Goal: Task Accomplishment & Management: Manage account settings

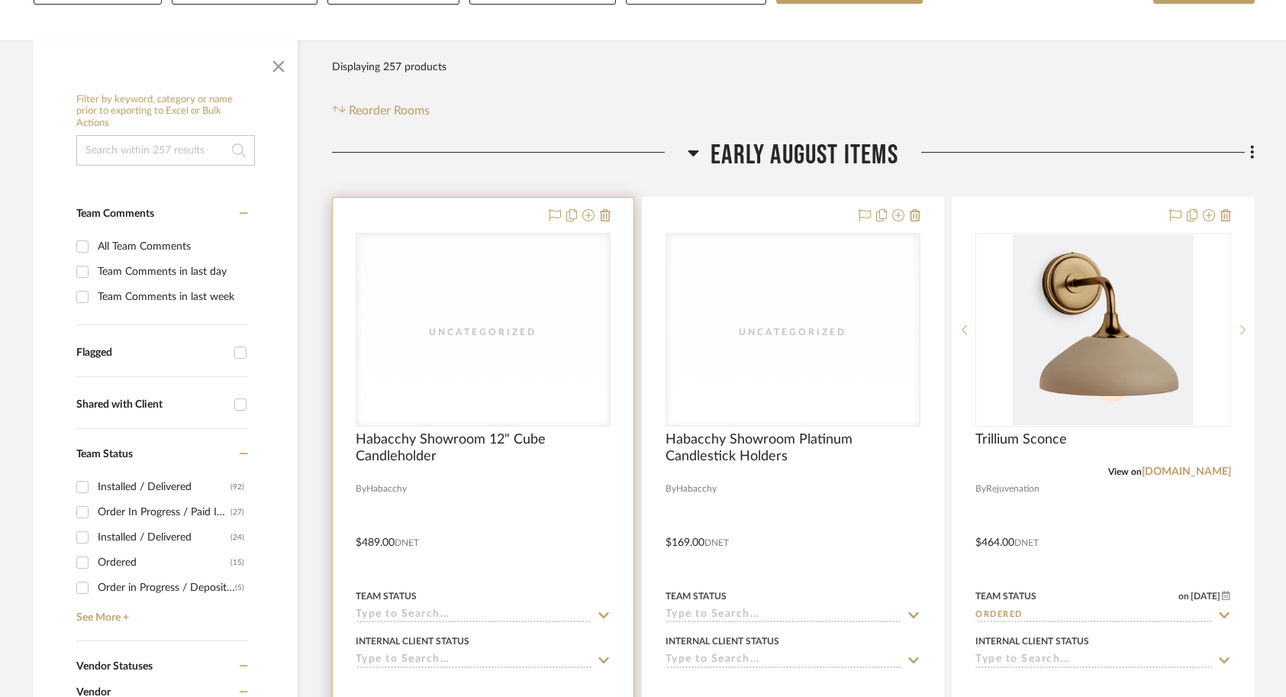
click at [562, 488] on div at bounding box center [483, 532] width 301 height 668
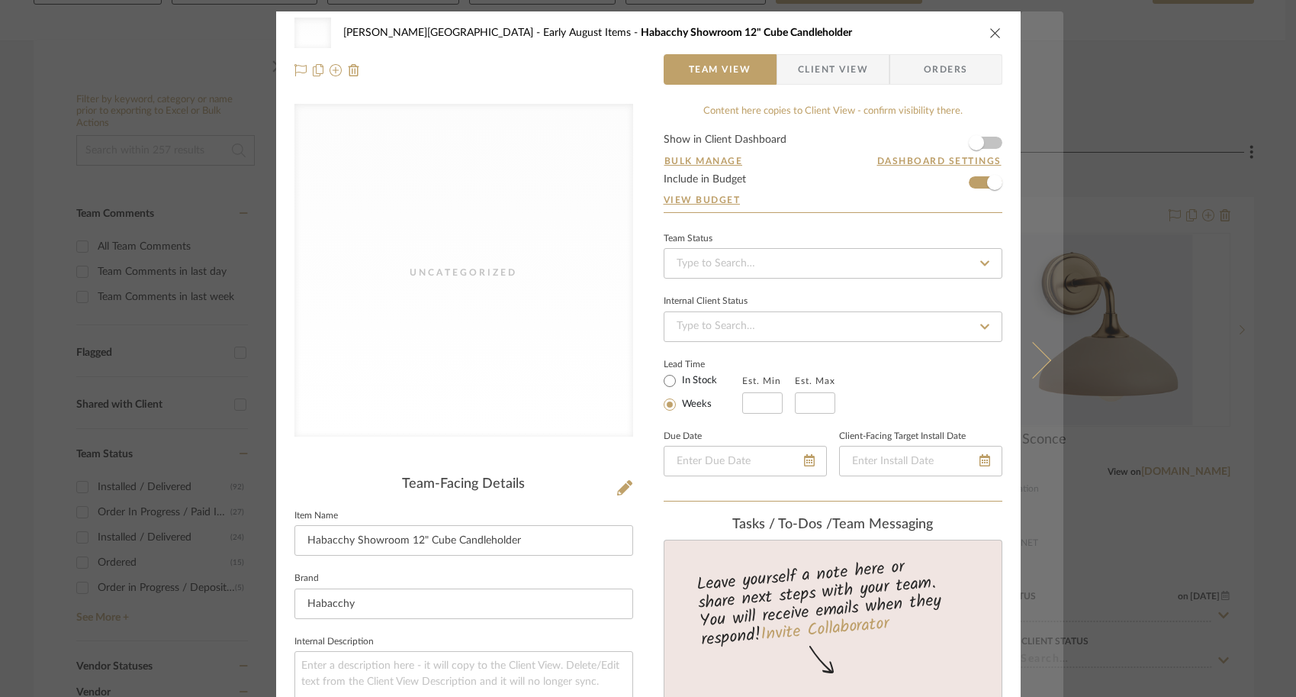
click at [1028, 370] on icon at bounding box center [1032, 359] width 37 height 37
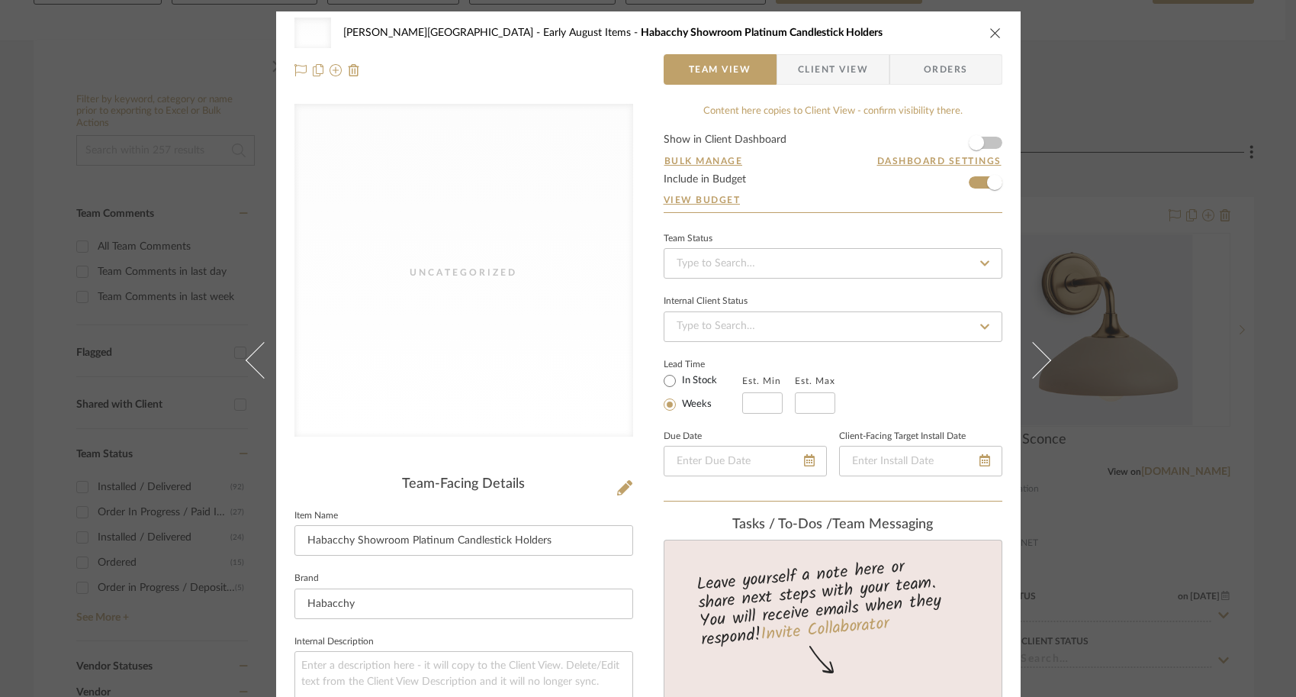
click at [1101, 304] on div "Uncategorized Campbell - Waxhaw Early August Items Habacchy Showroom Platinum C…" at bounding box center [648, 348] width 1296 height 697
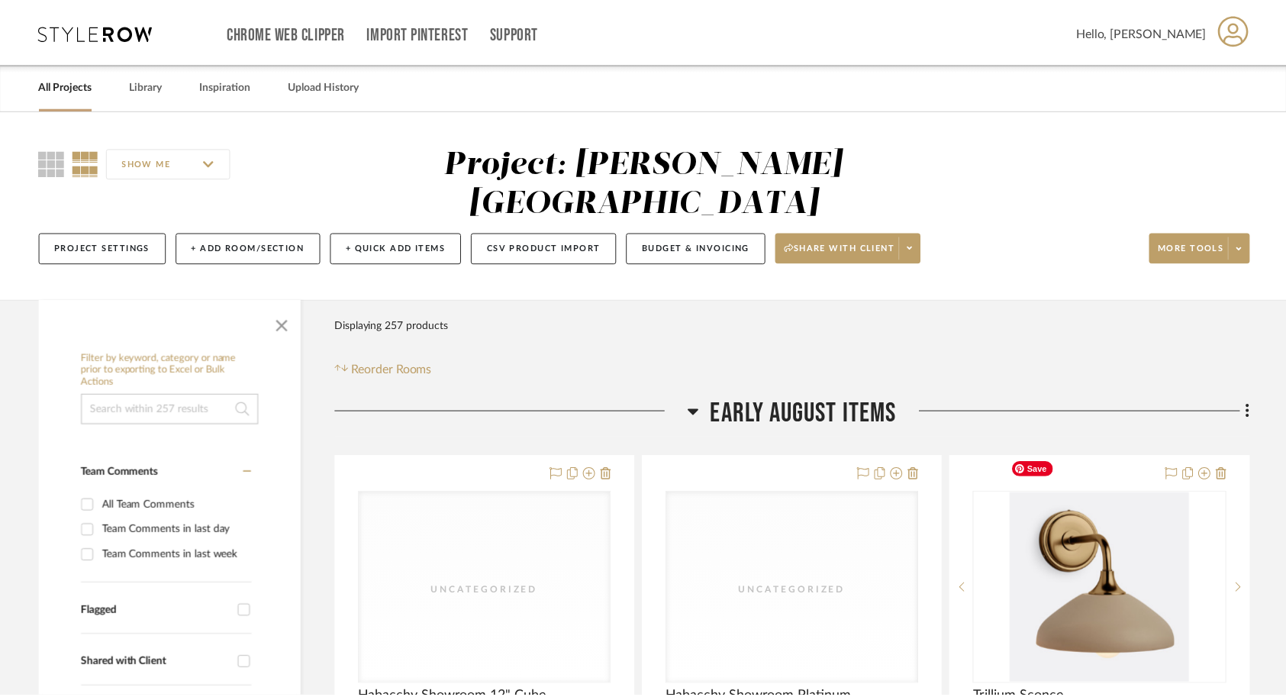
scroll to position [259, 0]
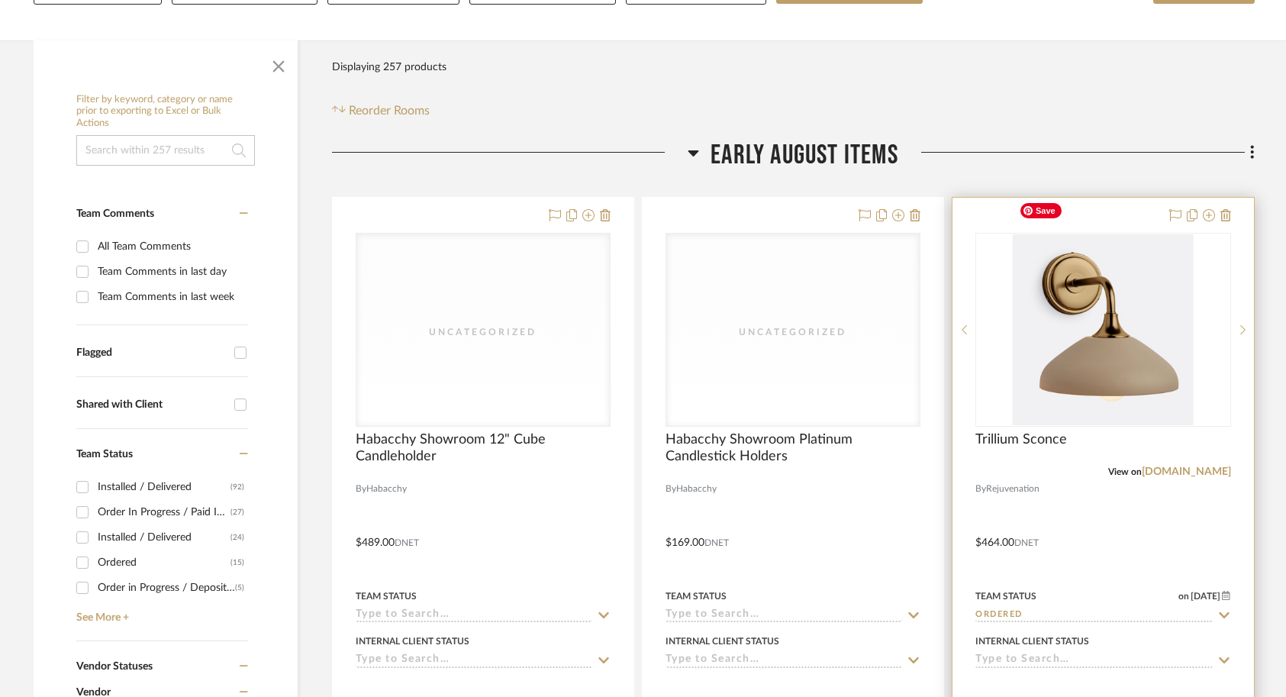
click at [1051, 465] on div "View on rejuvenation.com" at bounding box center [1102, 472] width 255 height 14
click at [1031, 431] on div "Trillium Sconce" at bounding box center [1102, 448] width 255 height 34
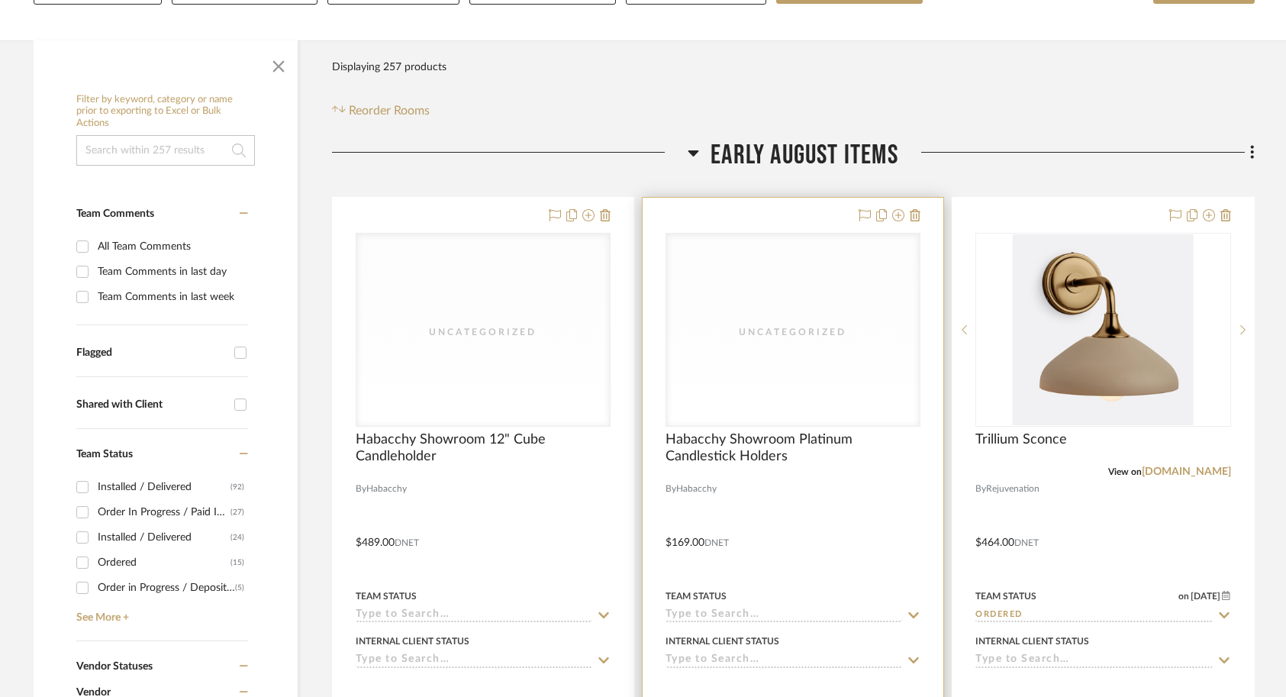
click at [706, 584] on div at bounding box center [792, 532] width 301 height 668
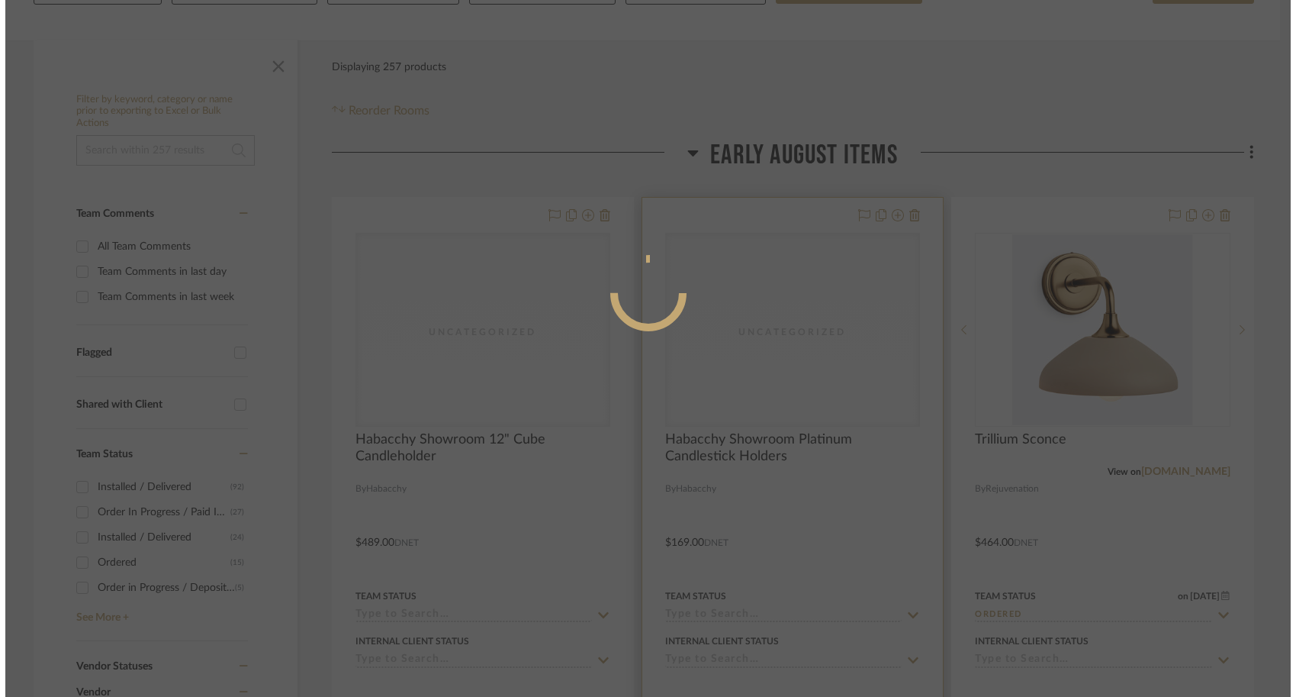
scroll to position [0, 0]
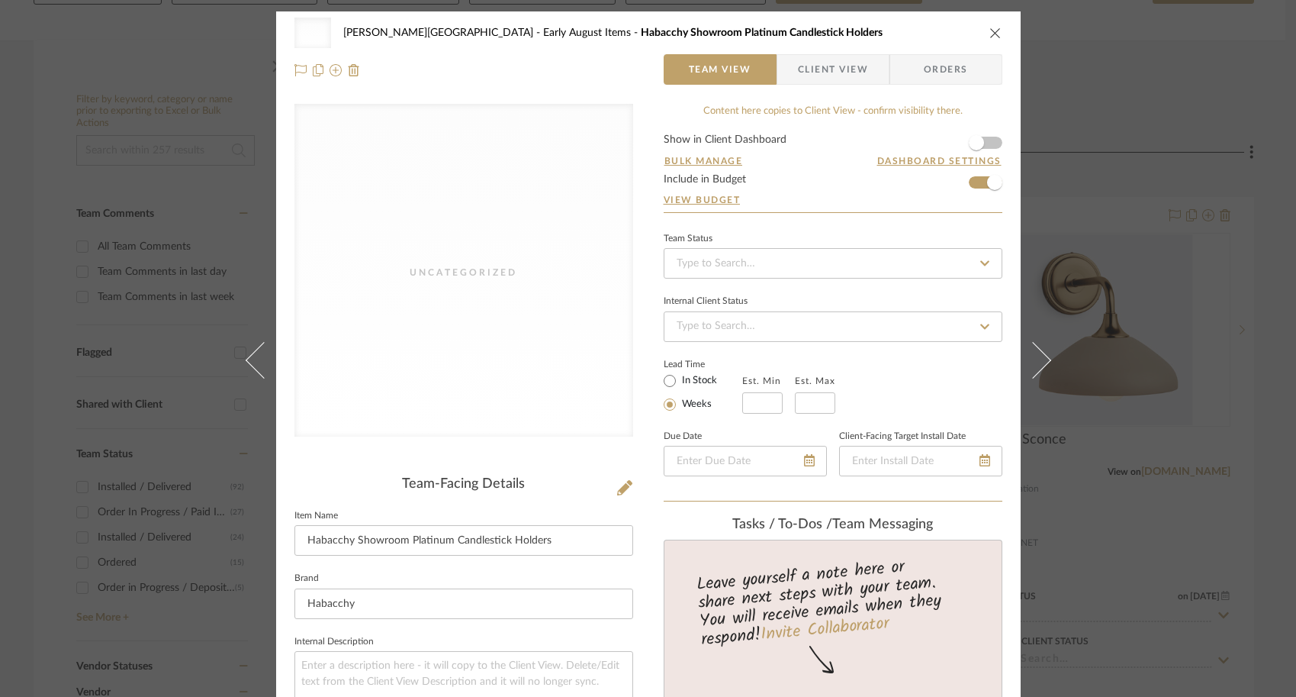
click at [1172, 384] on div "Uncategorized Campbell - Waxhaw Early August Items Habacchy Showroom Platinum C…" at bounding box center [648, 348] width 1296 height 697
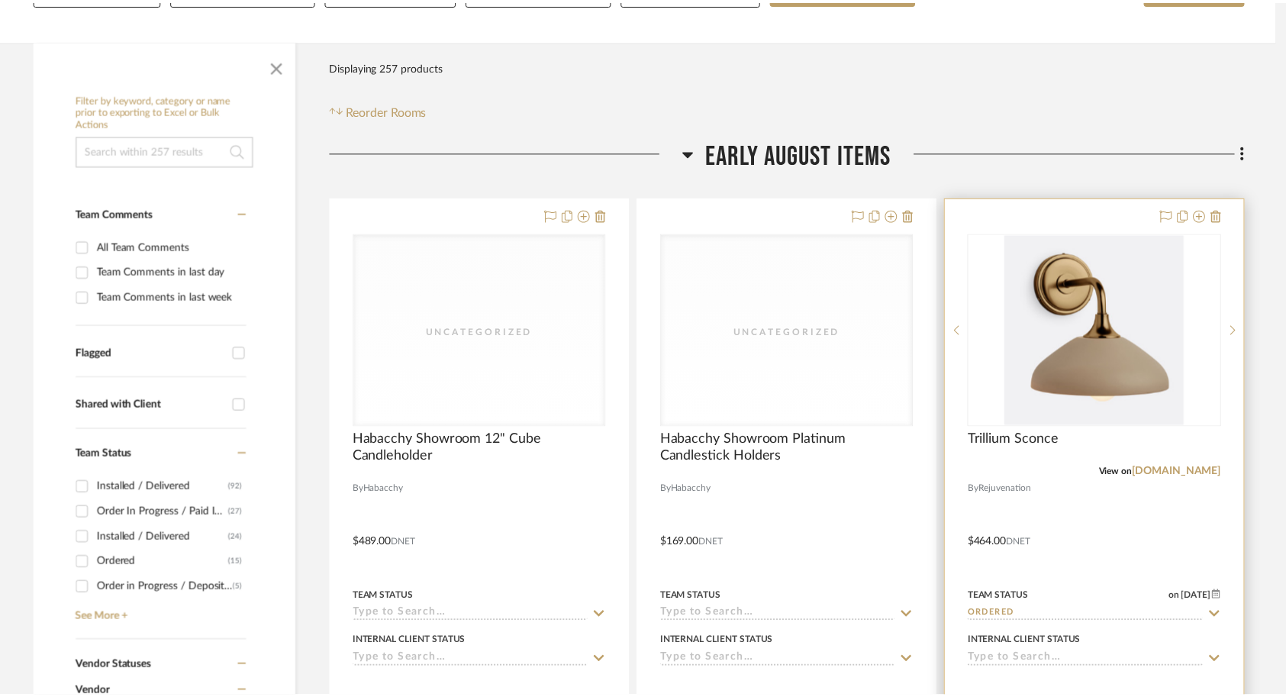
scroll to position [259, 0]
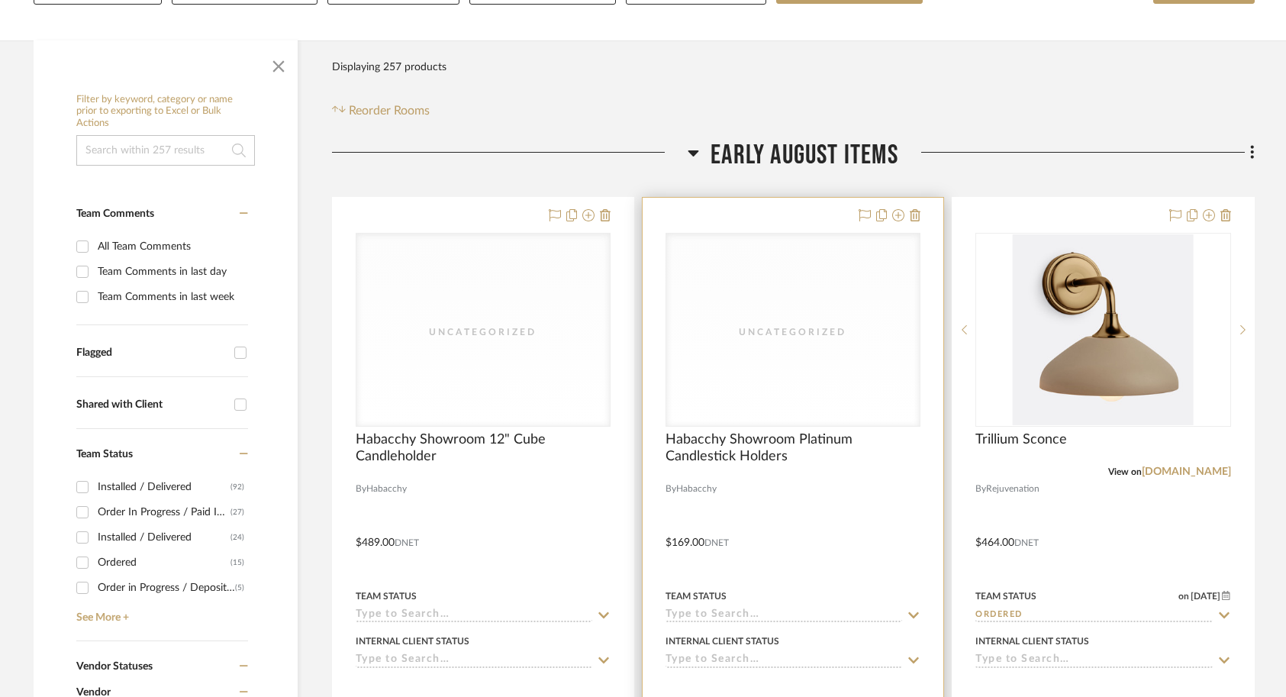
click at [698, 608] on input at bounding box center [783, 615] width 237 height 14
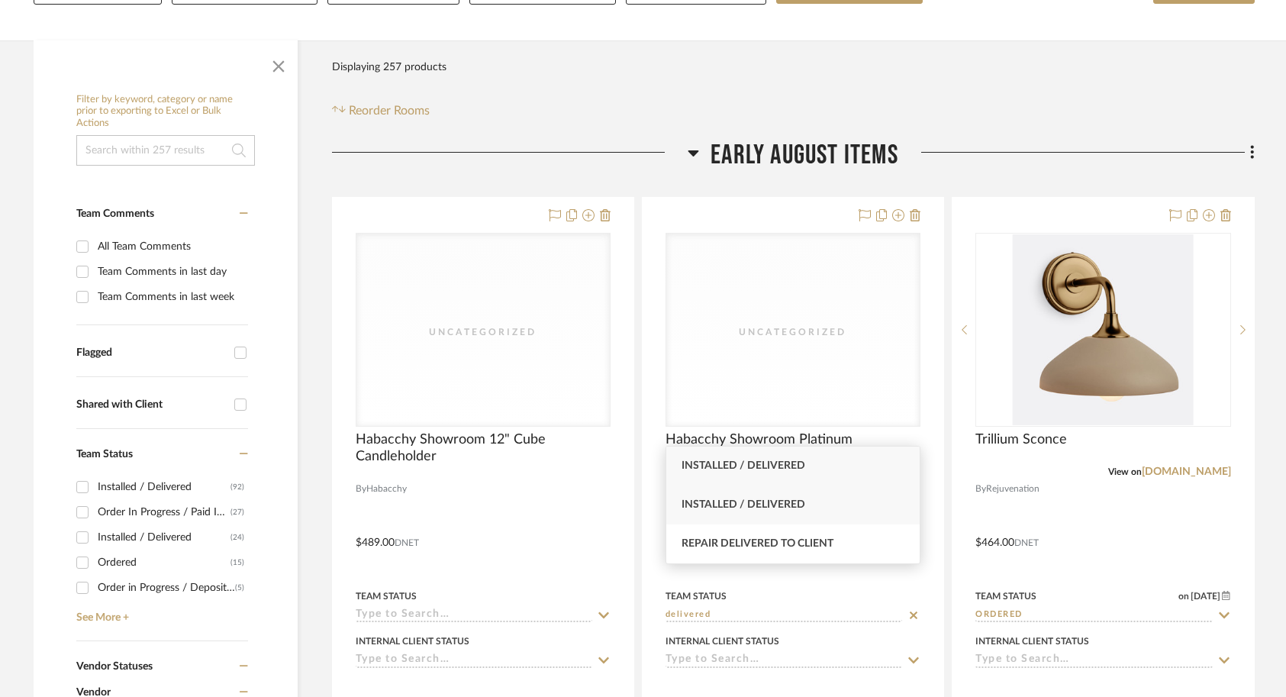
type input "delivered"
click at [777, 503] on span "Installed / Delivered" at bounding box center [743, 504] width 124 height 11
type input "[DATE]"
type input "Installed / Delivered"
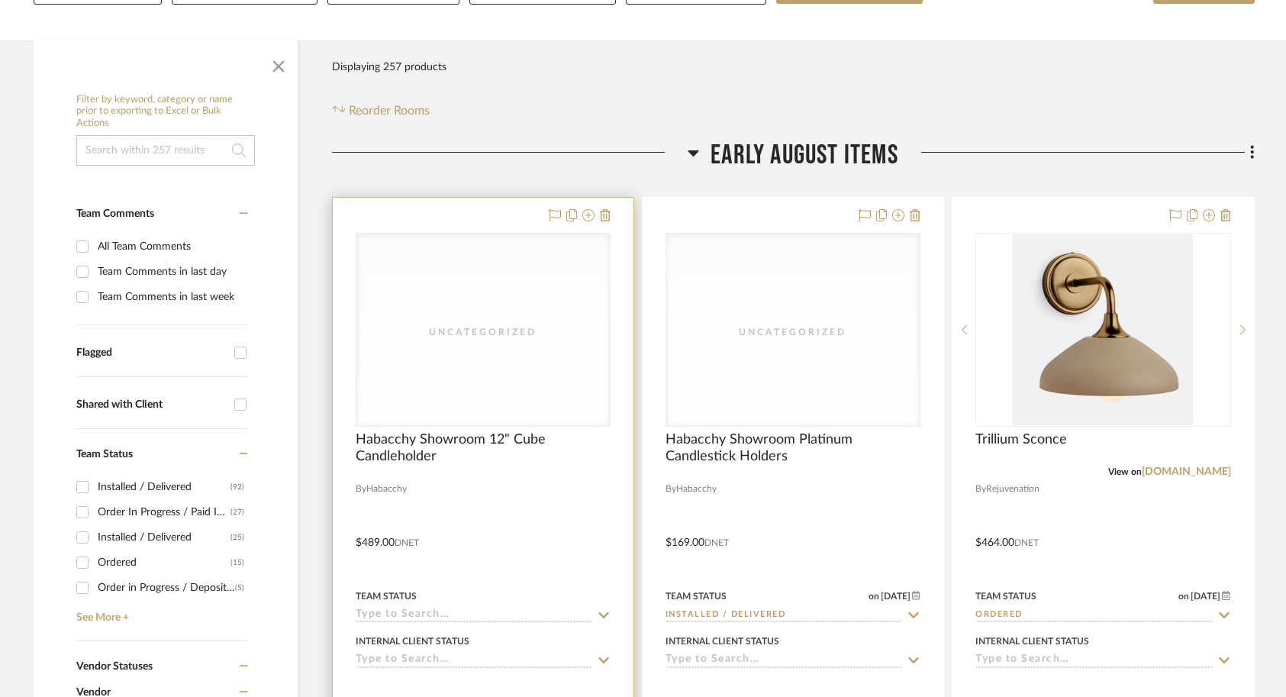
click at [394, 586] on div "Team Status" at bounding box center [483, 604] width 255 height 37
click at [390, 608] on input at bounding box center [474, 615] width 237 height 14
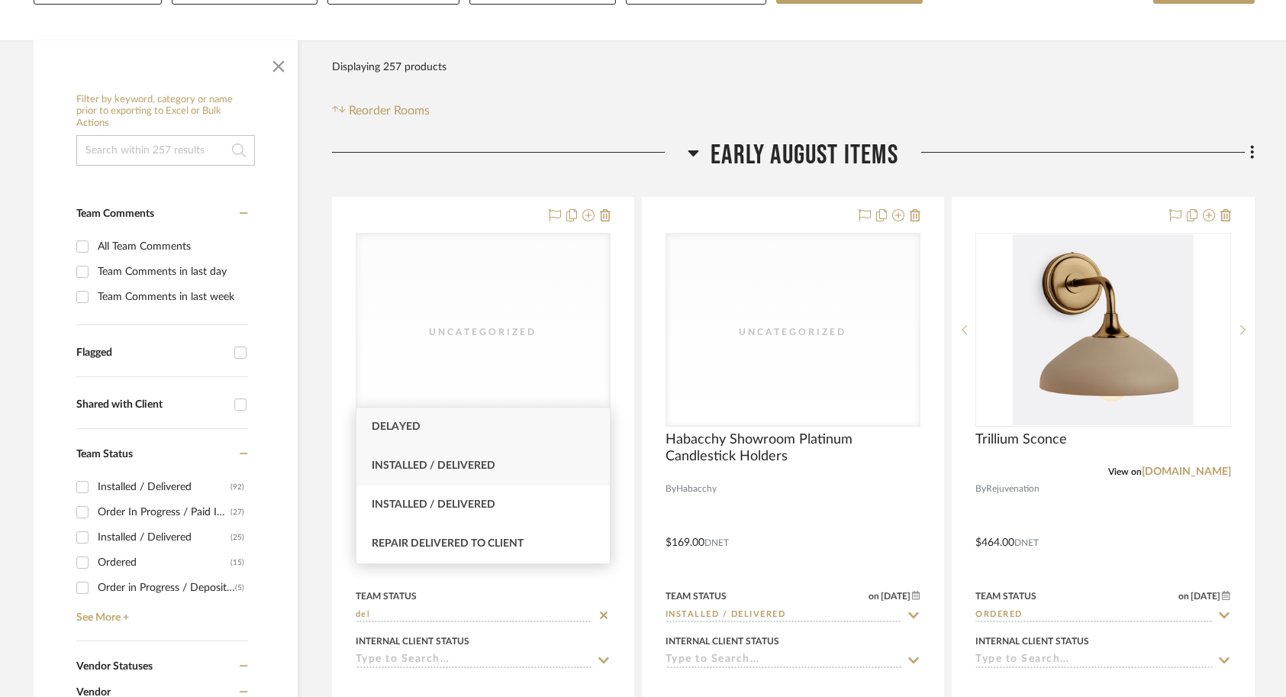
type input "del"
click at [433, 473] on div "Installed / Delivered" at bounding box center [482, 465] width 253 height 39
type input "[DATE]"
type input "Installed / Delivered"
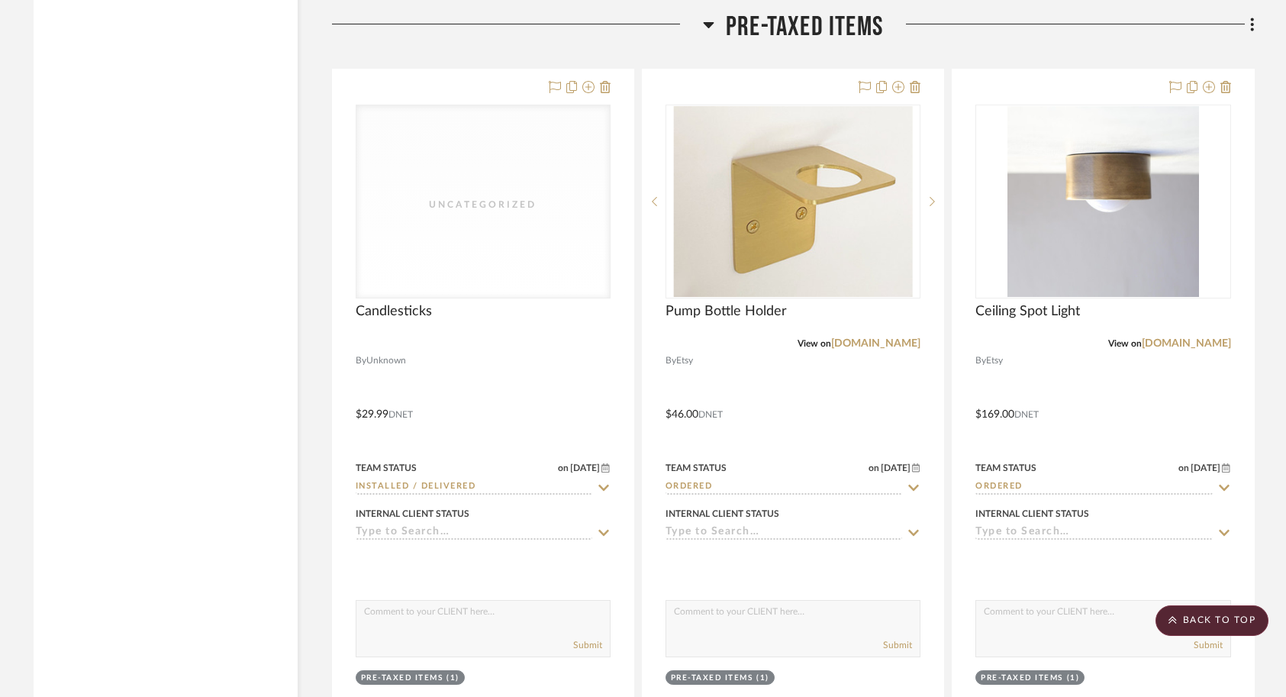
scroll to position [7478, 0]
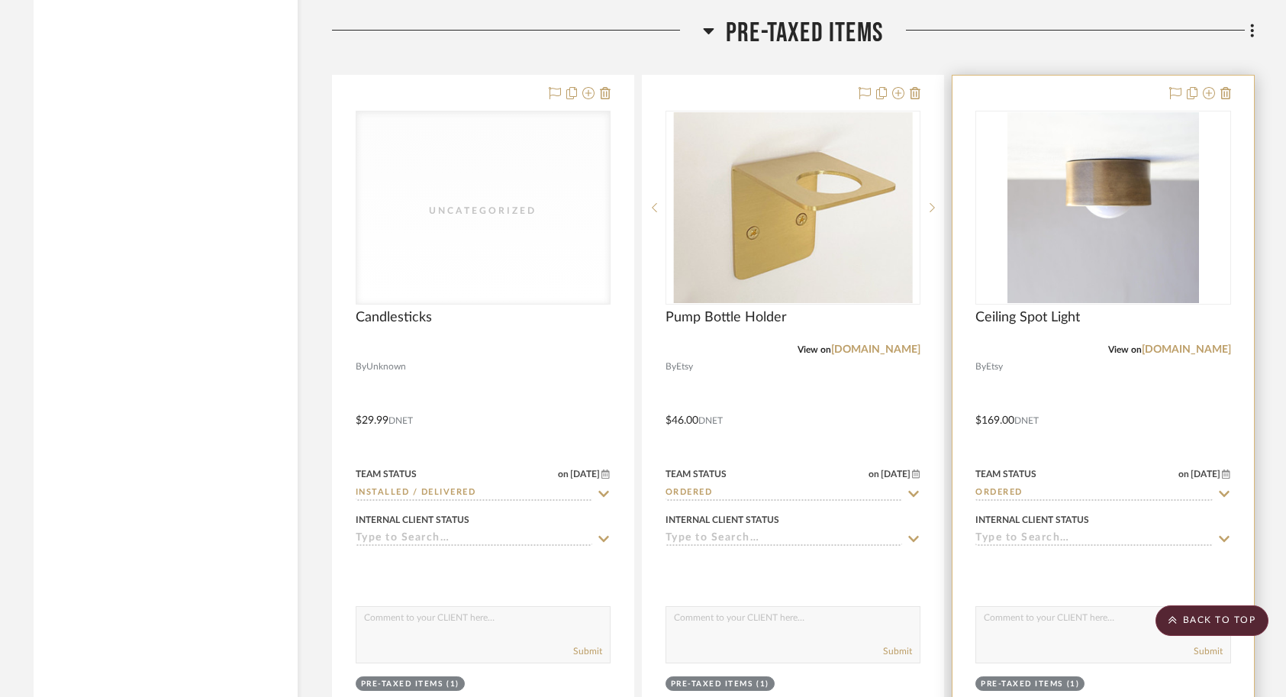
click at [1096, 353] on div at bounding box center [1102, 410] width 301 height 668
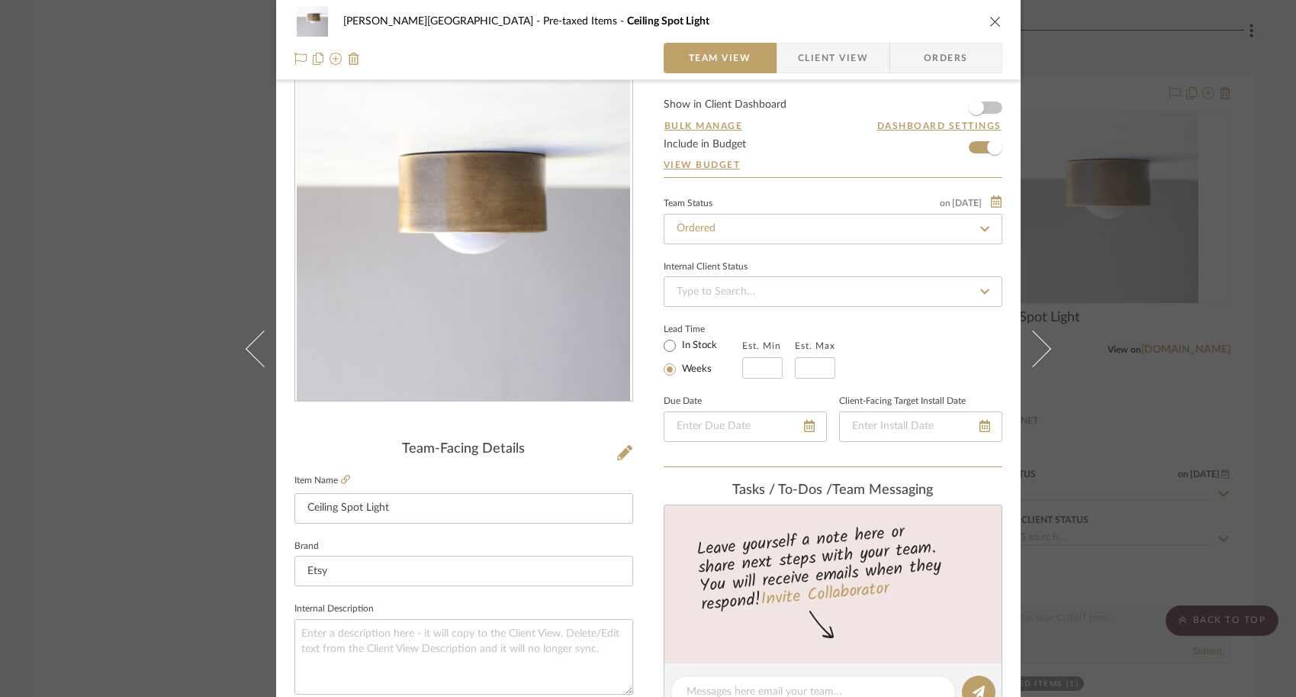
scroll to position [0, 0]
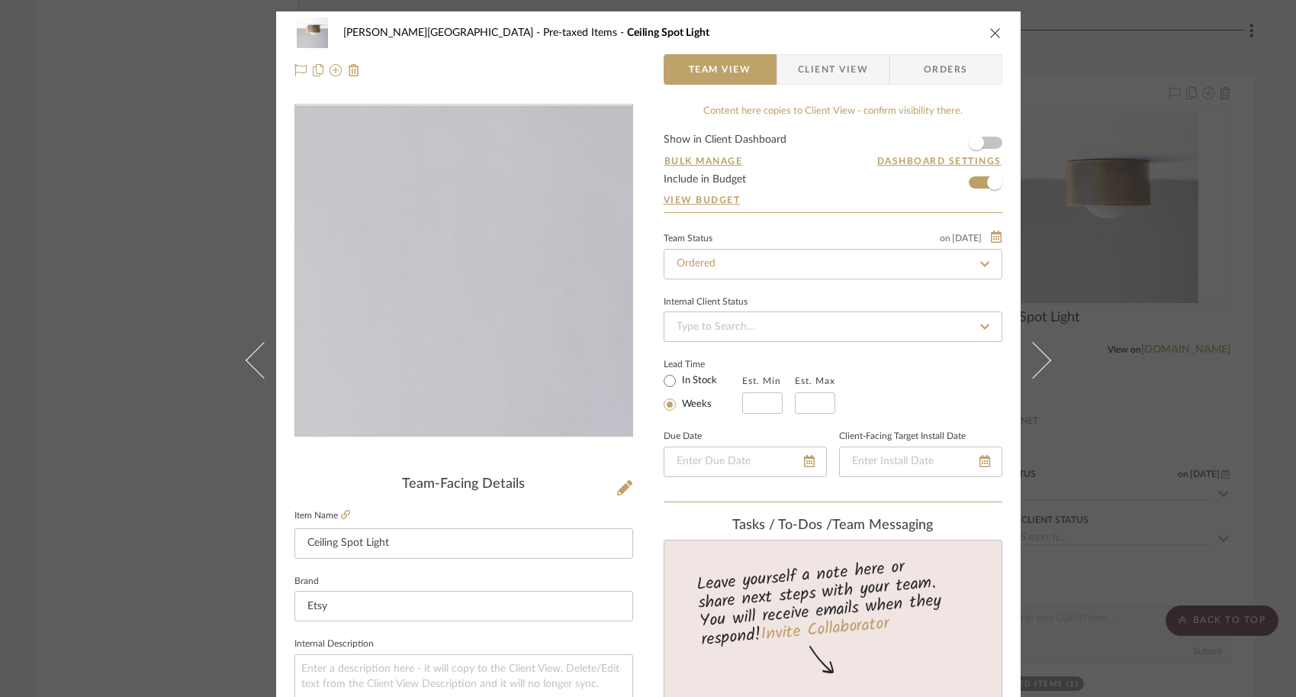
click at [468, 345] on img "0" at bounding box center [463, 270] width 333 height 331
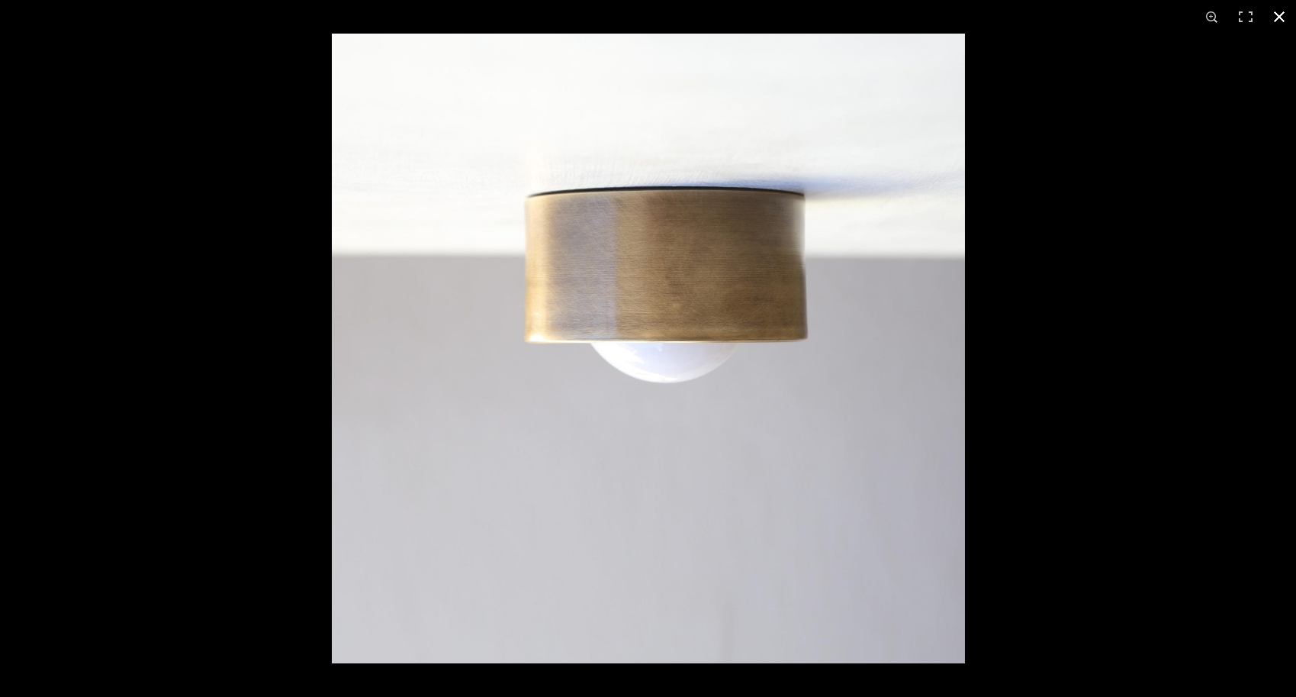
click at [211, 270] on div at bounding box center [648, 348] width 1296 height 697
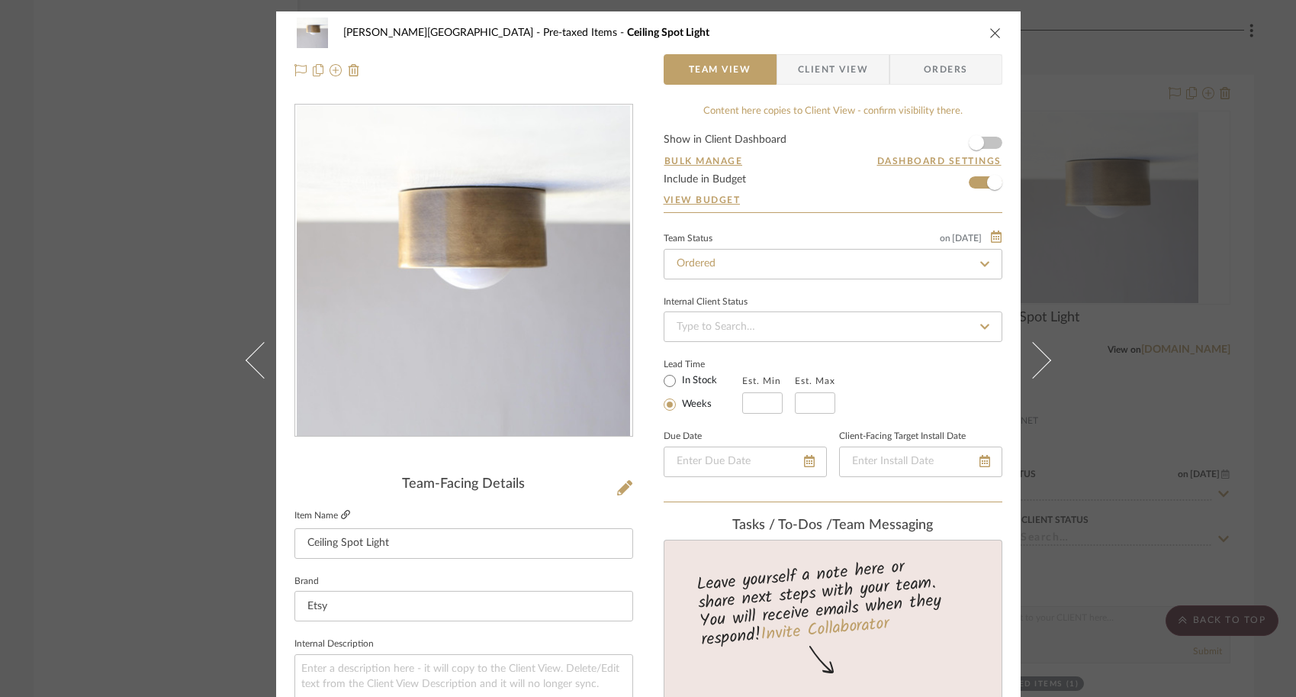
click at [341, 513] on icon at bounding box center [345, 514] width 9 height 9
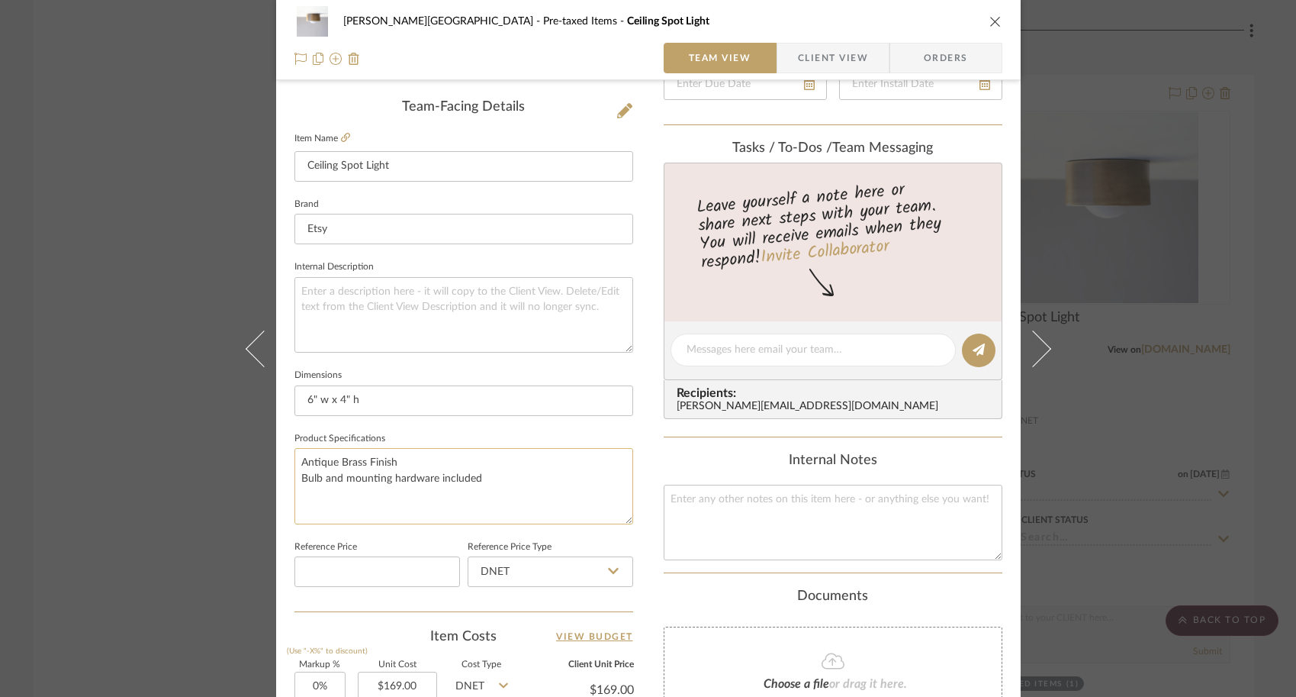
scroll to position [383, 0]
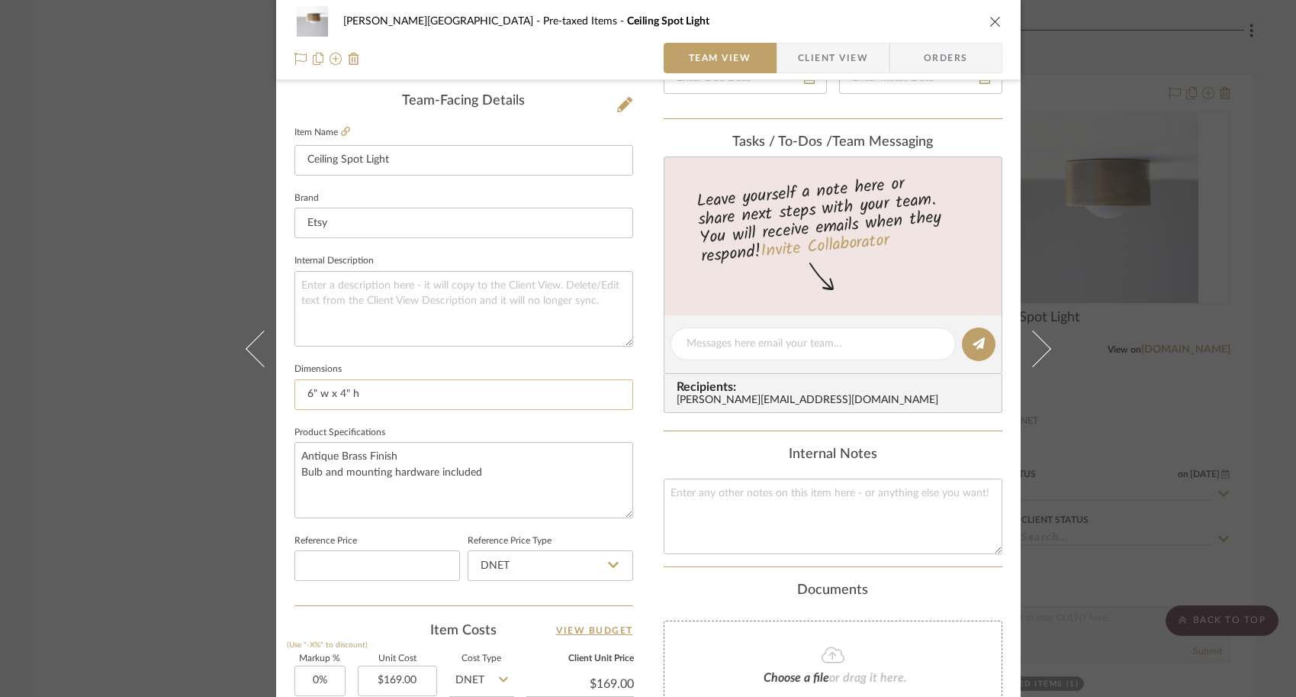
click at [376, 387] on input "6" w x 4" h" at bounding box center [464, 394] width 339 height 31
drag, startPoint x: 376, startPoint y: 387, endPoint x: 298, endPoint y: 386, distance: 78.6
click at [298, 386] on input "6" w x 4" h" at bounding box center [464, 394] width 339 height 31
click at [166, 520] on div "Campbell - Waxhaw Pre-taxed Items Ceiling Spot Light Team View Client View Orde…" at bounding box center [648, 348] width 1296 height 697
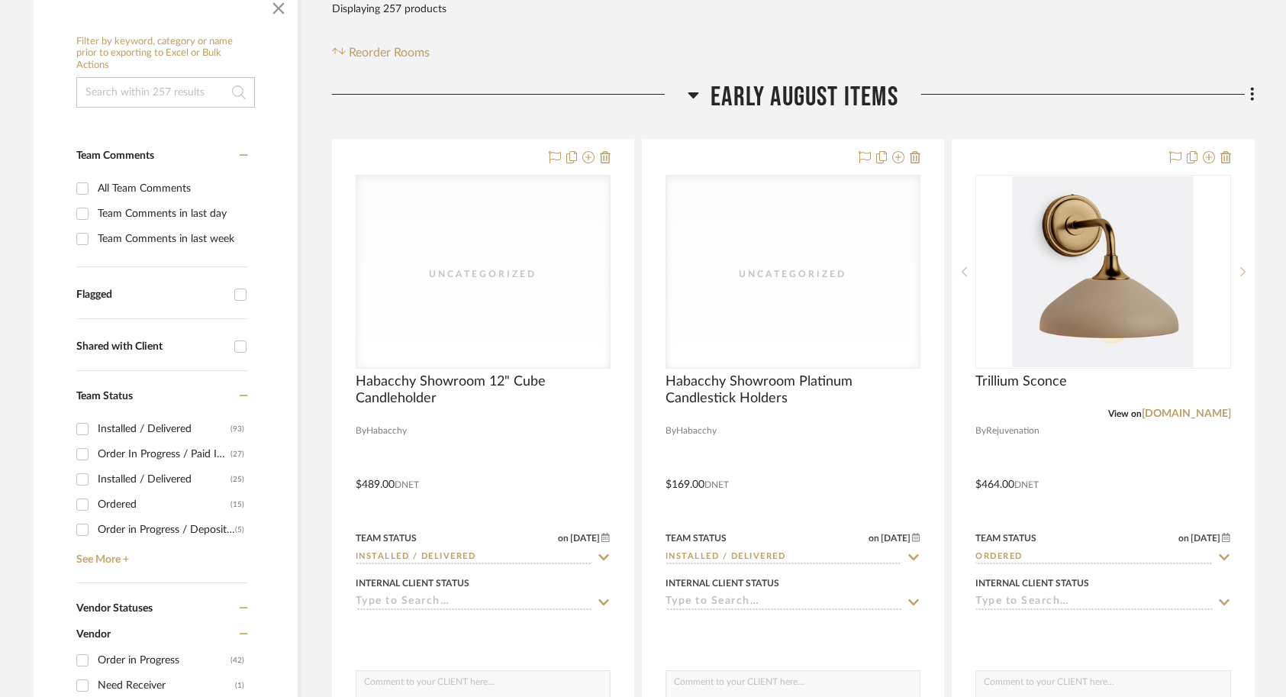
scroll to position [353, 0]
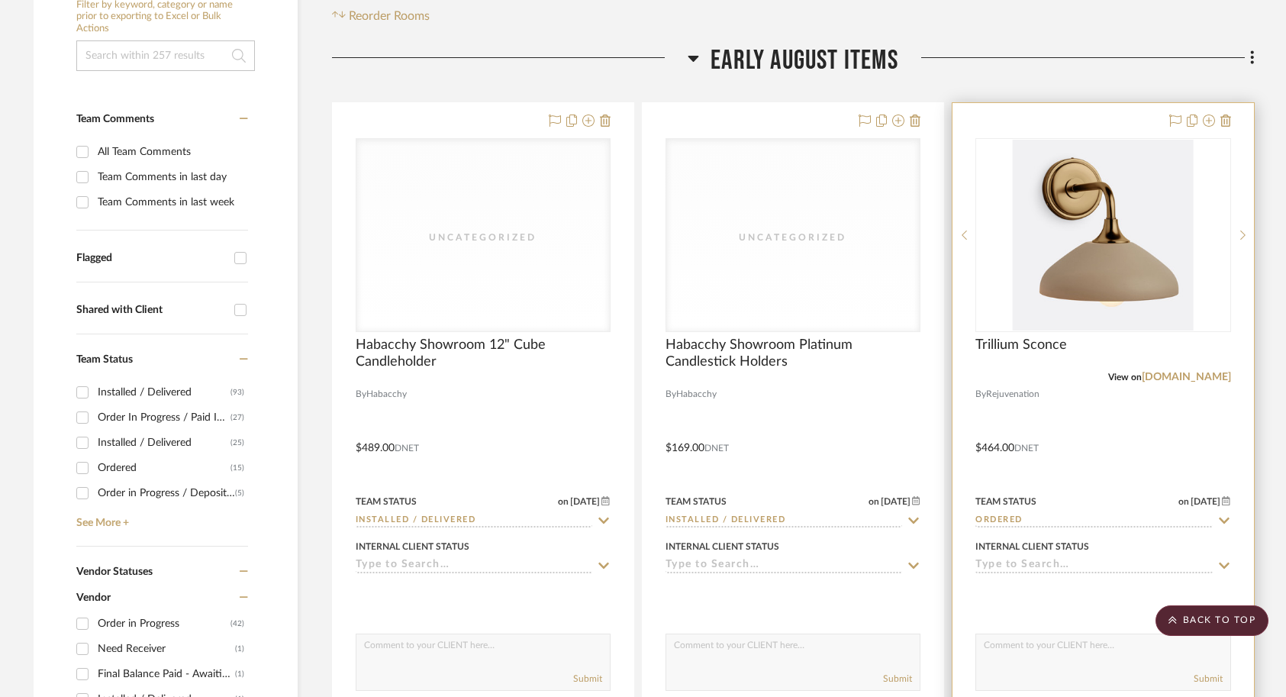
click at [1164, 408] on div at bounding box center [1102, 437] width 301 height 668
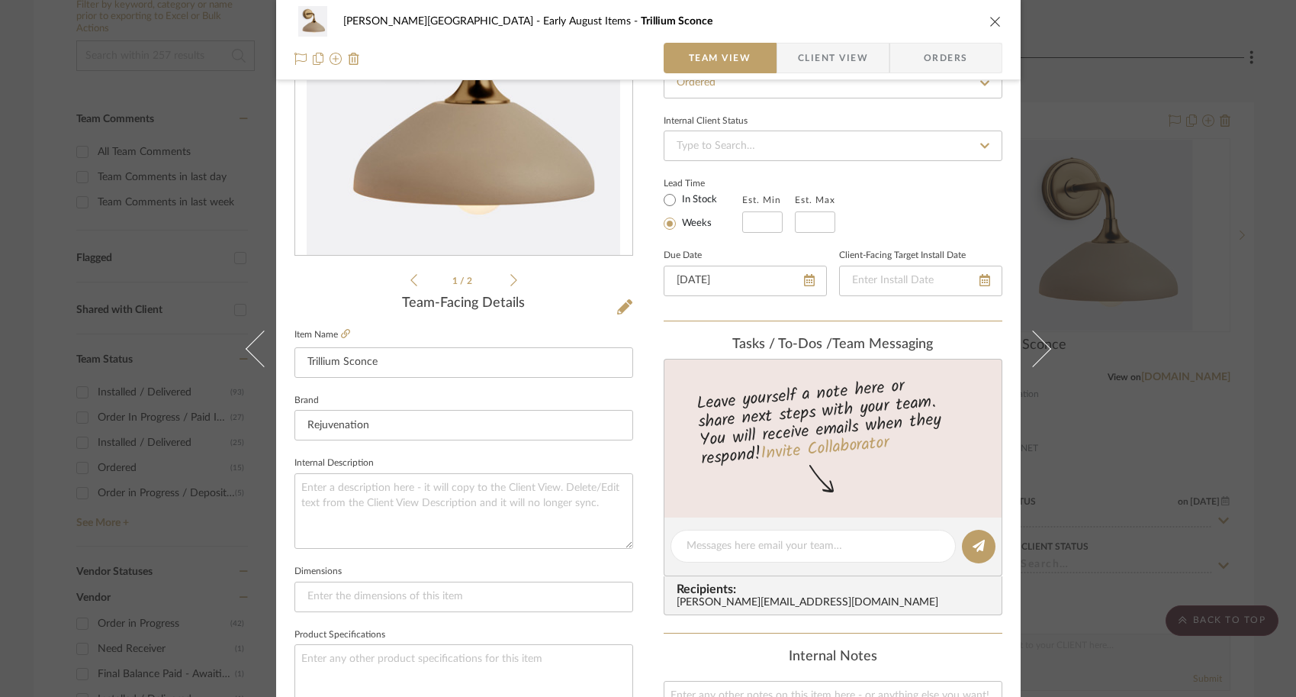
scroll to position [222, 0]
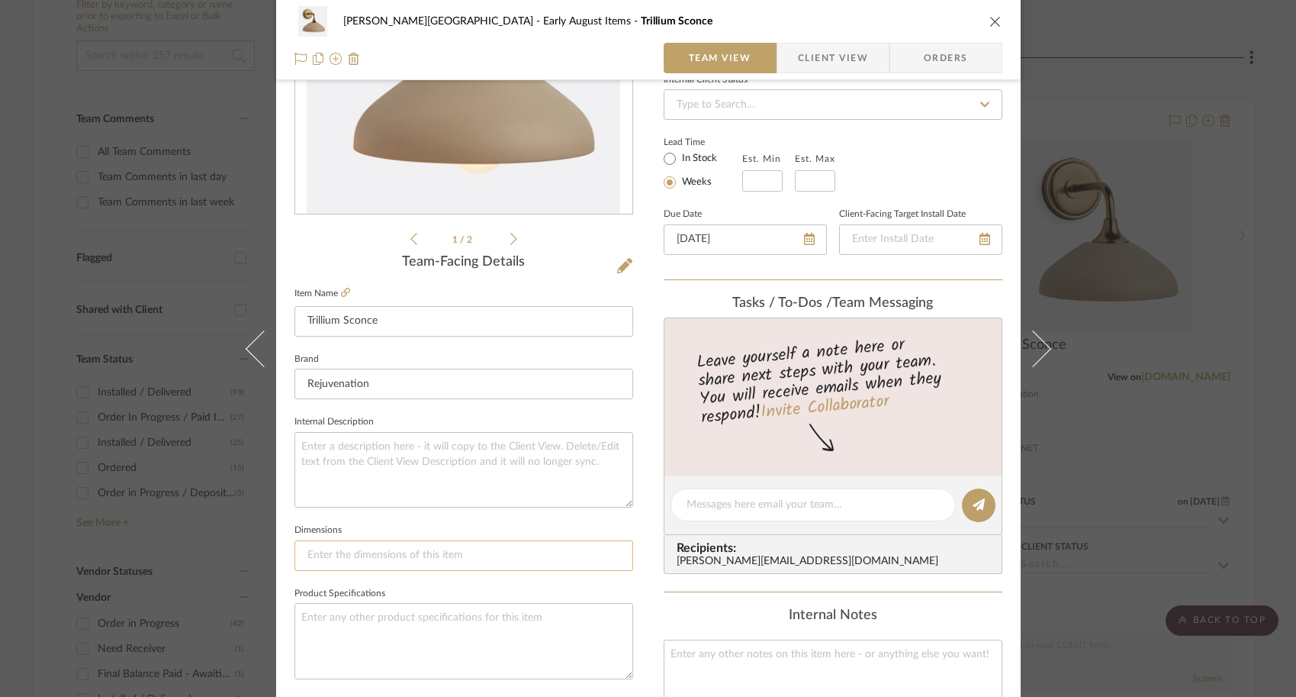
click at [340, 558] on input at bounding box center [464, 555] width 339 height 31
type input "5" w x"
type input "5" w x 8" l x 10" h"
click at [502, 534] on fieldset "Dimensions 5" w x 8" l x 10" h" at bounding box center [464, 545] width 339 height 51
click at [443, 552] on input "5" w x 8" l x 10" h" at bounding box center [464, 555] width 339 height 31
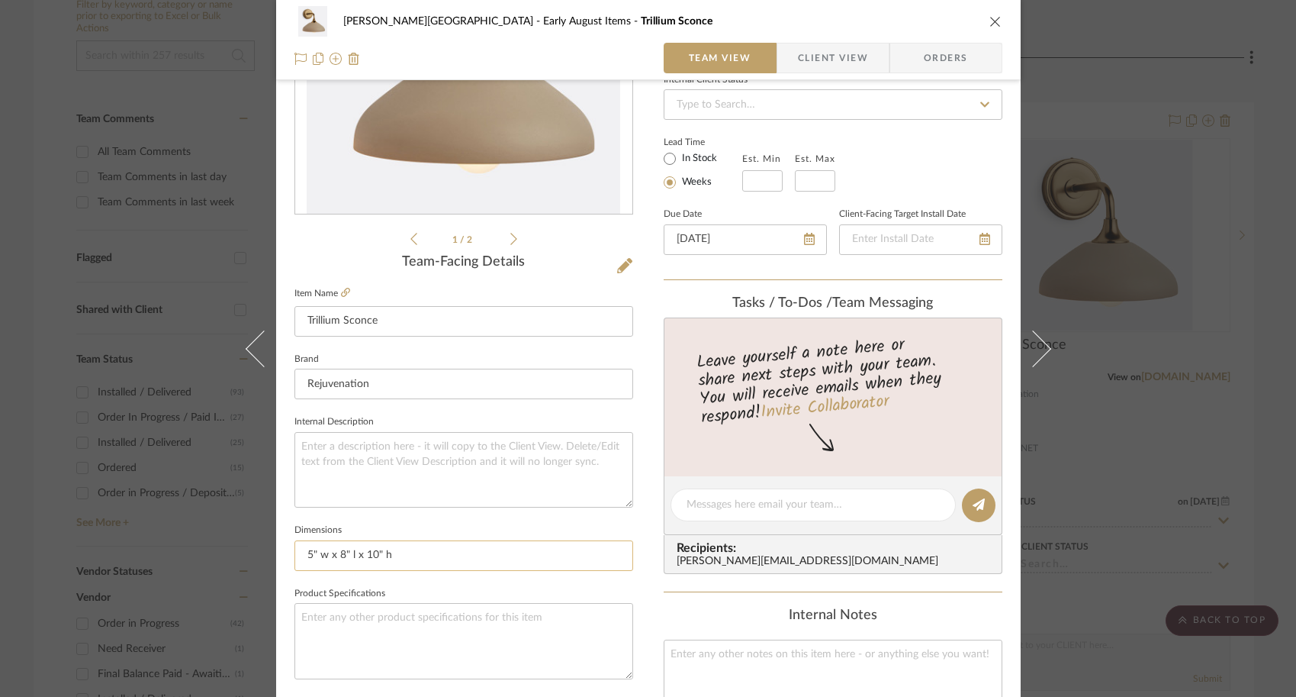
paste input "Canopy/Base Diameter: 5""
type input "5" w x 8" l x 10" h Canopy/Base Diameter: 5""
click at [544, 577] on sr-form-field "Dimensions 5" w x 8" l x 10" h Canopy/Base Diameter: 5"" at bounding box center [464, 551] width 339 height 63
drag, startPoint x: 532, startPoint y: 547, endPoint x: 274, endPoint y: 545, distance: 257.9
click at [276, 545] on div "Campbell - Waxhaw Early August Items Trillium Sconce Team View Client View Orde…" at bounding box center [648, 493] width 745 height 1409
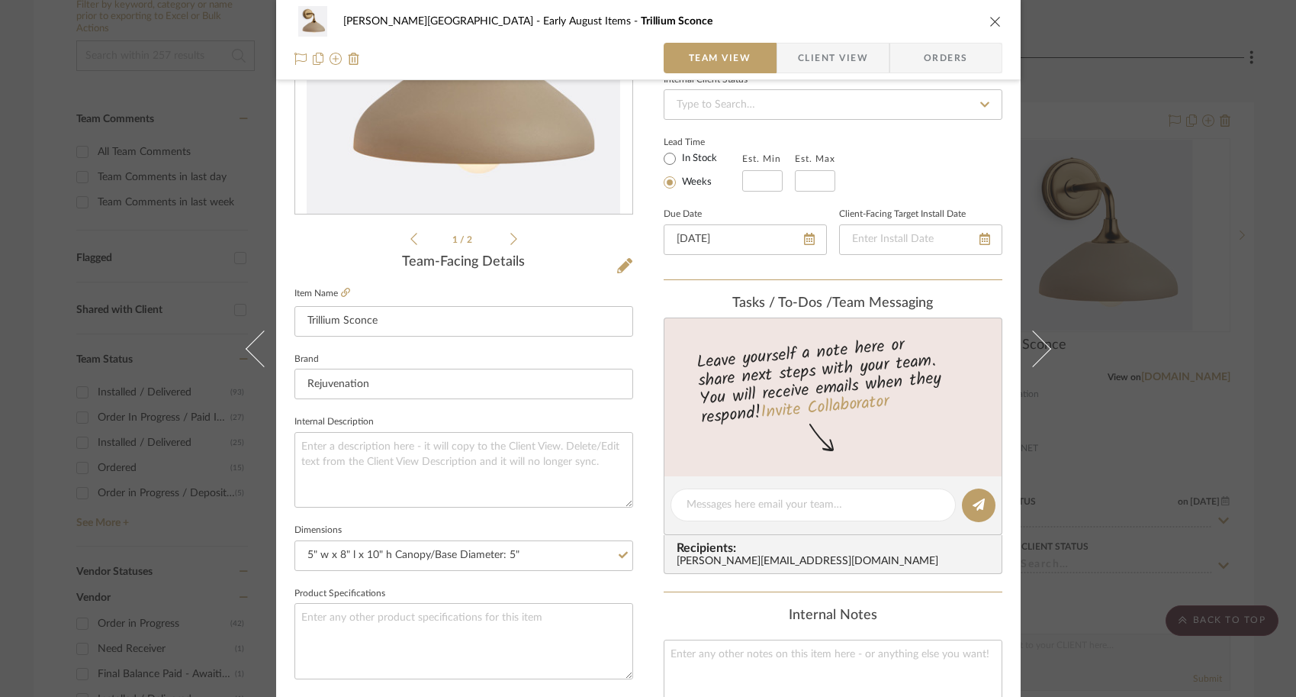
click at [1075, 404] on div "Campbell - Waxhaw Early August Items Trillium Sconce Team View Client View Orde…" at bounding box center [648, 348] width 1296 height 697
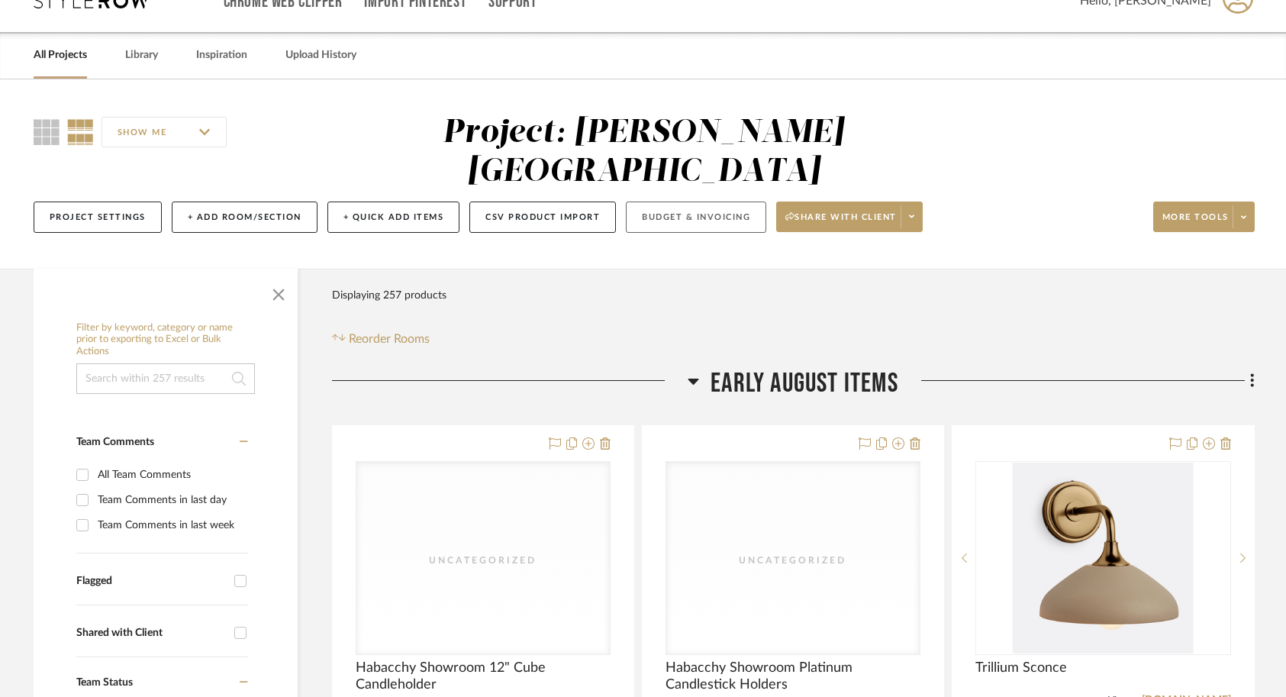
scroll to position [20, 0]
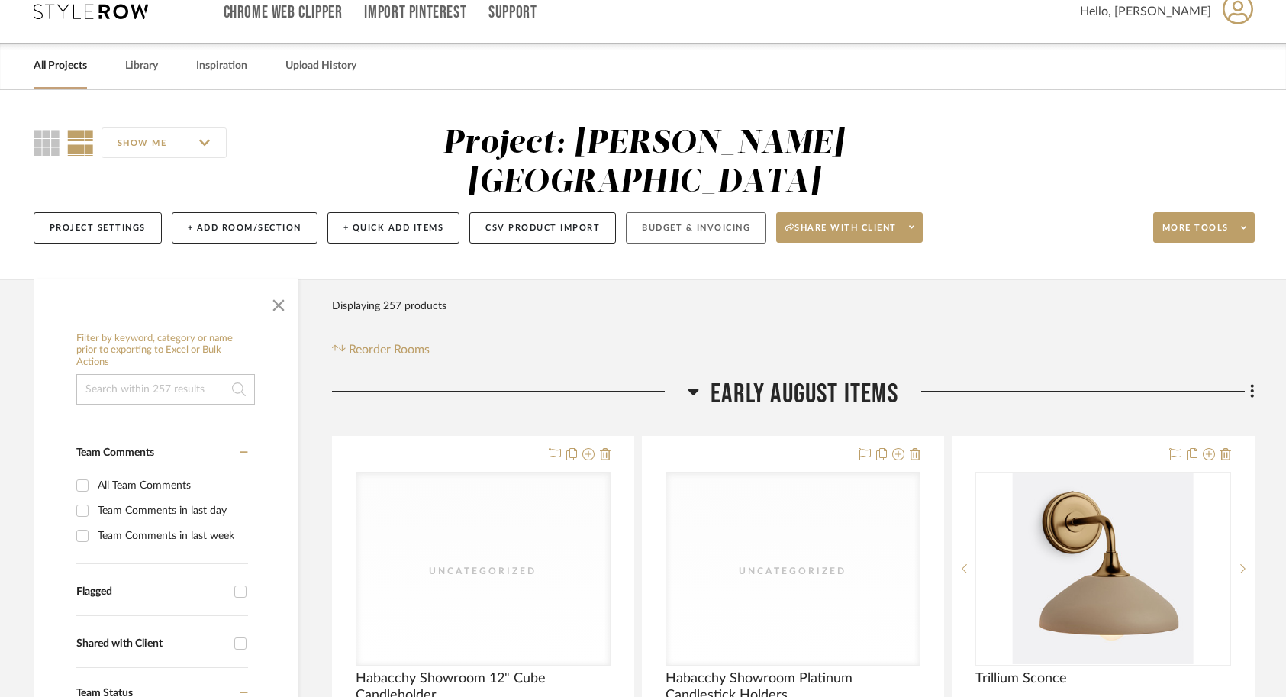
click at [686, 212] on button "Budget & Invoicing" at bounding box center [696, 227] width 140 height 31
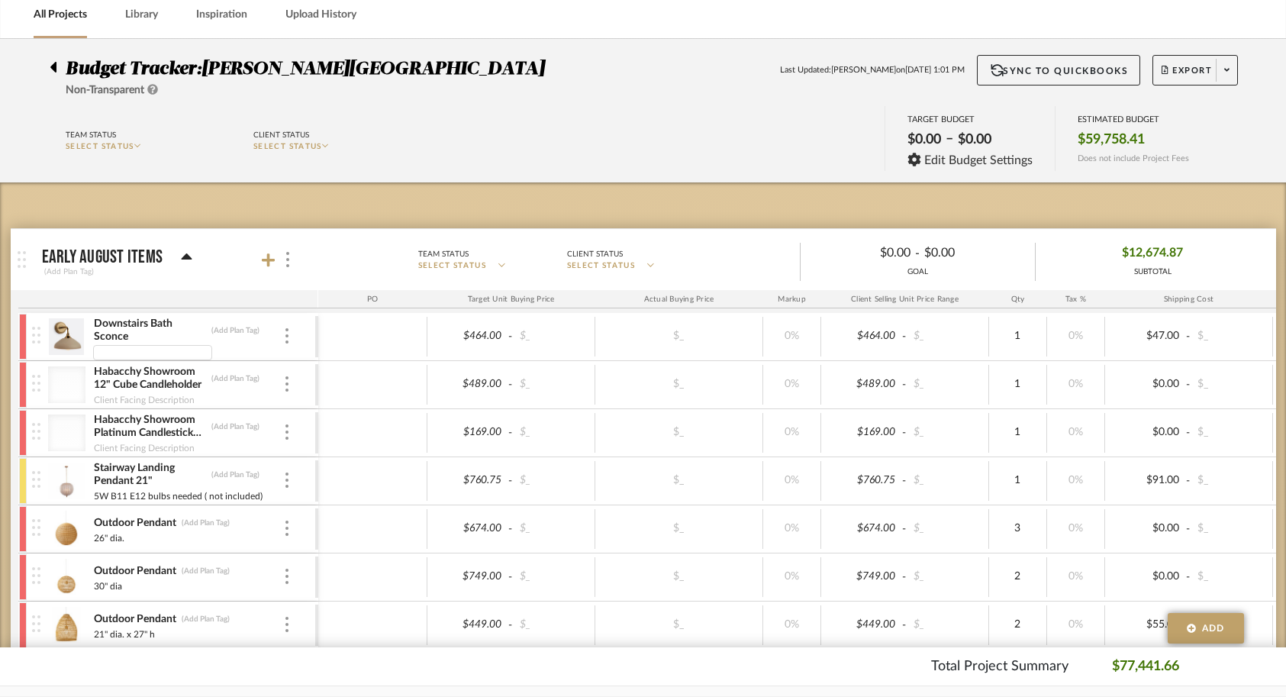
type input "5" w x 8" l x 10" h Canopy/Base Diameter: 5""
click at [350, 401] on div at bounding box center [372, 385] width 109 height 40
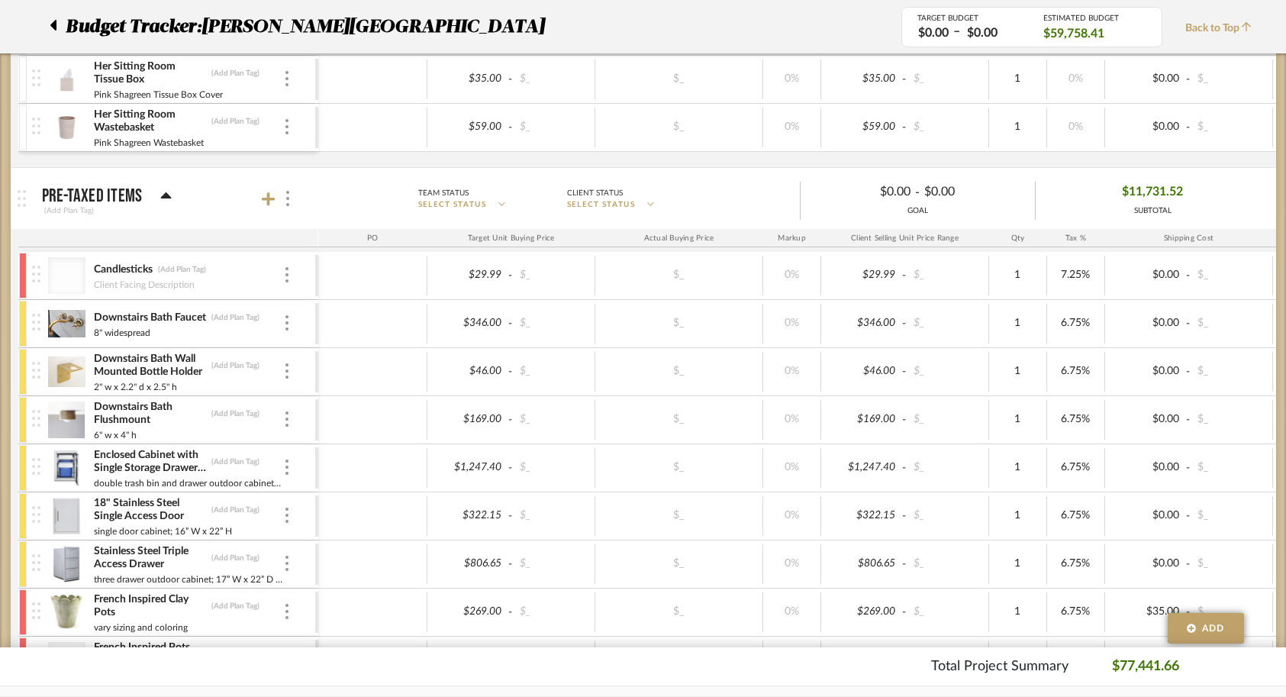
click at [63, 279] on div at bounding box center [66, 275] width 37 height 37
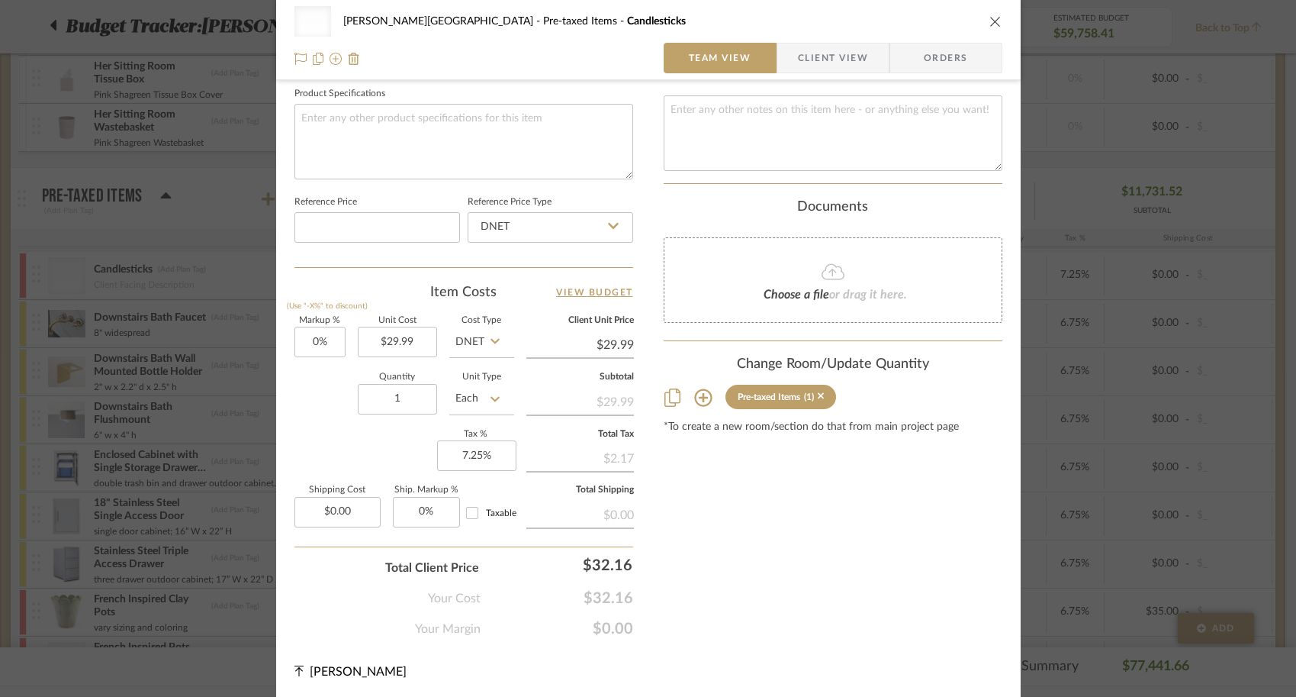
click at [1135, 417] on div "Uncategorized Campbell - Waxhaw Pre-taxed Items Candlesticks Team View Client V…" at bounding box center [648, 348] width 1296 height 697
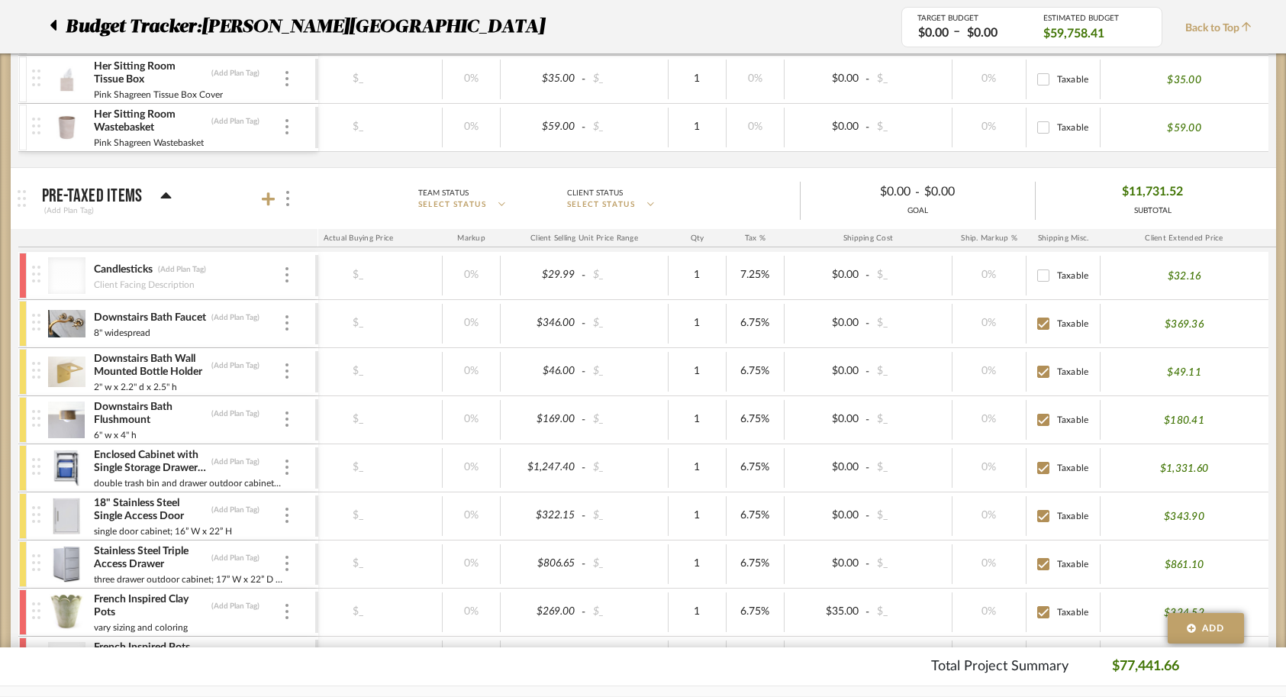
click at [1058, 275] on span "Taxable" at bounding box center [1073, 275] width 32 height 9
click at [1055, 275] on input "Taxable" at bounding box center [1043, 275] width 24 height 24
checkbox input "true"
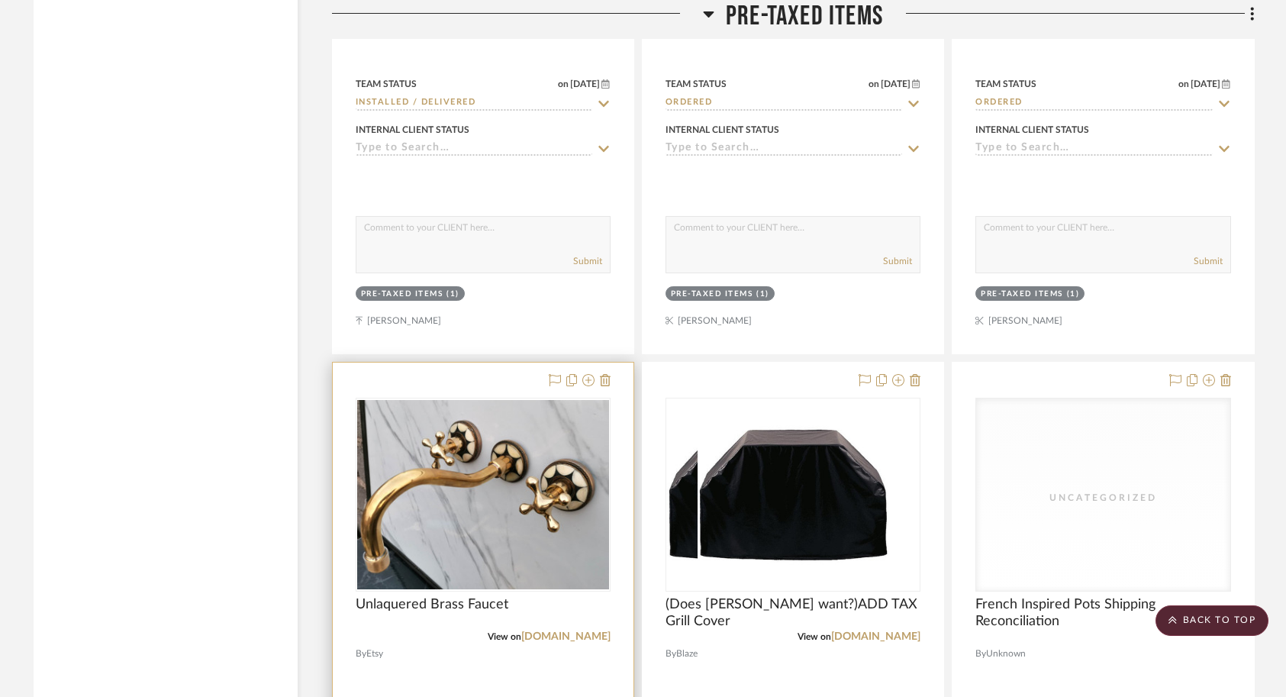
click at [540, 643] on div at bounding box center [483, 696] width 301 height 668
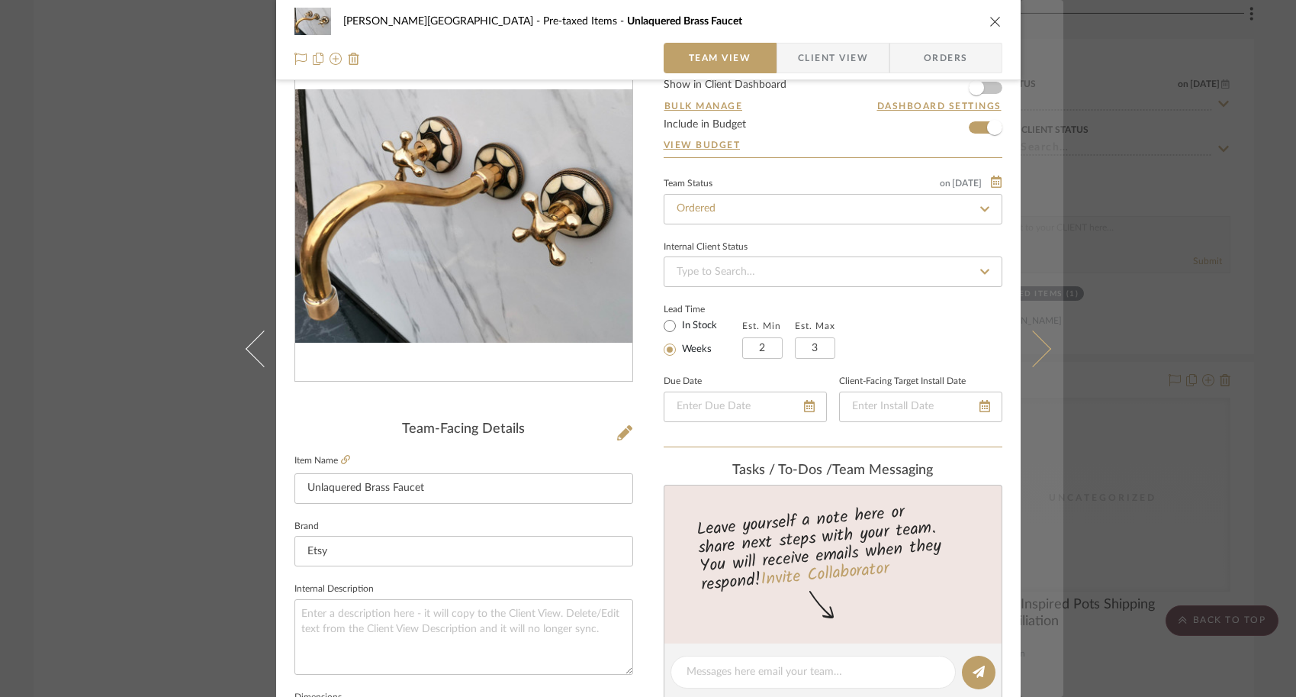
click at [1032, 386] on button at bounding box center [1042, 348] width 43 height 697
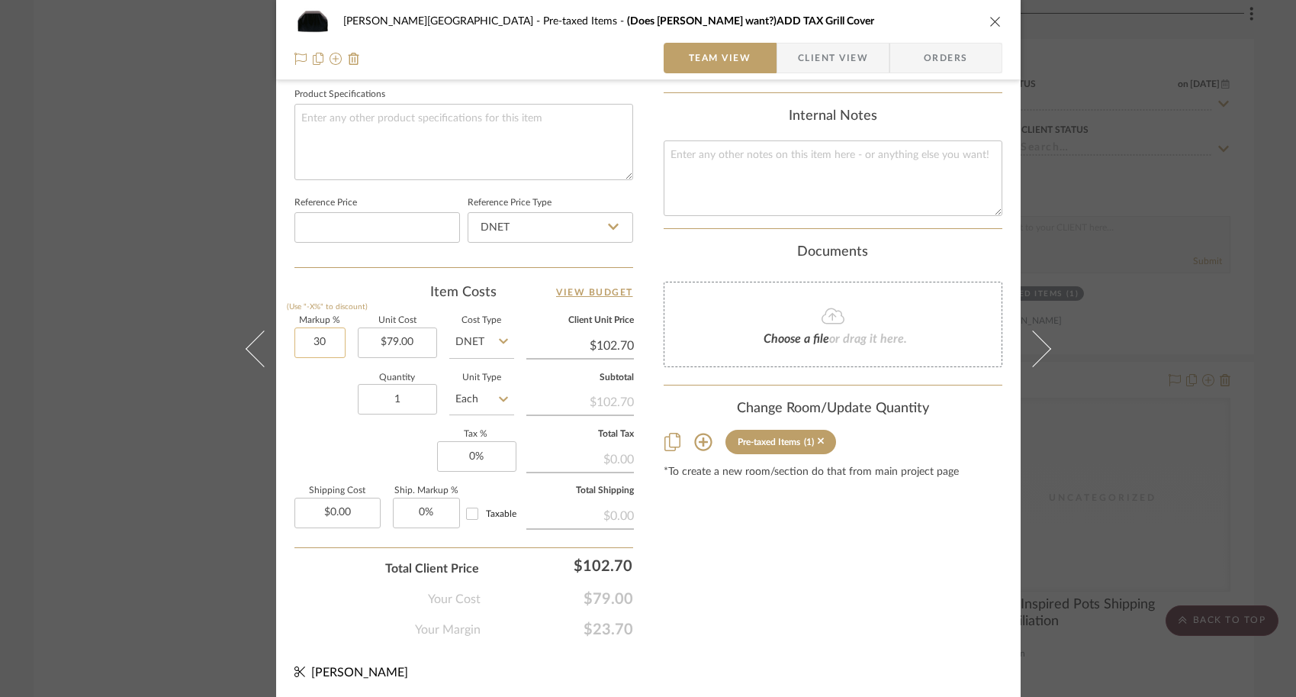
click at [314, 340] on input "30" at bounding box center [320, 342] width 51 height 31
drag, startPoint x: 335, startPoint y: 335, endPoint x: 282, endPoint y: 335, distance: 53.4
type input "0%"
type input "79.00"
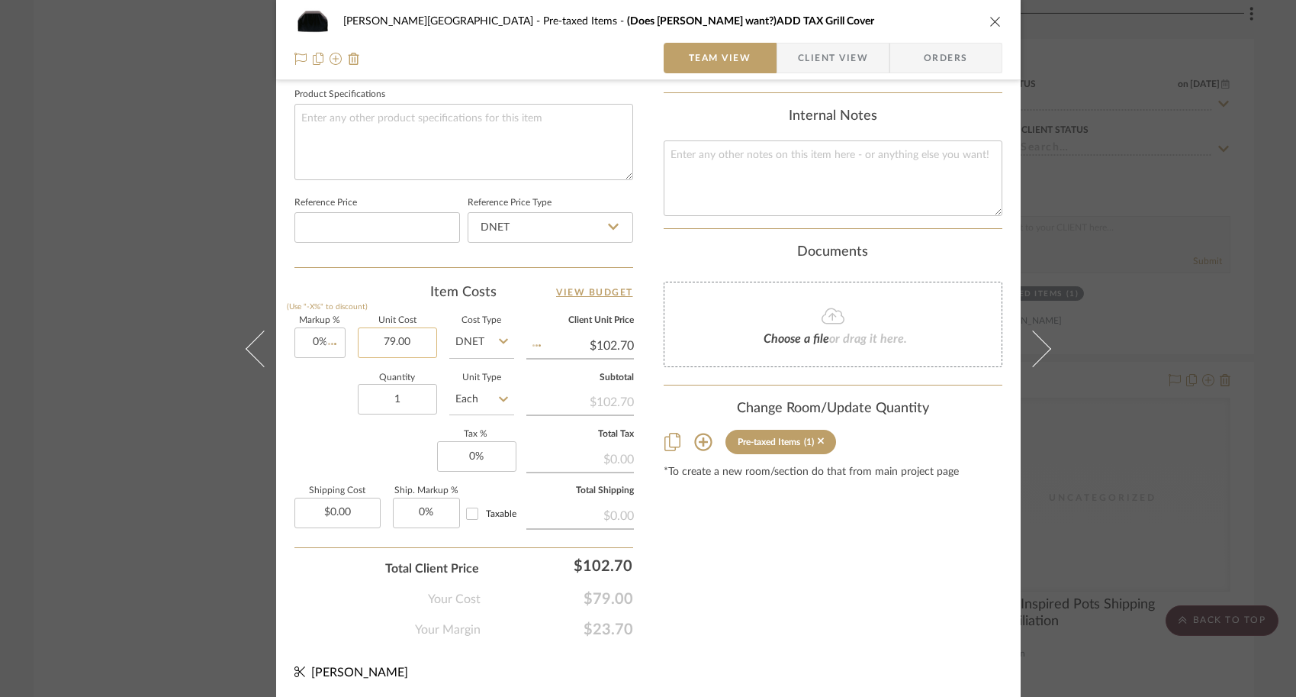
click at [415, 336] on input "79.00" at bounding box center [397, 342] width 79 height 31
type input "$79.00"
type input "8"
type input "9"
type input "$80.00"
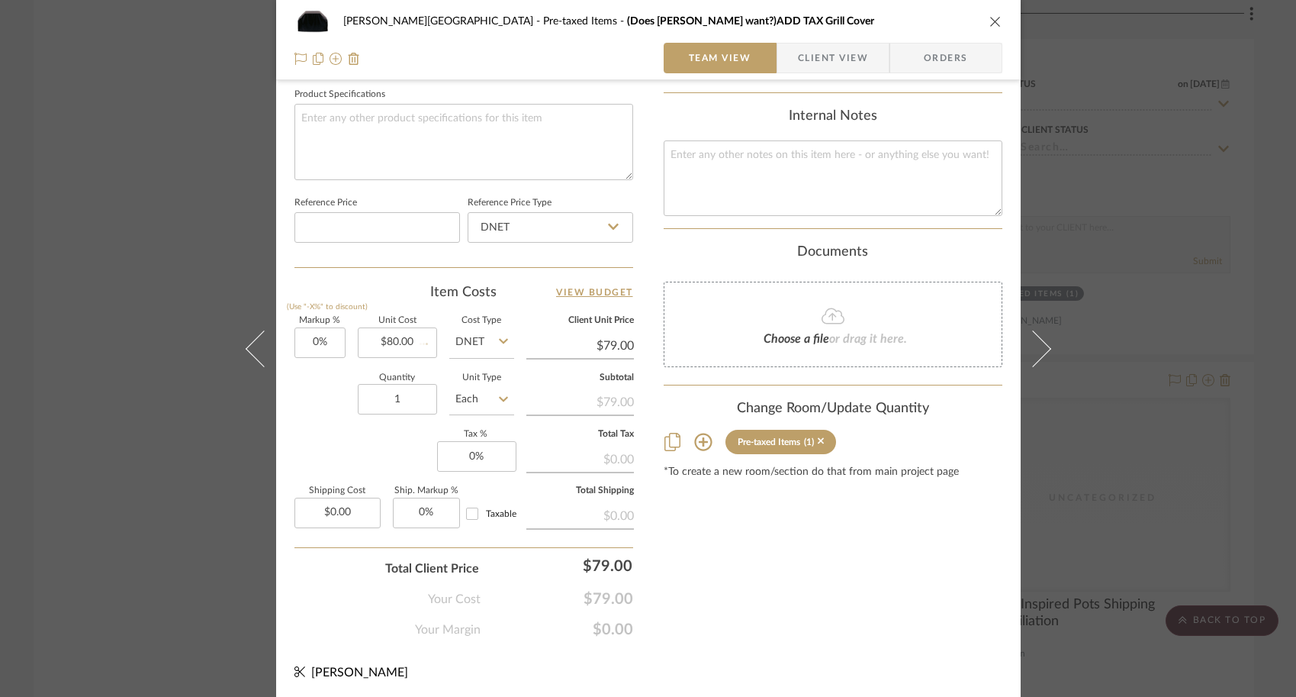
click at [754, 581] on div "Content here copies to Client View - confirm visibility there. Show in Client D…" at bounding box center [833, 11] width 339 height 1256
type input "$80.00"
type input "0"
click at [480, 463] on input "0" at bounding box center [476, 456] width 79 height 31
type input "80.00"
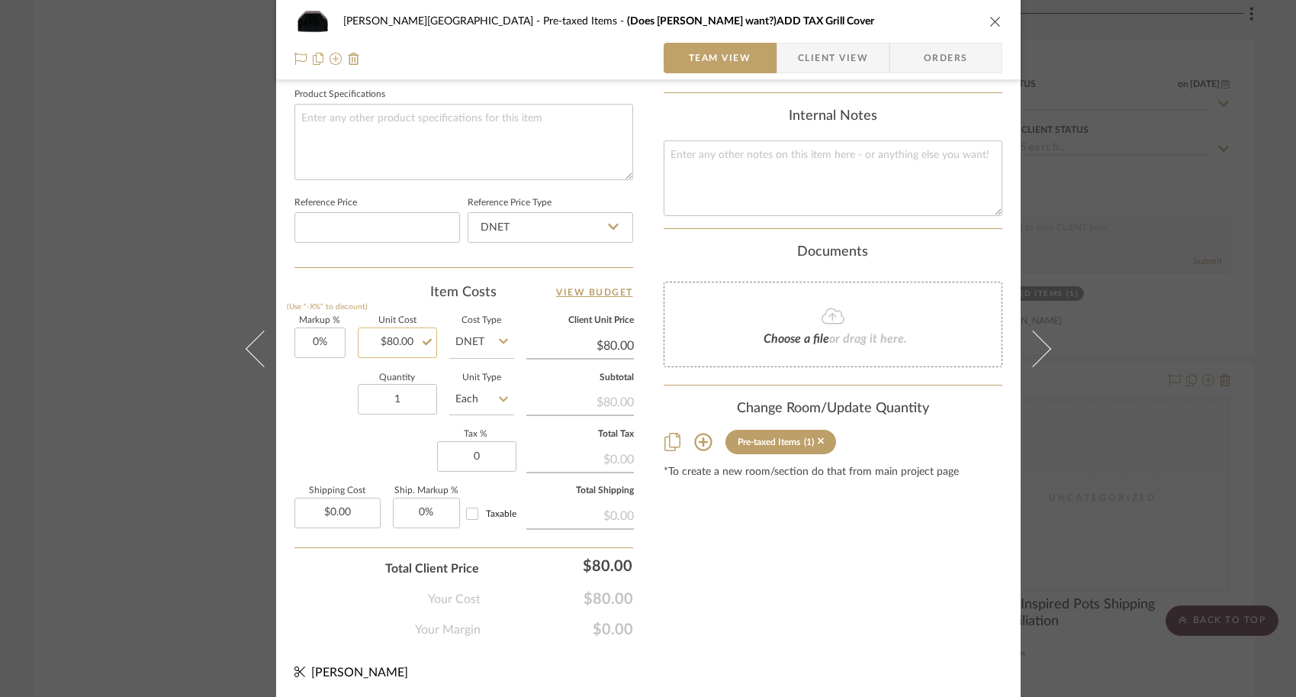
type input "0%"
click at [407, 342] on input "80.00" at bounding box center [397, 342] width 79 height 31
type input "$79.00"
type input "0"
click at [476, 452] on input "0" at bounding box center [476, 456] width 79 height 31
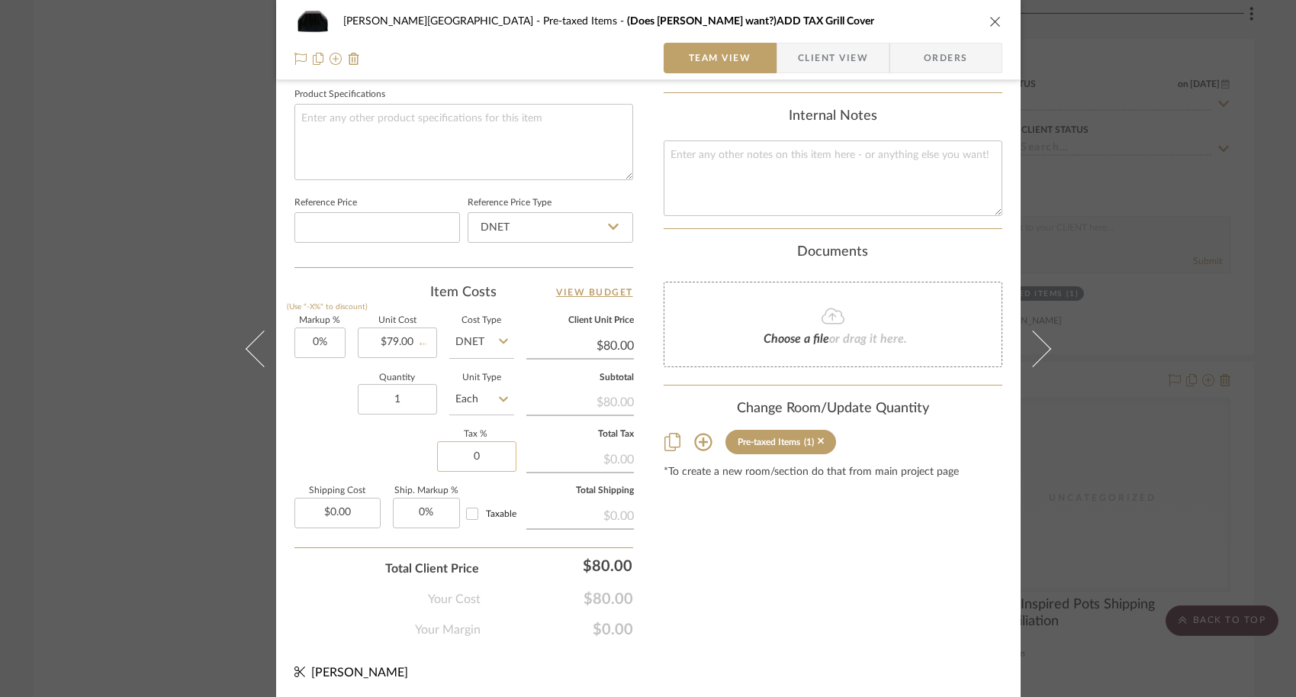
type input "$79.00"
type input "."
type input "6.25%"
click at [787, 597] on div "Content here copies to Client View - confirm visibility there. Show in Client D…" at bounding box center [833, 11] width 339 height 1256
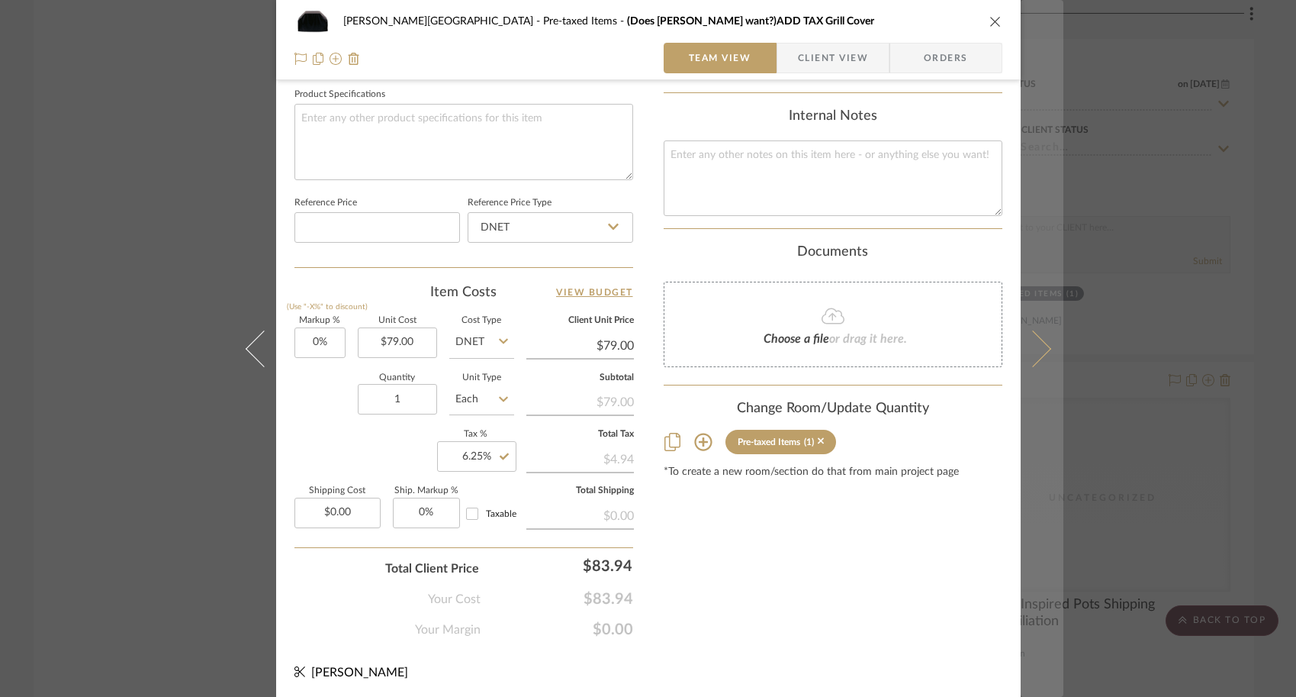
click at [1039, 351] on icon at bounding box center [1032, 348] width 37 height 37
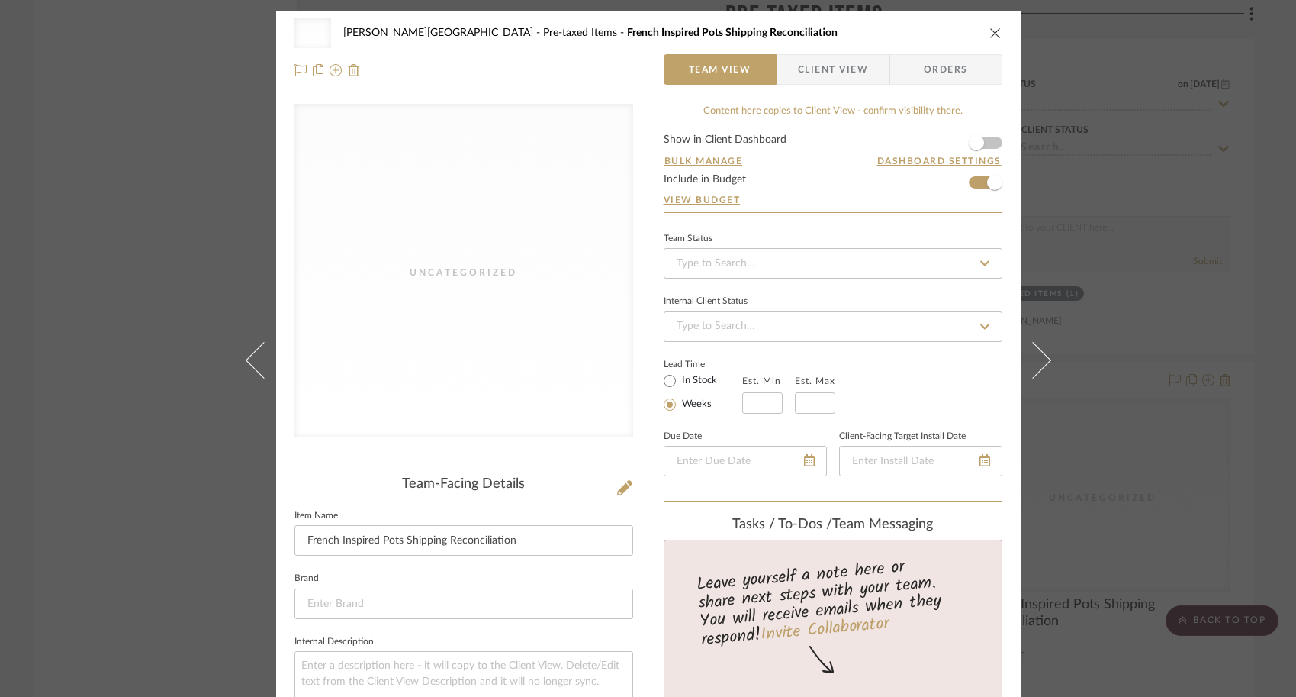
click at [1162, 339] on div "Uncategorized Campbell - Waxhaw Pre-taxed Items French Inspired Pots Shipping R…" at bounding box center [648, 348] width 1296 height 697
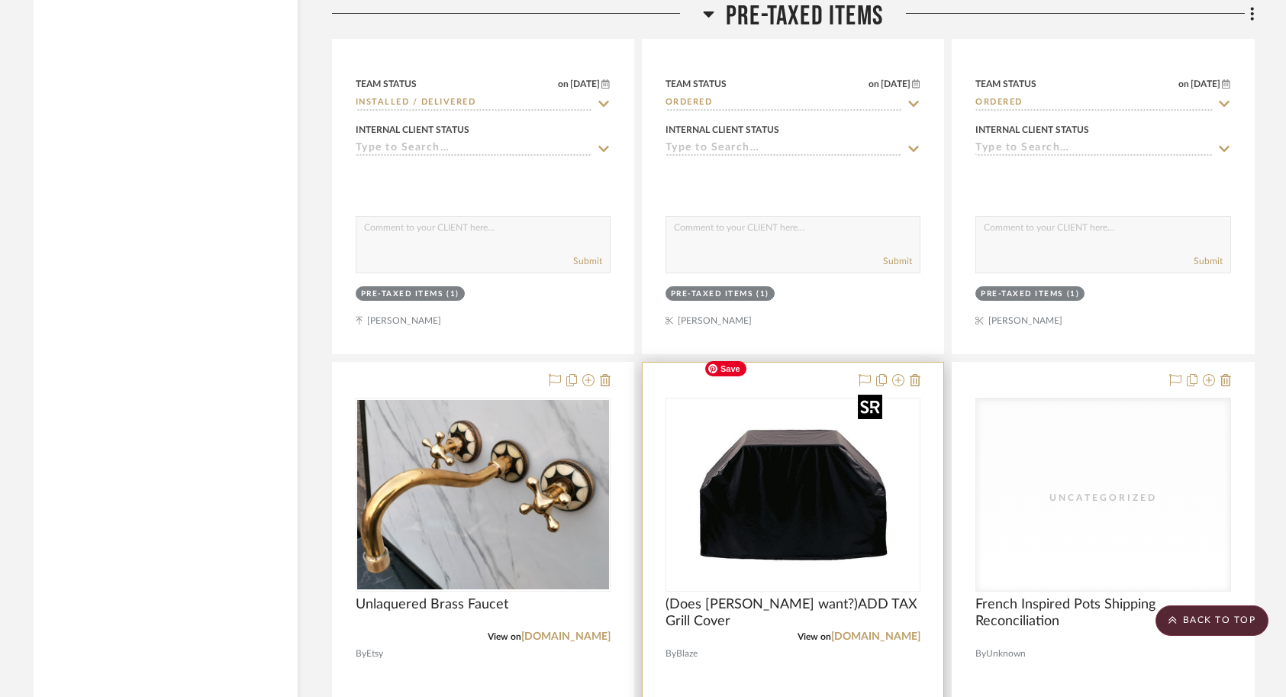
click at [807, 409] on img "0" at bounding box center [792, 494] width 191 height 191
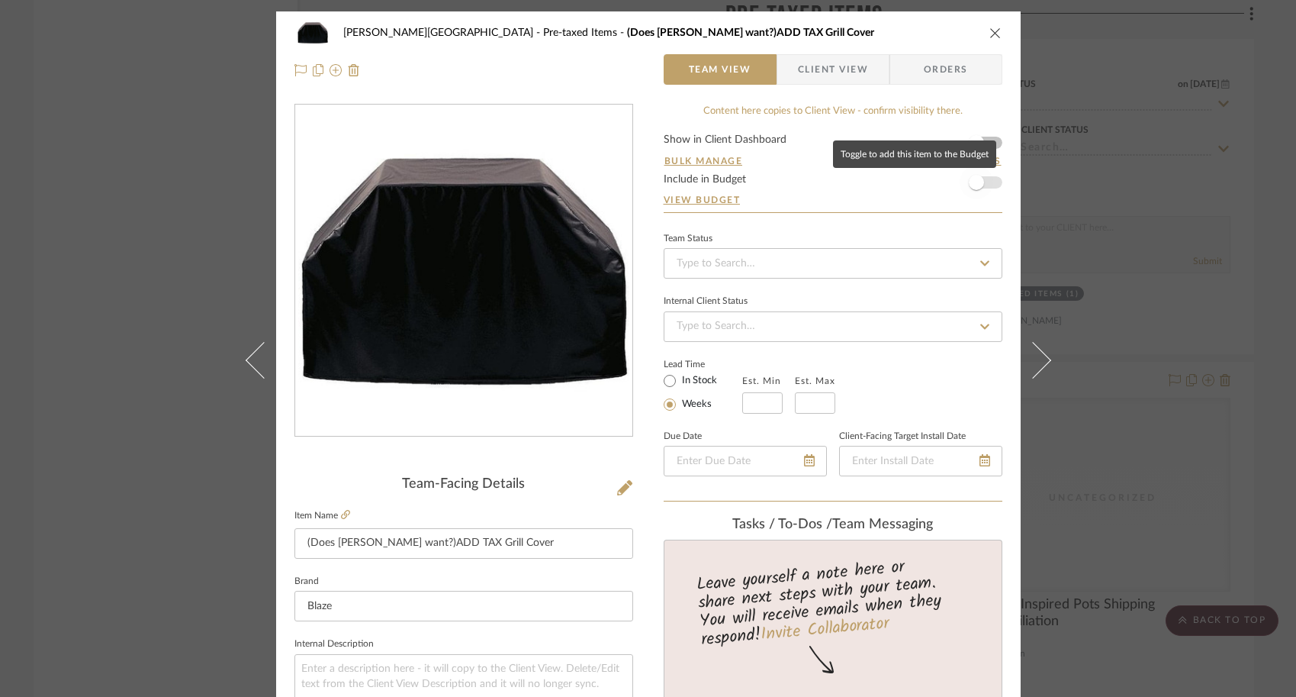
click at [985, 177] on span "button" at bounding box center [977, 183] width 34 height 34
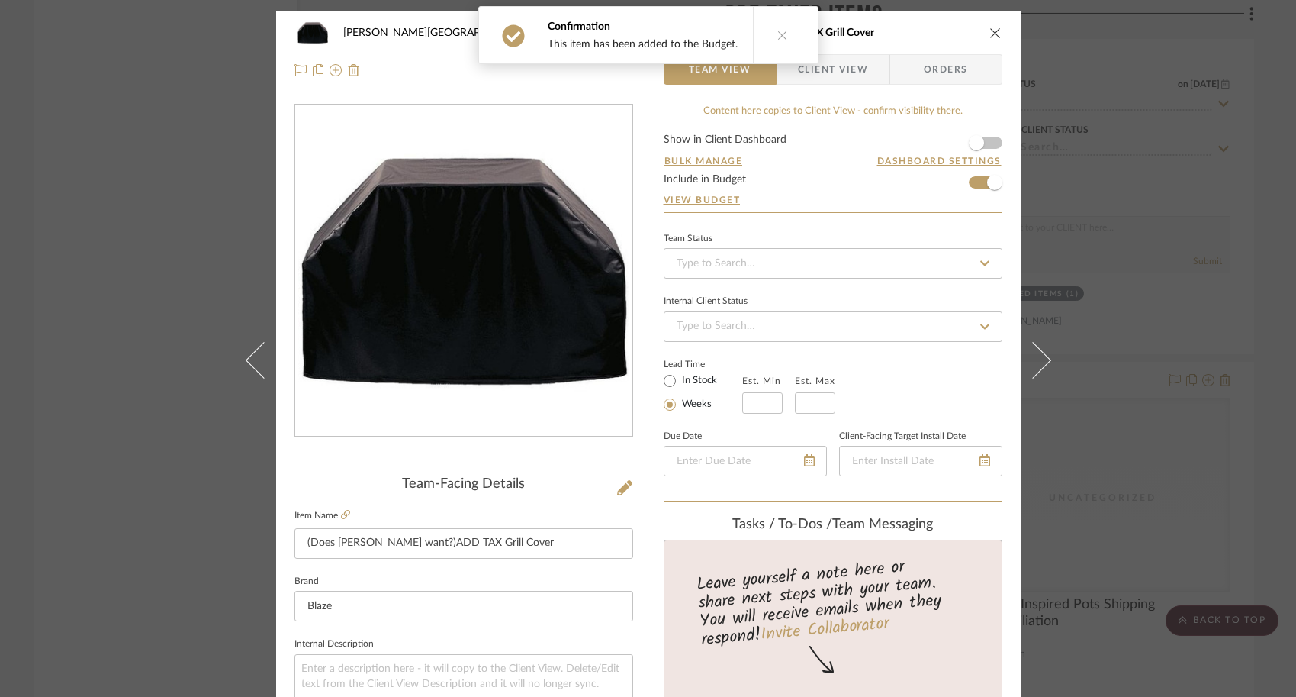
click at [1090, 281] on div "Campbell - Waxhaw Pre-taxed Items (Does Sharon want?)ADD TAX Grill Cover Team V…" at bounding box center [648, 348] width 1296 height 697
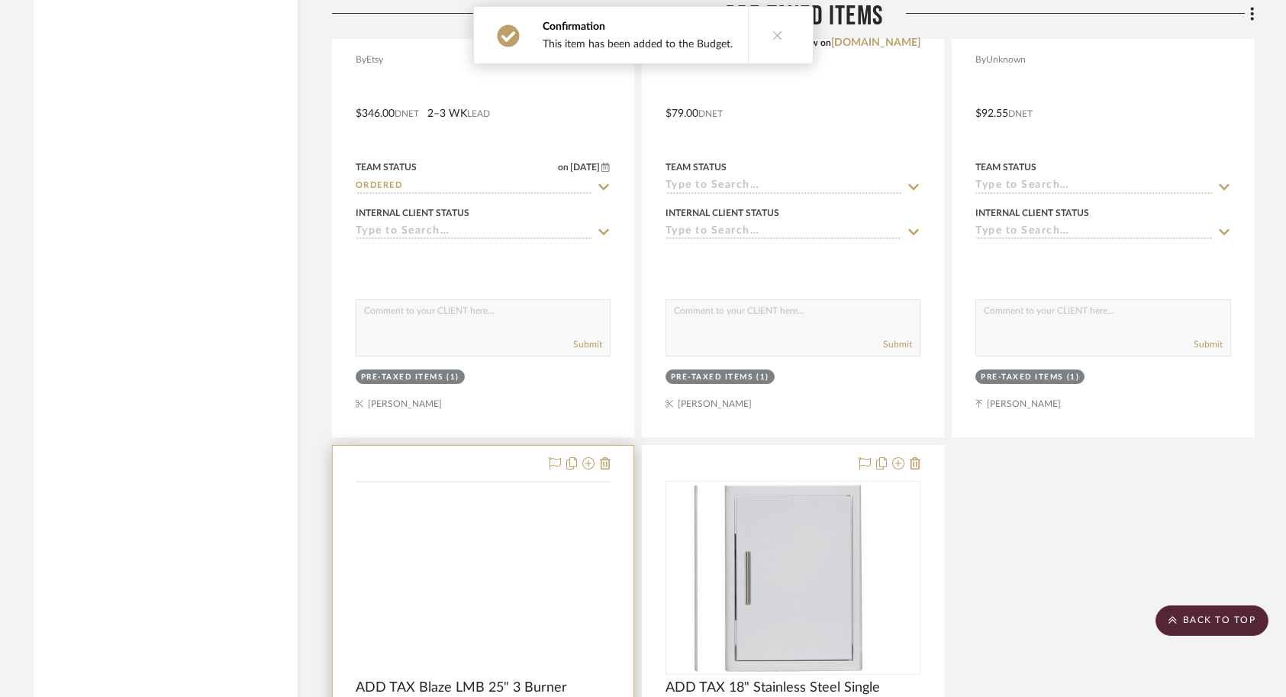
click at [0, 0] on div at bounding box center [0, 0] width 0 height 0
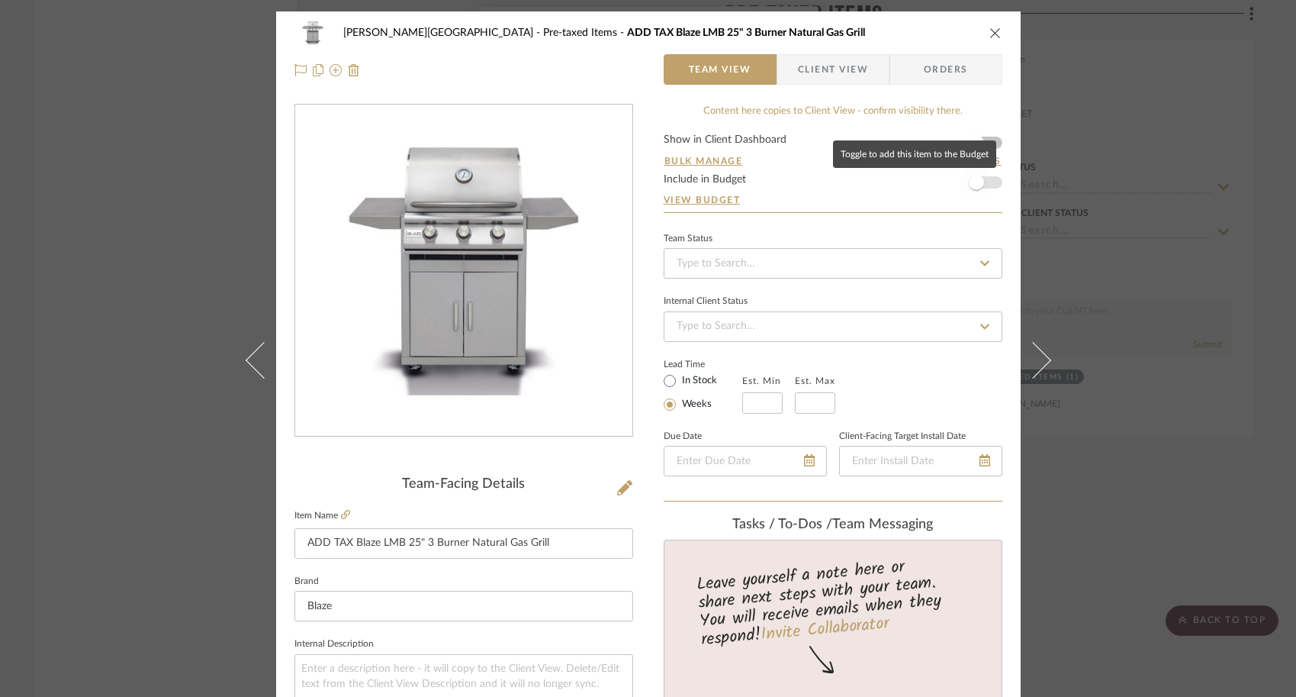
click at [972, 193] on span "button" at bounding box center [977, 183] width 34 height 34
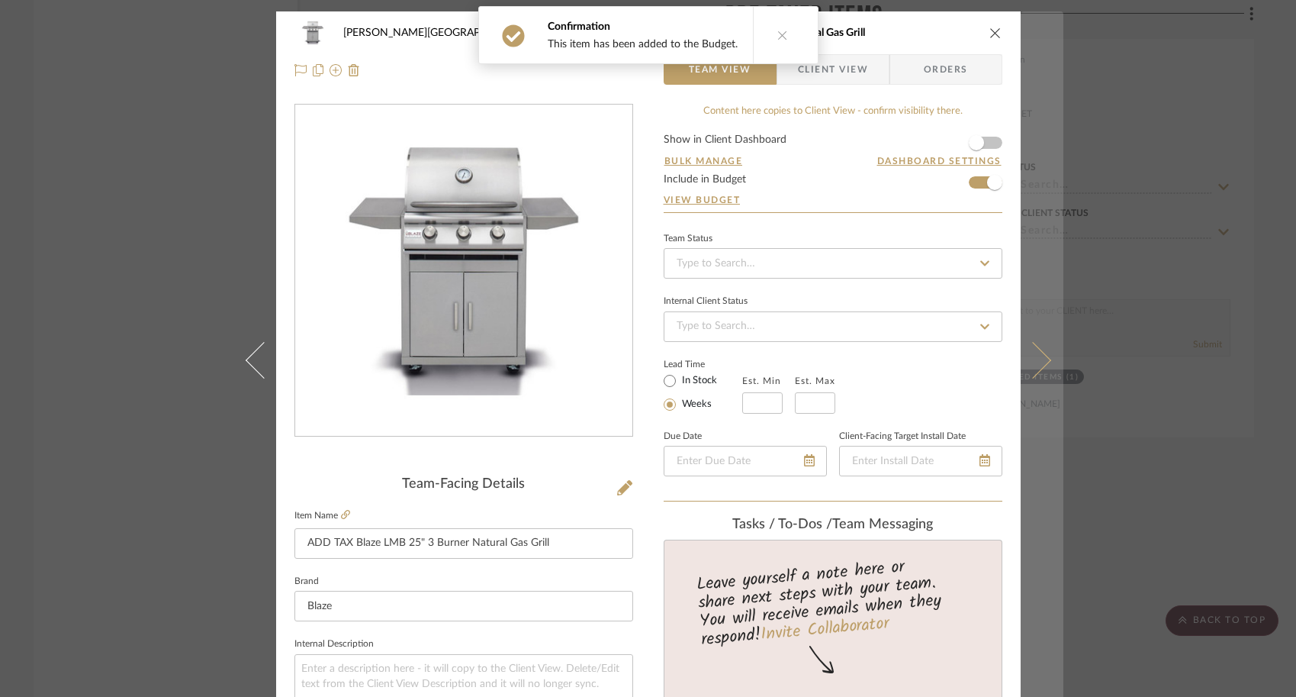
click at [1036, 356] on icon at bounding box center [1032, 359] width 37 height 37
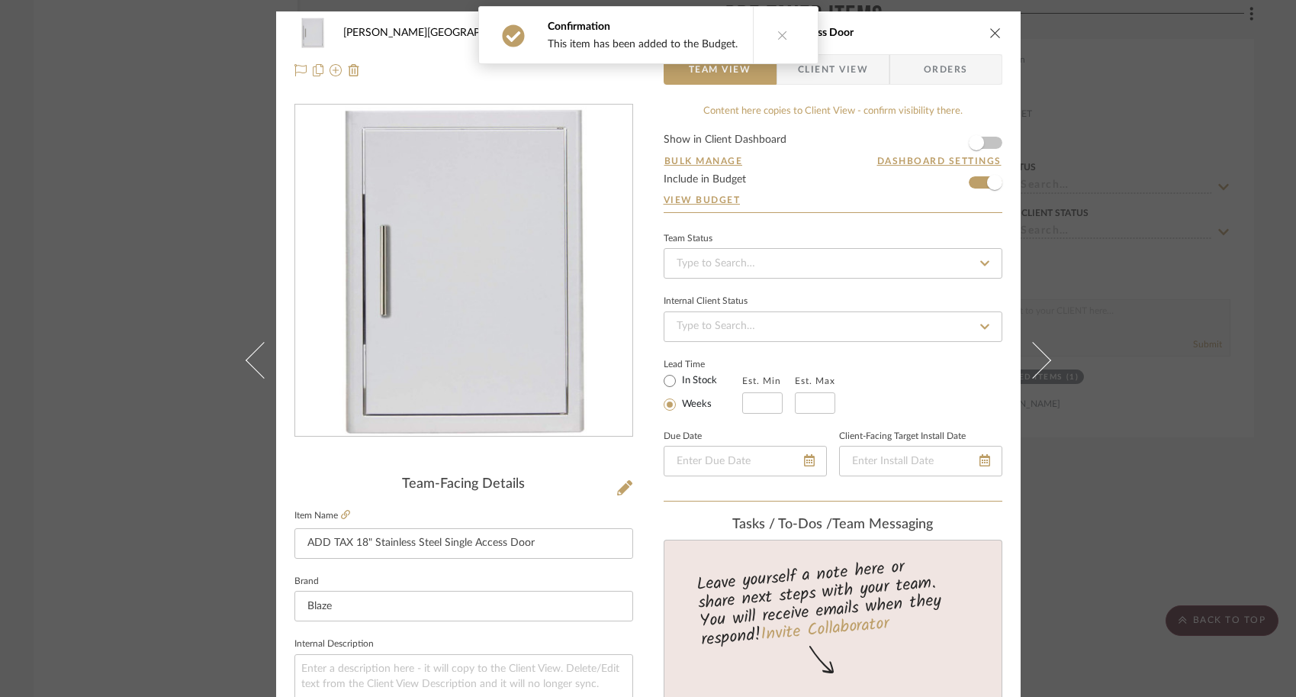
click at [1107, 504] on div "Campbell - Waxhaw Pre-taxed Items ADD TAX 18" Stainless Steel Single Access Doo…" at bounding box center [648, 348] width 1296 height 697
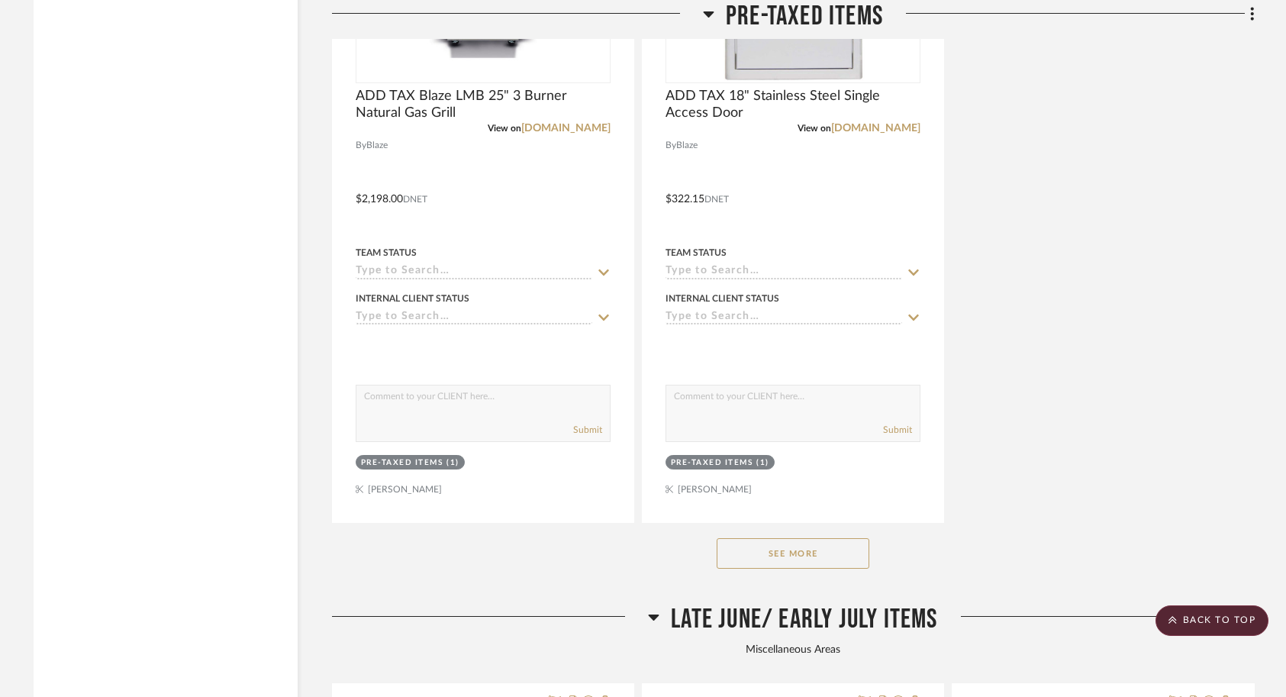
click at [776, 523] on div "See More" at bounding box center [793, 553] width 922 height 61
click at [776, 538] on button "See More" at bounding box center [792, 553] width 153 height 31
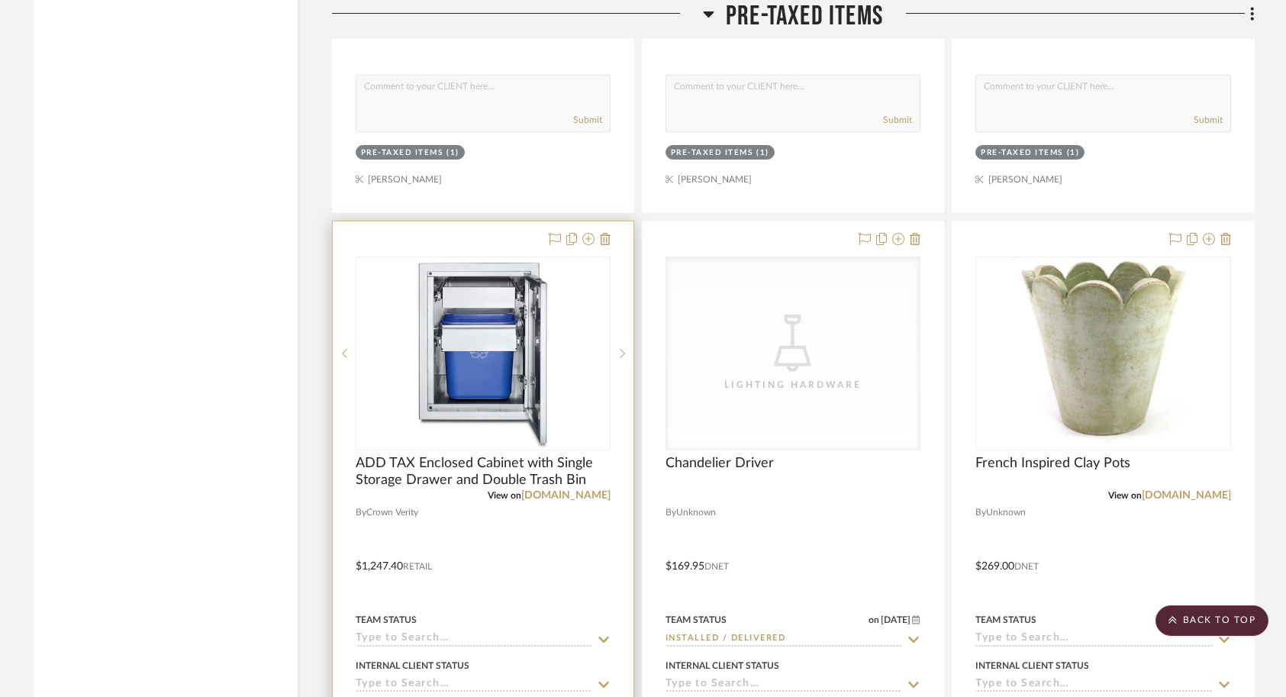
scroll to position [8046, 0]
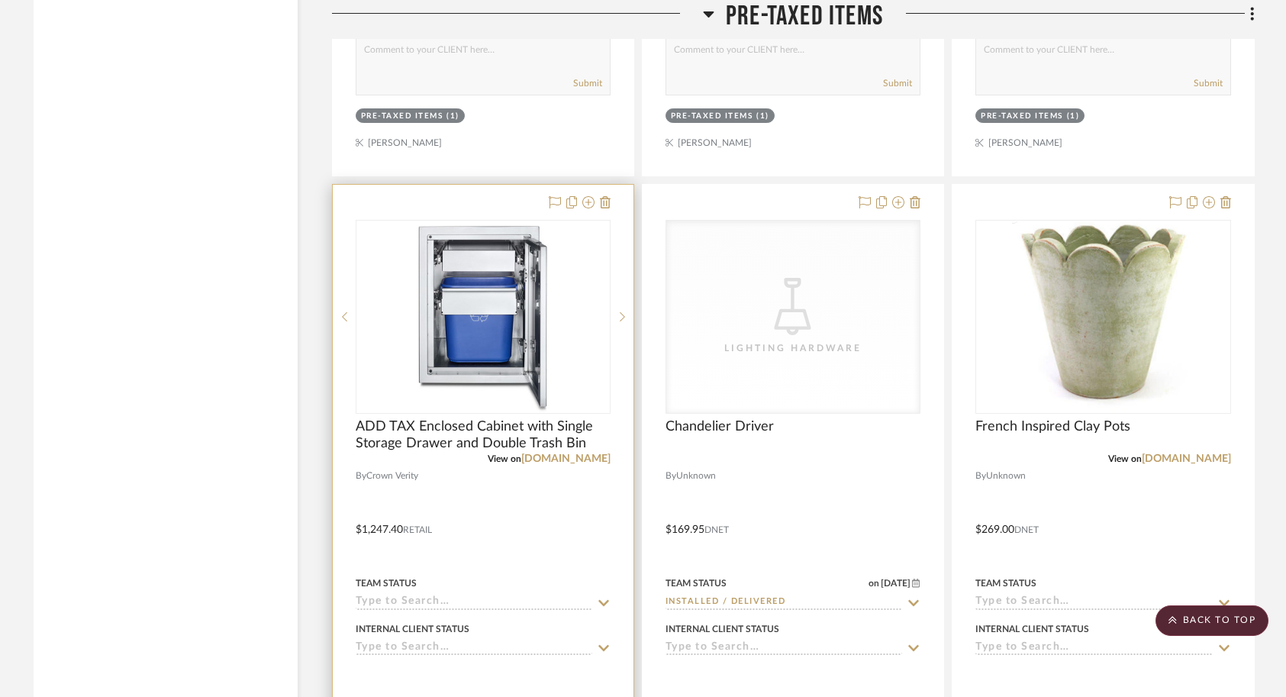
click at [533, 441] on div at bounding box center [483, 519] width 301 height 668
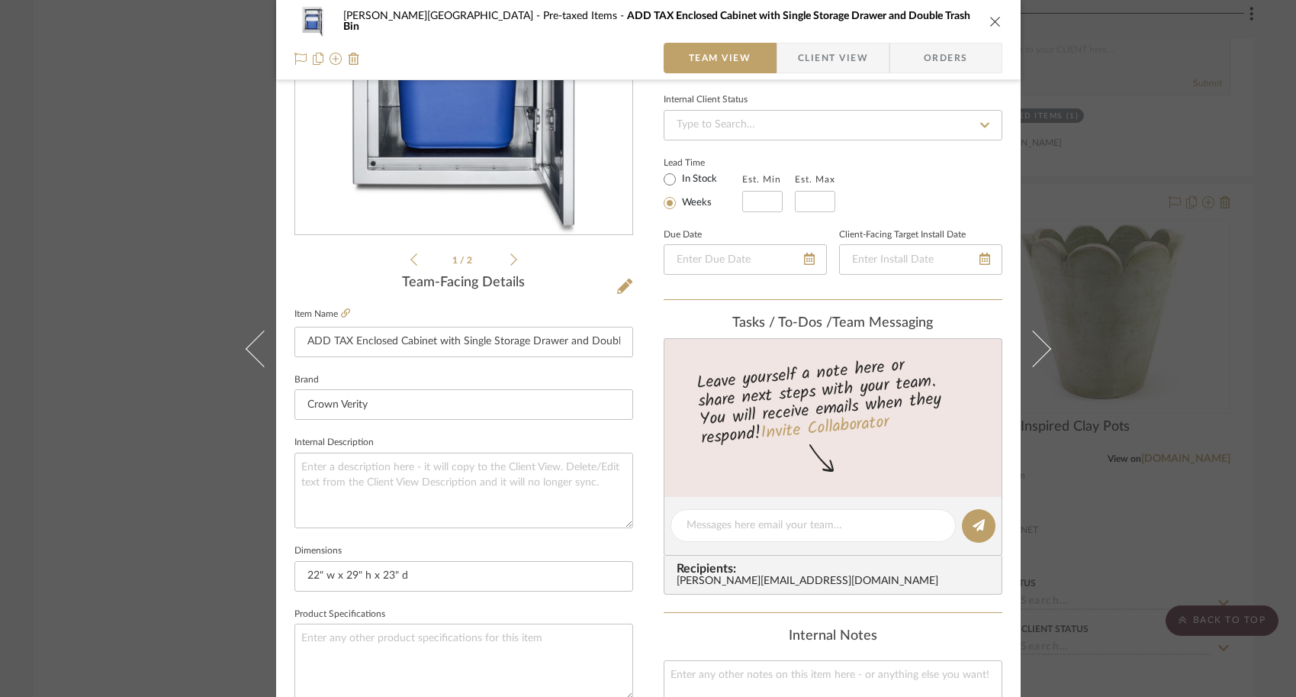
scroll to position [163, 0]
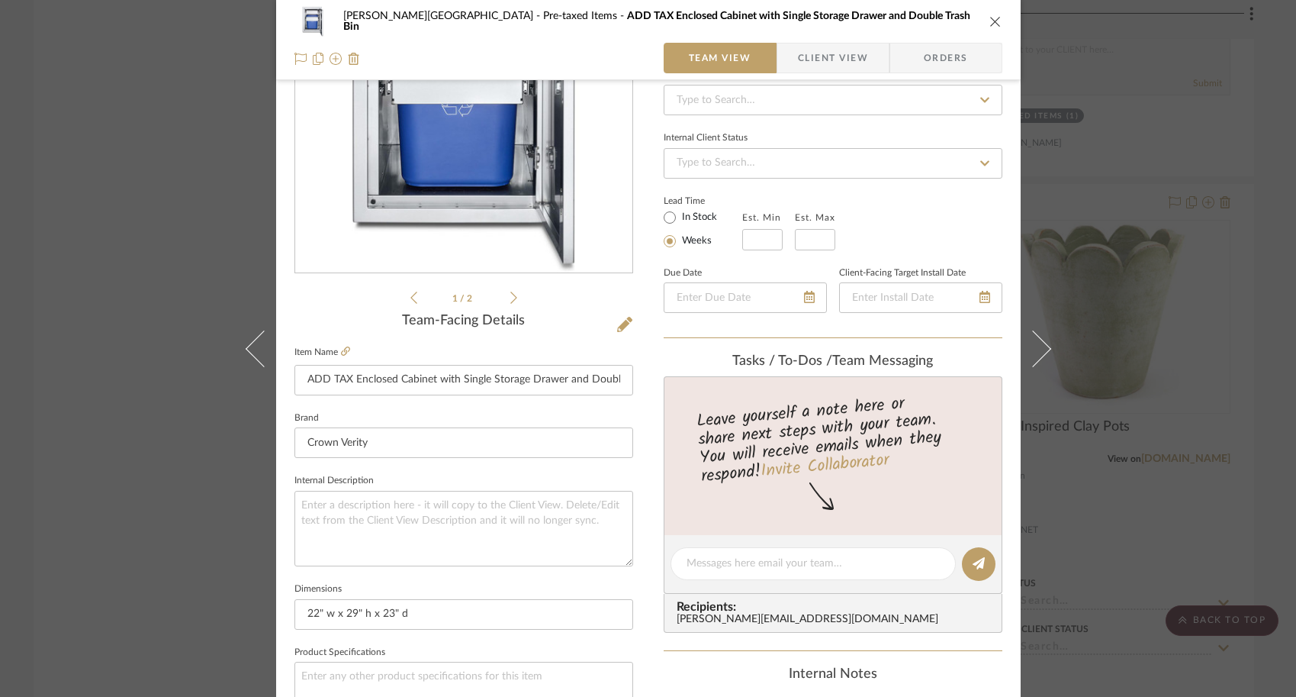
click at [1151, 381] on div "Campbell - Waxhaw Pre-taxed Items ADD TAX Enclosed Cabinet with Single Storage …" at bounding box center [648, 348] width 1296 height 697
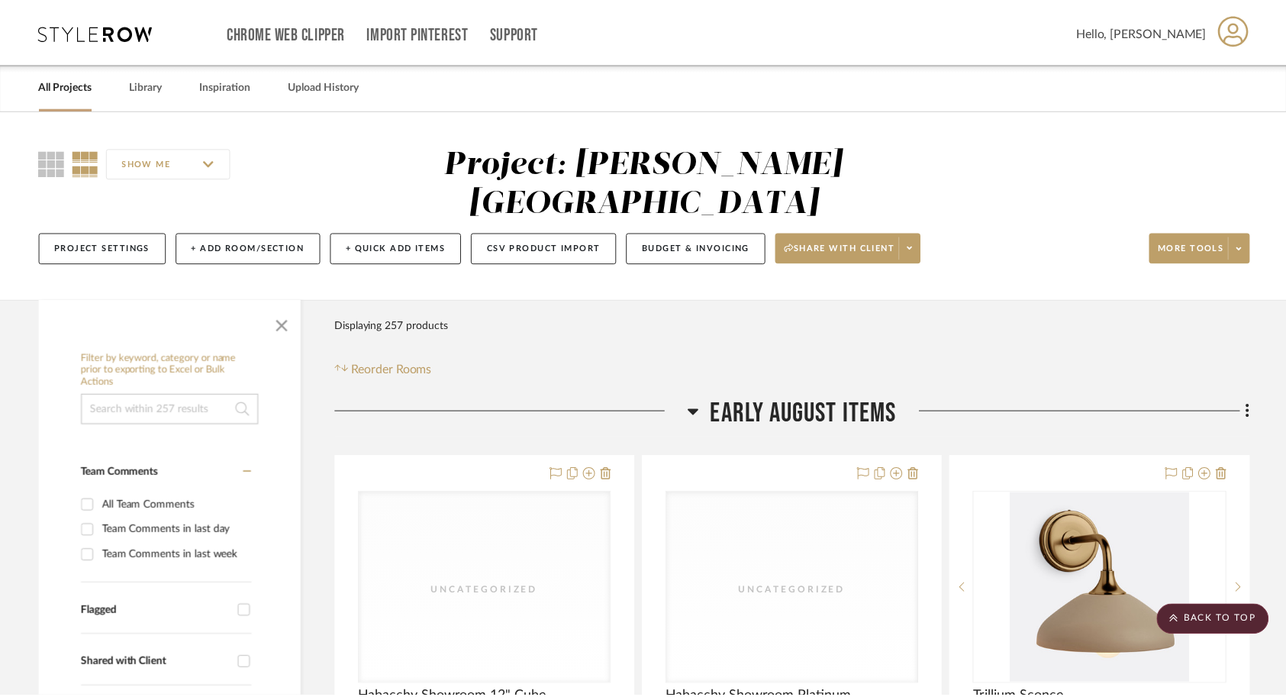
scroll to position [8046, 0]
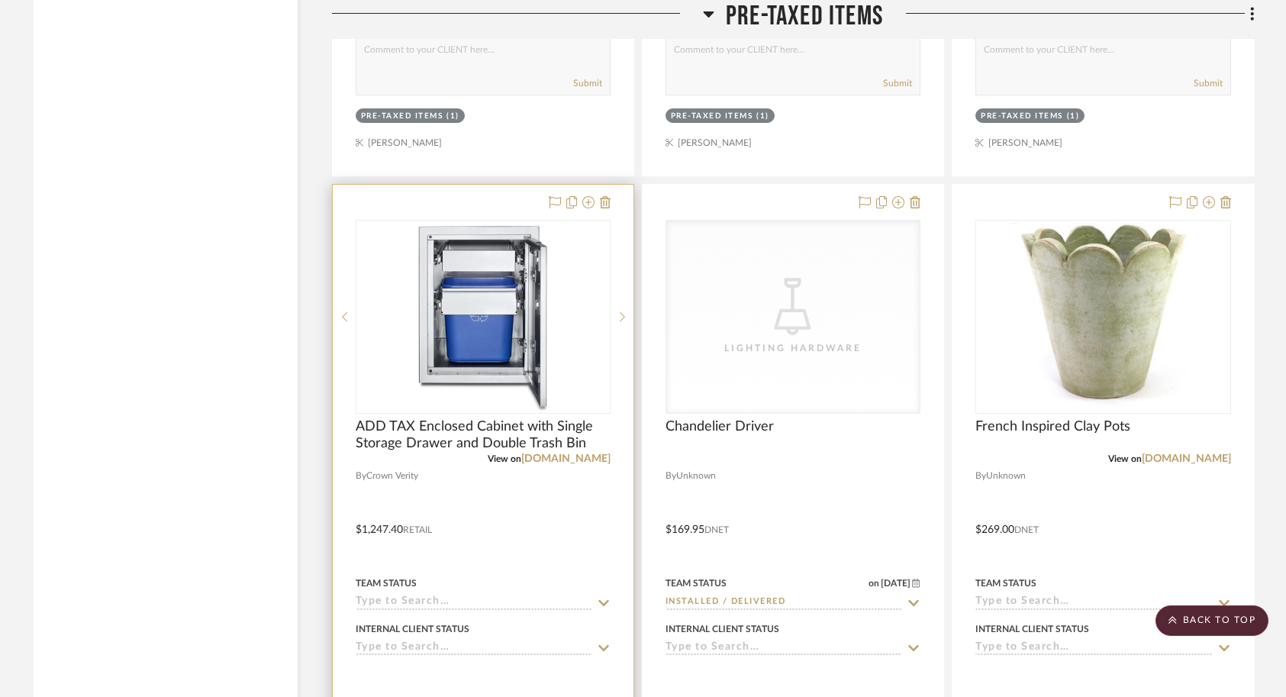
click at [495, 576] on div "Team Status" at bounding box center [483, 583] width 255 height 14
click at [430, 465] on div at bounding box center [483, 519] width 301 height 668
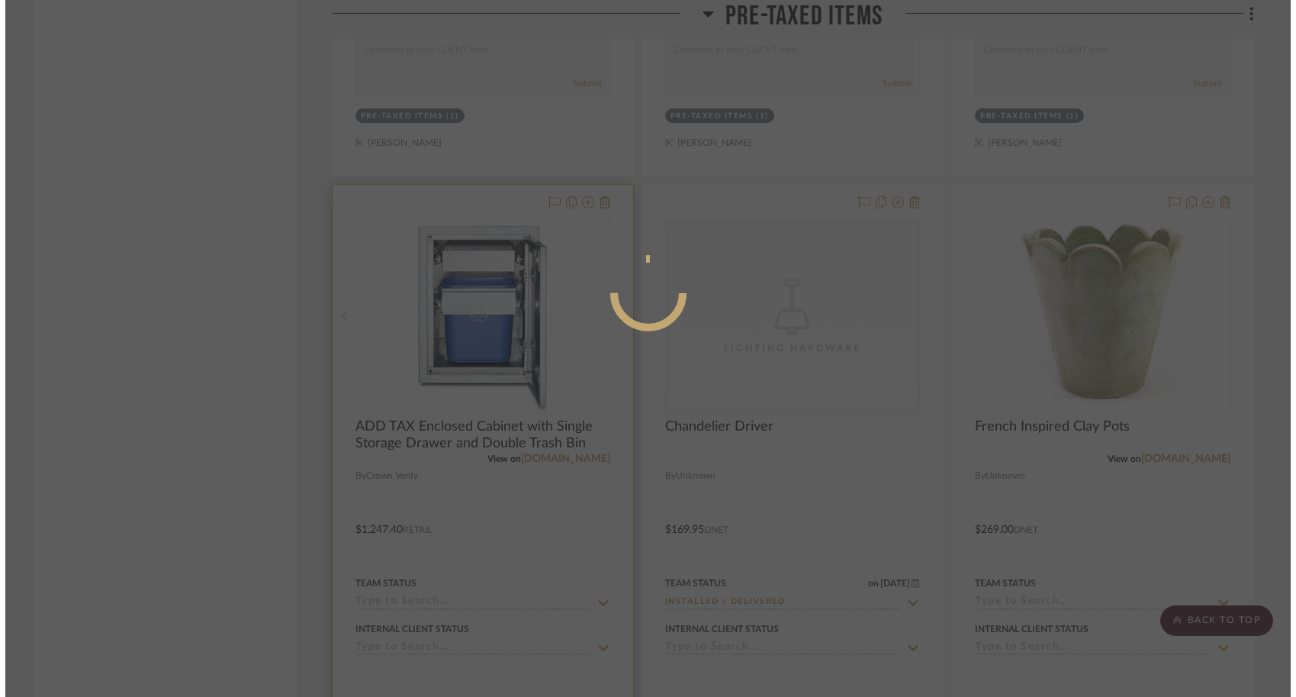
scroll to position [0, 0]
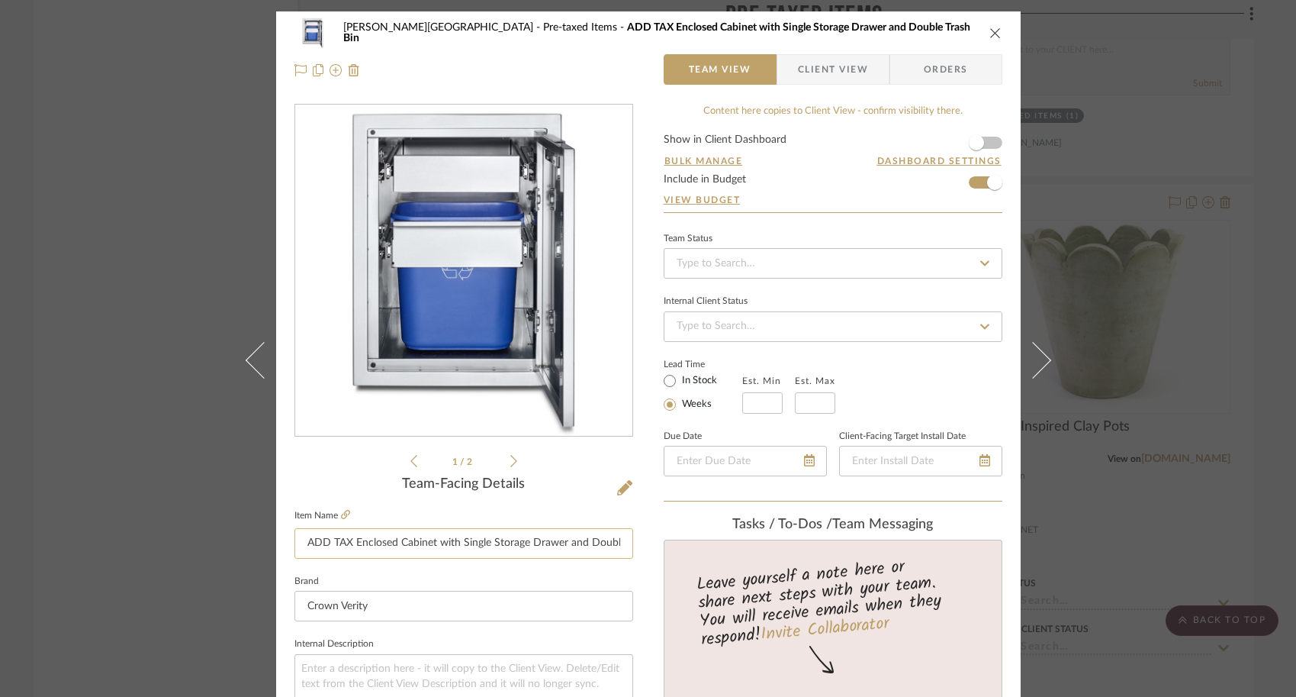
click at [353, 545] on input "ADD TAX Enclosed Cabinet with Single Storage Drawer and Double Trash Bin" at bounding box center [464, 543] width 339 height 31
drag, startPoint x: 351, startPoint y: 545, endPoint x: 278, endPoint y: 547, distance: 72.5
type input "Enclosed Cabinet with Single Storage Drawer and Double Trash Bin"
click at [204, 594] on div "Campbell - Waxhaw Pre-taxed Items ADD TAX Enclosed Cabinet with Single Storage …" at bounding box center [648, 348] width 1296 height 697
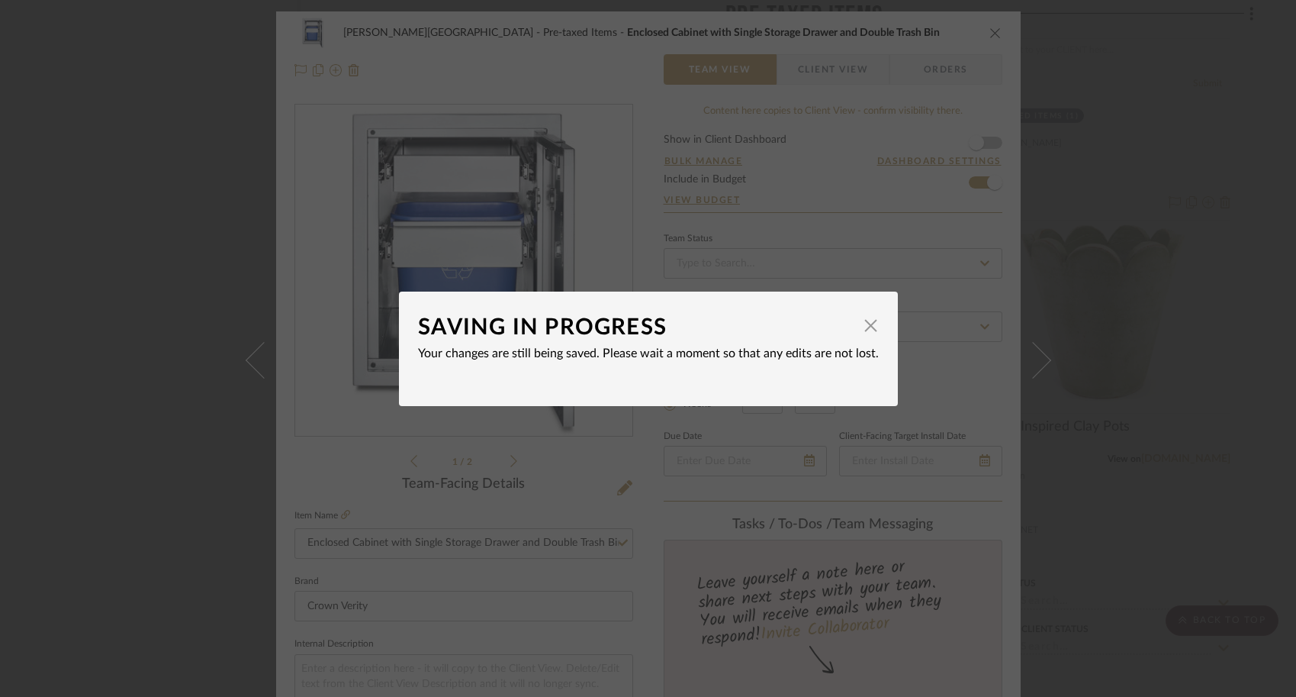
click at [1094, 520] on div "SAVING IN PROGRESS × Your changes are still being saved. Please wait a moment s…" at bounding box center [648, 348] width 1296 height 697
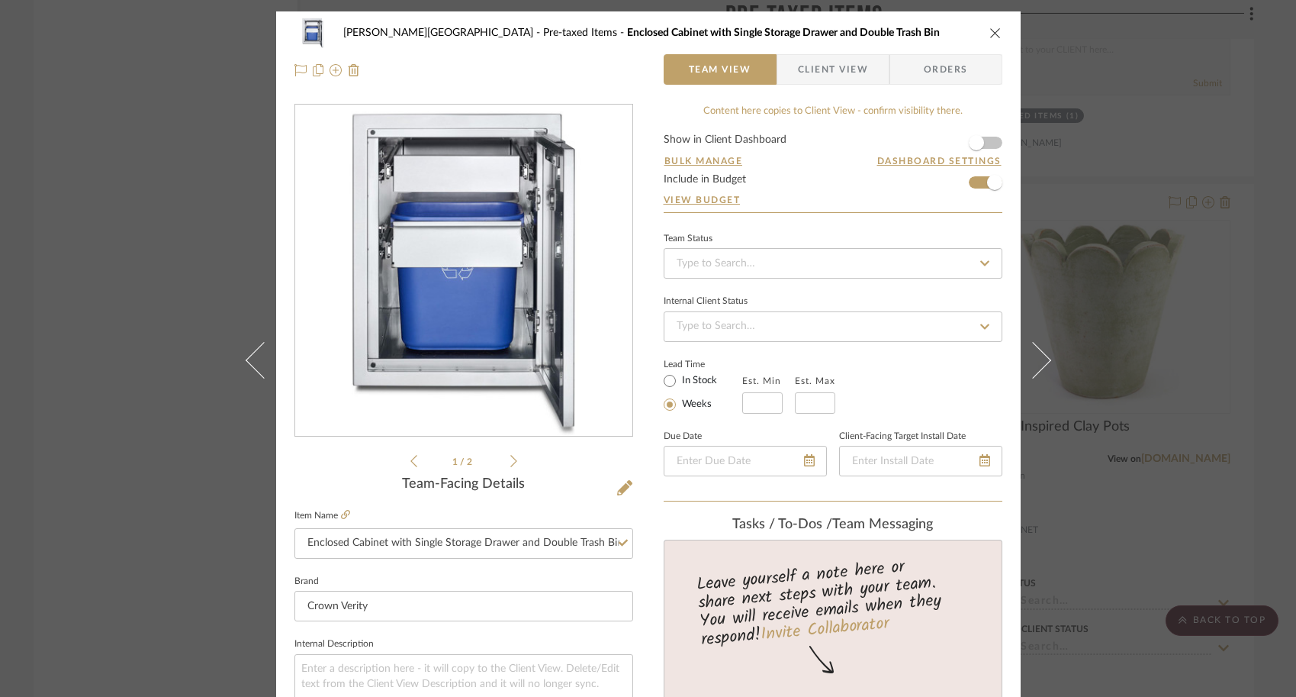
click at [1094, 520] on div "Campbell - Waxhaw Pre-taxed Items Enclosed Cabinet with Single Storage Drawer a…" at bounding box center [648, 348] width 1296 height 697
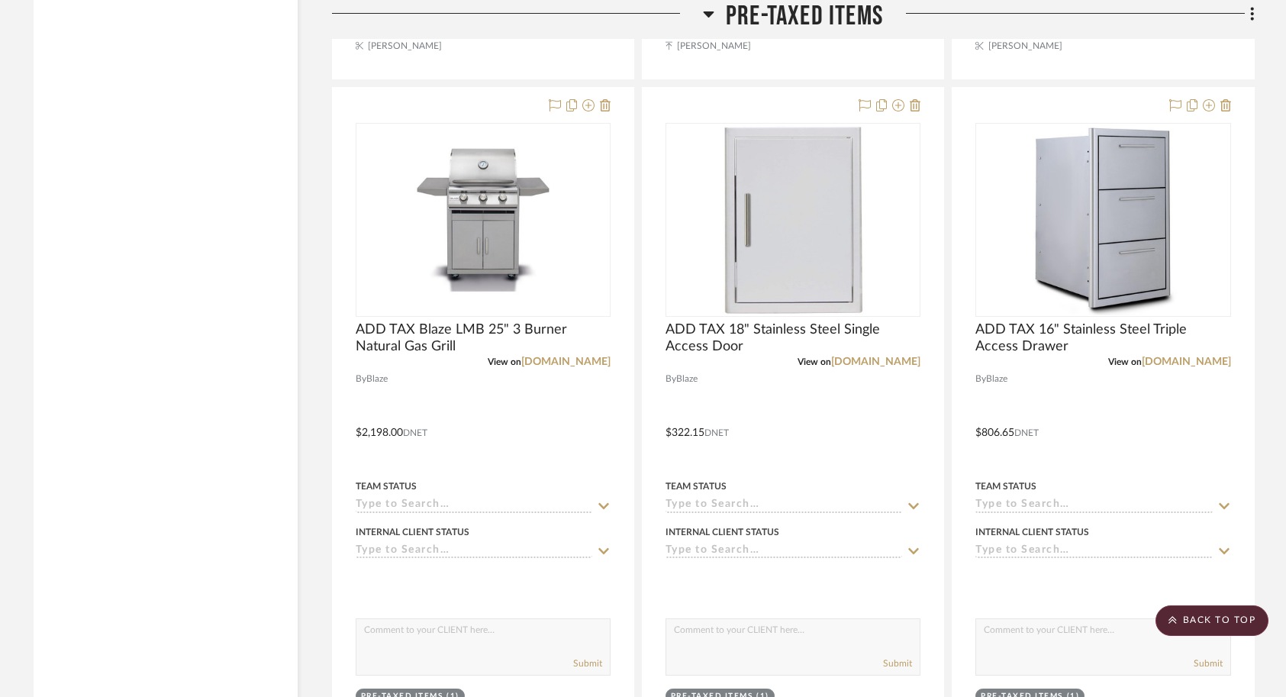
scroll to position [7466, 0]
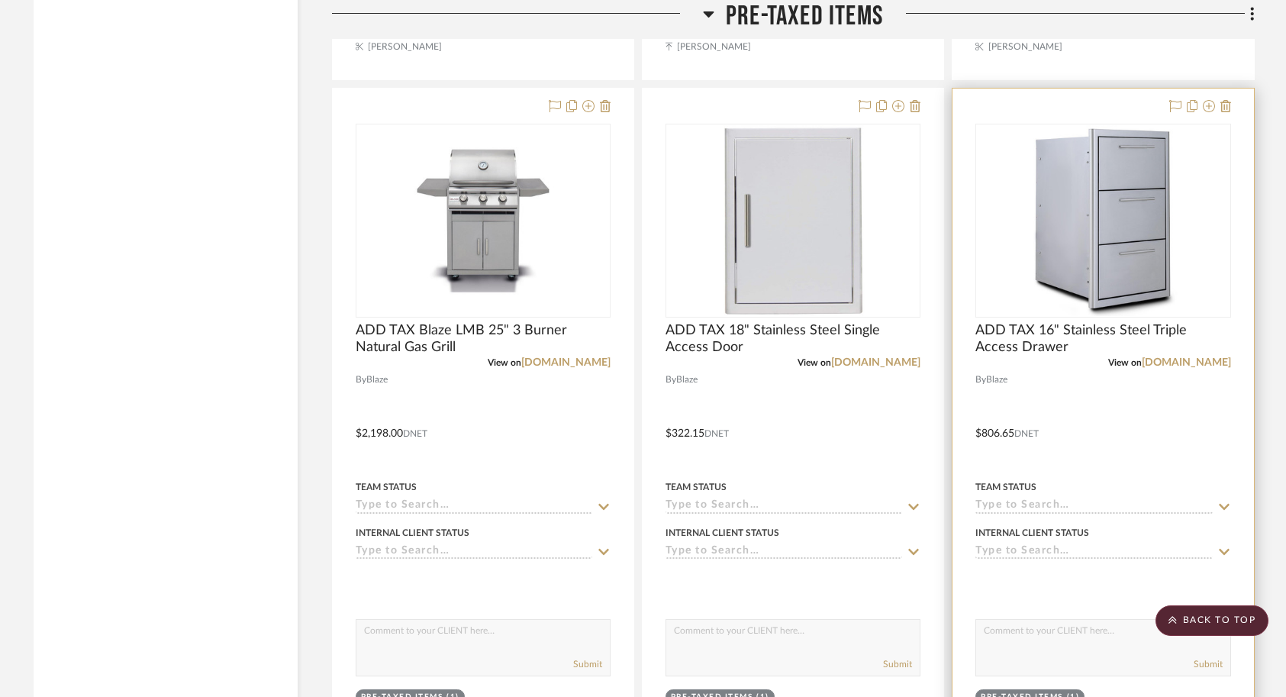
click at [1088, 406] on div at bounding box center [1102, 423] width 301 height 668
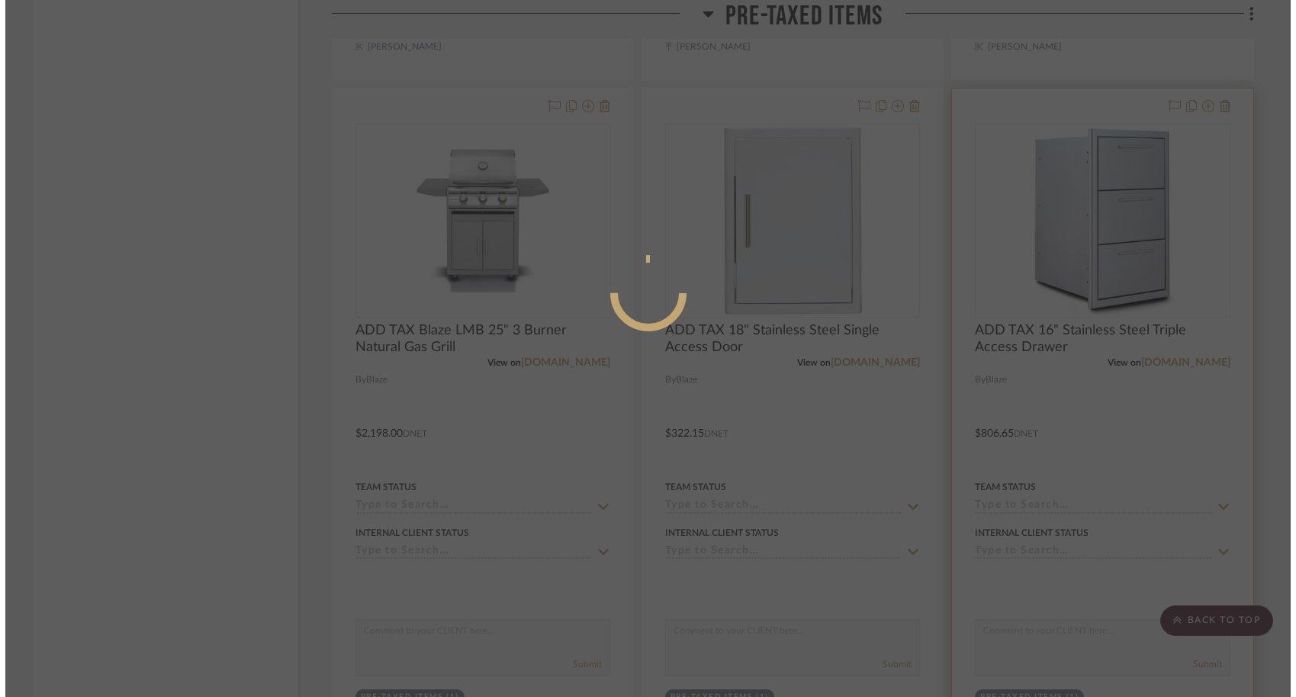
scroll to position [0, 0]
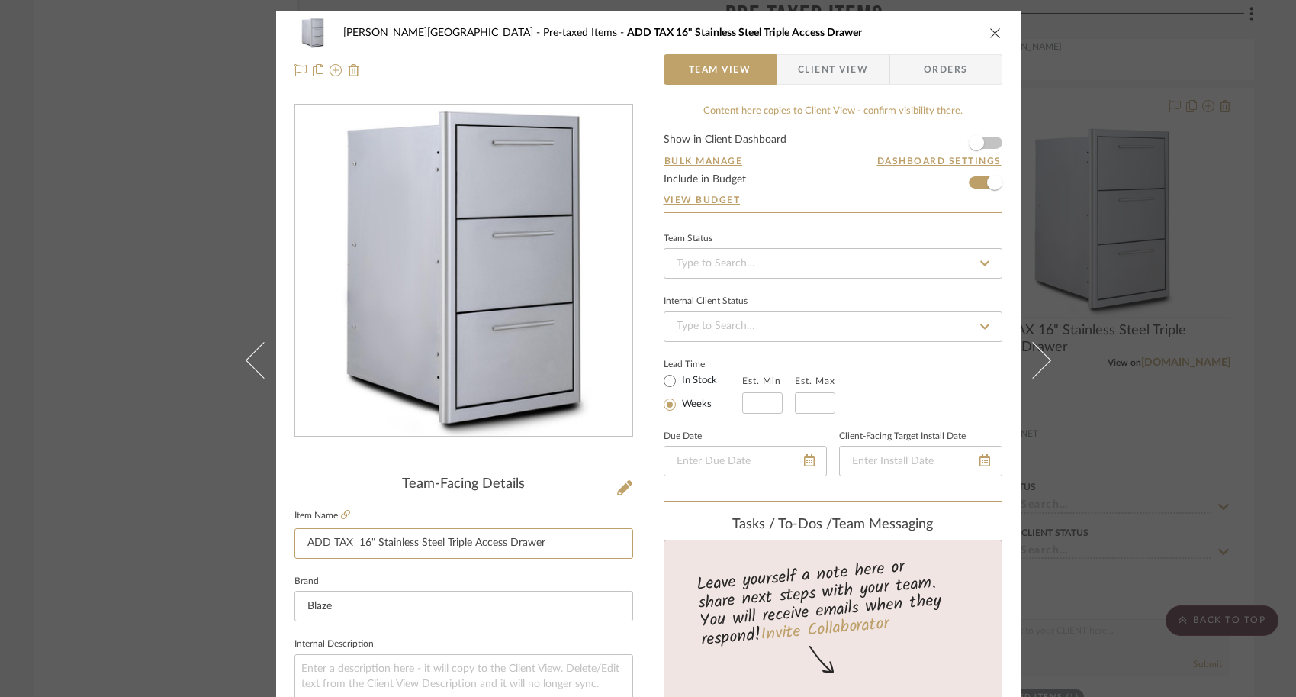
drag, startPoint x: 356, startPoint y: 542, endPoint x: 286, endPoint y: 542, distance: 70.2
type input "16" Stainless Steel Triple Access Drawer"
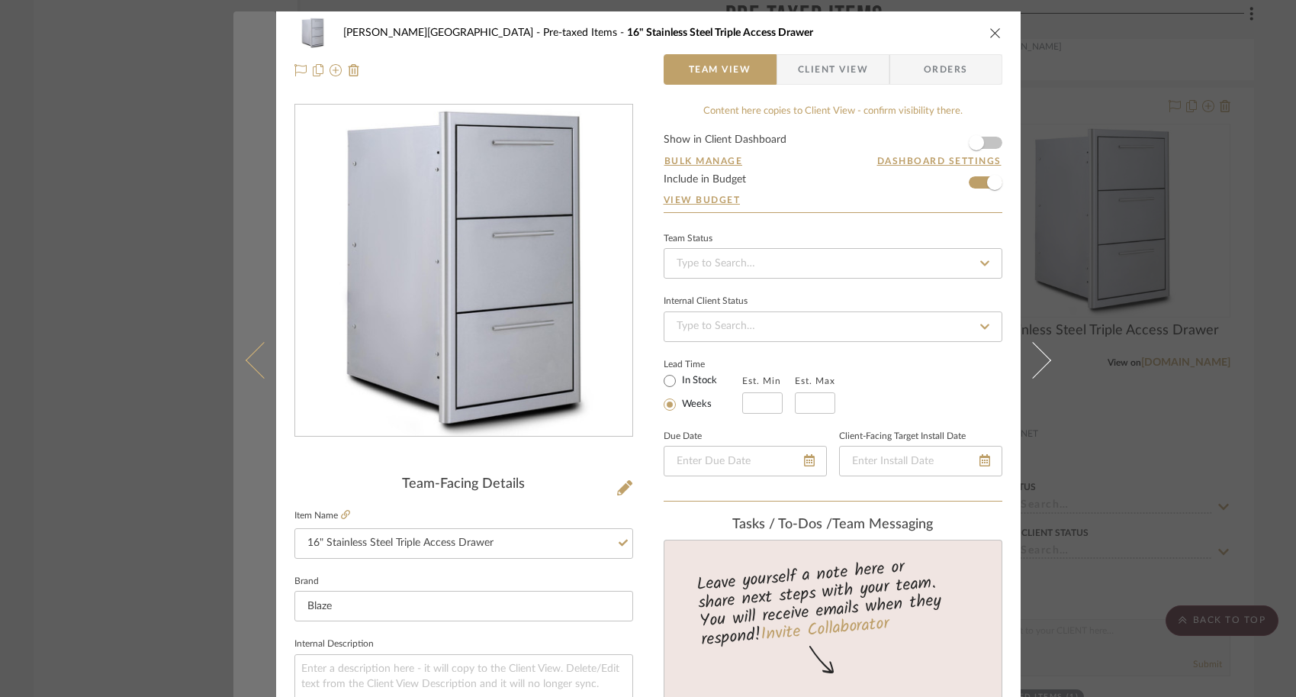
click at [243, 349] on button at bounding box center [254, 359] width 43 height 697
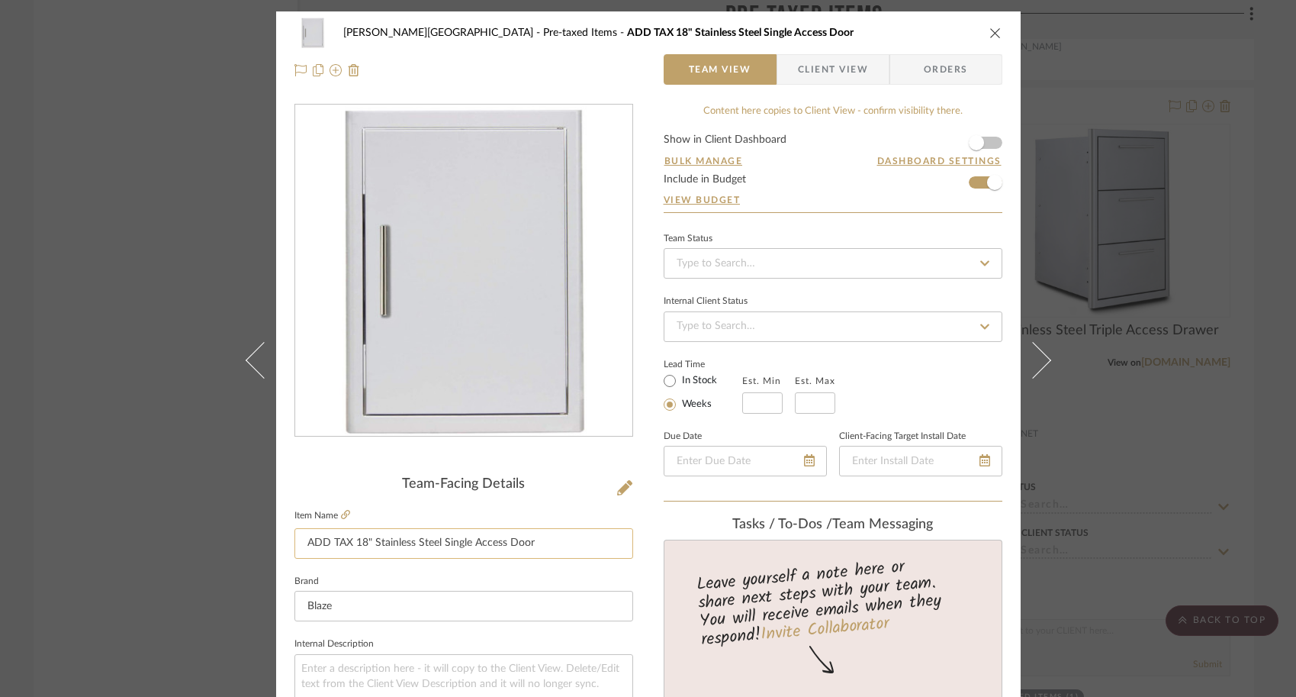
click at [352, 546] on input "ADD TAX 18" Stainless Steel Single Access Door" at bounding box center [464, 543] width 339 height 31
type input "18" Stainless Steel Single Access Door"
click at [314, 478] on div "Team-Facing Details" at bounding box center [464, 484] width 339 height 17
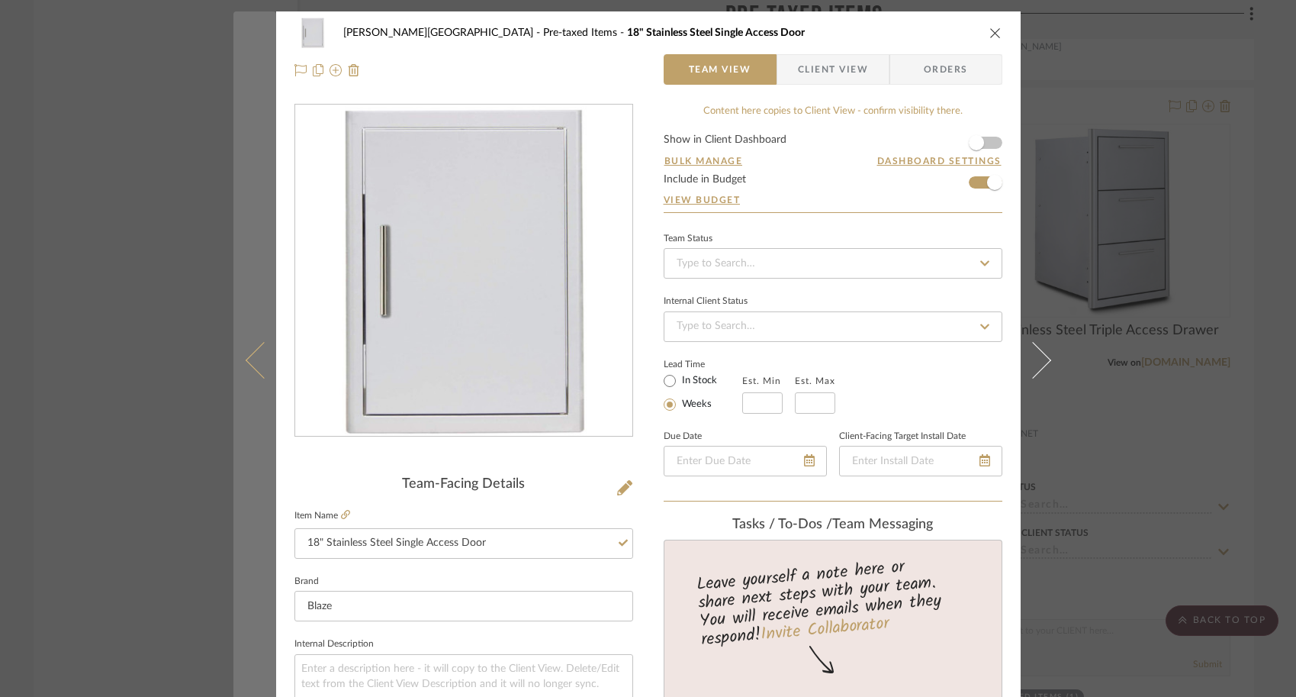
click at [257, 355] on icon at bounding box center [263, 359] width 37 height 37
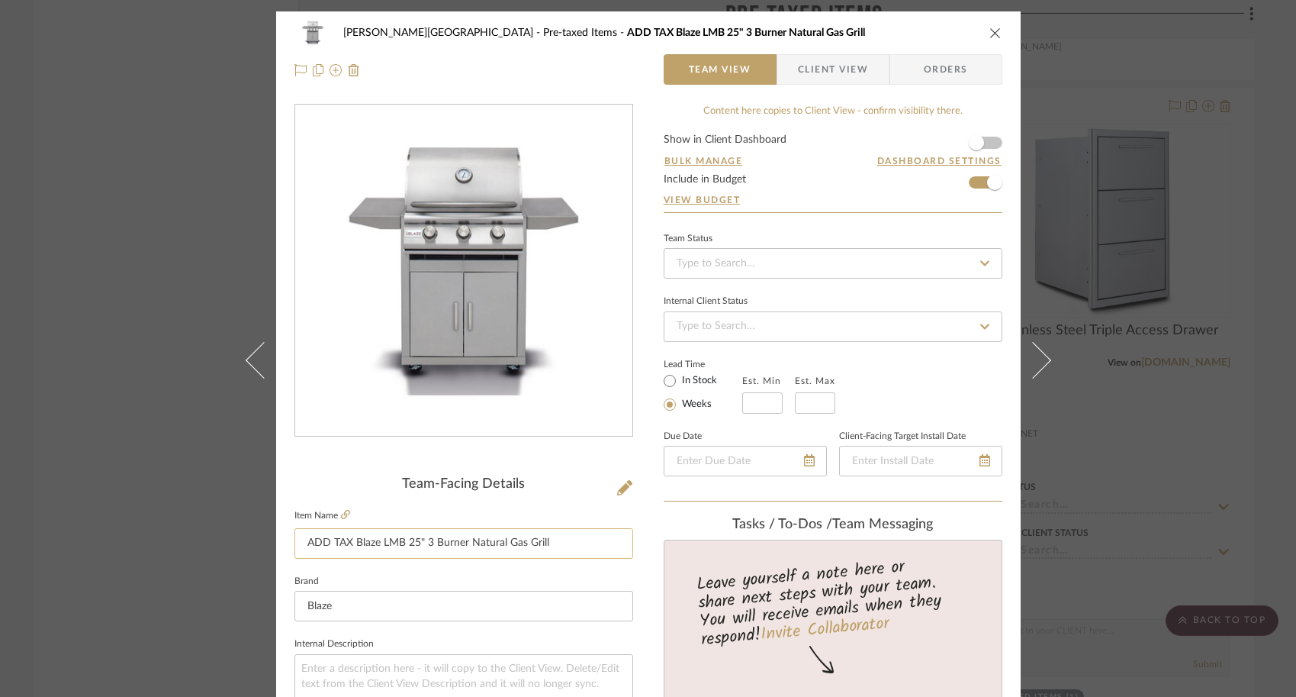
click at [346, 542] on input "ADD TAX Blaze LMB 25" 3 Burner Natural Gas Grill" at bounding box center [464, 543] width 339 height 31
drag, startPoint x: 351, startPoint y: 544, endPoint x: 287, endPoint y: 542, distance: 64.1
type input "Blaze LMB 25" 3 Burner Natural Gas Grill"
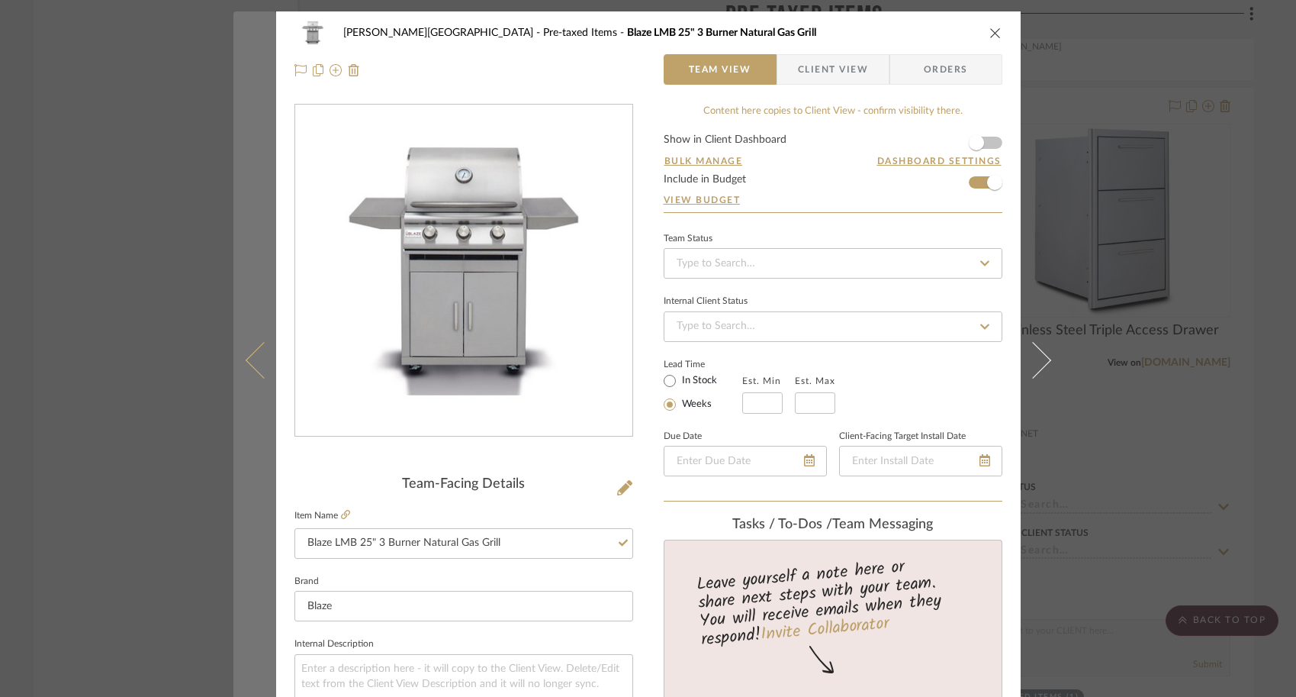
click at [246, 344] on button at bounding box center [254, 359] width 43 height 697
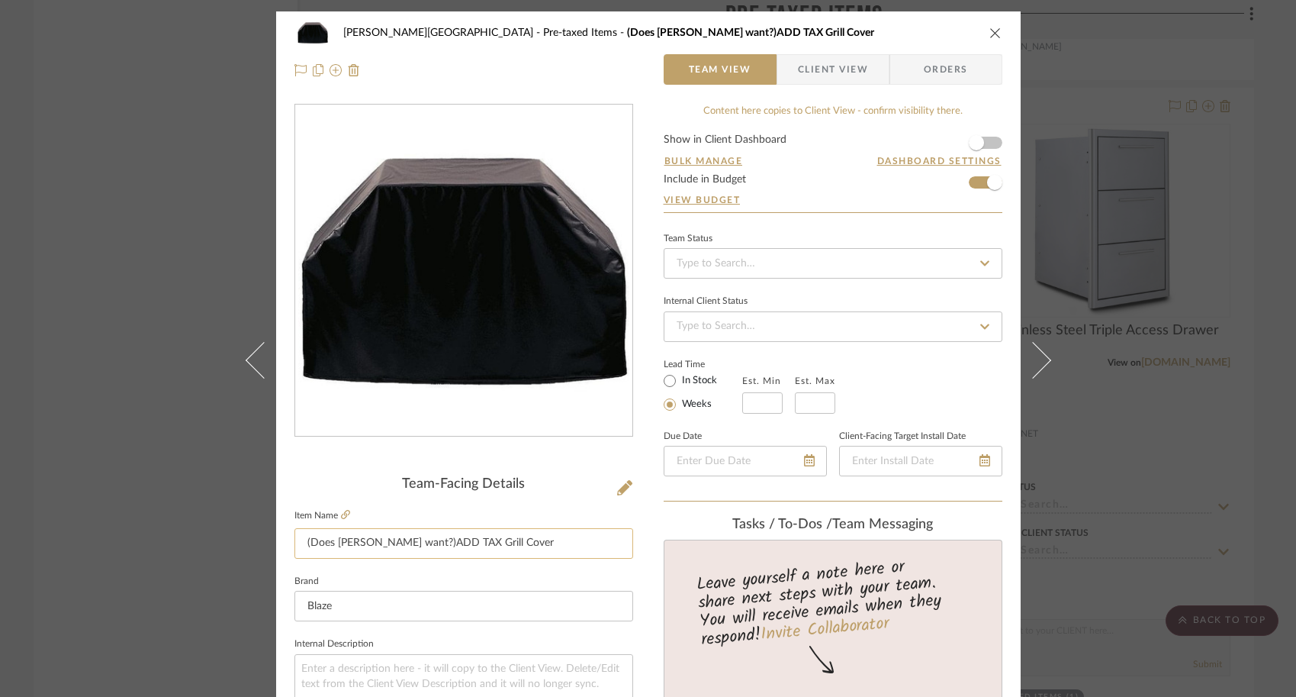
drag, startPoint x: 449, startPoint y: 538, endPoint x: 298, endPoint y: 545, distance: 151.2
click at [298, 545] on input "(Does Sharon want?)ADD TAX Grill Cover" at bounding box center [464, 543] width 339 height 31
type input "Grill Cover"
click at [332, 488] on div "Team-Facing Details" at bounding box center [464, 484] width 339 height 17
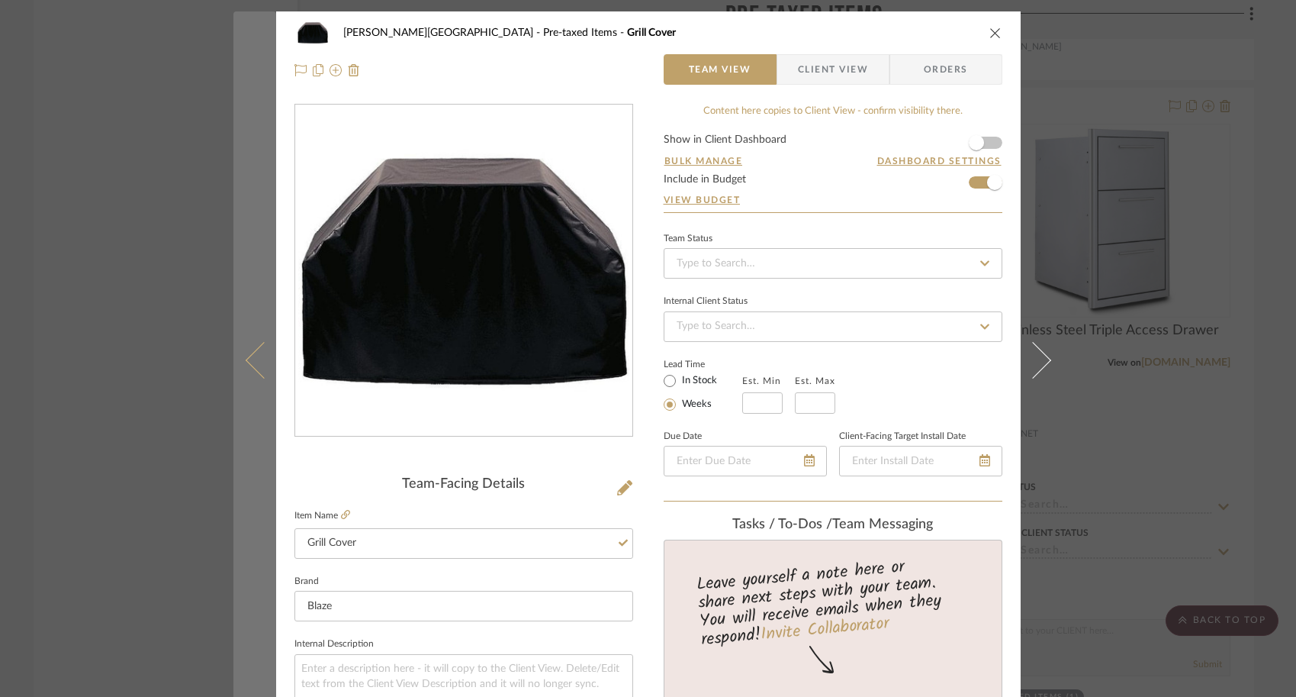
click at [253, 372] on icon at bounding box center [263, 359] width 37 height 37
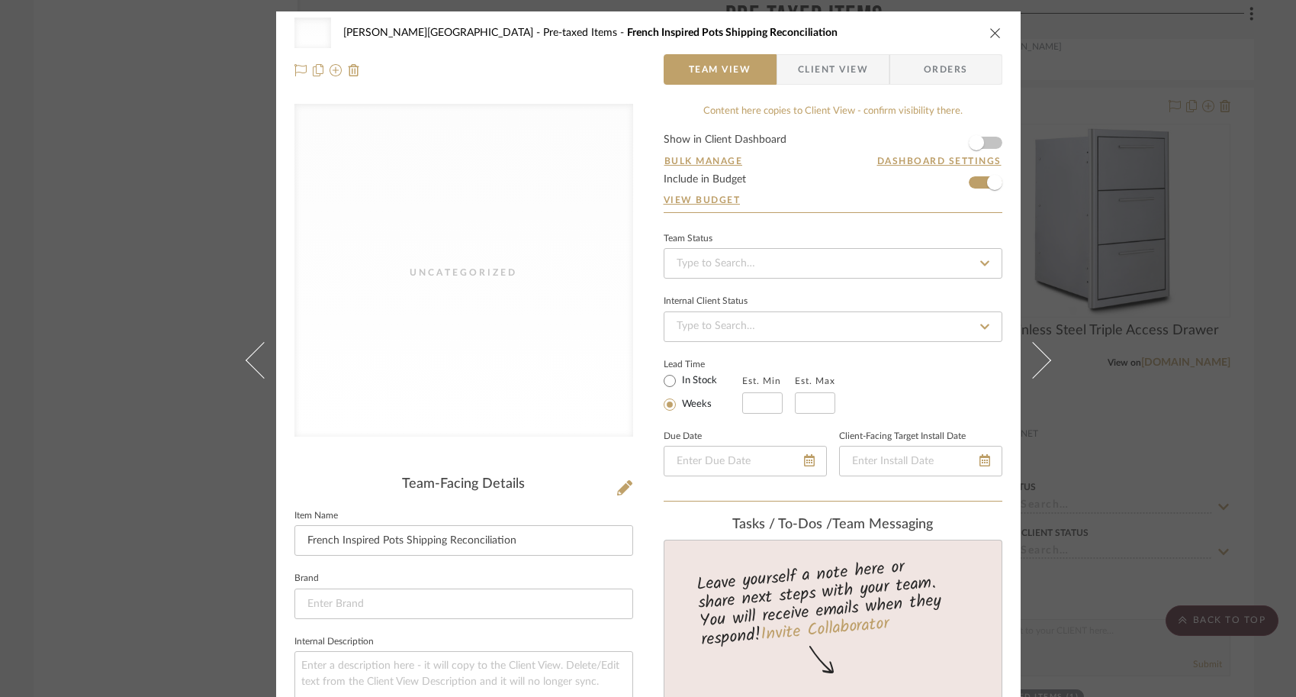
click at [1071, 467] on div "Uncategorized Campbell - Waxhaw Pre-taxed Items French Inspired Pots Shipping R…" at bounding box center [648, 348] width 1296 height 697
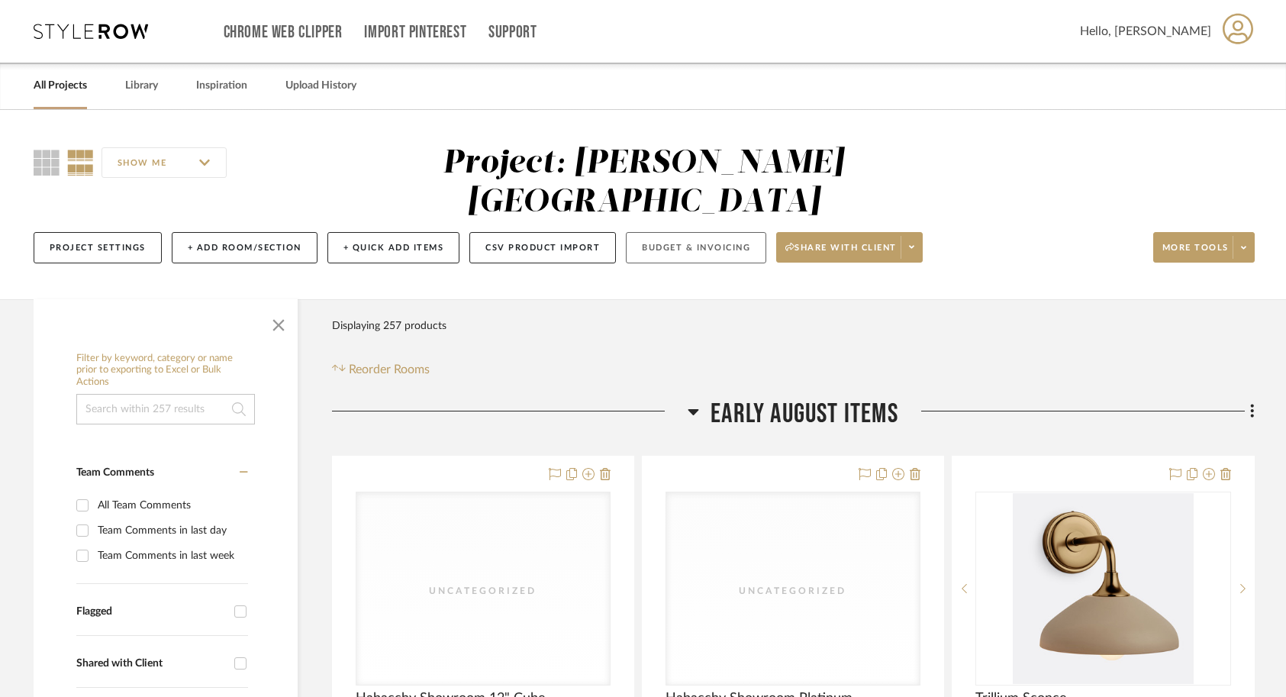
click at [698, 232] on button "Budget & Invoicing" at bounding box center [696, 247] width 140 height 31
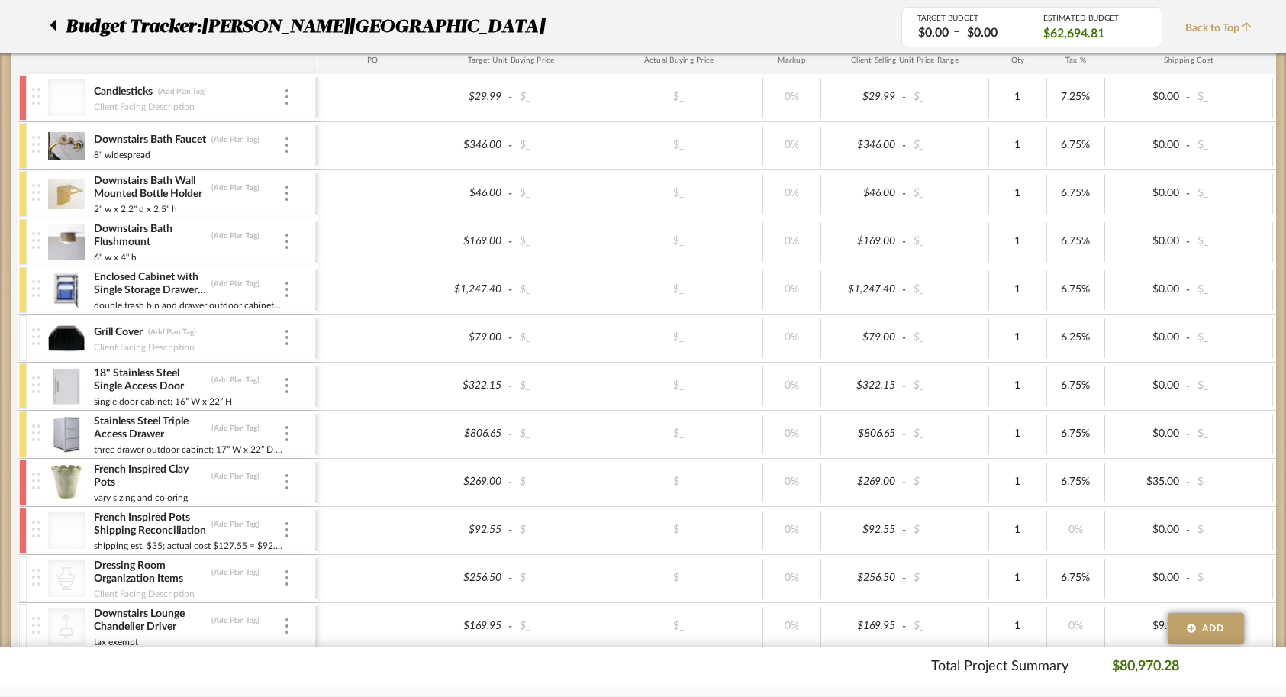
scroll to position [1910, 0]
click at [21, 336] on div at bounding box center [23, 336] width 8 height 46
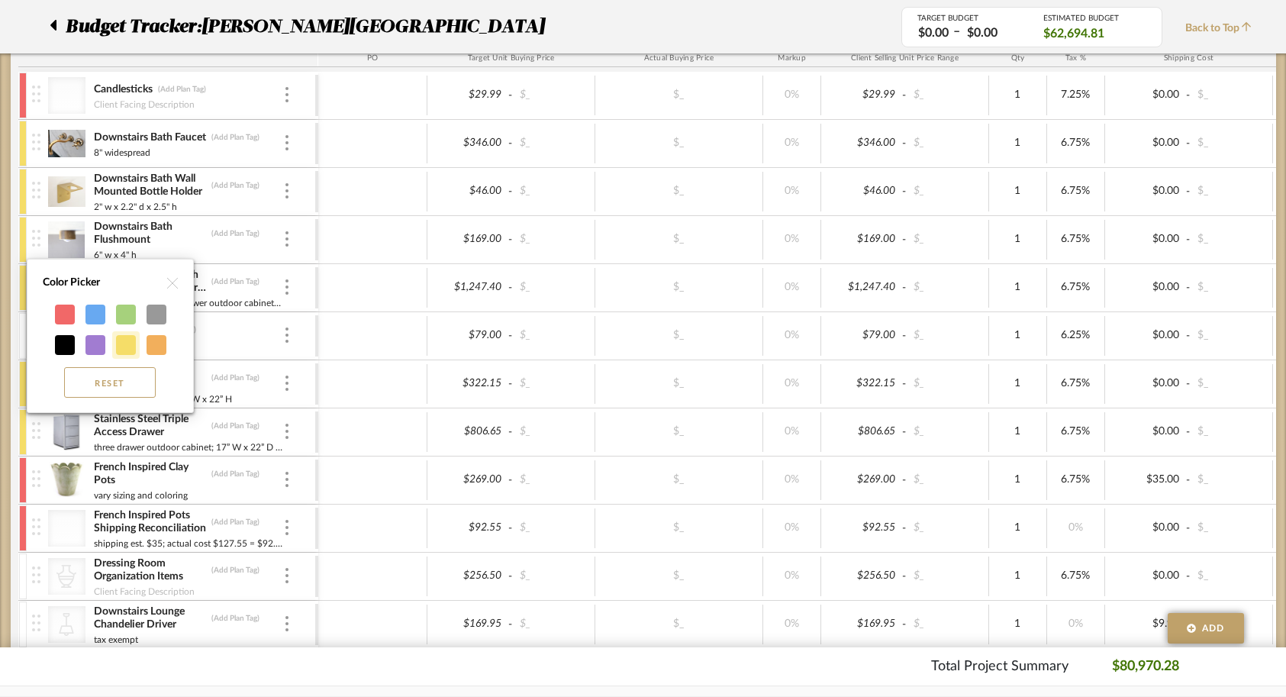
click at [124, 342] on div at bounding box center [126, 345] width 20 height 20
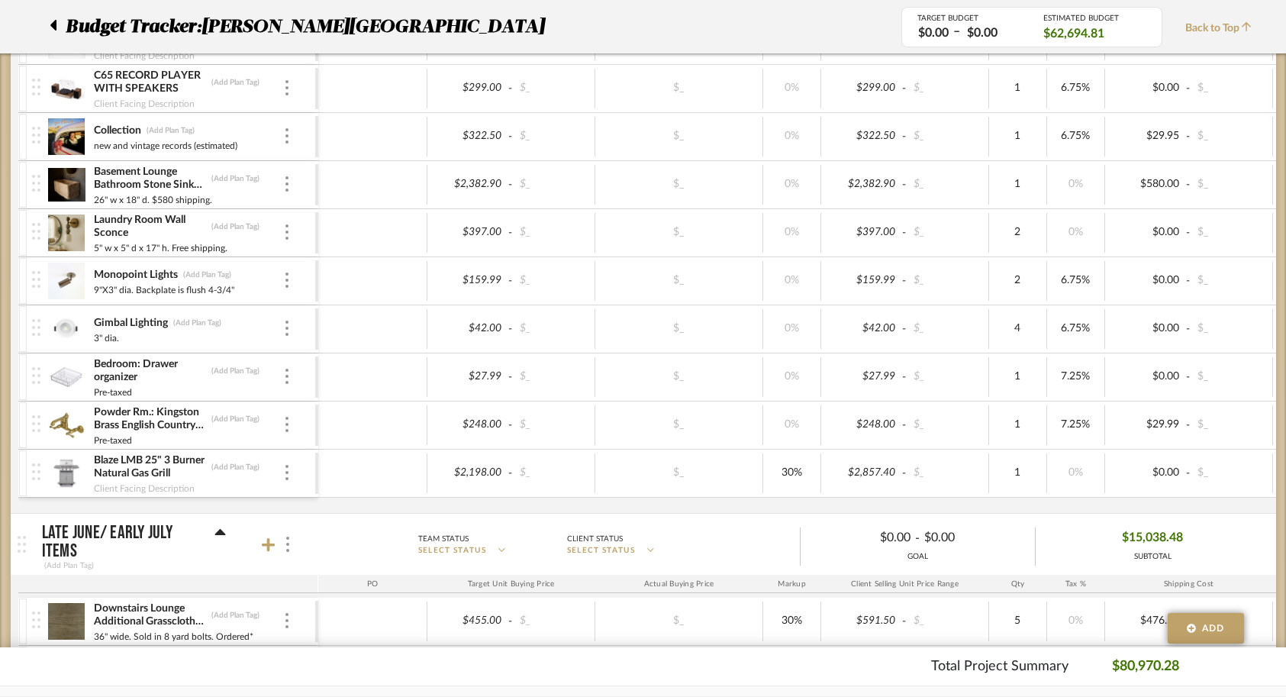
scroll to position [2544, 0]
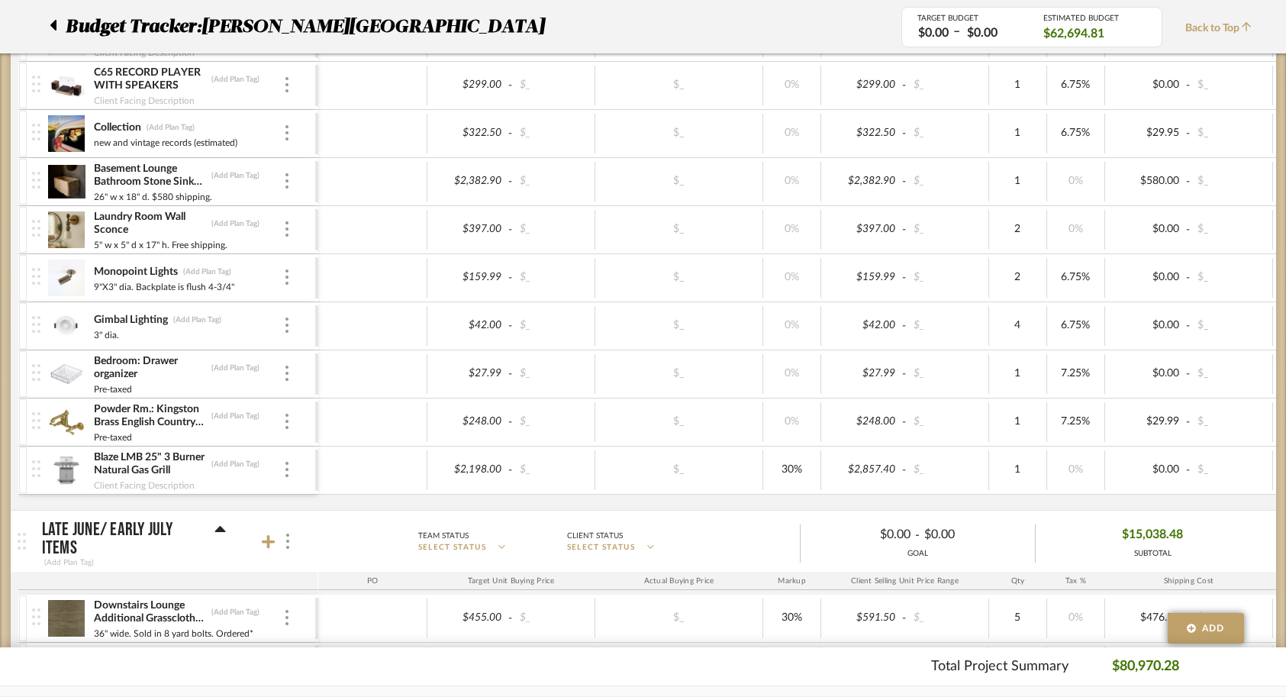
click at [21, 476] on div at bounding box center [23, 470] width 8 height 46
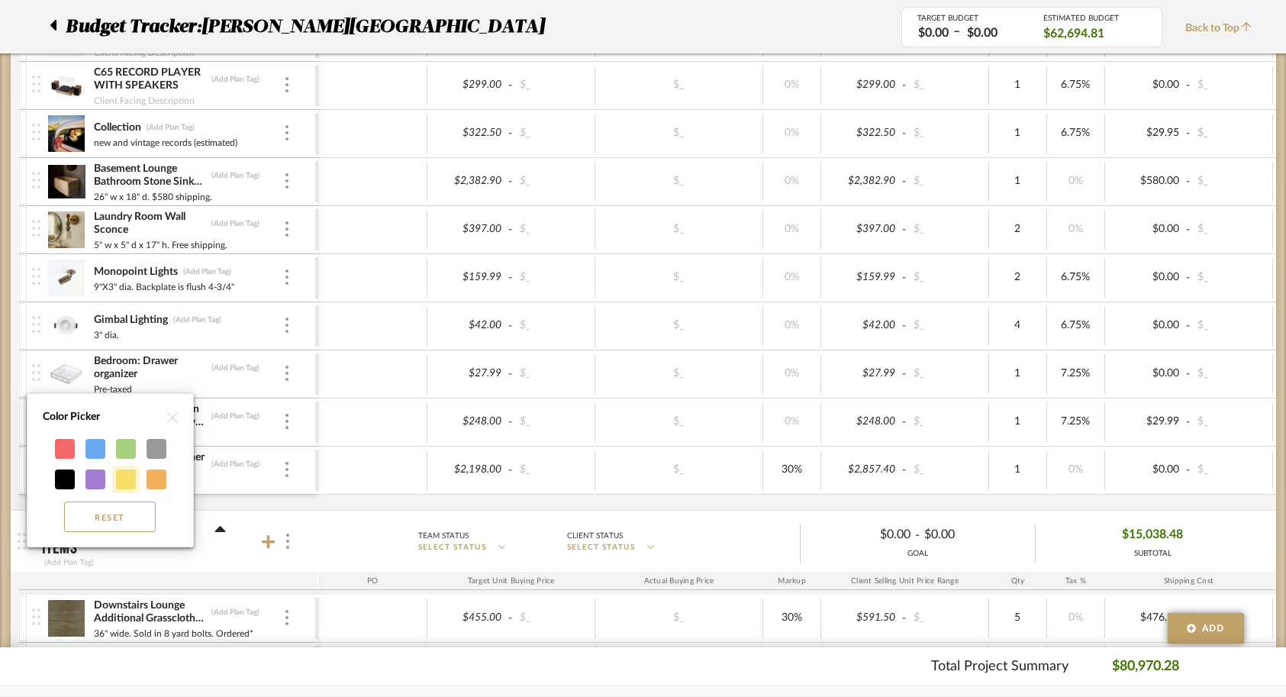
click at [130, 480] on div at bounding box center [126, 479] width 20 height 20
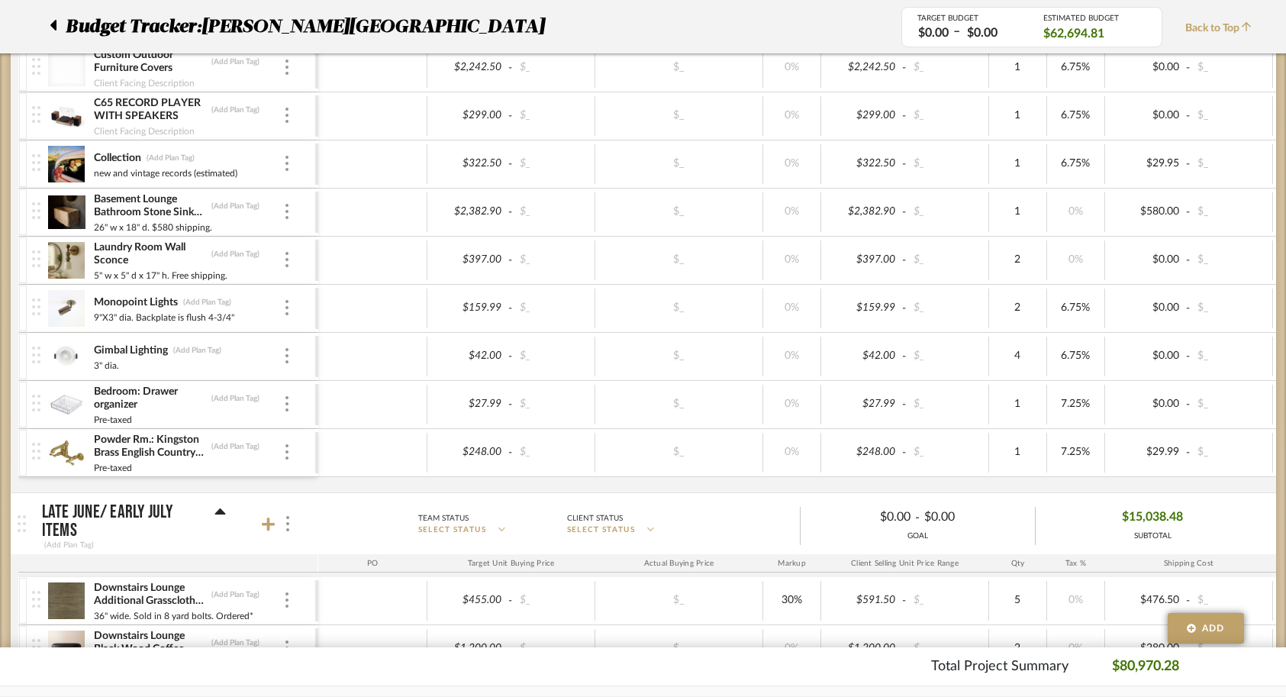
drag, startPoint x: 35, startPoint y: 475, endPoint x: 40, endPoint y: 60, distance: 414.3
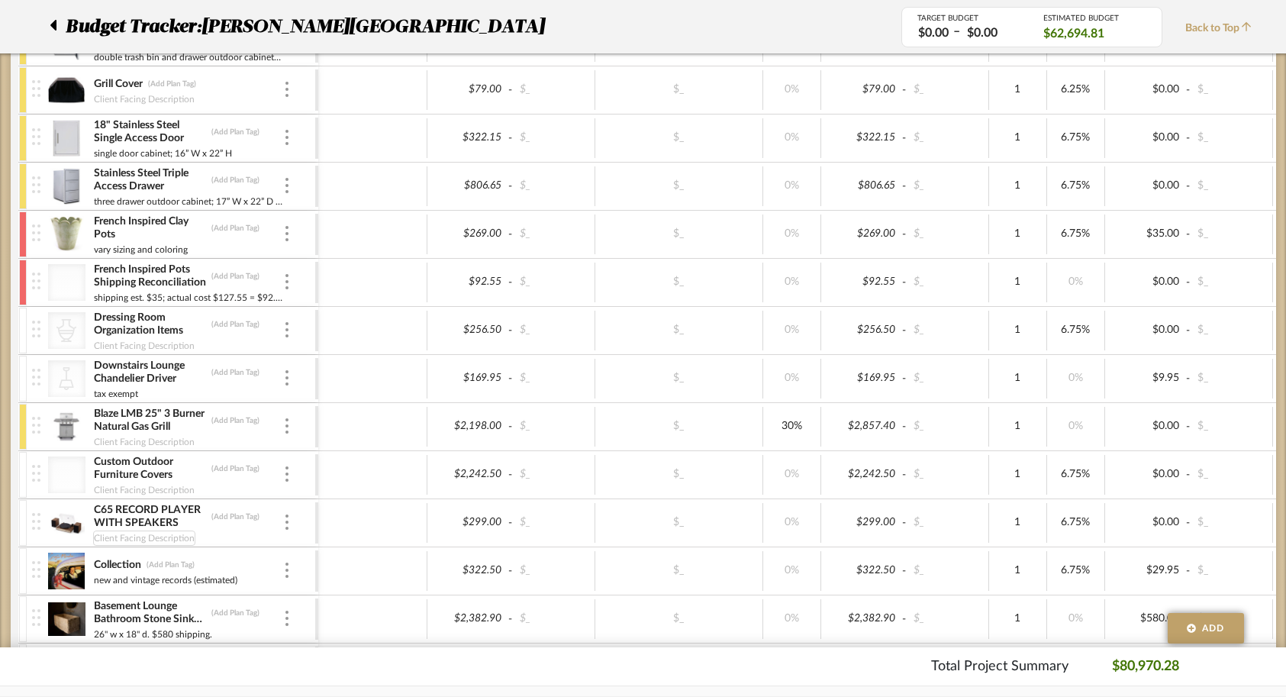
scroll to position [2129, 0]
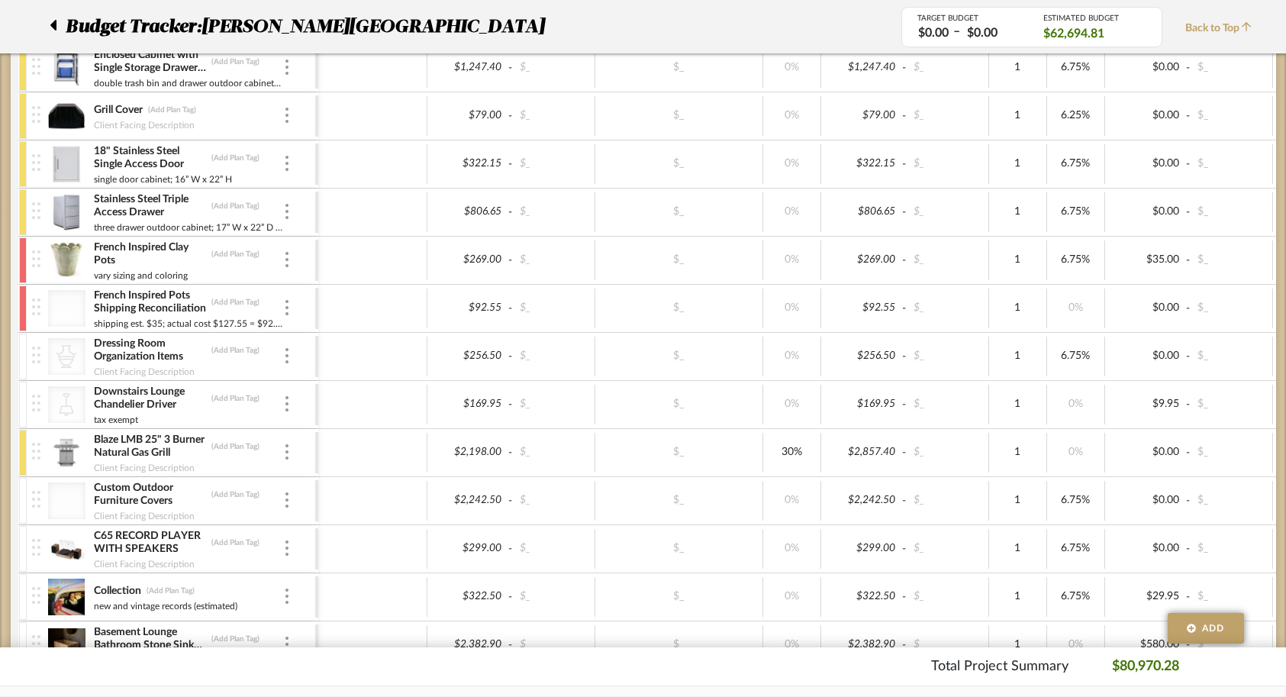
click at [24, 509] on div at bounding box center [23, 501] width 8 height 46
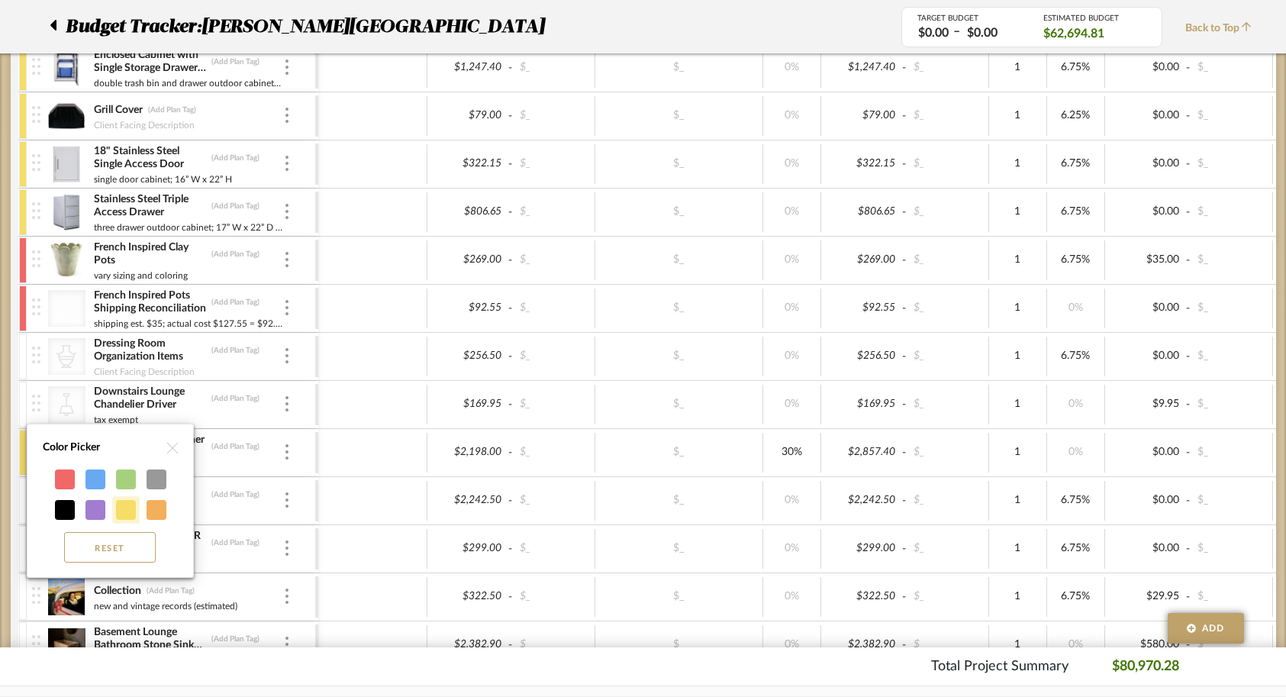
click at [124, 506] on div at bounding box center [126, 510] width 20 height 20
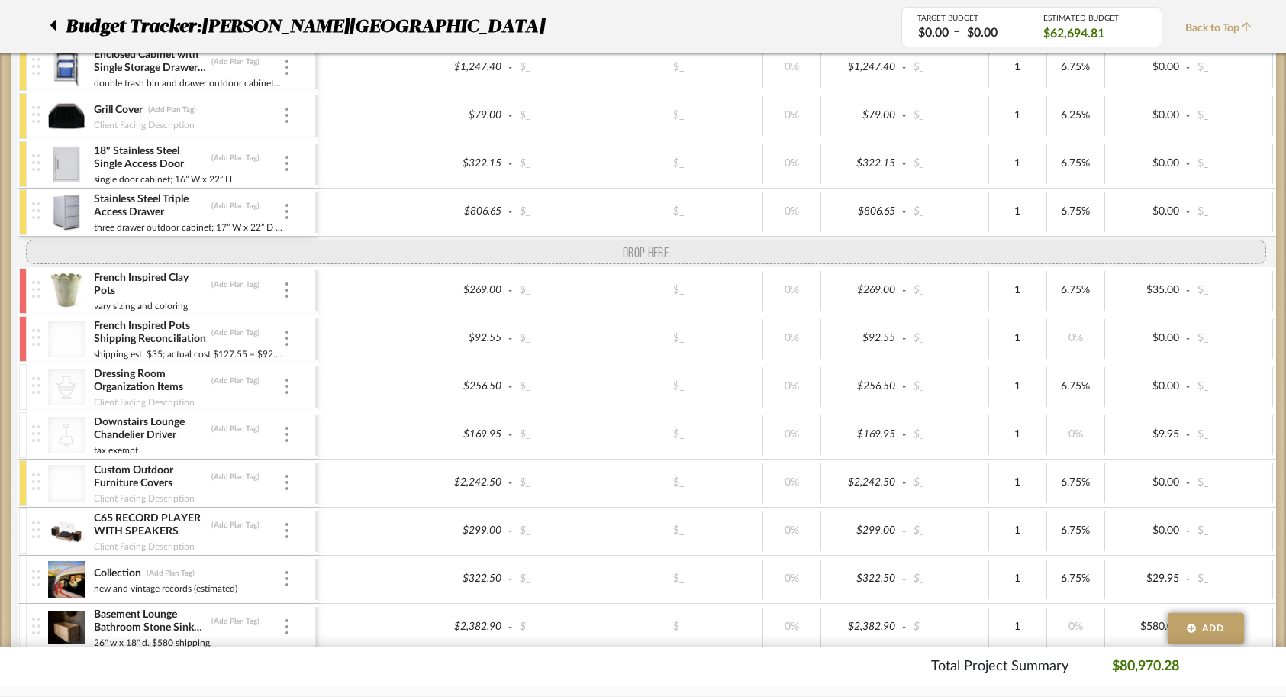
drag, startPoint x: 37, startPoint y: 464, endPoint x: 47, endPoint y: 240, distance: 223.8
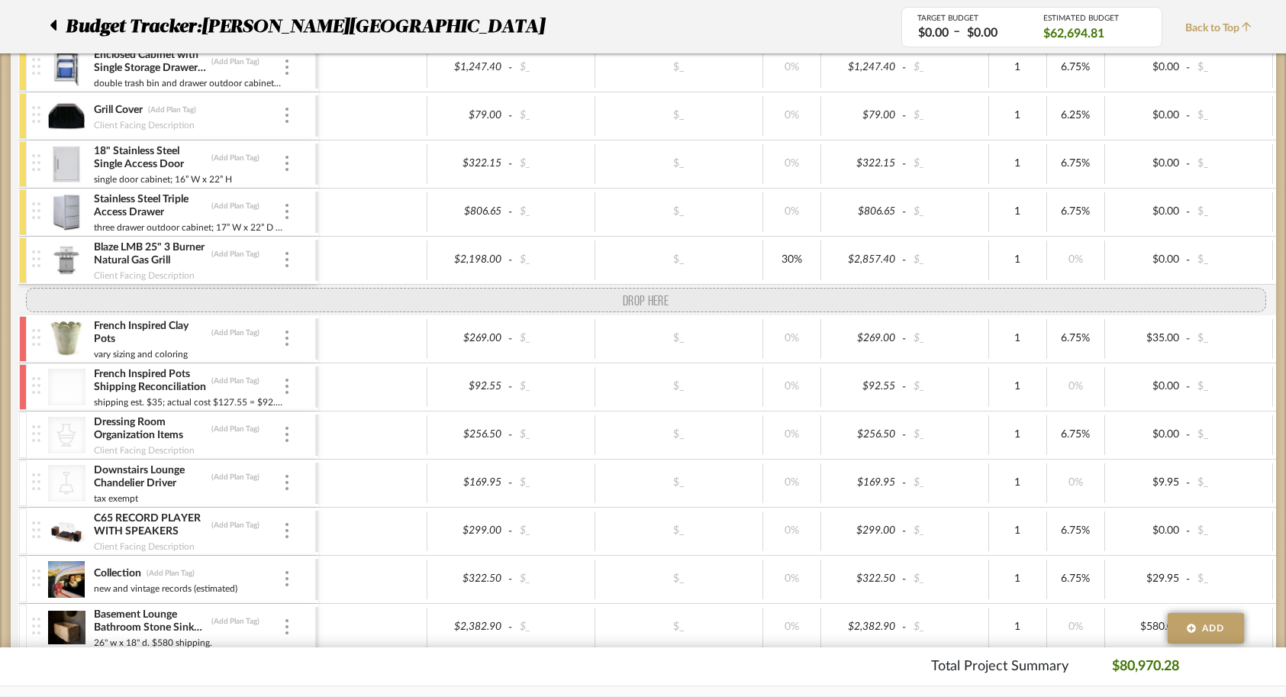
drag, startPoint x: 37, startPoint y: 510, endPoint x: 26, endPoint y: 285, distance: 224.6
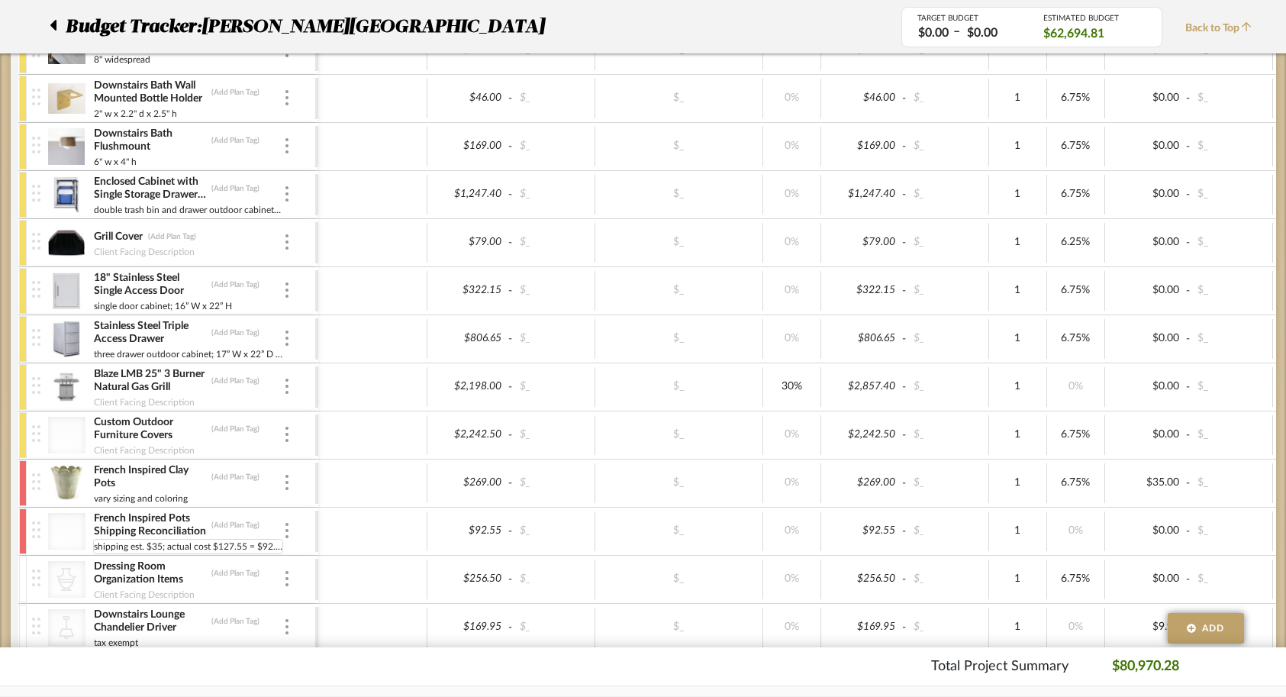
scroll to position [1942, 0]
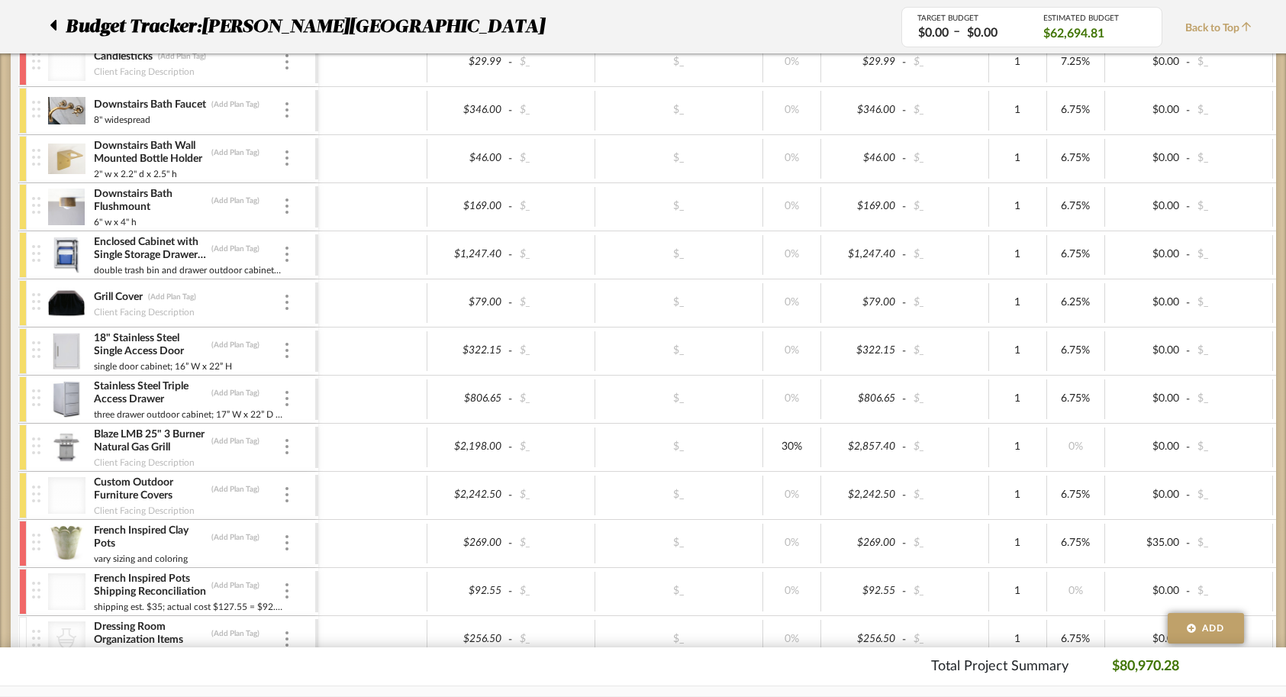
click at [40, 539] on div at bounding box center [37, 543] width 21 height 47
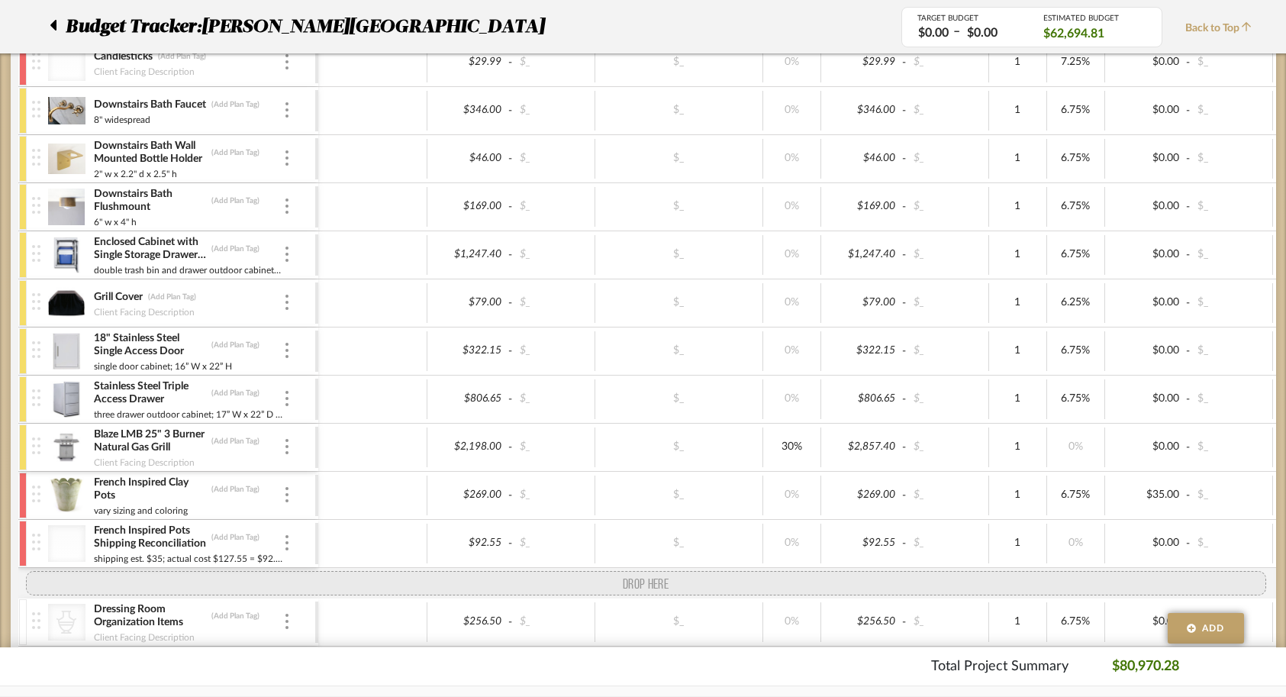
drag, startPoint x: 30, startPoint y: 500, endPoint x: 31, endPoint y: 591, distance: 91.6
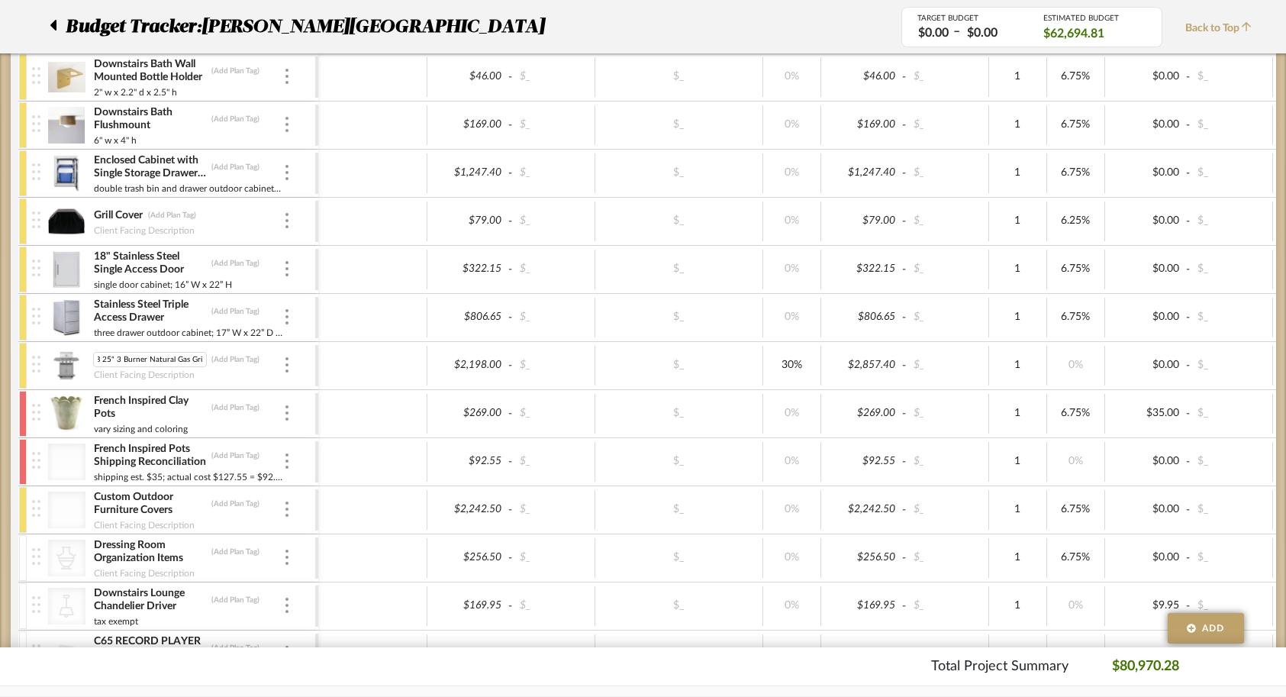
scroll to position [0, 0]
drag, startPoint x: 204, startPoint y: 357, endPoint x: 69, endPoint y: 356, distance: 135.1
click at [69, 356] on div "Blaze LMB 25" 3 Burner Natural Gas Grill Blaze LMB 25" 3 Burner Natural Gas Gri…" at bounding box center [173, 365] width 283 height 47
type input "25" Natural Gas Grill"
type input "25""
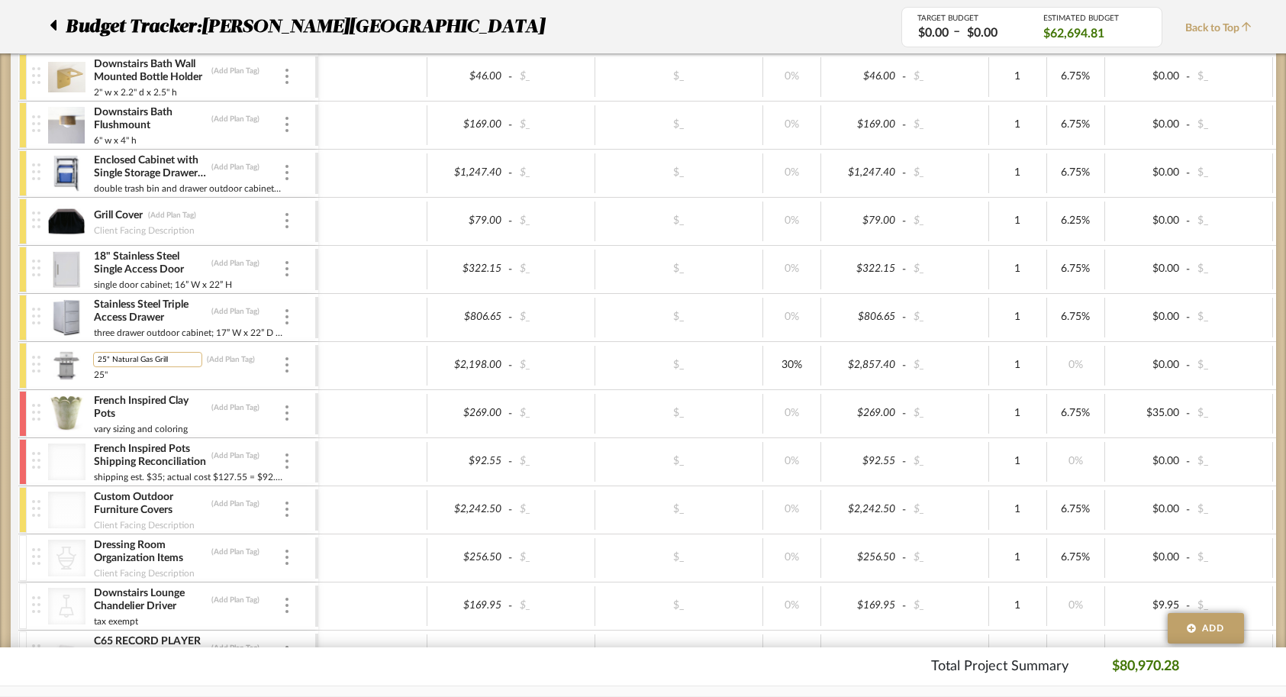
drag, startPoint x: 111, startPoint y: 357, endPoint x: 94, endPoint y: 357, distance: 16.8
click at [94, 357] on input "25" Natural Gas Grill" at bounding box center [147, 359] width 109 height 15
type input "Natural Gas Grill"
click at [68, 369] on img at bounding box center [66, 365] width 37 height 37
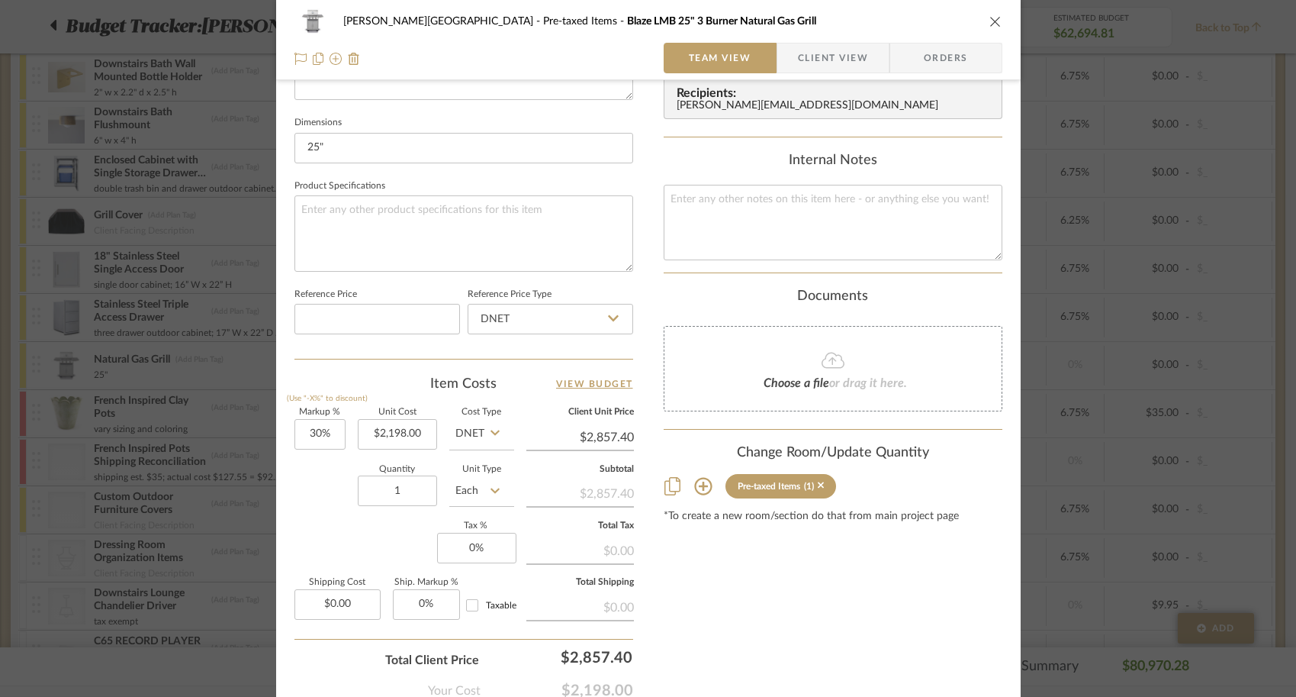
scroll to position [629, 0]
click at [318, 438] on input "30" at bounding box center [320, 435] width 51 height 31
click at [298, 498] on div "Quantity 1 Unit Type Each" at bounding box center [405, 493] width 220 height 54
type input "0%"
type input "$2,198.00"
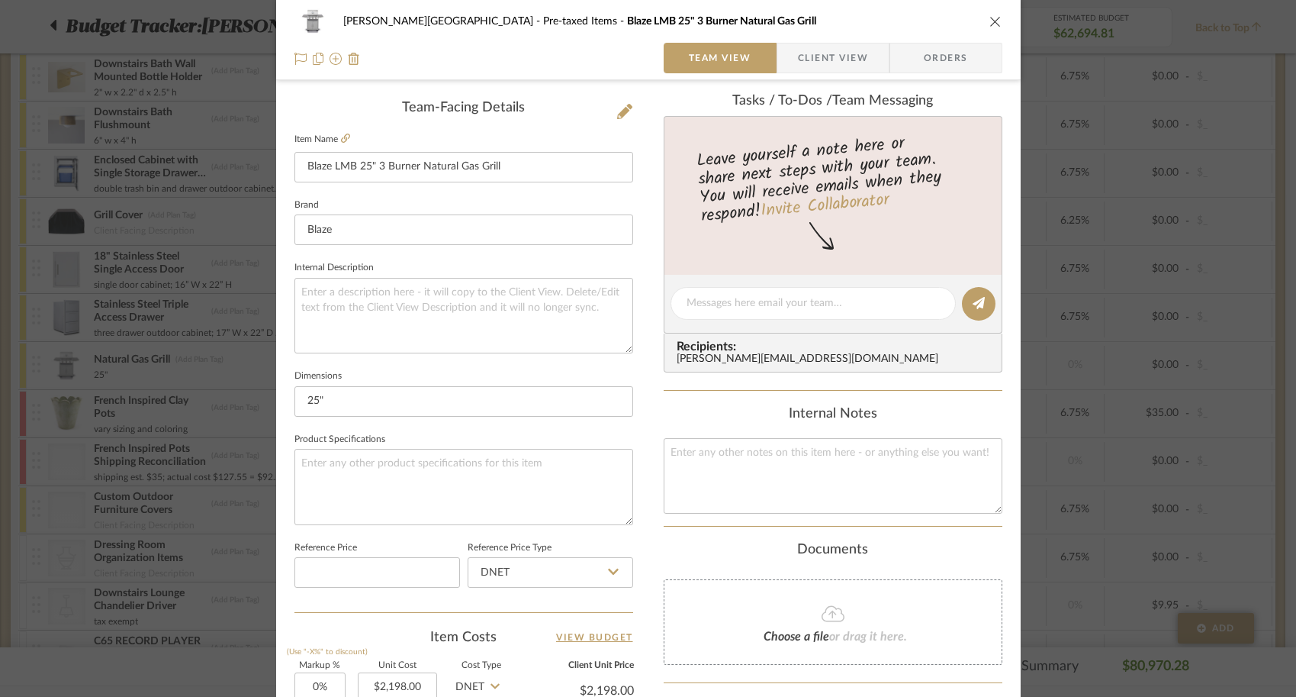
scroll to position [362, 0]
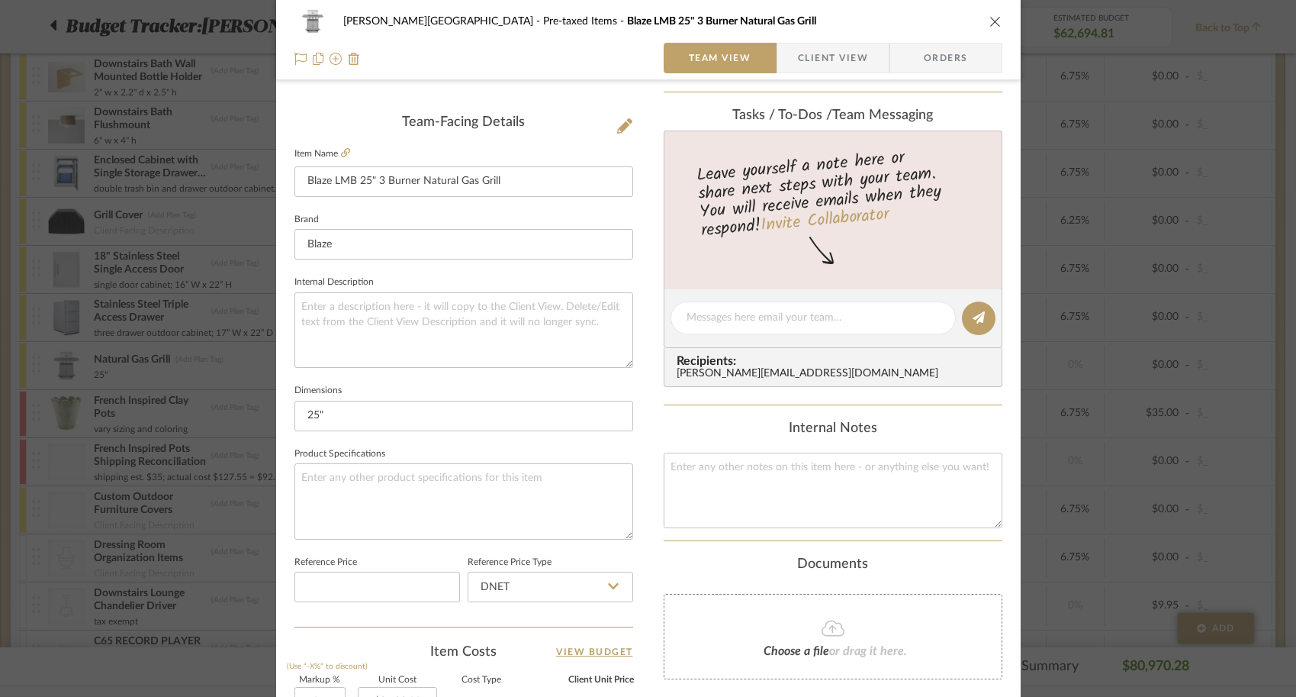
click at [1071, 420] on div "Campbell - Waxhaw Pre-taxed Items Blaze LMB 25" 3 Burner Natural Gas Grill Team…" at bounding box center [648, 348] width 1296 height 697
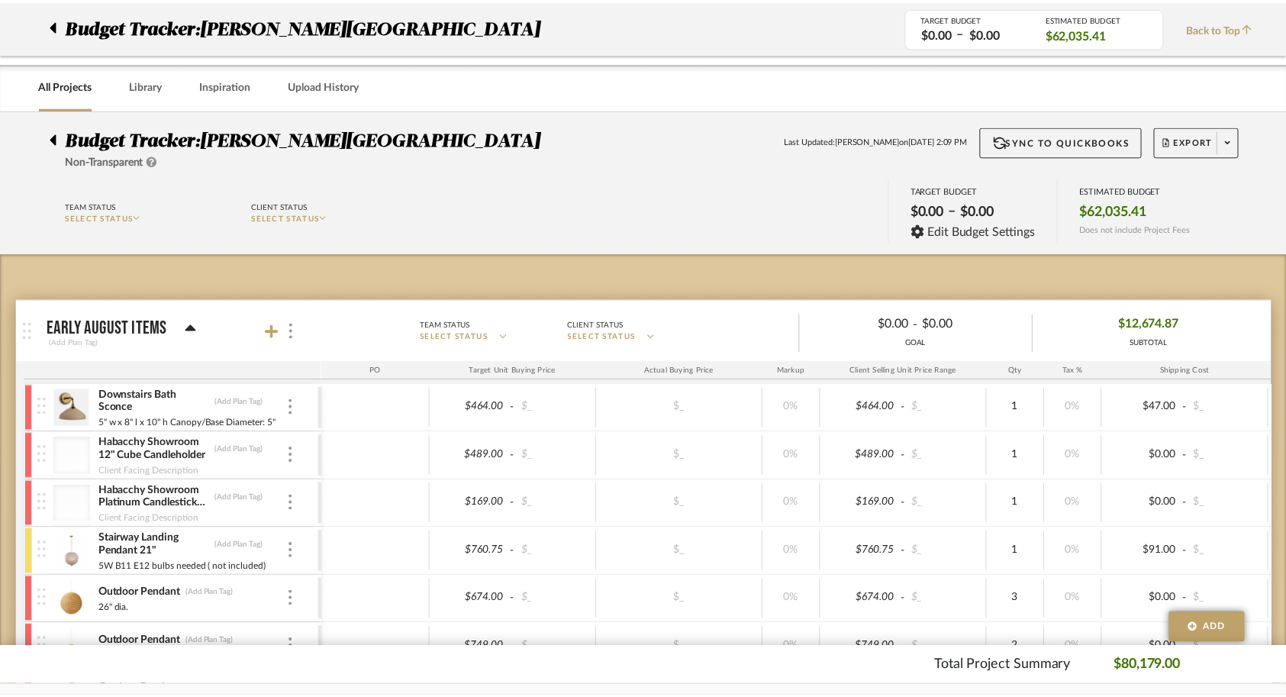
scroll to position [2024, 0]
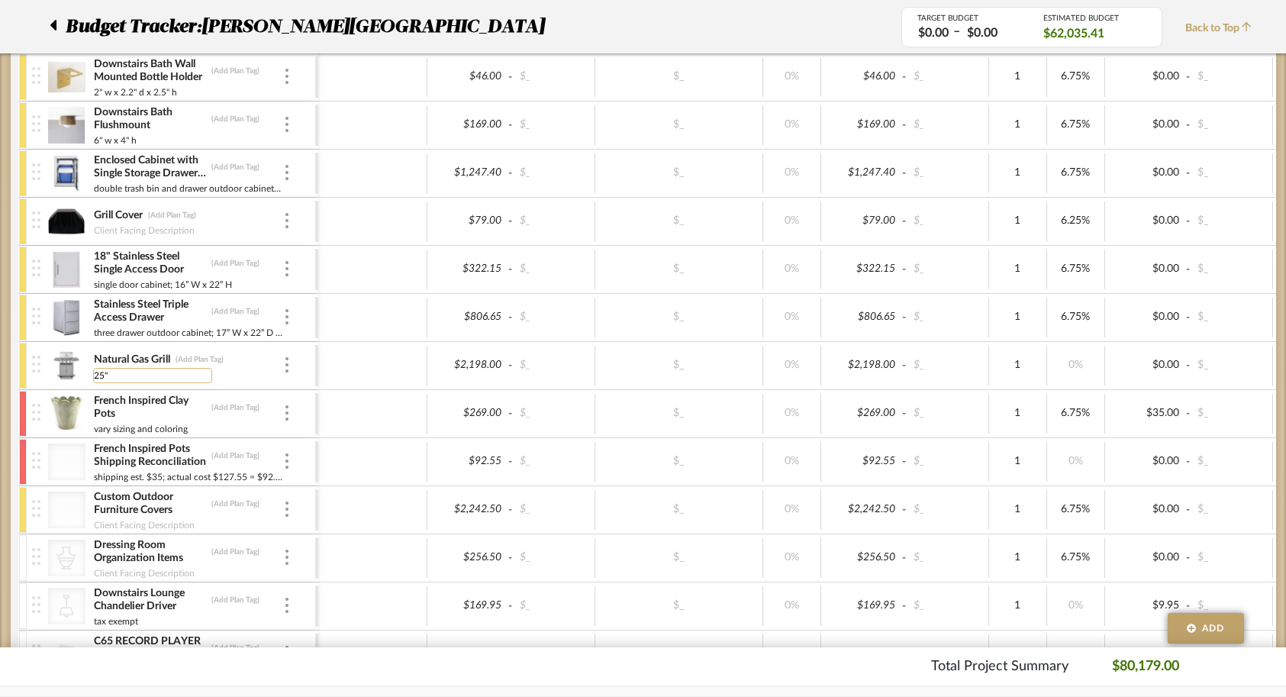
click at [122, 375] on input "25"" at bounding box center [152, 375] width 119 height 15
type input "25" 3 burner natural gas grill"
click at [356, 410] on div at bounding box center [372, 414] width 109 height 40
click at [66, 321] on img at bounding box center [66, 317] width 37 height 37
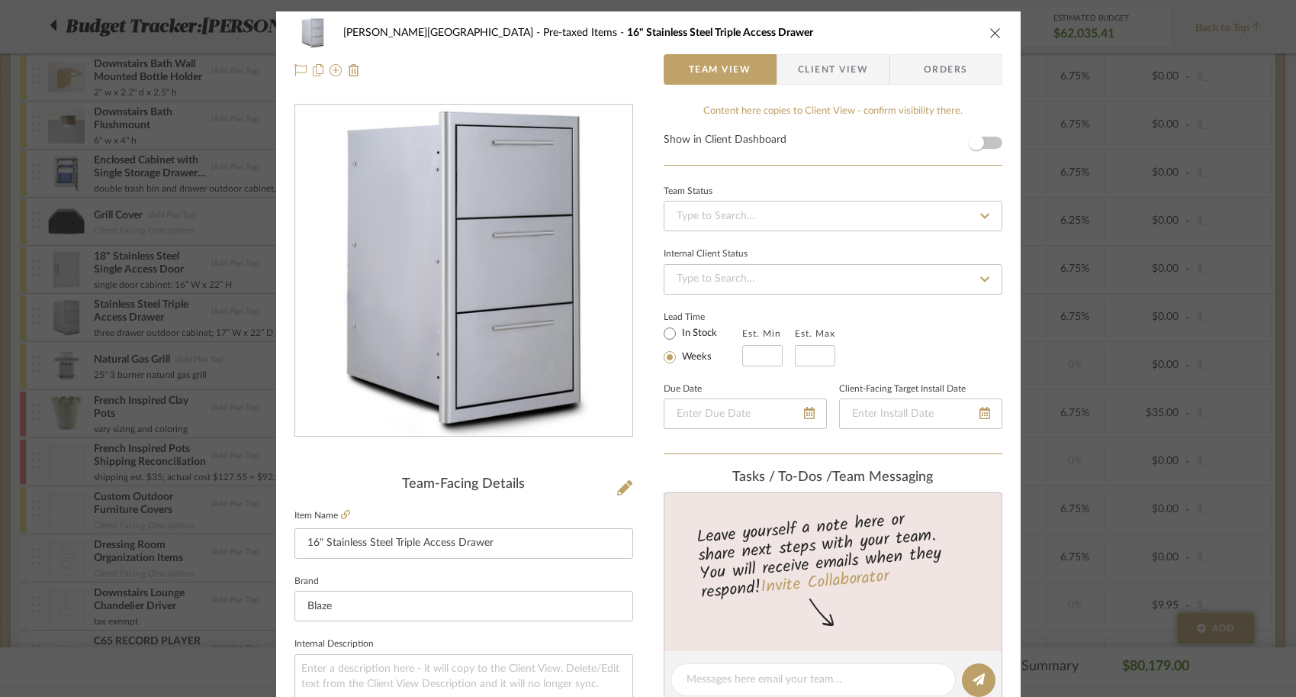
scroll to position [24, 0]
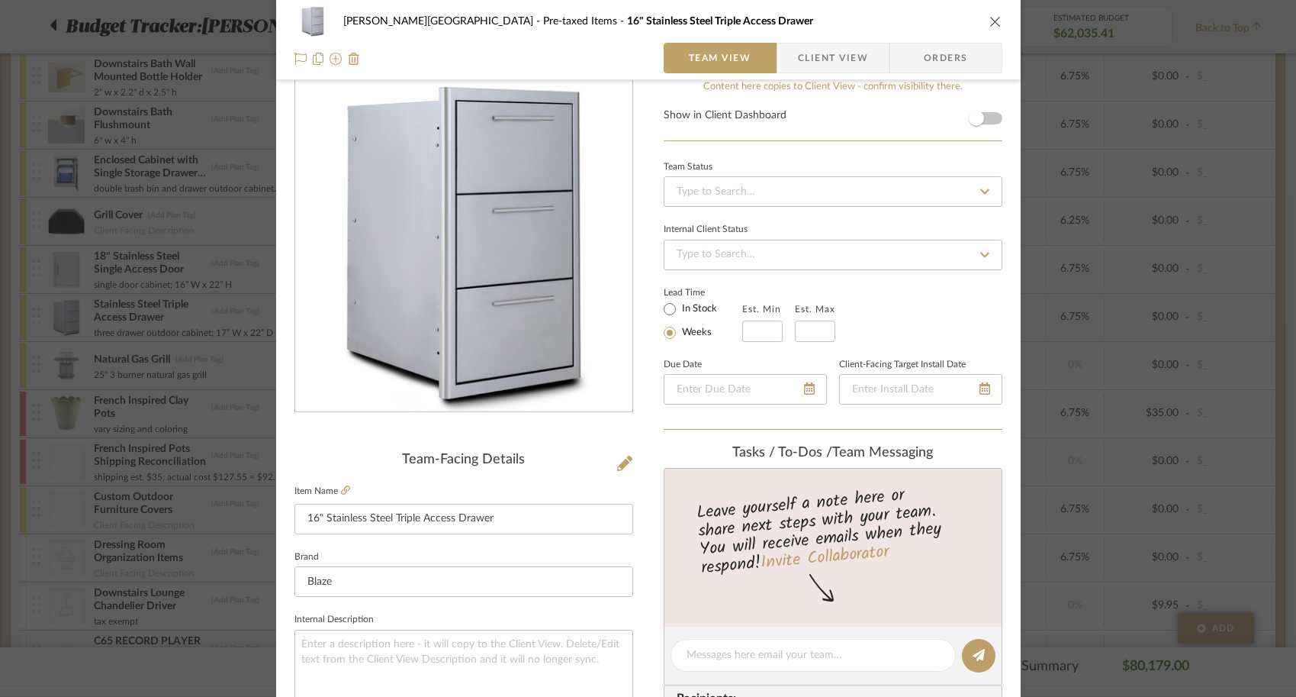
click at [130, 529] on div "Campbell - Waxhaw Pre-taxed Items 16" Stainless Steel Triple Access Drawer Team…" at bounding box center [648, 348] width 1296 height 697
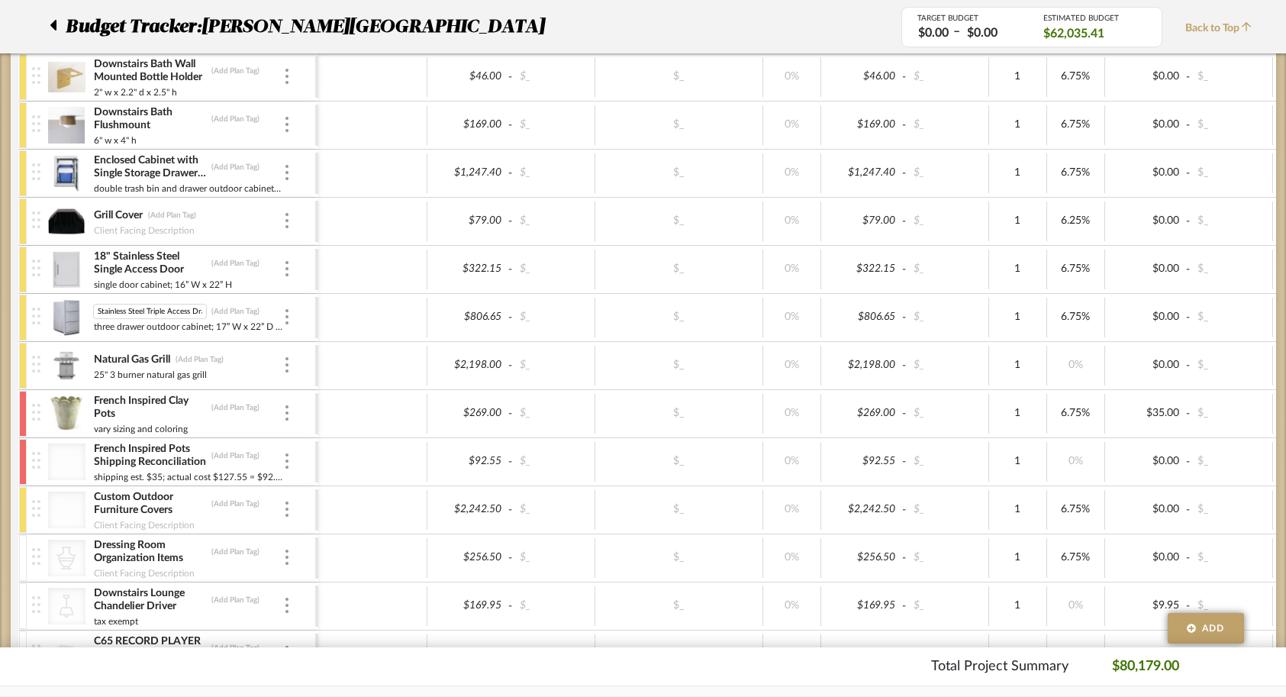
scroll to position [0, 14]
click at [94, 310] on input "Stainless Steel Triple Access Drawer" at bounding box center [150, 311] width 114 height 15
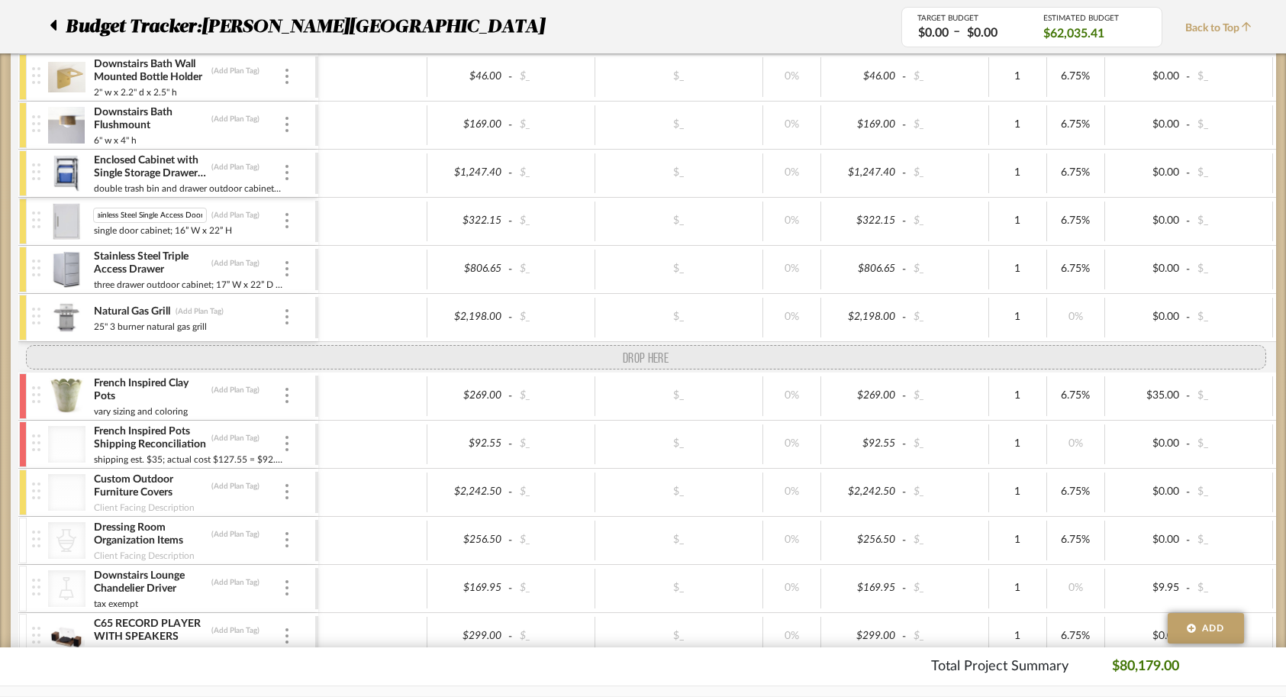
drag, startPoint x: 31, startPoint y: 223, endPoint x: 33, endPoint y: 340, distance: 116.7
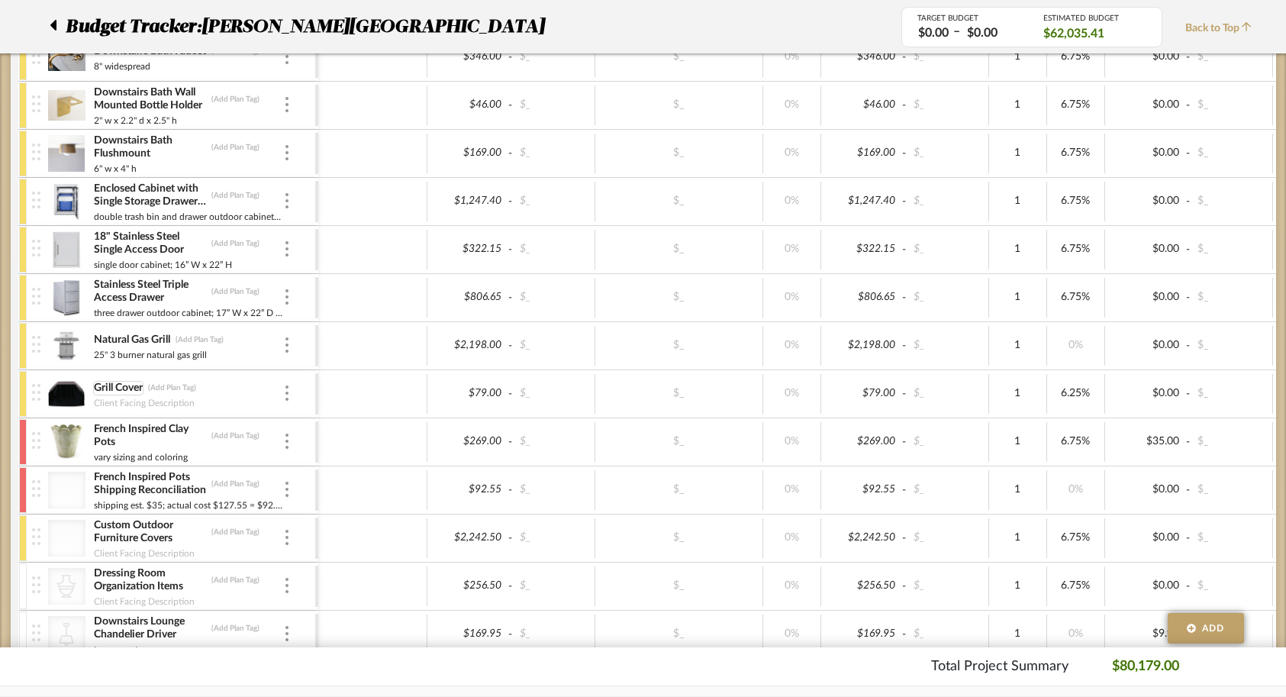
scroll to position [1995, 0]
click at [56, 352] on img at bounding box center [66, 346] width 37 height 37
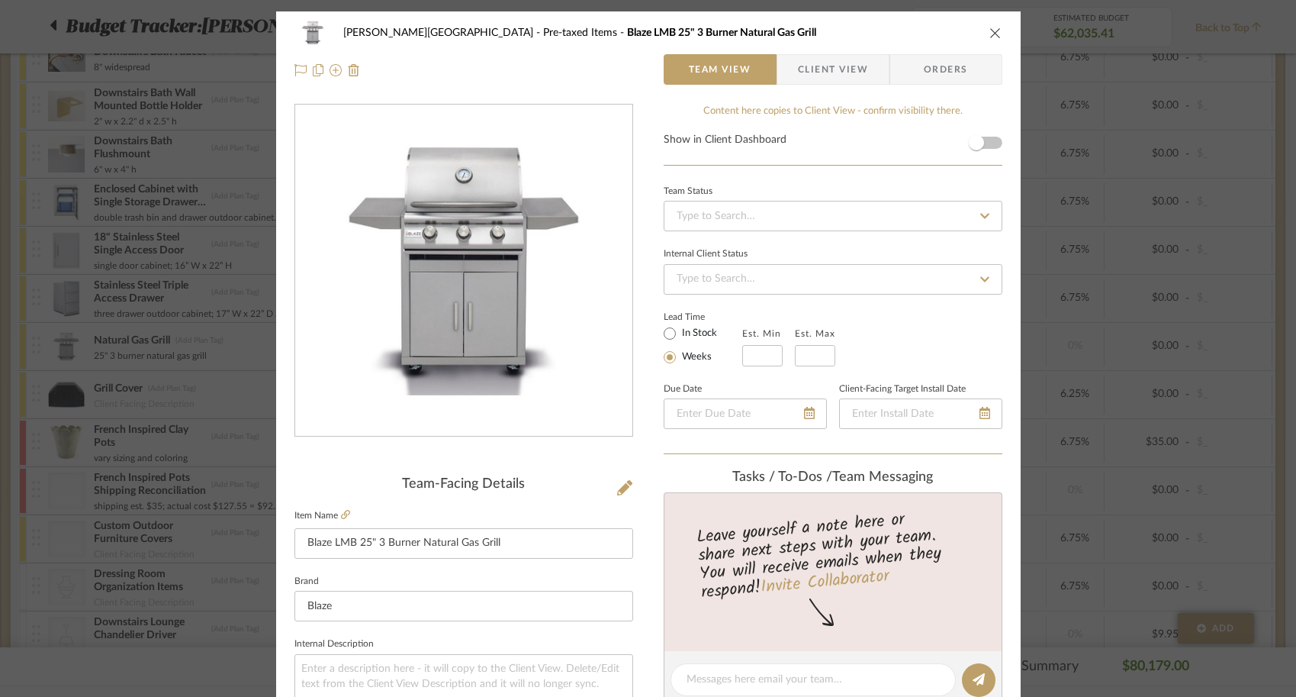
scroll to position [721, 0]
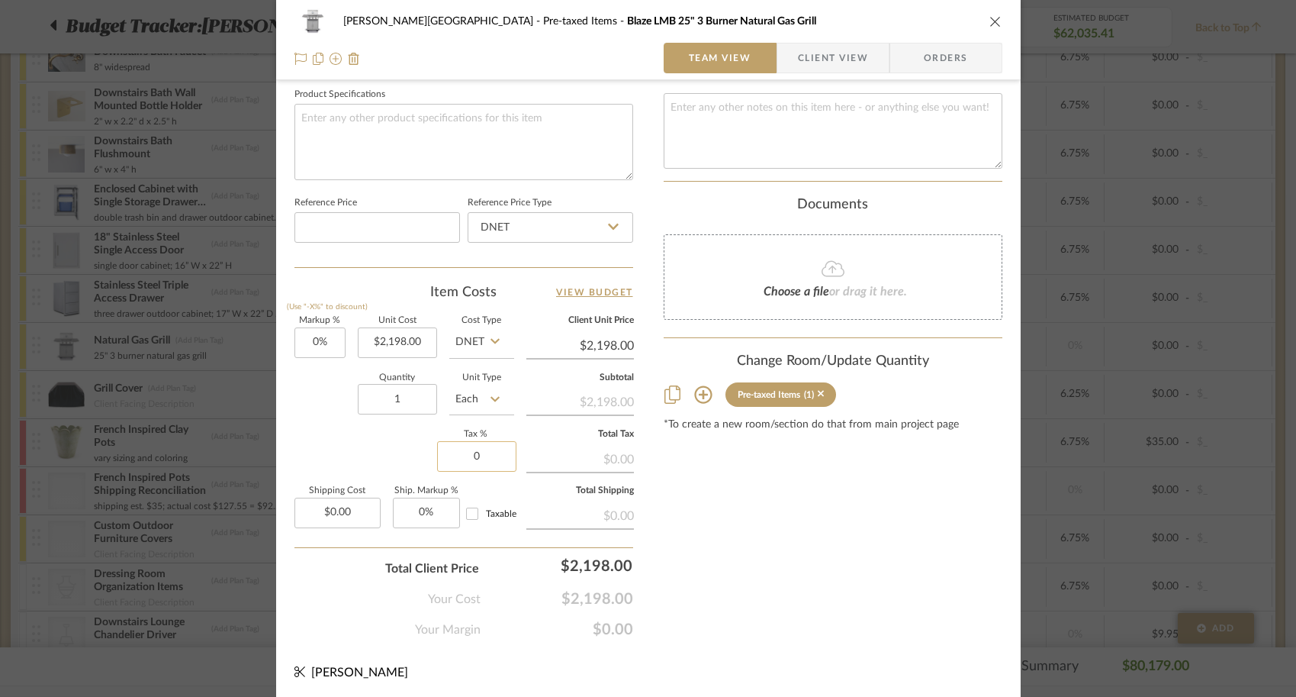
click at [491, 459] on input "0" at bounding box center [476, 456] width 79 height 31
type input "6.75%"
click at [822, 497] on div "Content here copies to Client View - confirm visibility there. Show in Client D…" at bounding box center [833, 11] width 339 height 1256
click at [1105, 488] on div "Campbell - Waxhaw Pre-taxed Items Blaze LMB 25" 3 Burner Natural Gas Grill Team…" at bounding box center [648, 348] width 1296 height 697
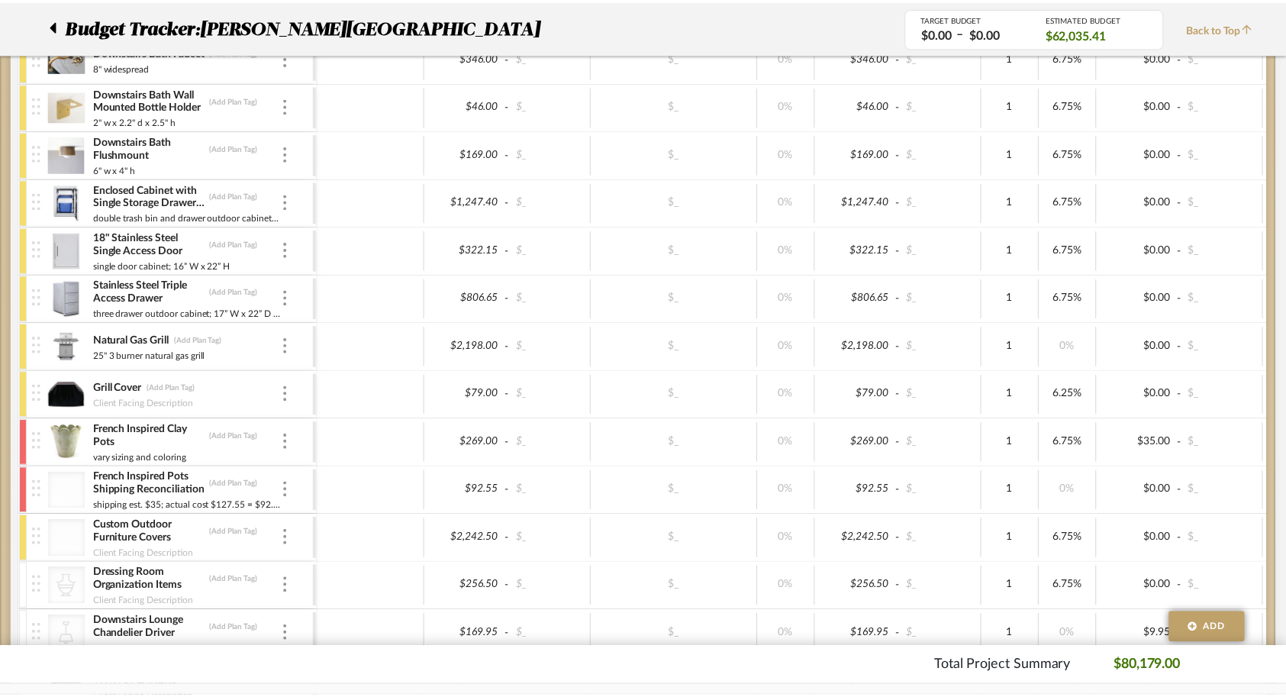
scroll to position [1995, 0]
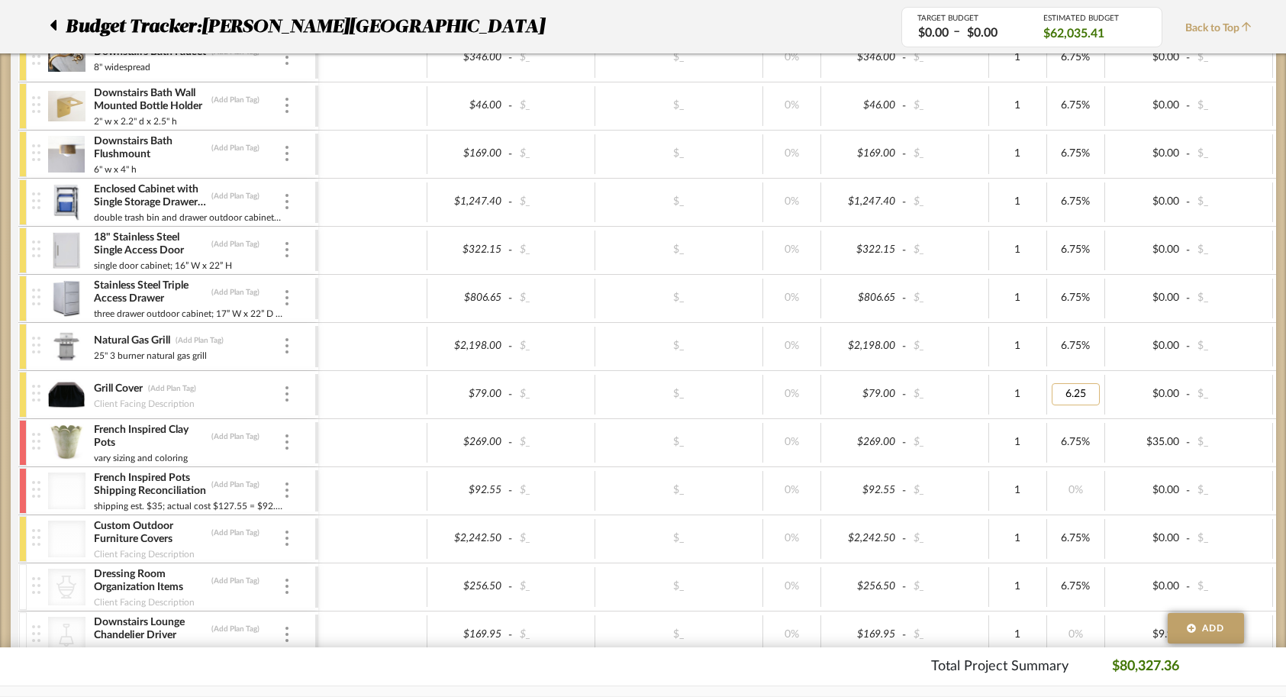
click at [1080, 394] on input "6.25" at bounding box center [1075, 394] width 48 height 22
type input "6.75"
click at [1176, 465] on div "$269.00 - $_ $_ 0% $269.00 - $_ 1 6.75% $35.00 - $_ 0% Taxable $324.52" at bounding box center [953, 442] width 1270 height 47
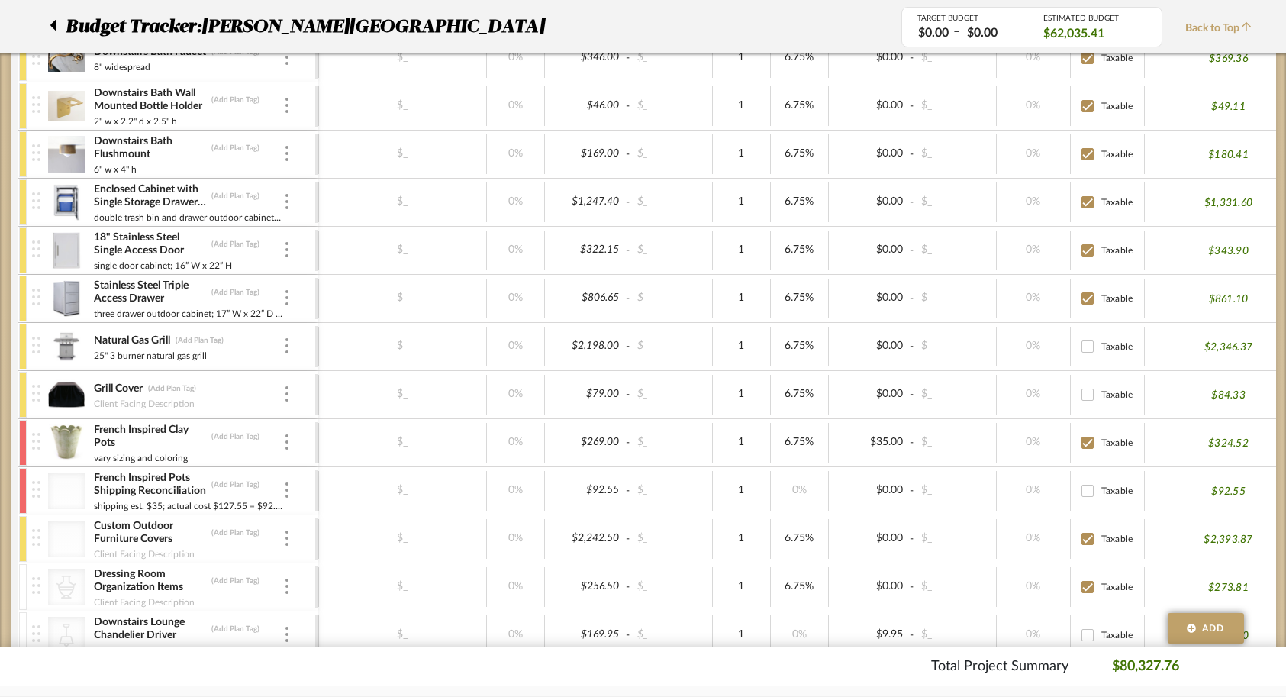
click at [1079, 391] on input "Taxable" at bounding box center [1087, 394] width 24 height 24
checkbox input "true"
click at [1085, 349] on input "Taxable" at bounding box center [1087, 346] width 24 height 24
checkbox input "true"
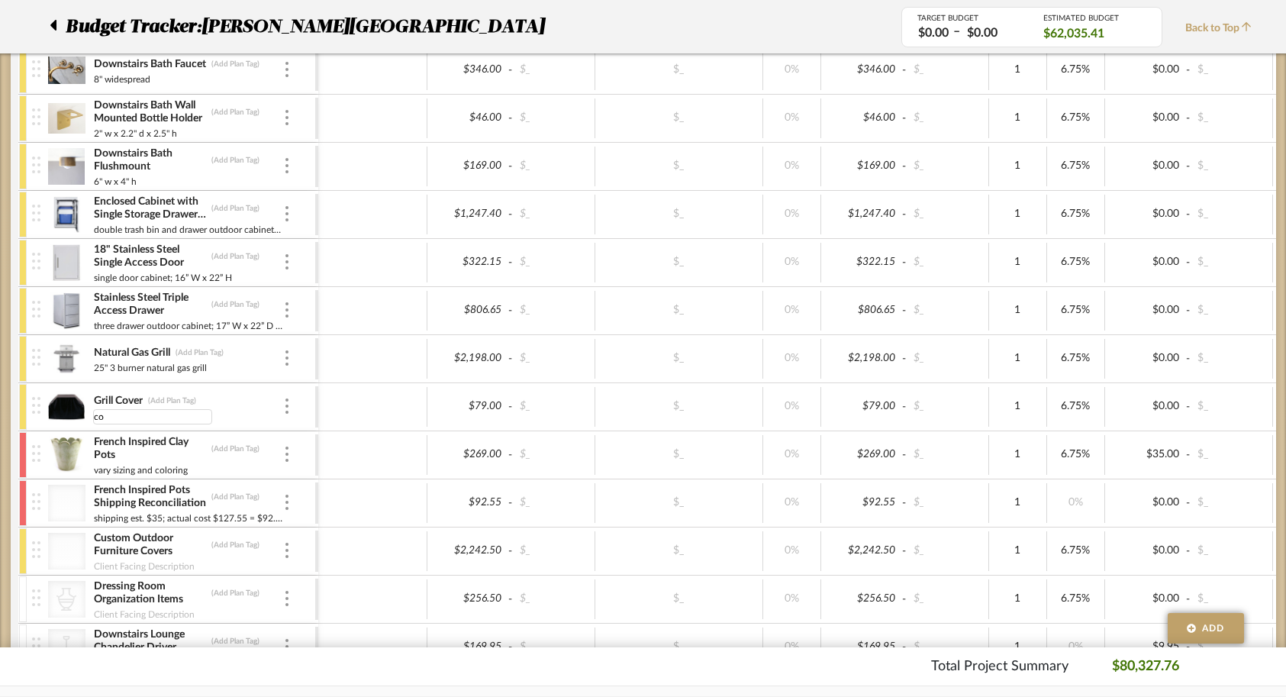
type input "c"
type input "black coordinating grill cover"
click at [338, 397] on div at bounding box center [372, 407] width 109 height 40
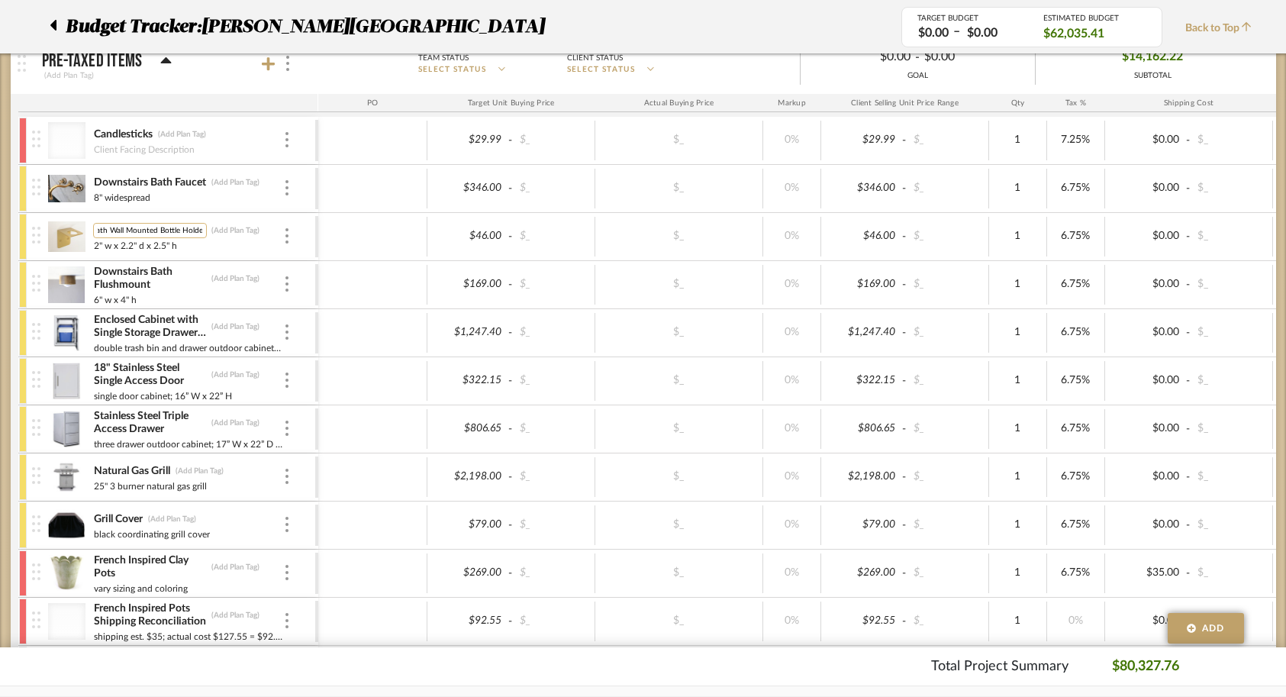
click at [158, 231] on input "Downstairs Bath Wall Mounted Bottle Holder" at bounding box center [150, 230] width 114 height 15
type input "Downstairs Bath Wall Mounted Soap Bottle Holder"
click at [413, 295] on div at bounding box center [372, 285] width 109 height 40
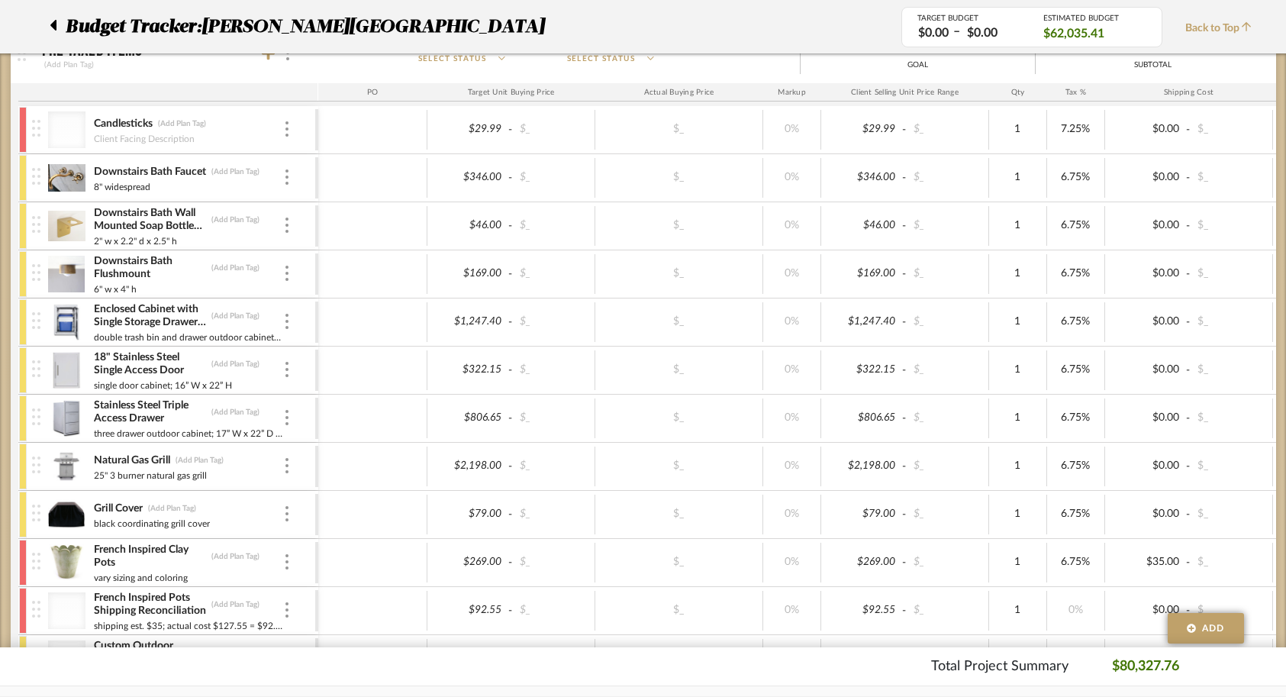
click at [74, 371] on img at bounding box center [66, 370] width 37 height 37
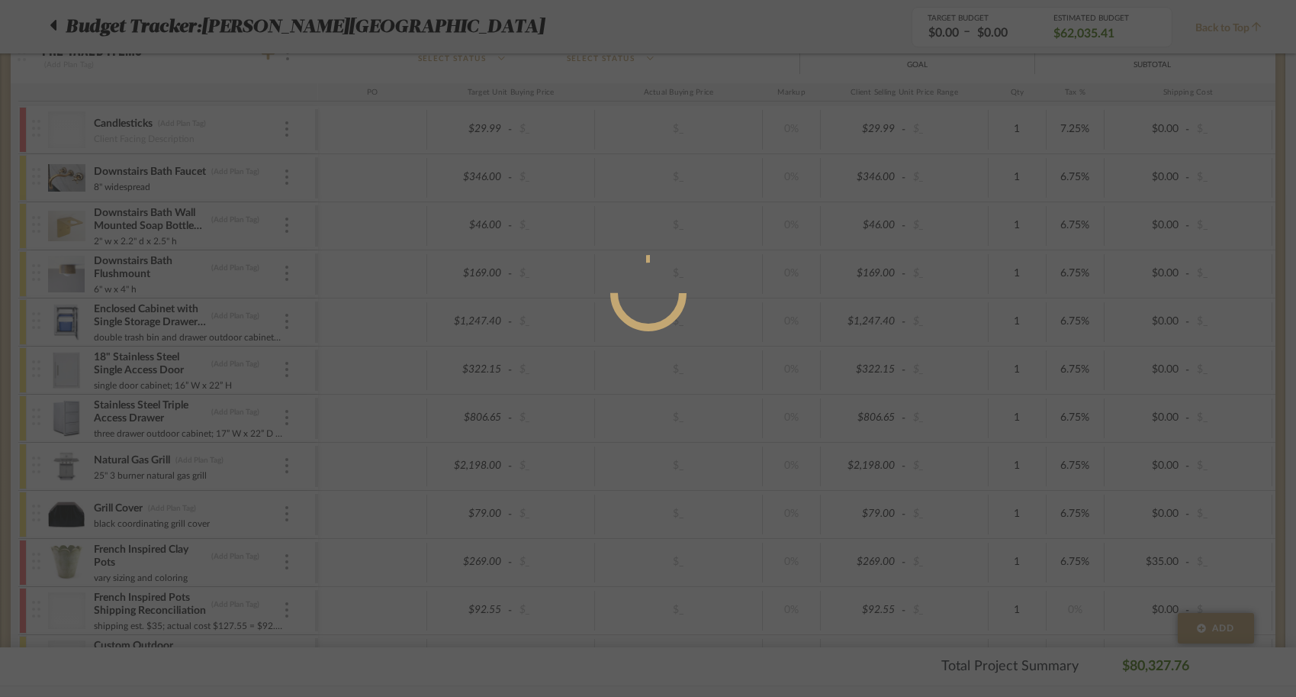
click at [641, 395] on mat-dialog-content at bounding box center [648, 354] width 229 height 657
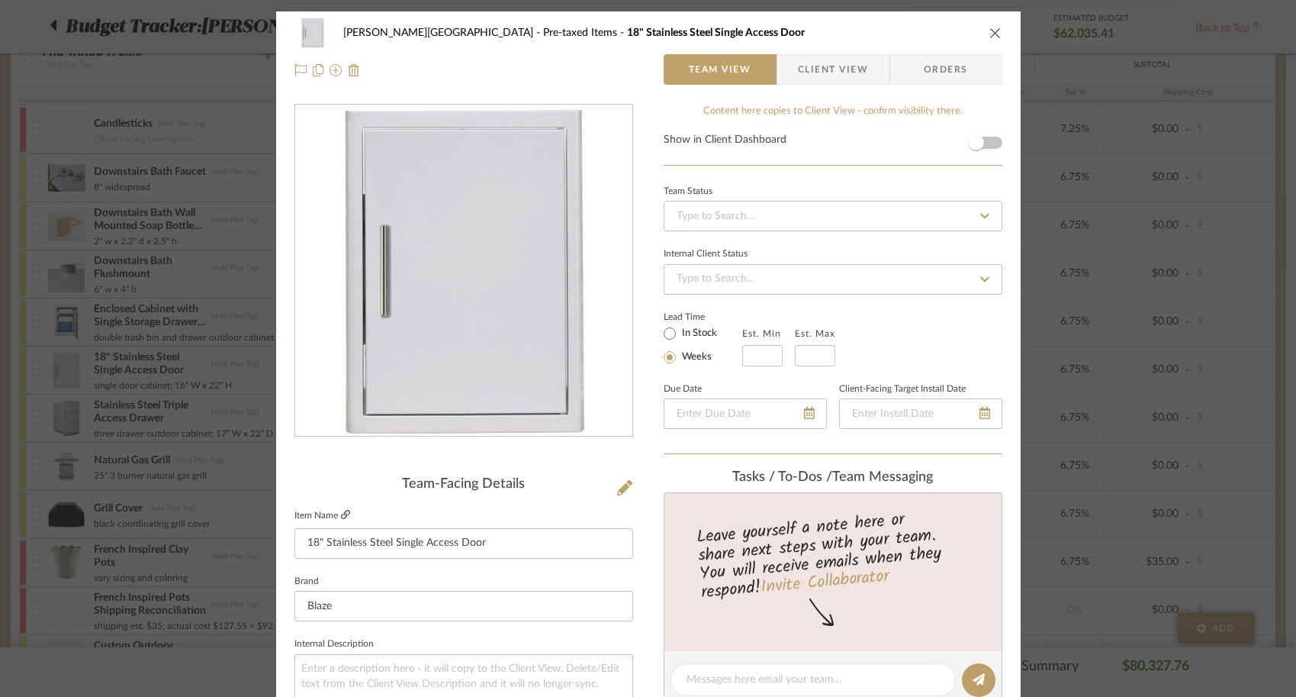
click at [341, 513] on icon at bounding box center [345, 514] width 9 height 9
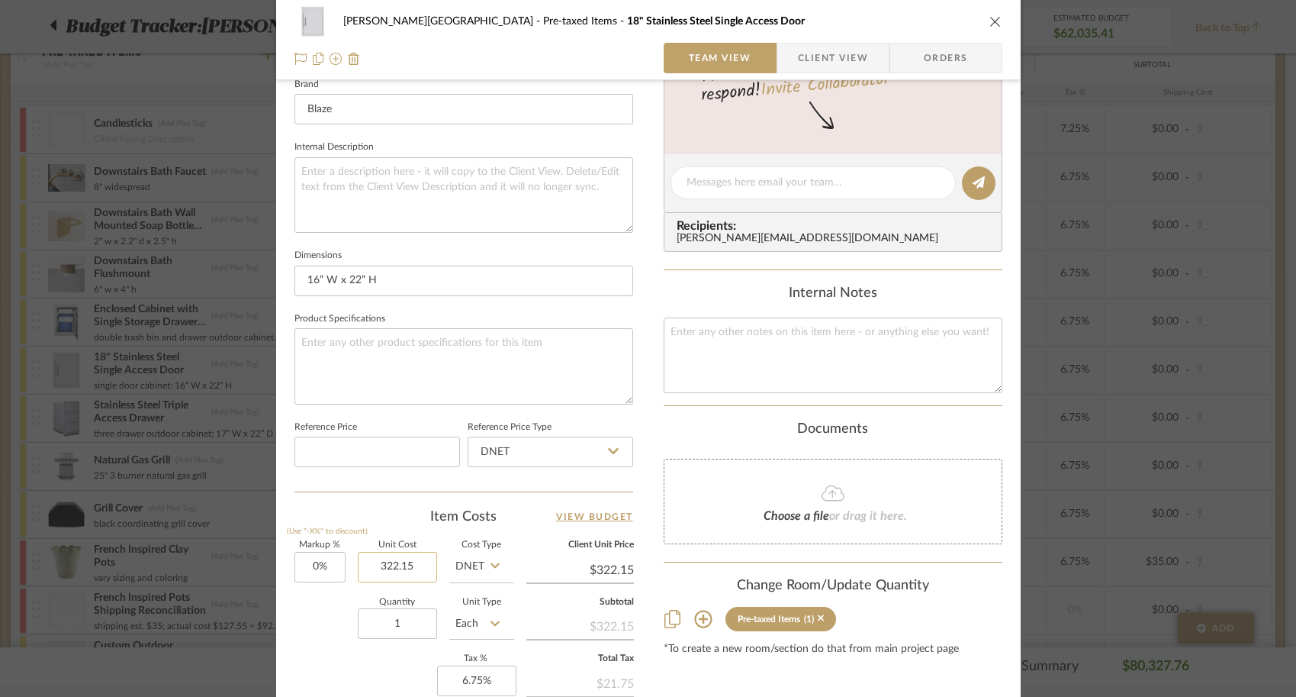
click at [416, 562] on input "322.15" at bounding box center [397, 567] width 79 height 31
type input "$379.00"
click at [282, 663] on div "Campbell - Waxhaw Pre-taxed Items 18" Stainless Steel Single Access Door Team V…" at bounding box center [648, 219] width 745 height 1409
type input "$379.00"
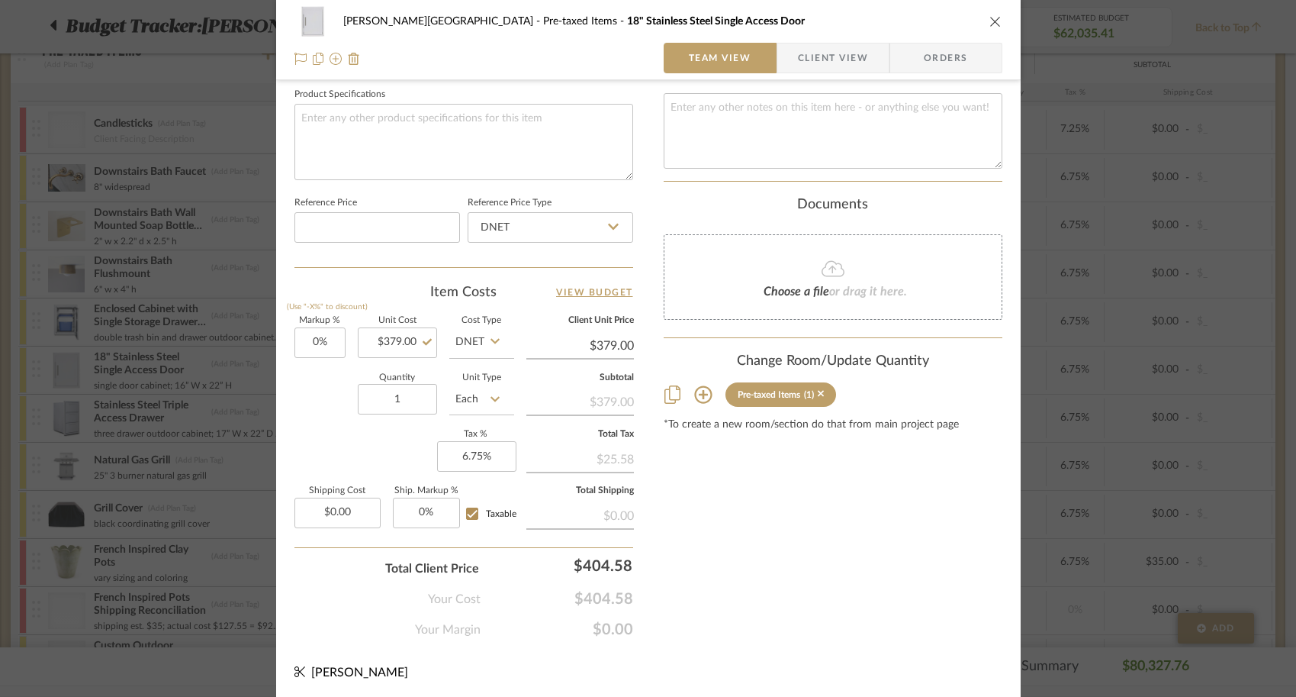
click at [1094, 514] on div "Campbell - Waxhaw Pre-taxed Items 18" Stainless Steel Single Access Door Team V…" at bounding box center [648, 348] width 1296 height 697
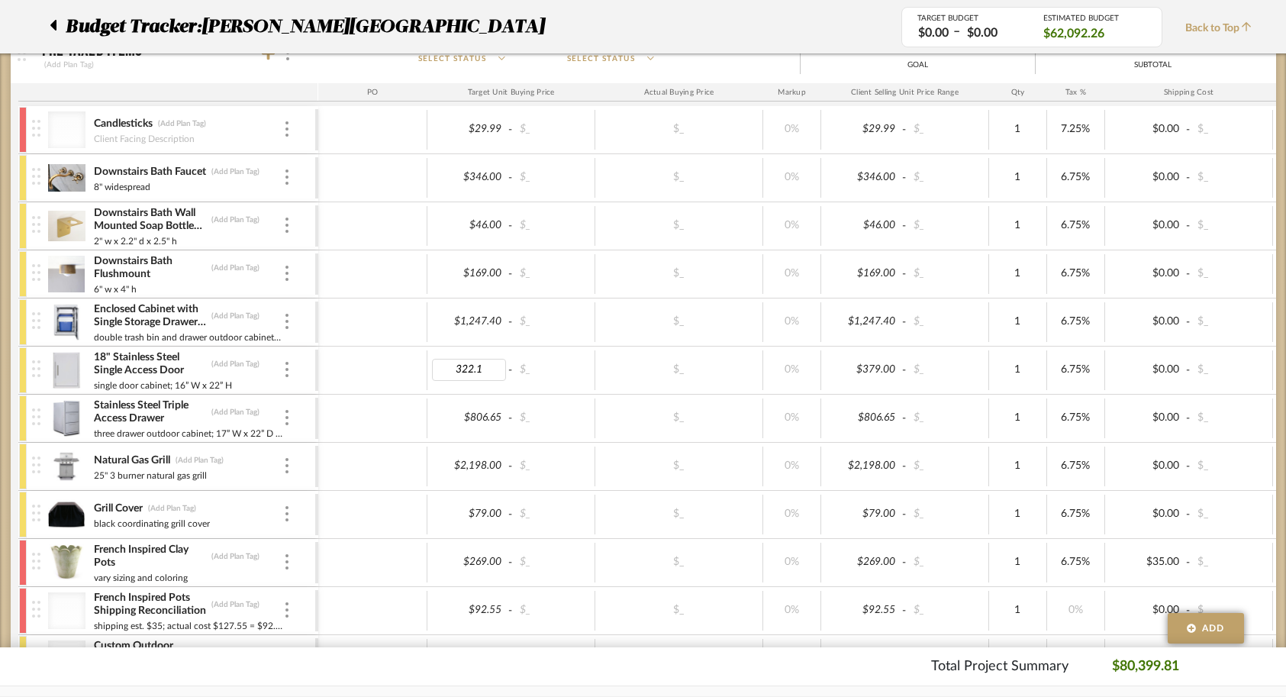
type input "322.15"
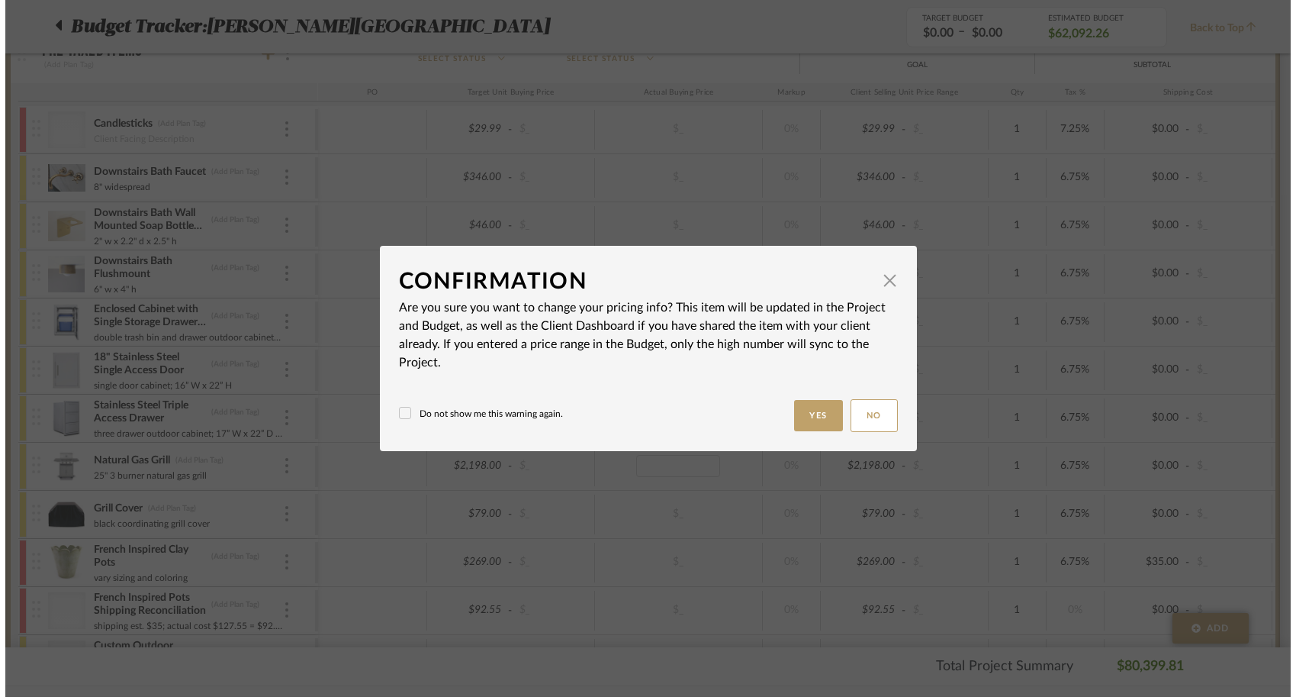
scroll to position [0, 0]
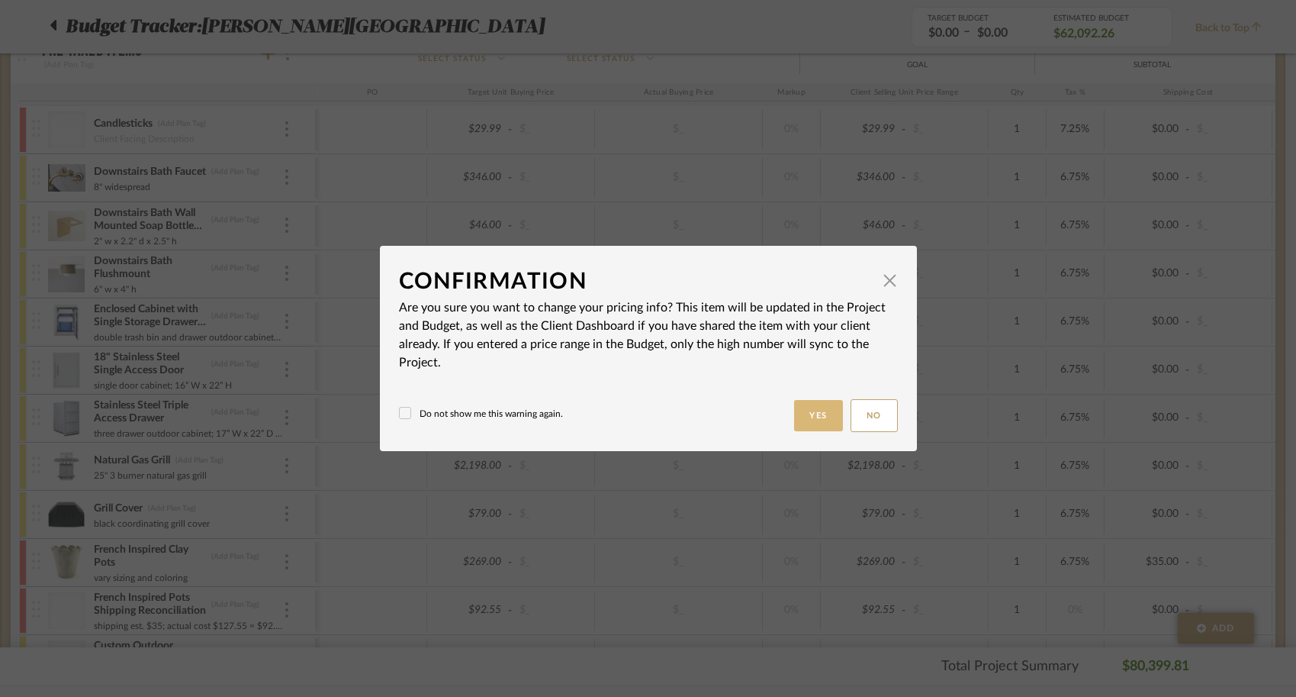
click at [809, 426] on button "Yes" at bounding box center [818, 415] width 49 height 31
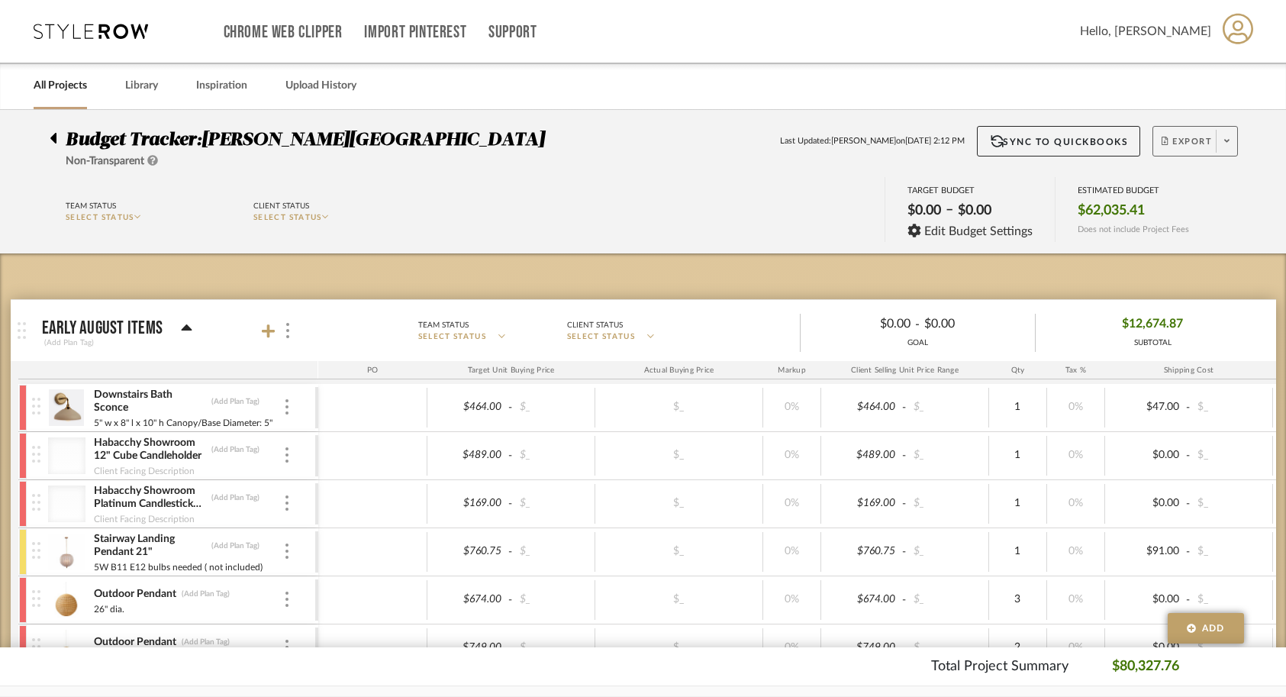
click at [1171, 155] on span "Export" at bounding box center [1186, 147] width 50 height 23
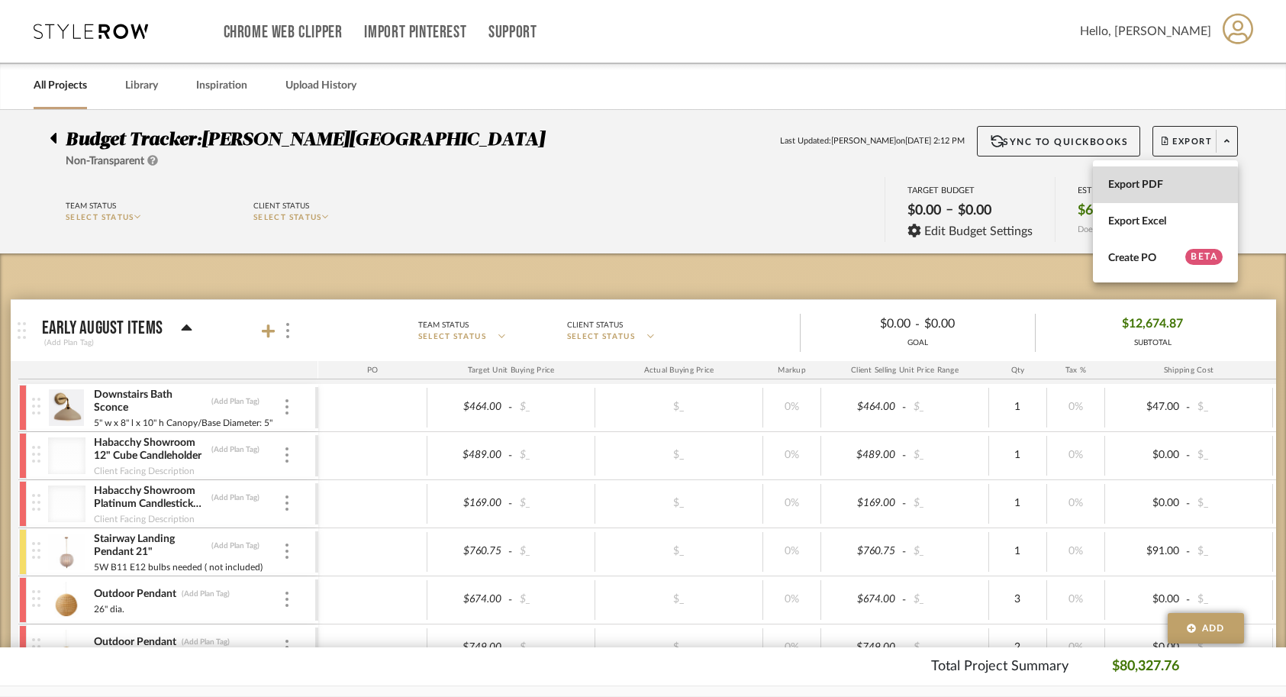
click at [1133, 190] on span "Export PDF" at bounding box center [1165, 185] width 114 height 13
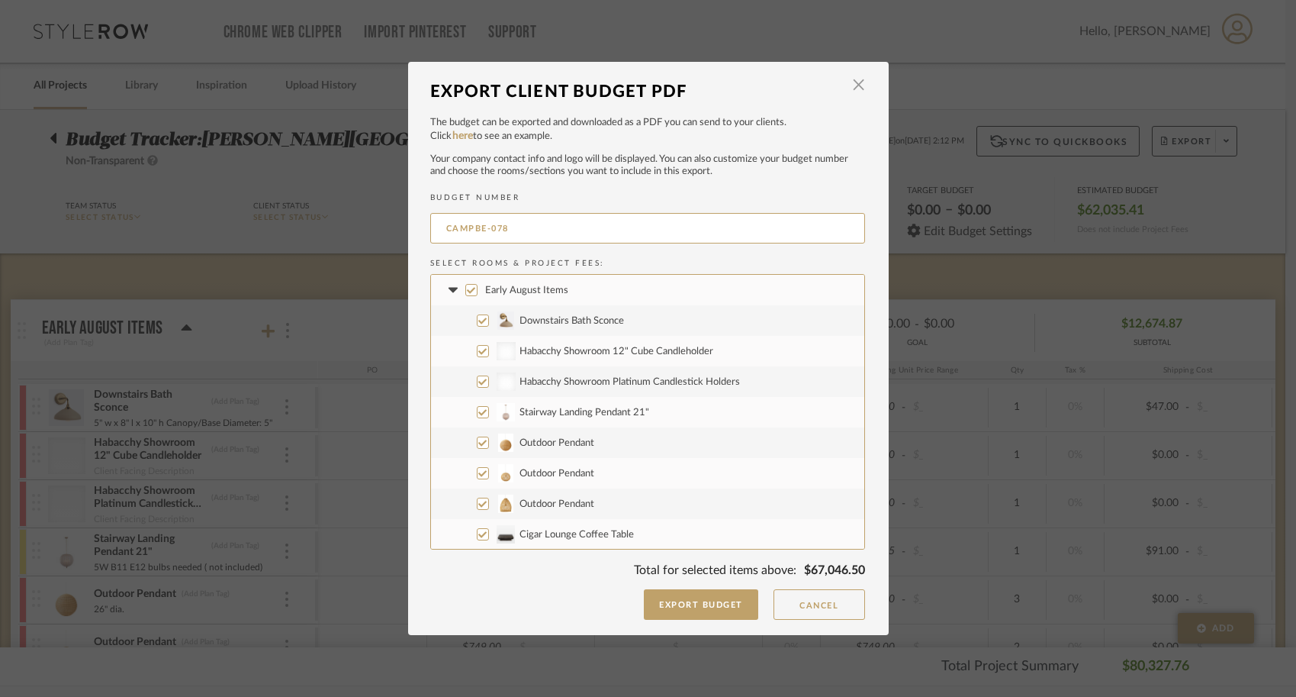
click at [467, 288] on input "Early August Items" at bounding box center [471, 290] width 12 height 12
checkbox input "false"
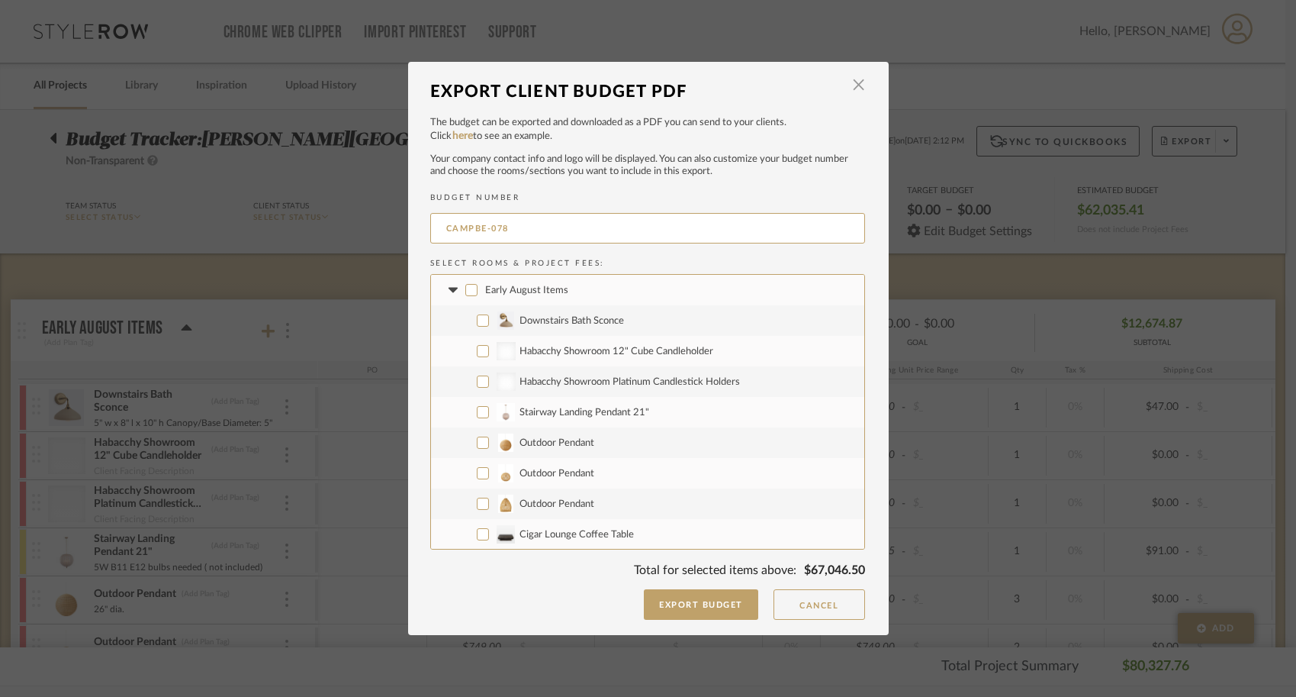
checkbox input "false"
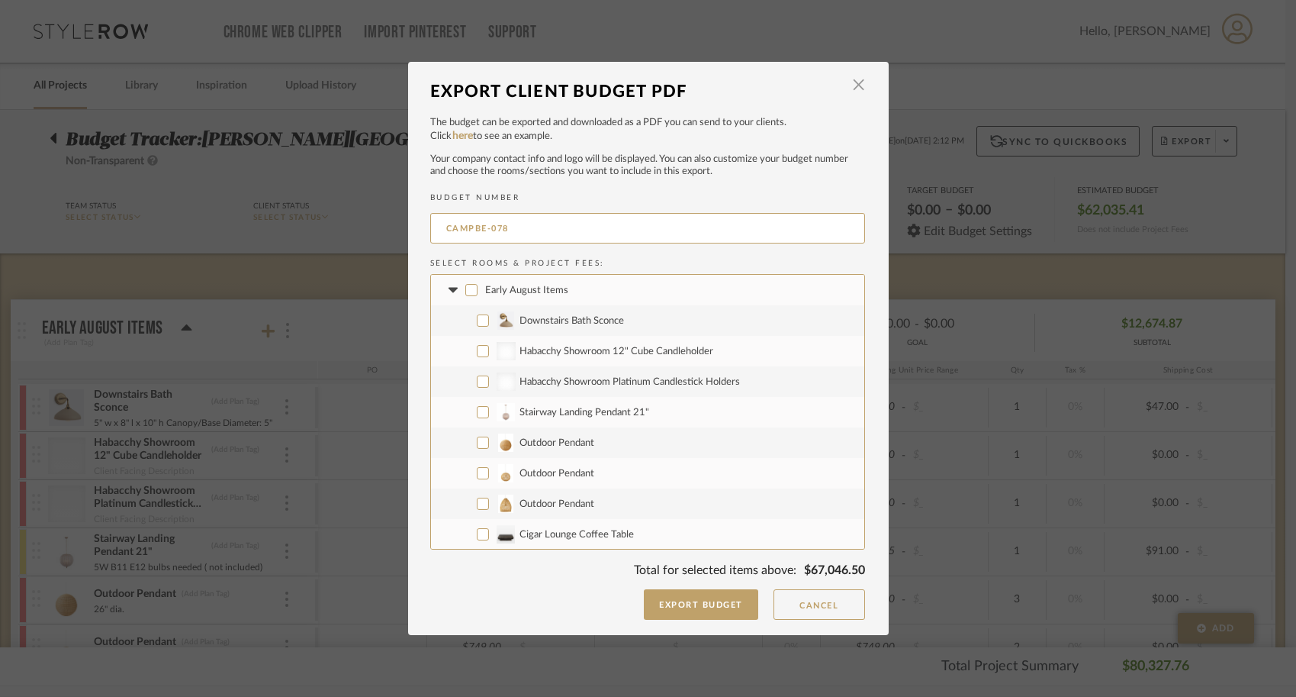
checkbox input "false"
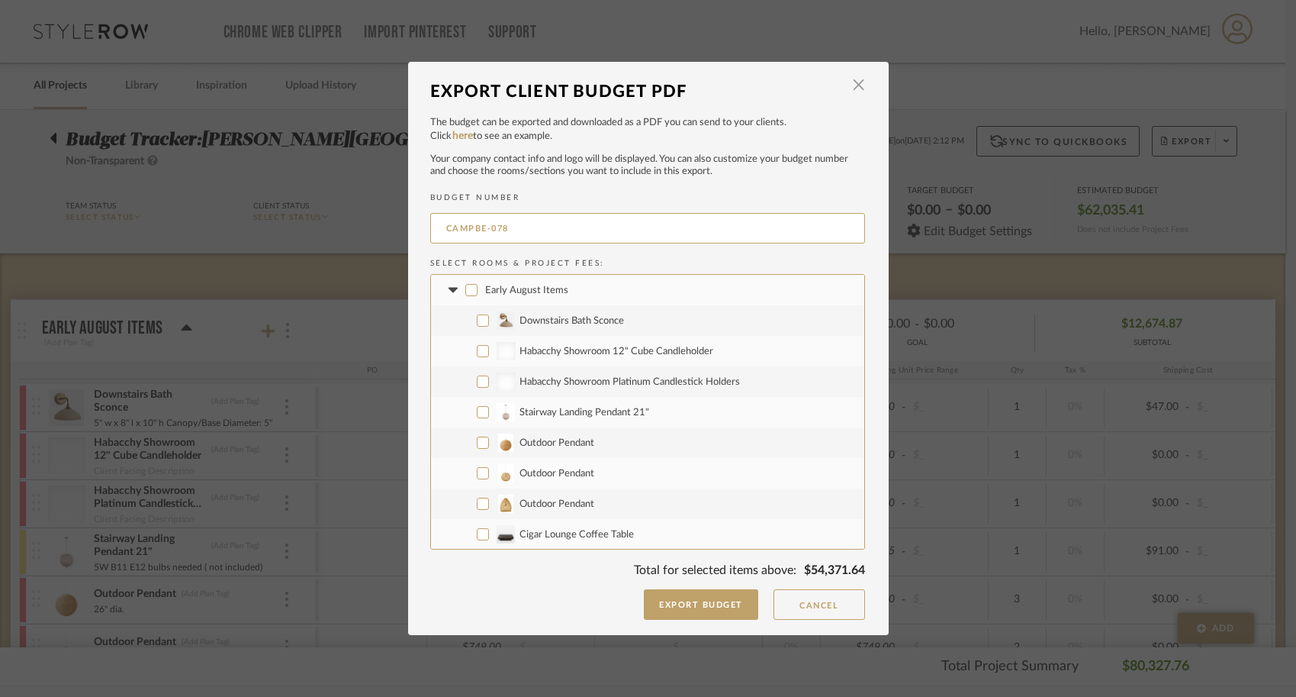
click at [477, 317] on input "Downstairs Bath Sconce" at bounding box center [483, 320] width 12 height 12
checkbox input "true"
click at [477, 341] on label "Habacchy Showroom 12" Cube Candleholder" at bounding box center [647, 351] width 433 height 31
click at [477, 345] on input "Habacchy Showroom 12" Cube Candleholder" at bounding box center [483, 351] width 12 height 12
checkbox input "true"
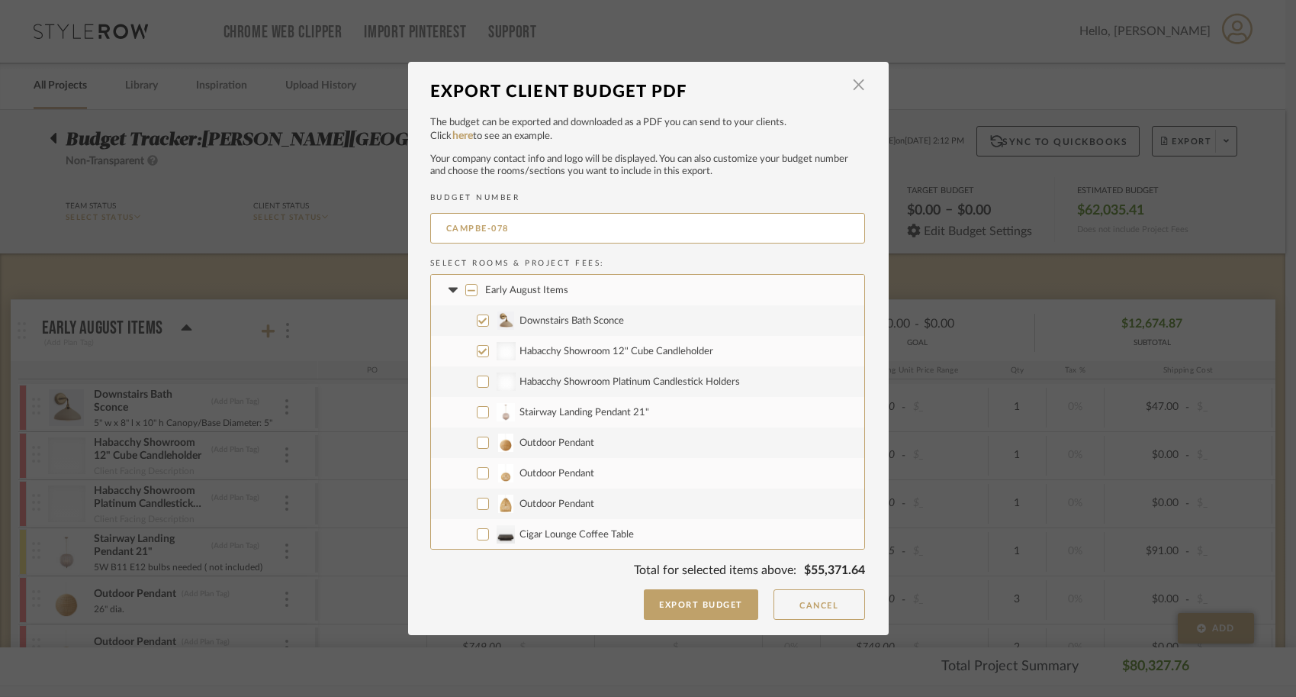
click at [477, 377] on input "Habacchy Showroom Platinum Candlestick Holders" at bounding box center [483, 381] width 12 height 12
checkbox input "true"
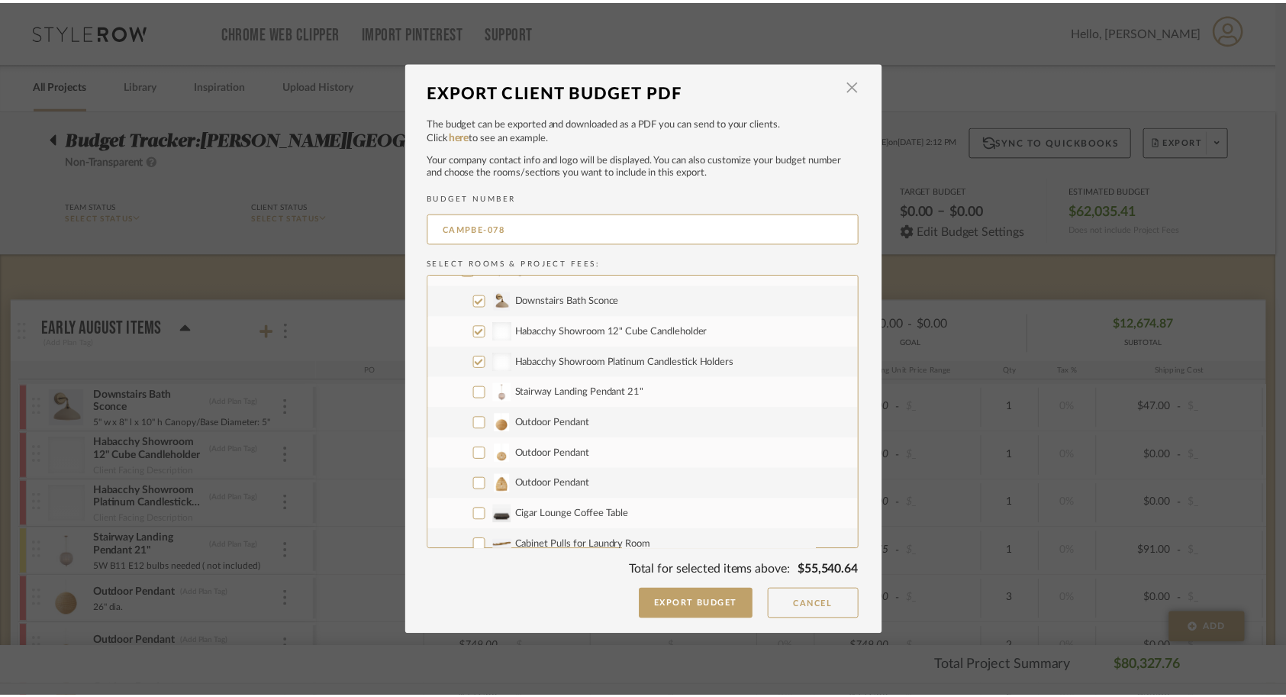
scroll to position [21, 0]
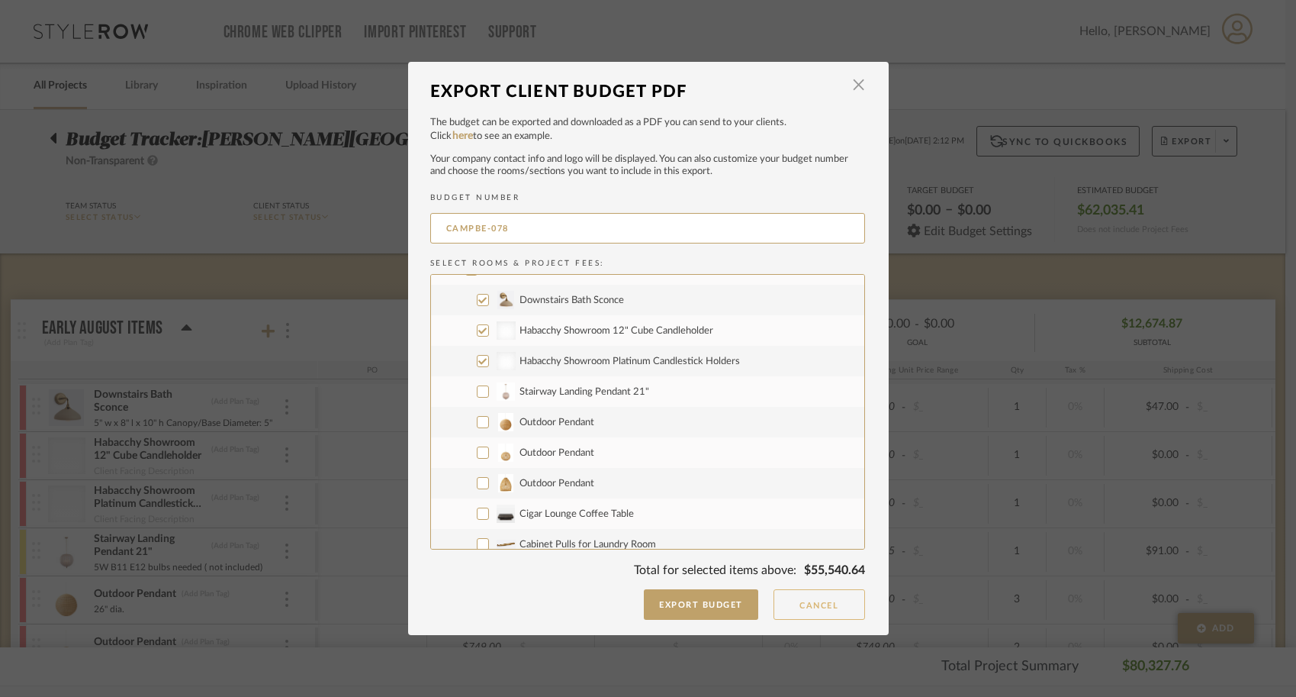
click at [833, 600] on button "Cancel" at bounding box center [820, 604] width 92 height 31
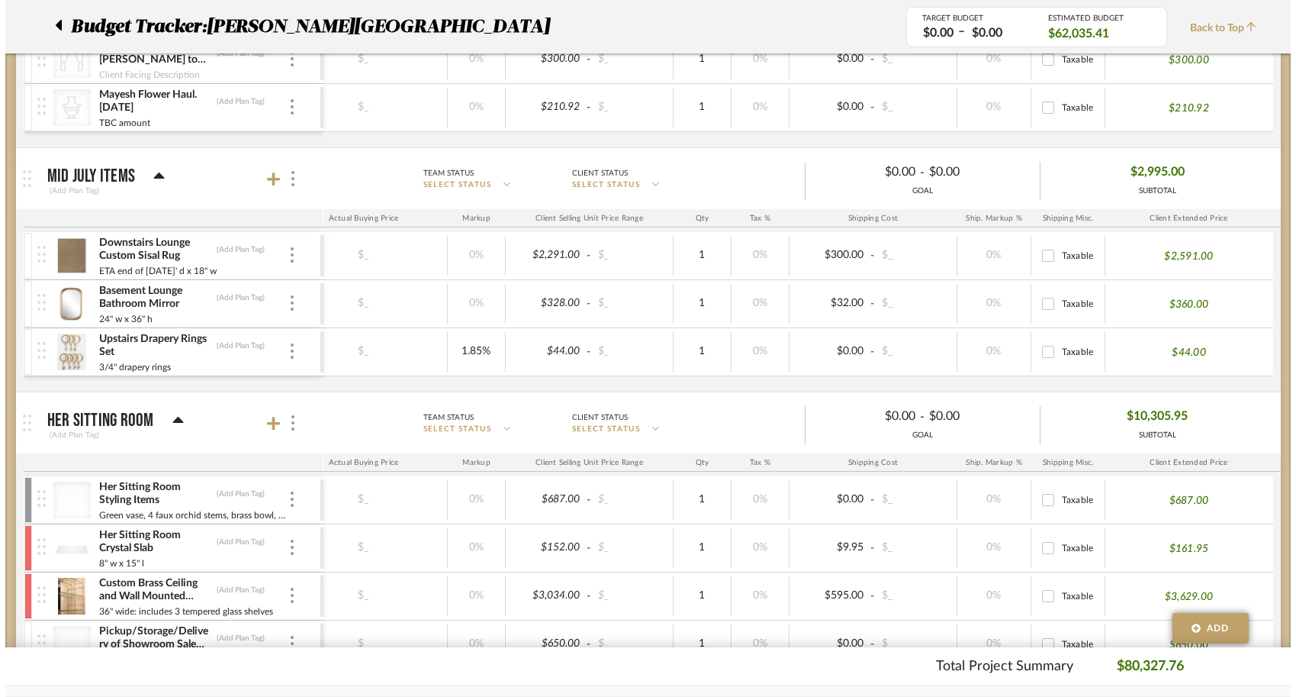
scroll to position [0, 0]
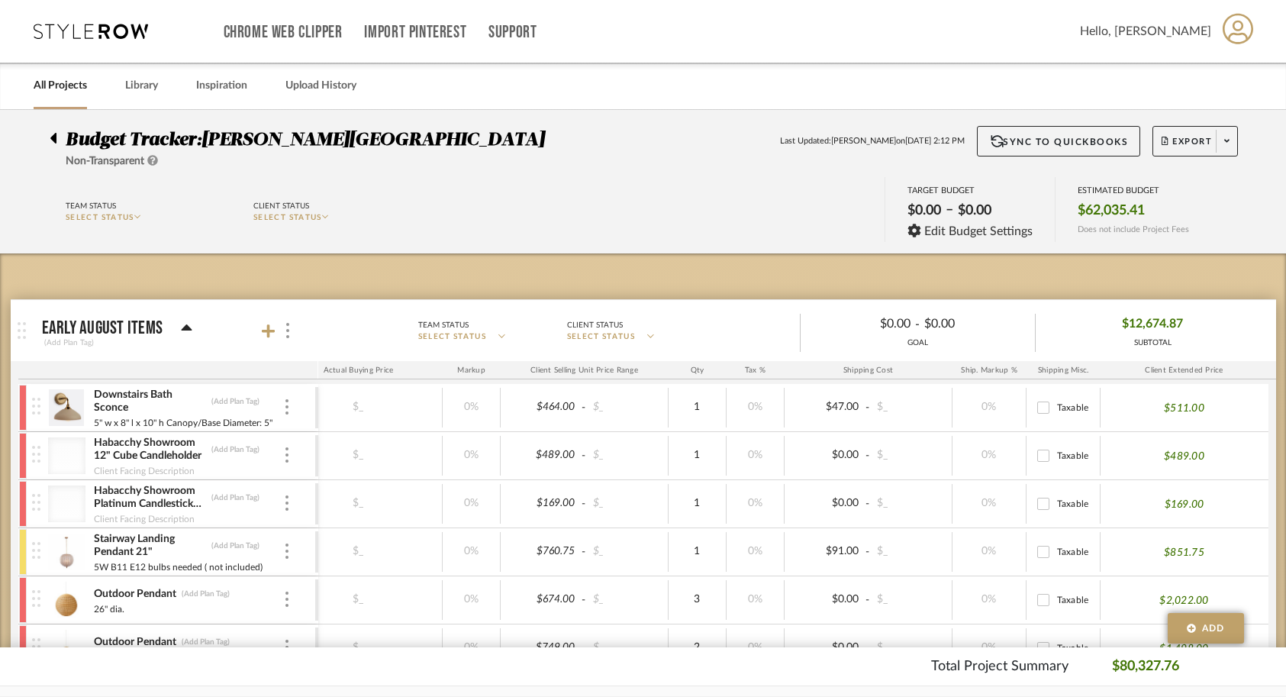
click at [50, 407] on img at bounding box center [66, 407] width 37 height 37
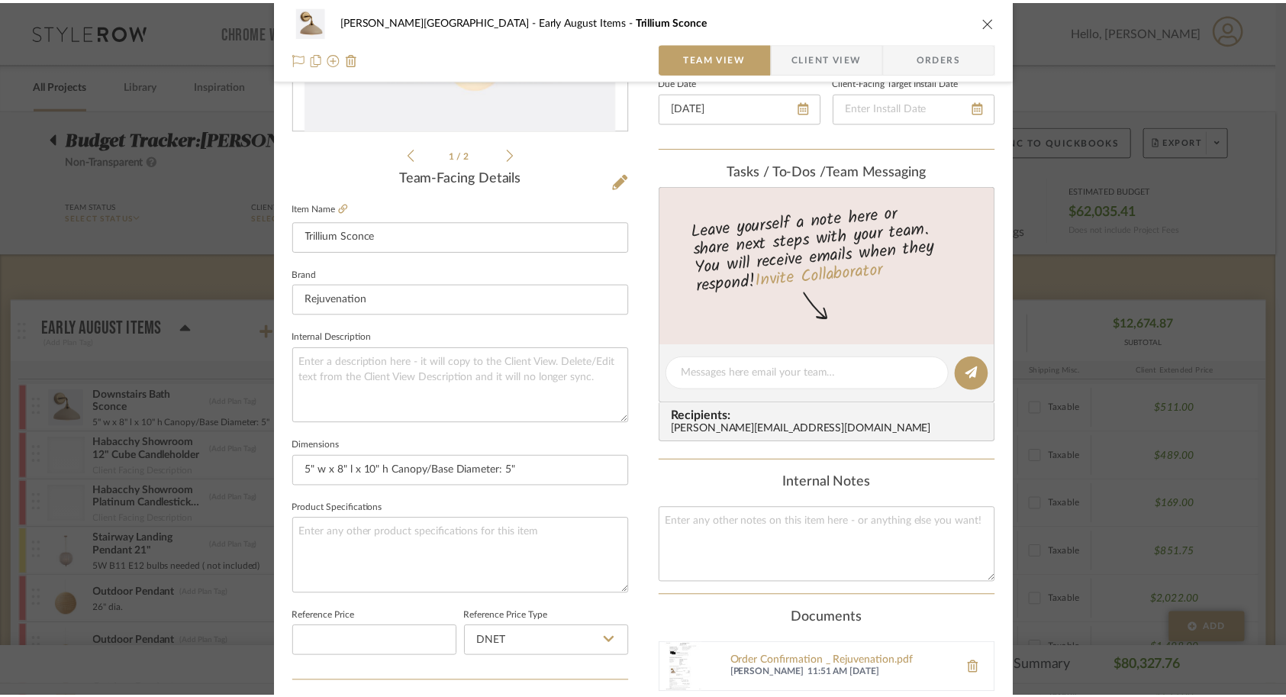
scroll to position [333, 0]
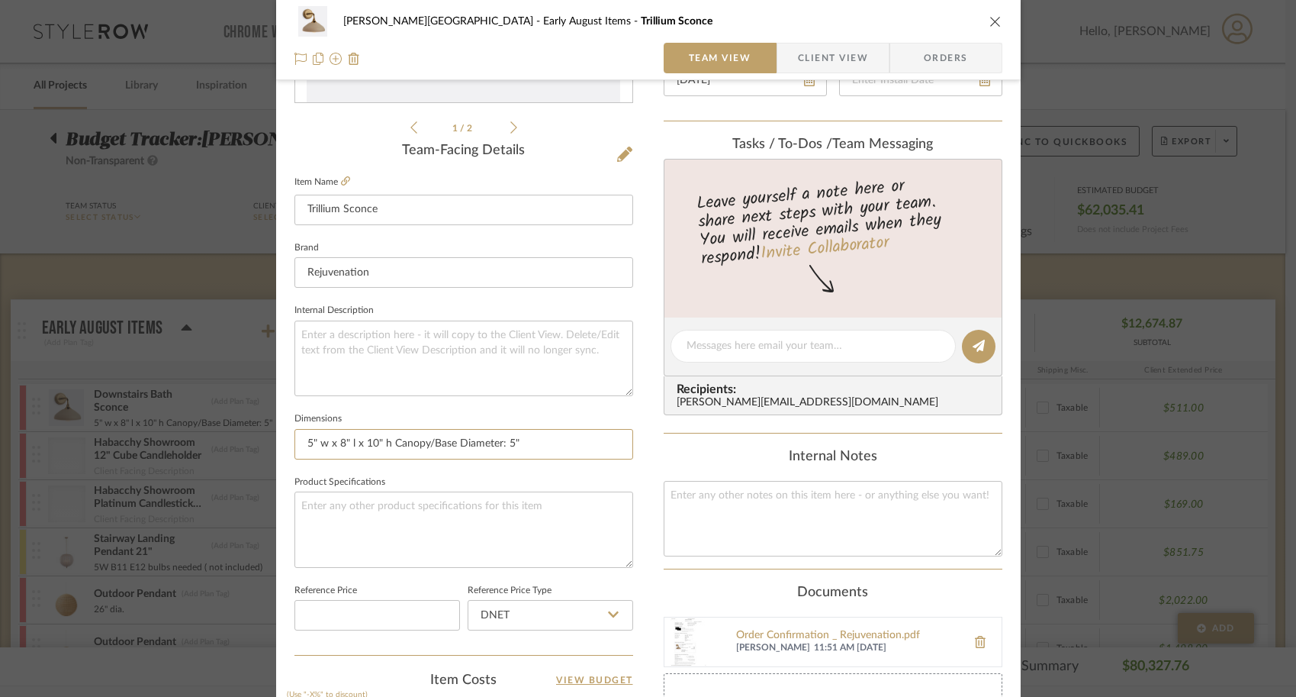
drag, startPoint x: 522, startPoint y: 447, endPoint x: 253, endPoint y: 443, distance: 269.4
click at [253, 443] on mat-dialog-content "Campbell - Waxhaw Early August Items Trillium Sconce Team View Client View Orde…" at bounding box center [648, 382] width 830 height 1409
click at [1077, 504] on div "Campbell - Waxhaw Early August Items Trillium Sconce Team View Client View Orde…" at bounding box center [648, 348] width 1296 height 697
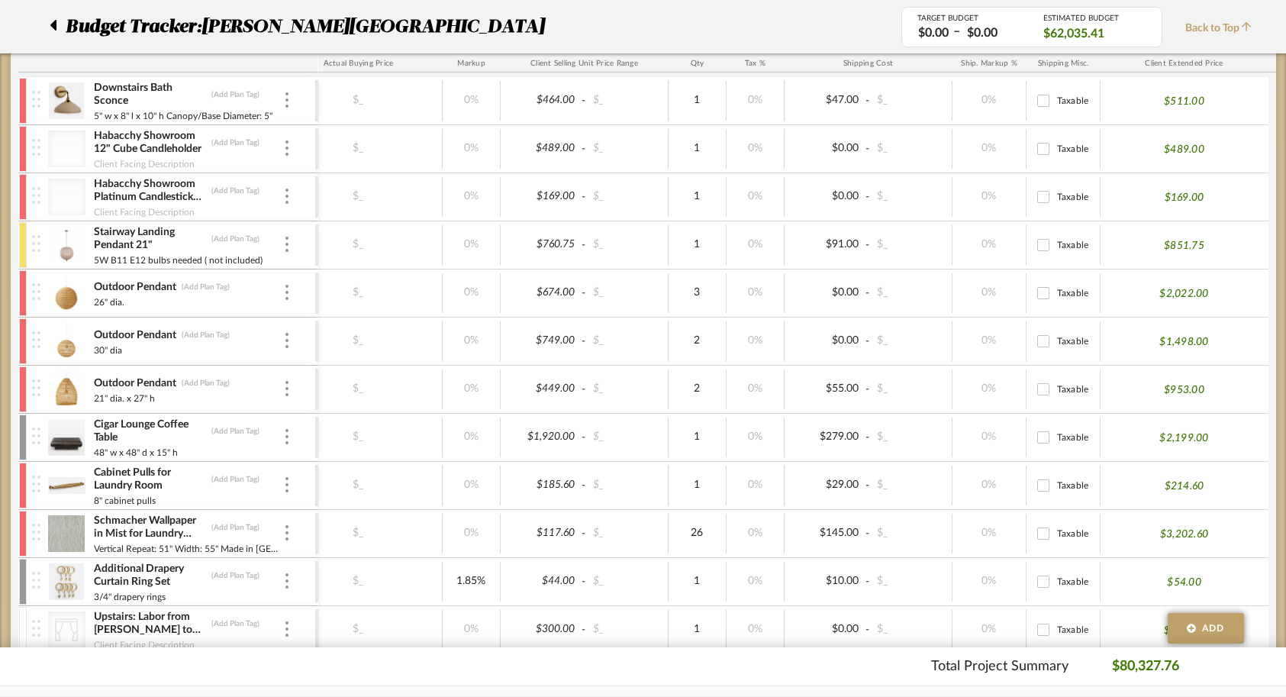
scroll to position [304, 0]
click at [20, 543] on div at bounding box center [23, 536] width 8 height 46
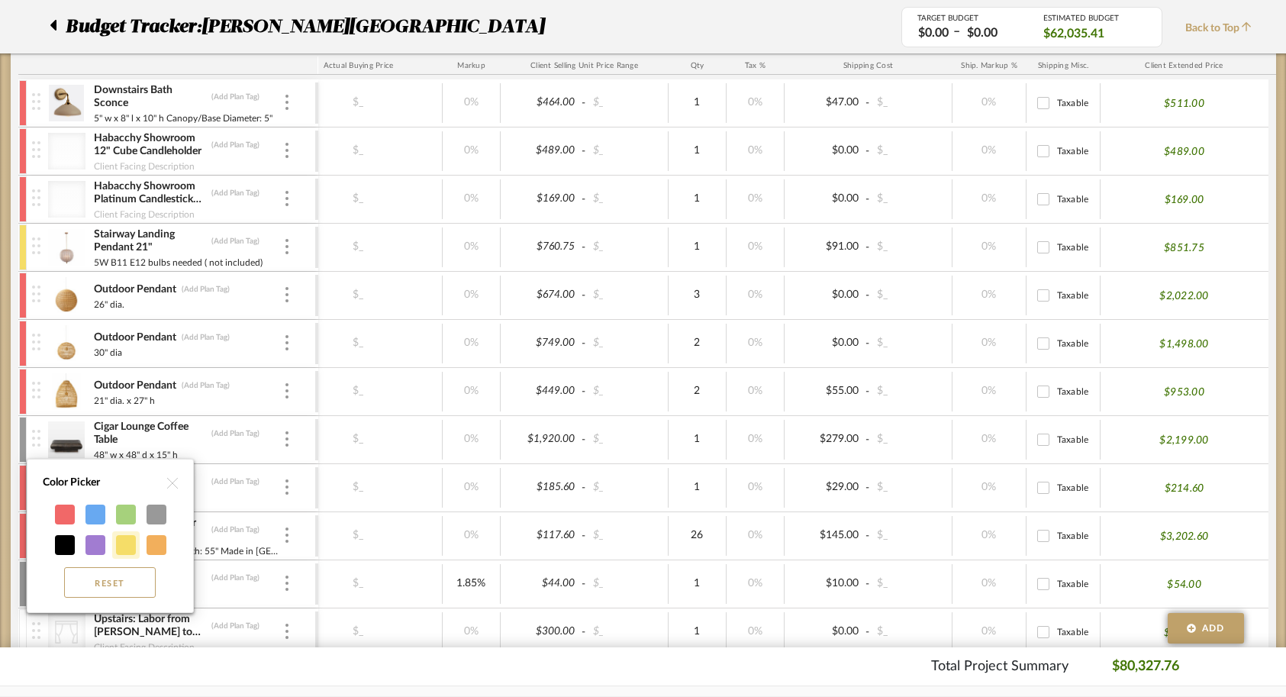
click at [135, 548] on div at bounding box center [126, 545] width 20 height 20
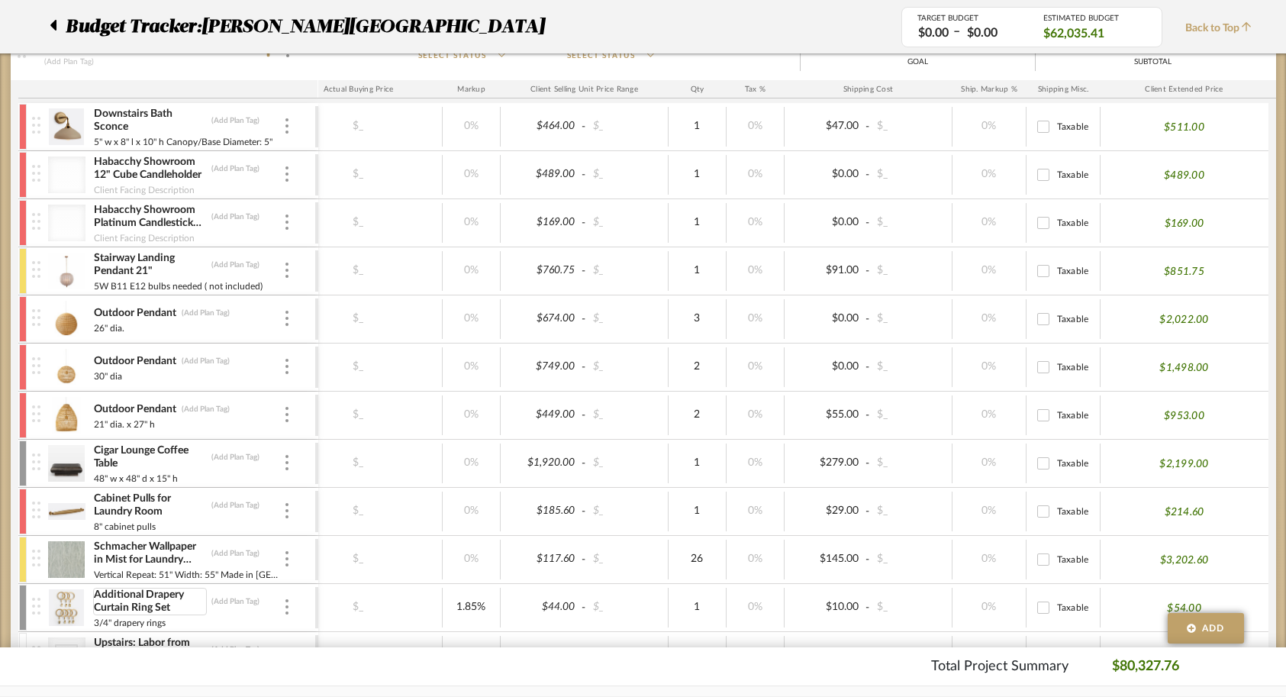
scroll to position [278, 0]
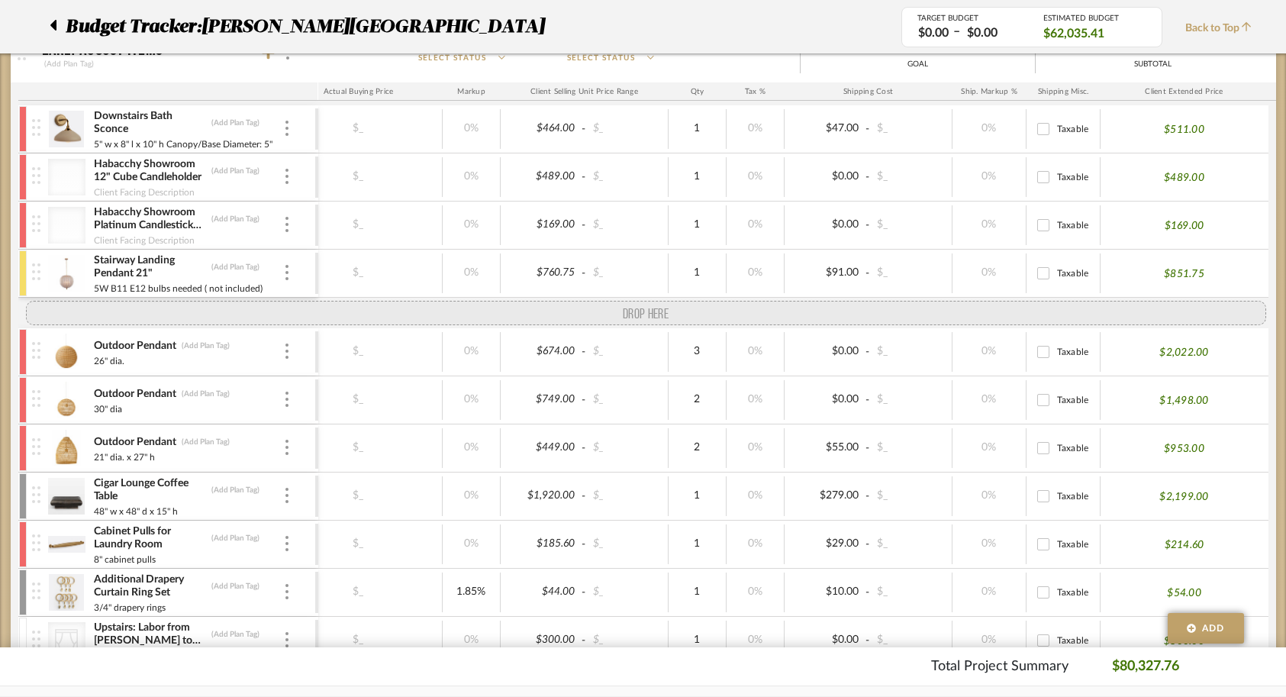
drag, startPoint x: 34, startPoint y: 562, endPoint x: 4, endPoint y: 315, distance: 249.1
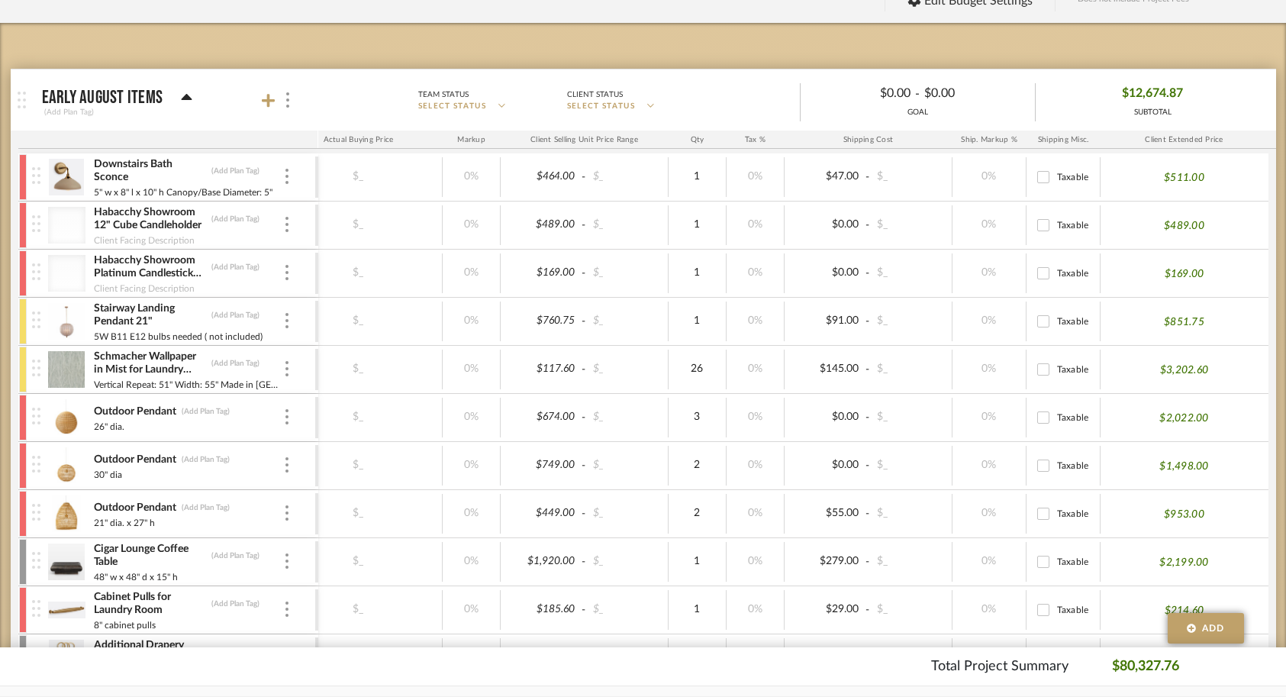
scroll to position [232, 0]
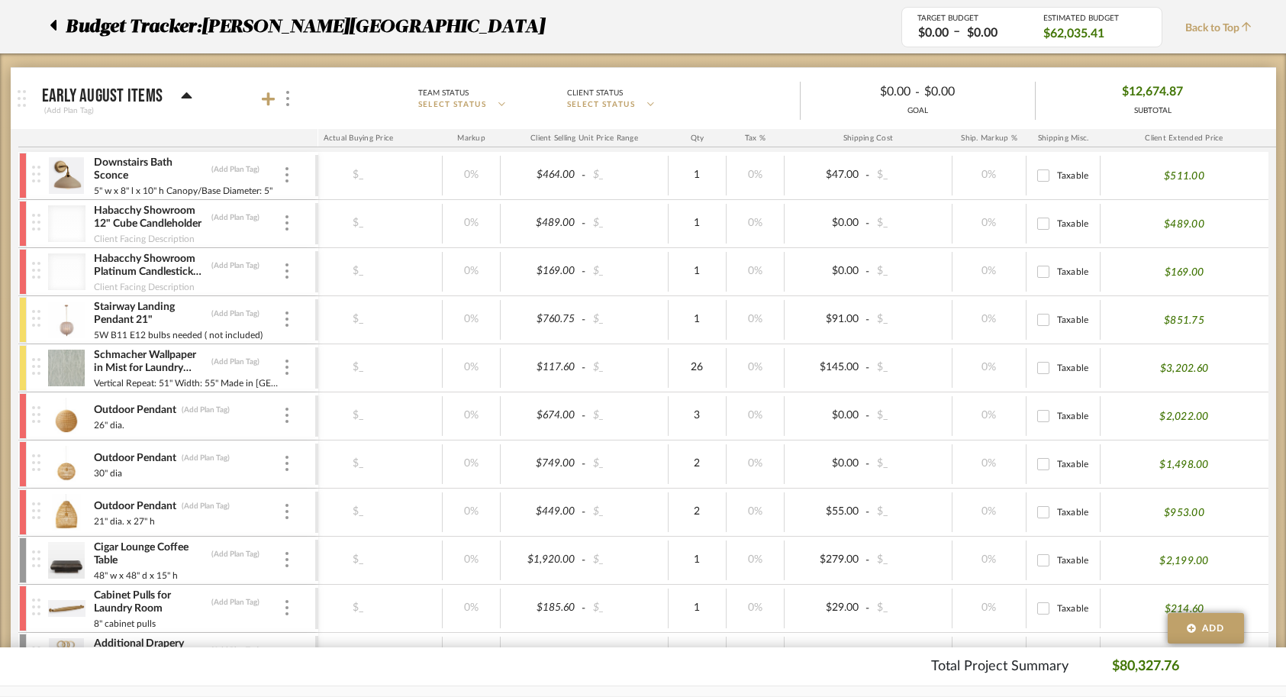
click at [60, 332] on img at bounding box center [66, 319] width 37 height 37
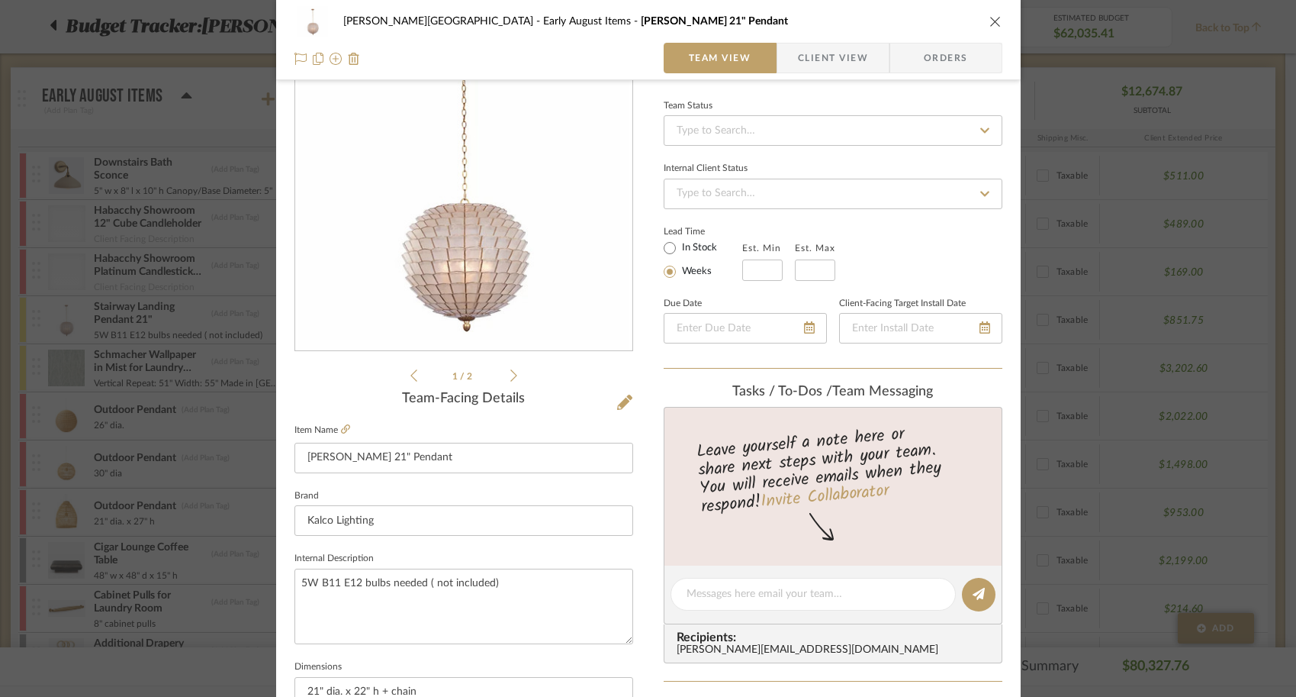
scroll to position [87, 0]
click at [341, 423] on icon at bounding box center [345, 427] width 9 height 9
click at [342, 426] on icon at bounding box center [345, 427] width 9 height 9
click at [618, 394] on icon at bounding box center [624, 400] width 15 height 15
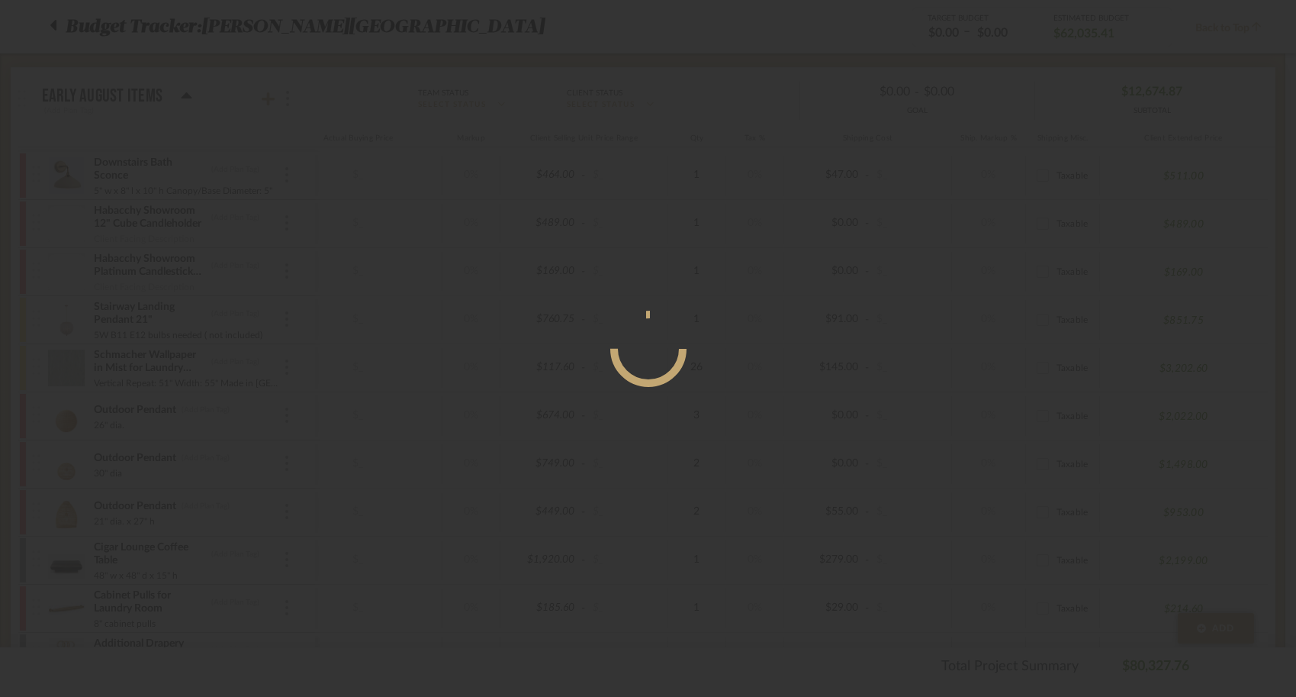
scroll to position [0, 0]
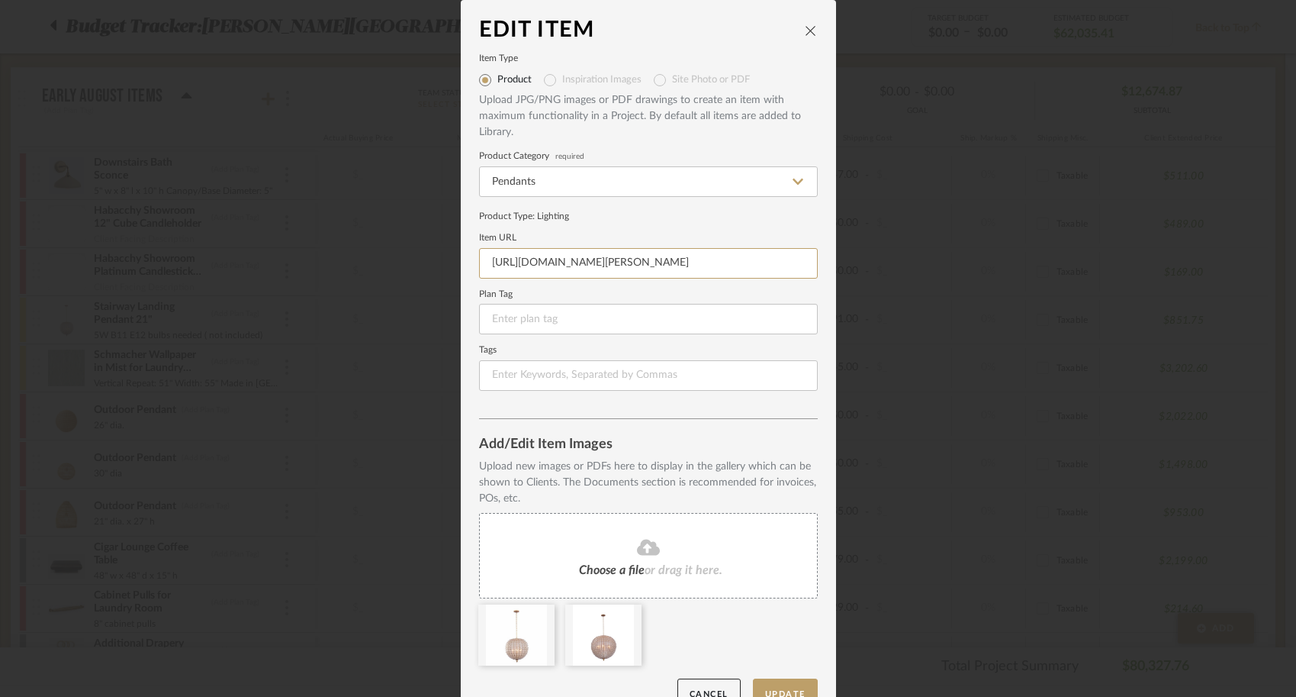
drag, startPoint x: 752, startPoint y: 264, endPoint x: 327, endPoint y: 264, distance: 425.0
click at [327, 264] on div "Edit Item Item Type Product Inspiration Images Site Photo or PDF Upload JPG/PNG…" at bounding box center [648, 348] width 1296 height 697
paste input "1"
type input "https://www.kalco.com/product/samal-21-inch-pendant"
click at [788, 687] on button "Update" at bounding box center [785, 693] width 65 height 31
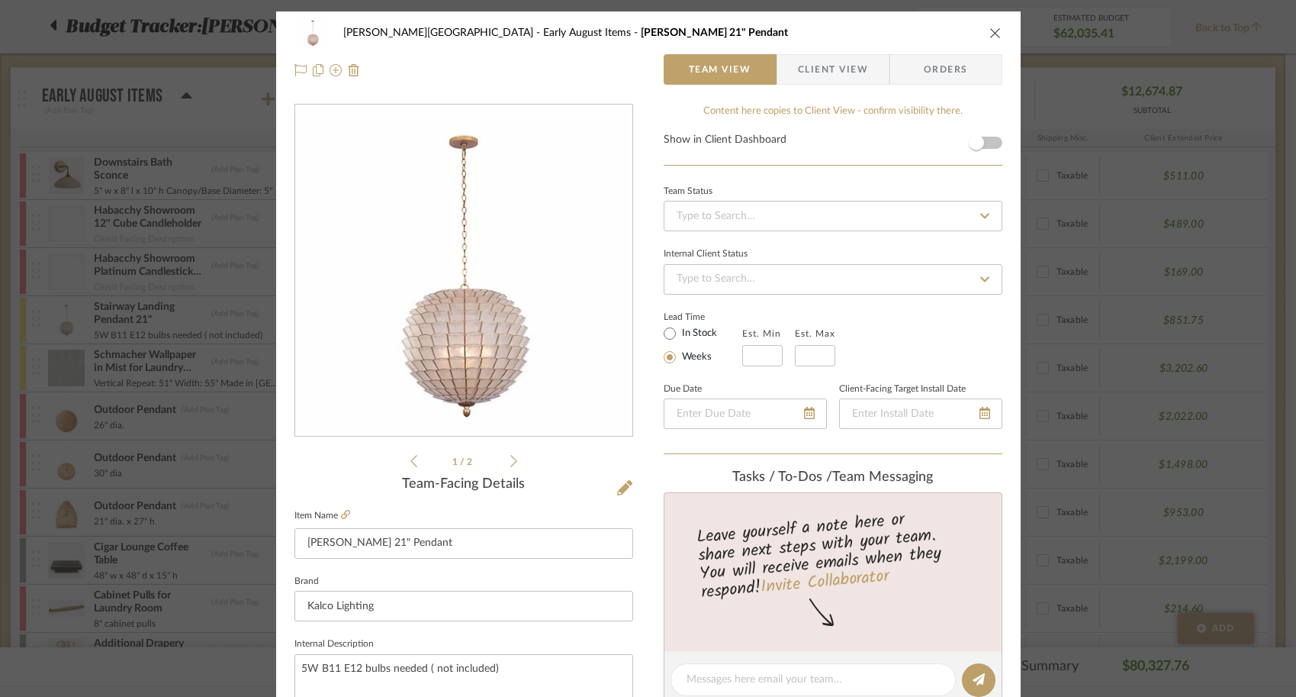
click at [1141, 415] on div "Campbell - Waxhaw Early August Items Samal 21" Pendant Team View Client View Or…" at bounding box center [648, 348] width 1296 height 697
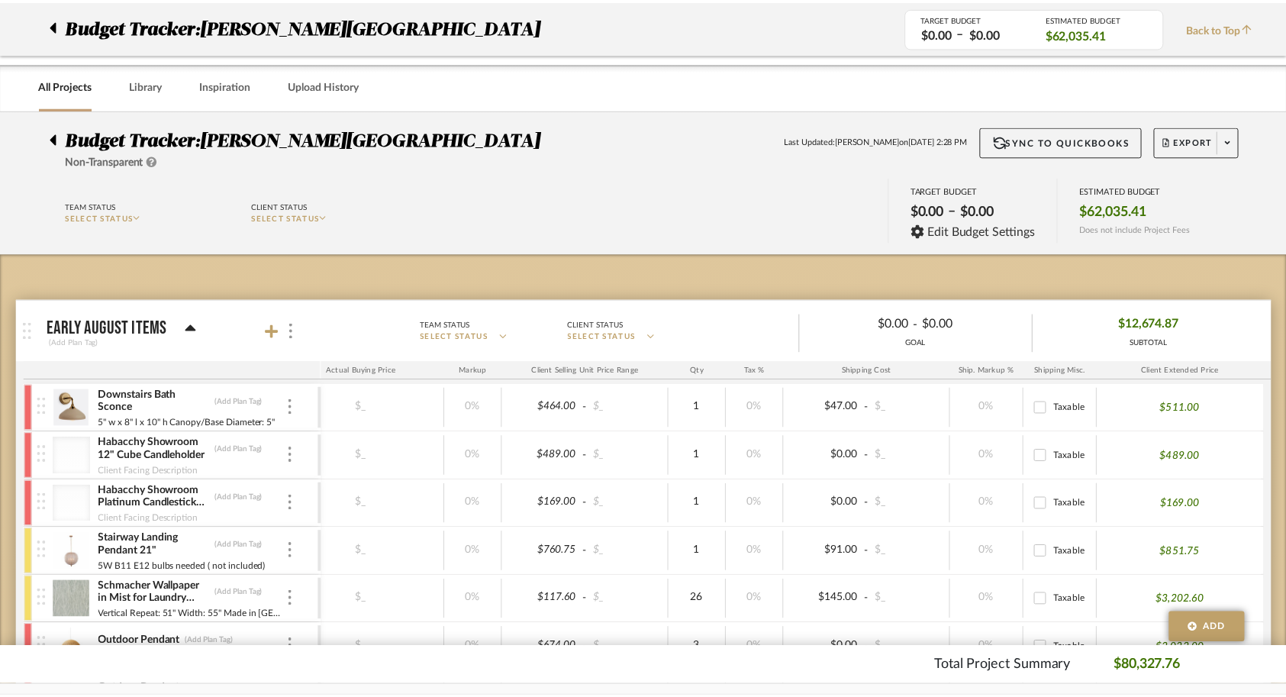
scroll to position [232, 0]
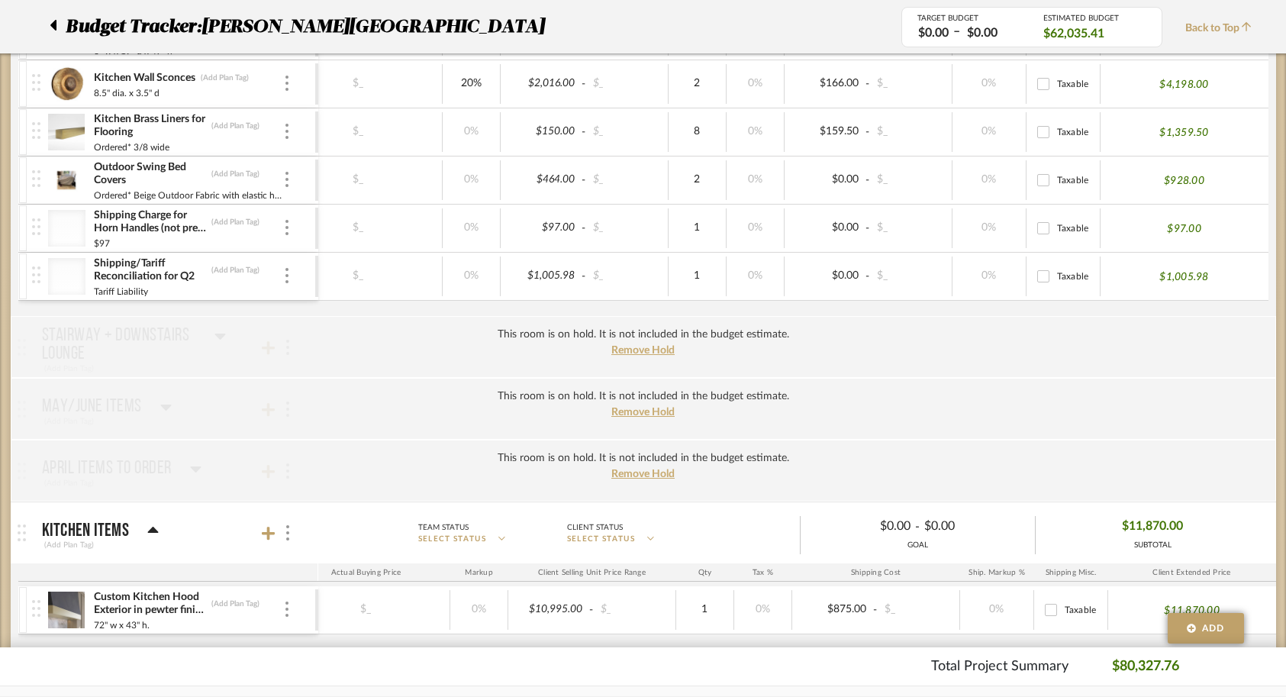
scroll to position [3259, 0]
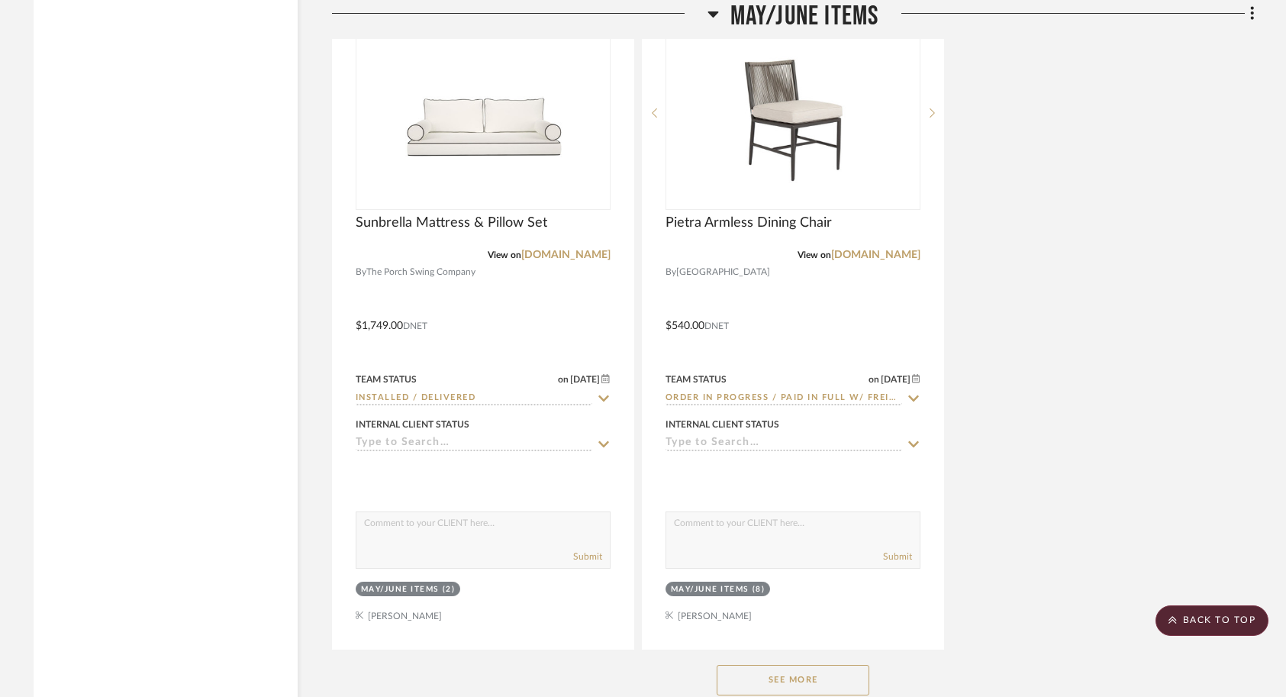
scroll to position [14085, 0]
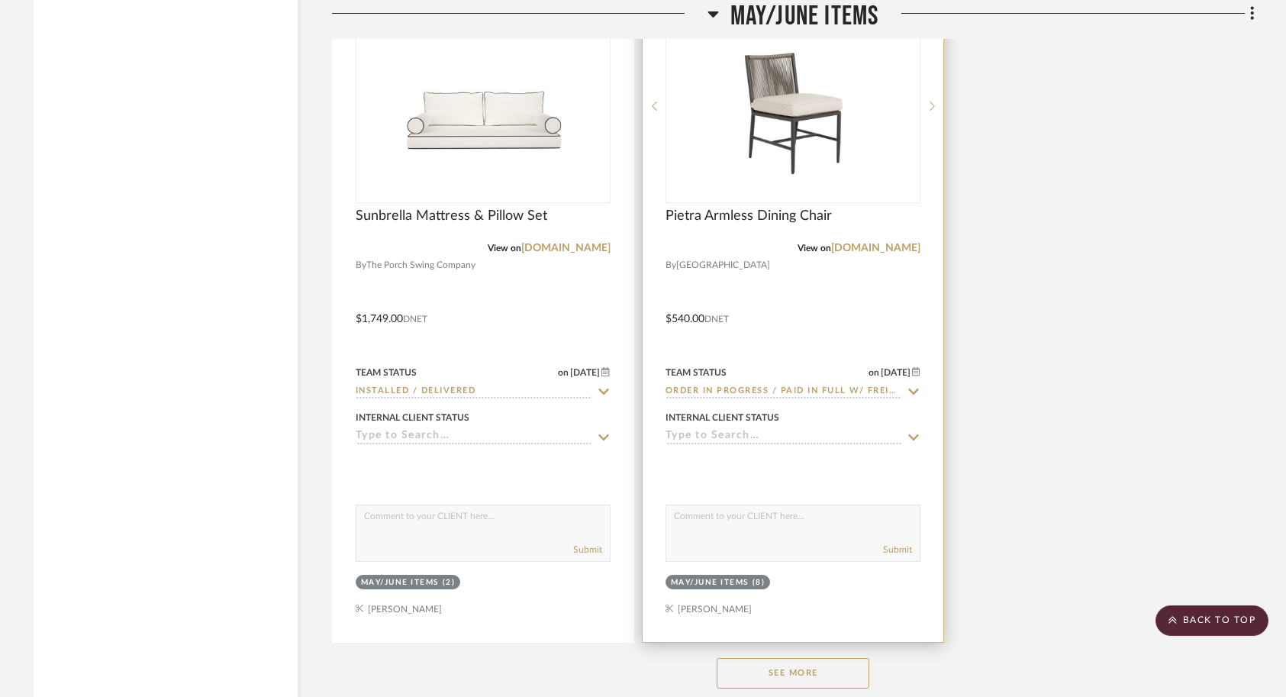
click at [836, 236] on div at bounding box center [792, 308] width 301 height 668
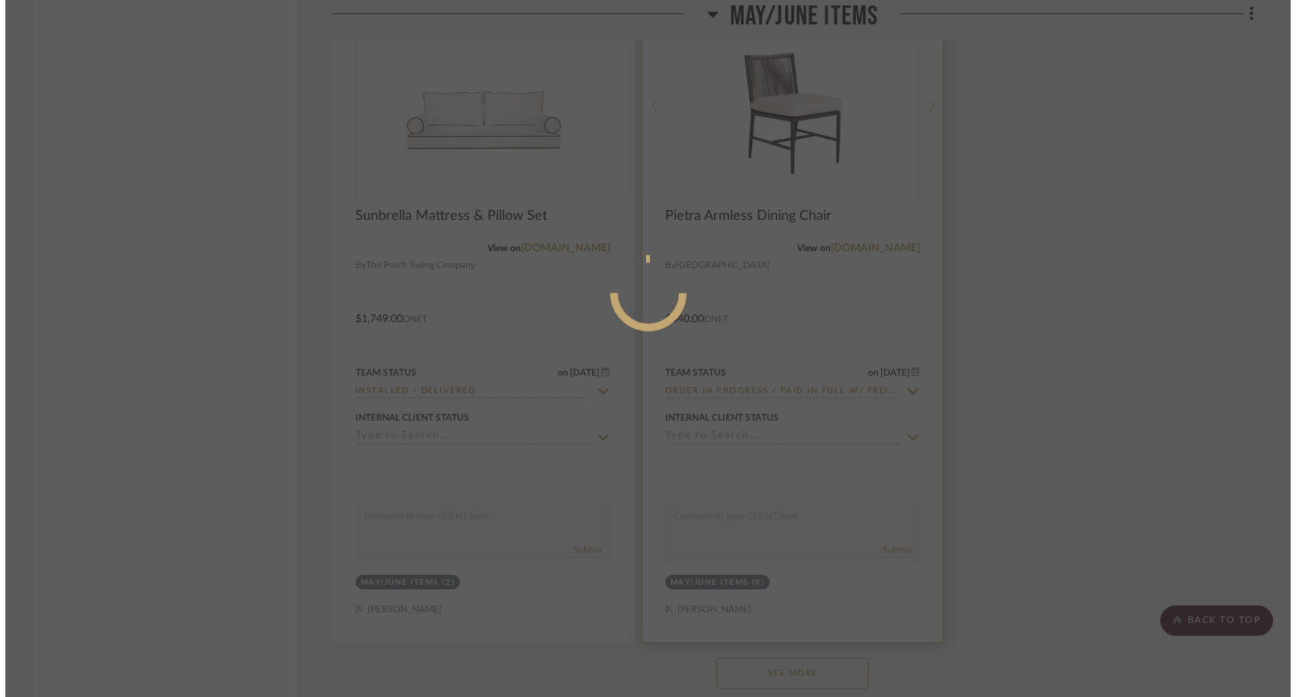
scroll to position [0, 0]
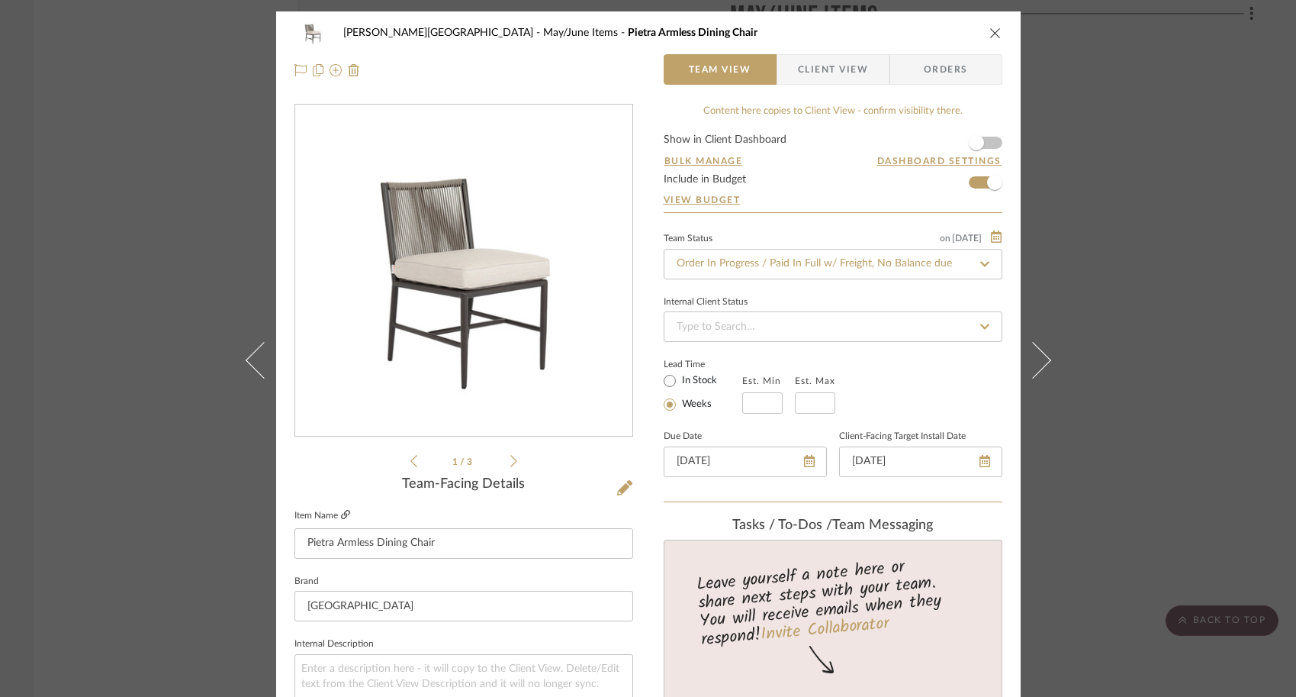
click at [341, 512] on icon at bounding box center [345, 514] width 9 height 9
click at [110, 317] on div "[PERSON_NAME] May/June Items Pietra Armless Dining Chair Team View Client View …" at bounding box center [648, 348] width 1296 height 697
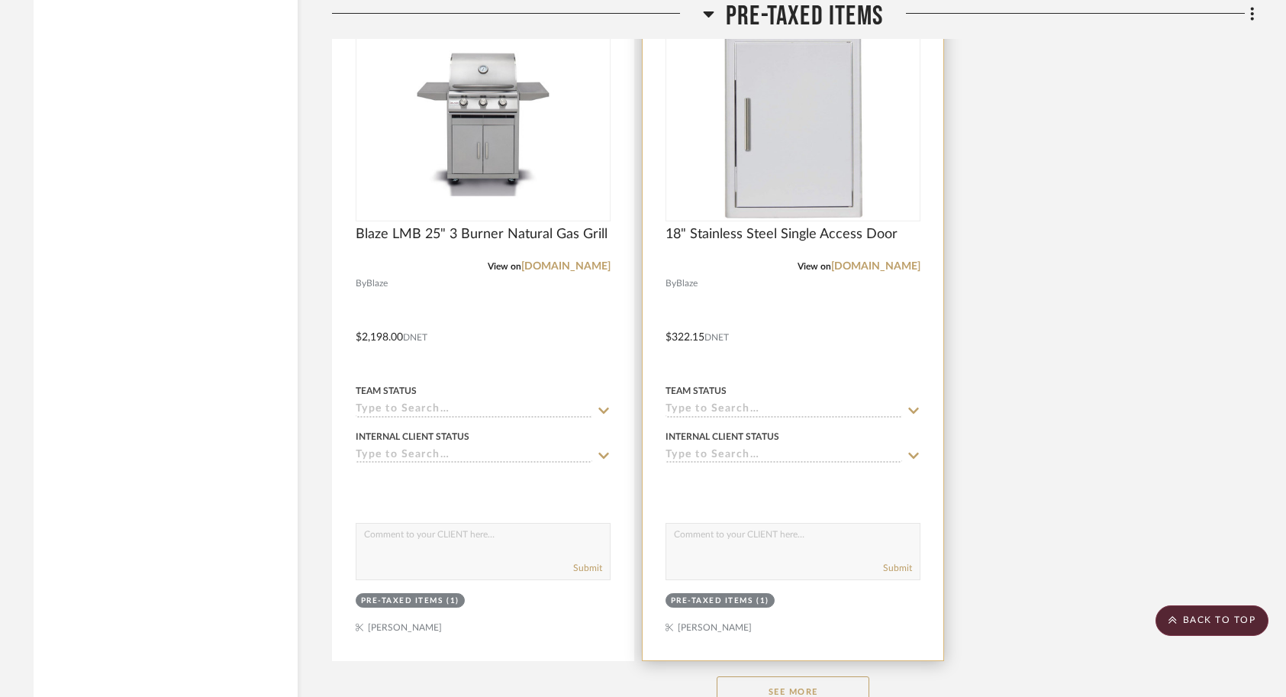
scroll to position [7567, 0]
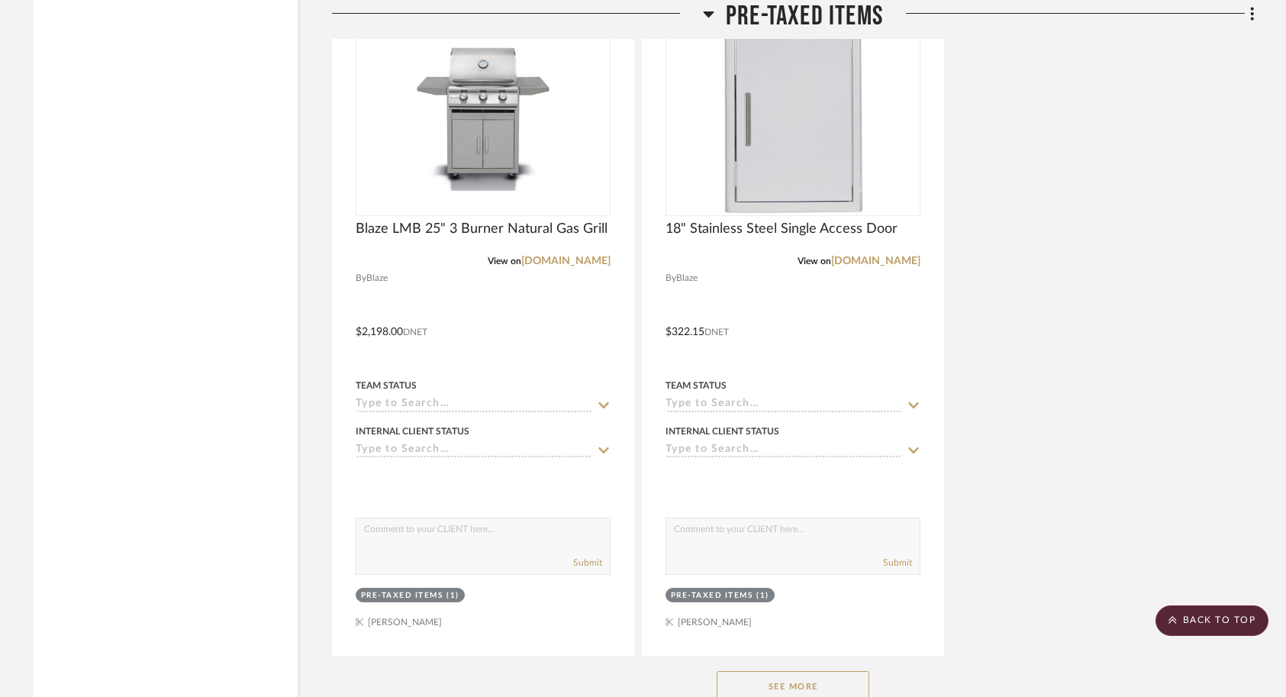
click at [793, 671] on button "See More" at bounding box center [792, 686] width 153 height 31
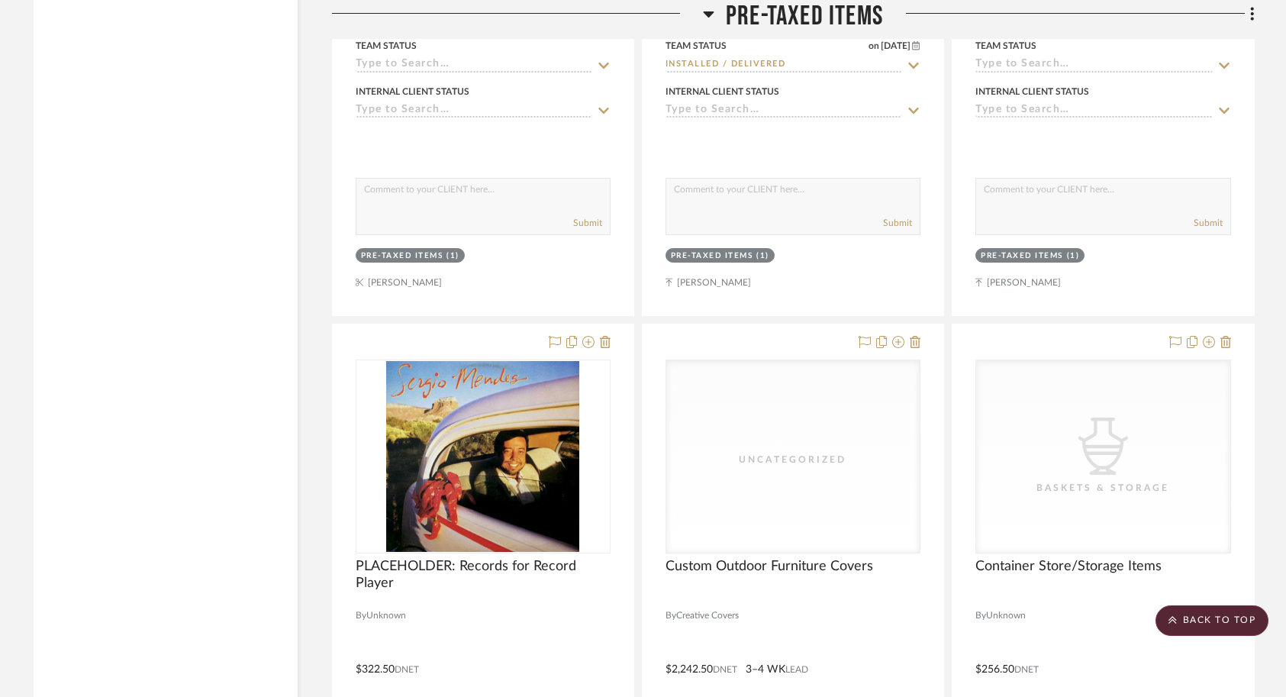
scroll to position [8615, 0]
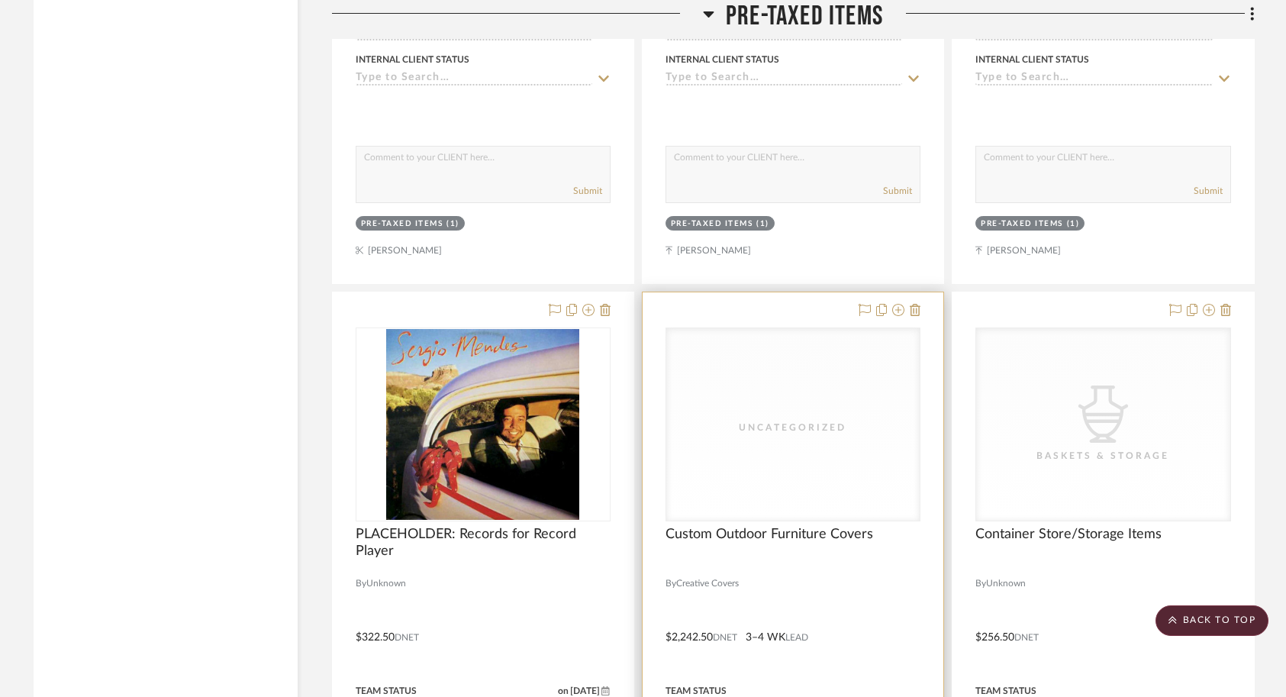
click at [879, 551] on div at bounding box center [792, 626] width 301 height 668
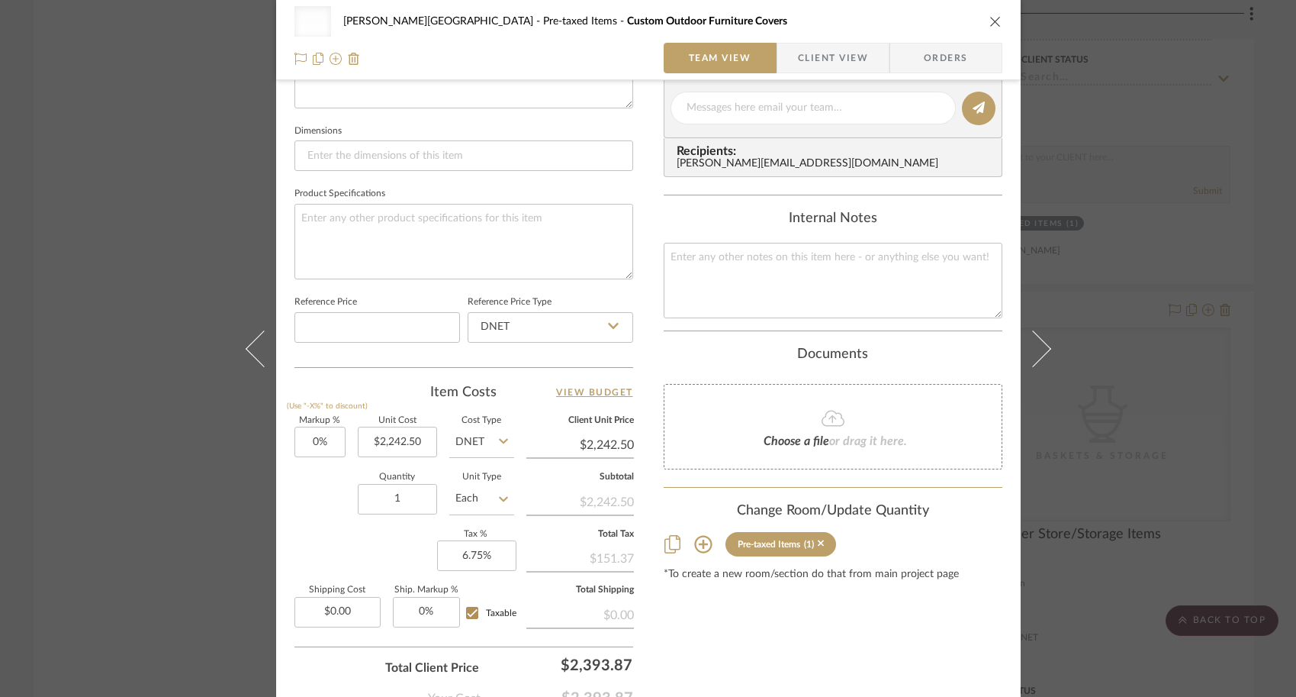
scroll to position [631, 0]
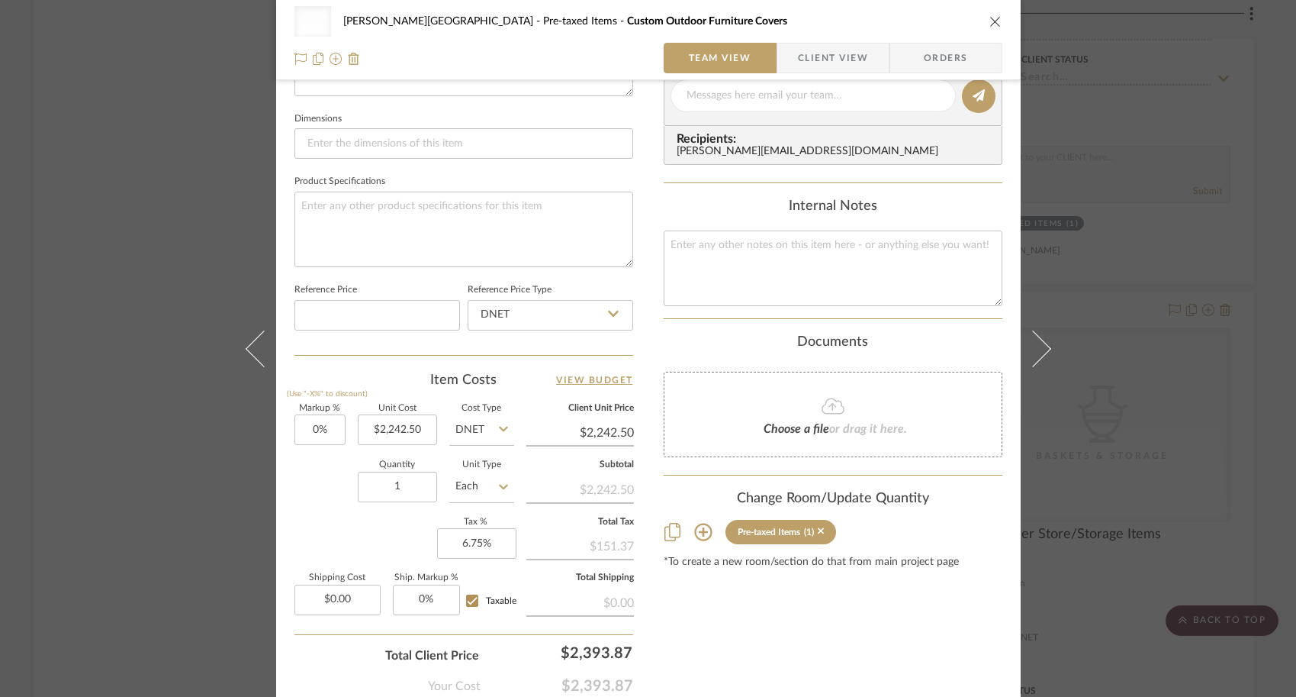
click at [847, 411] on fa-icon at bounding box center [833, 407] width 139 height 20
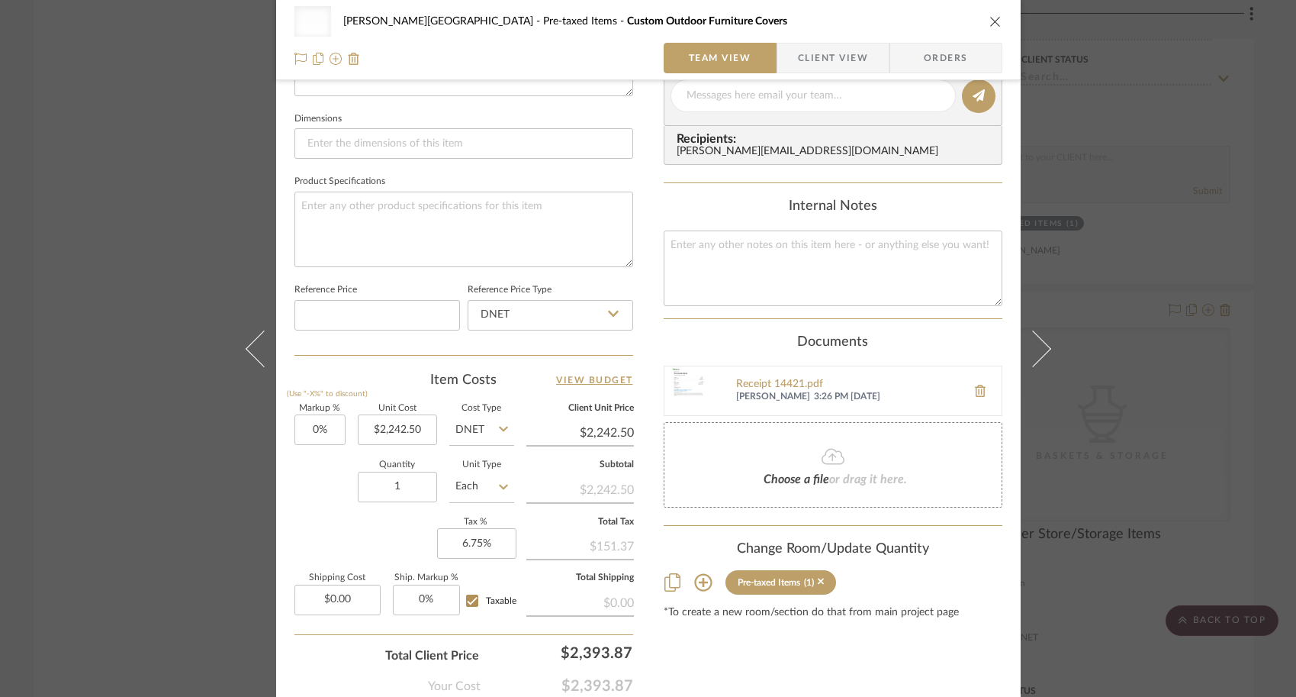
click at [814, 454] on fa-icon at bounding box center [833, 457] width 139 height 20
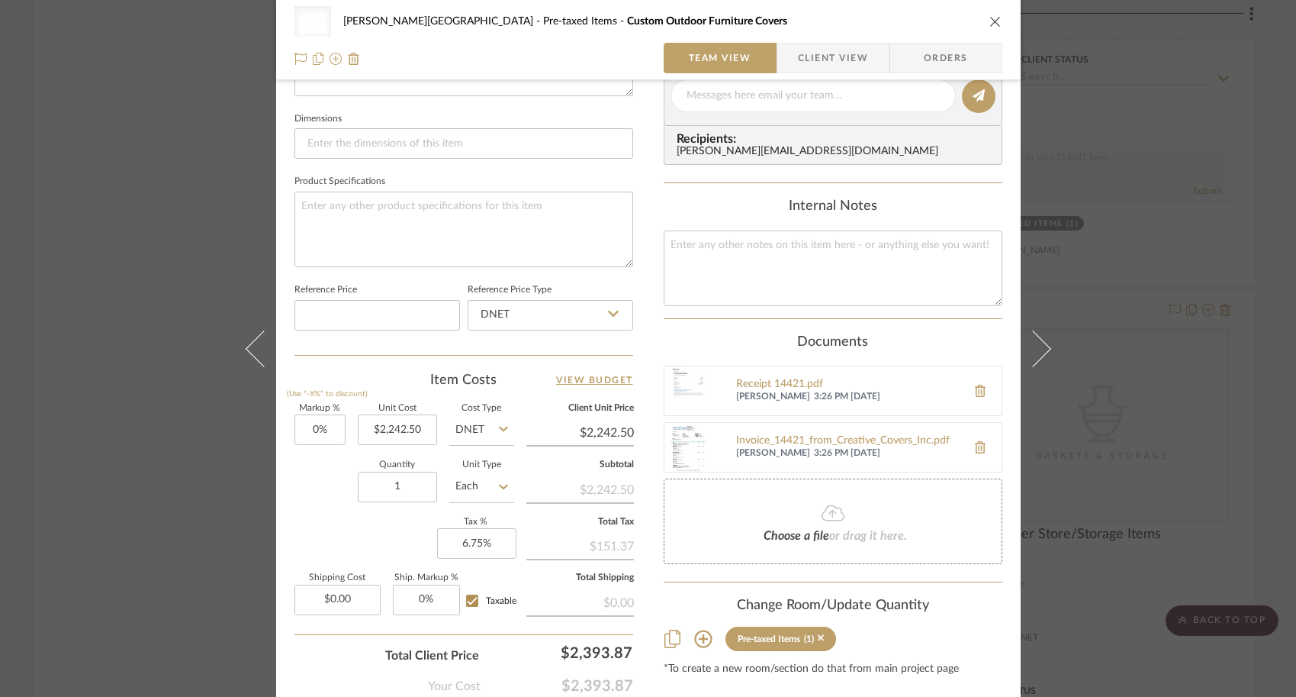
click at [1140, 506] on div "Uncategorized [PERSON_NAME] - Waxhaw Pre-taxed Items Custom Outdoor Furniture C…" at bounding box center [648, 348] width 1296 height 697
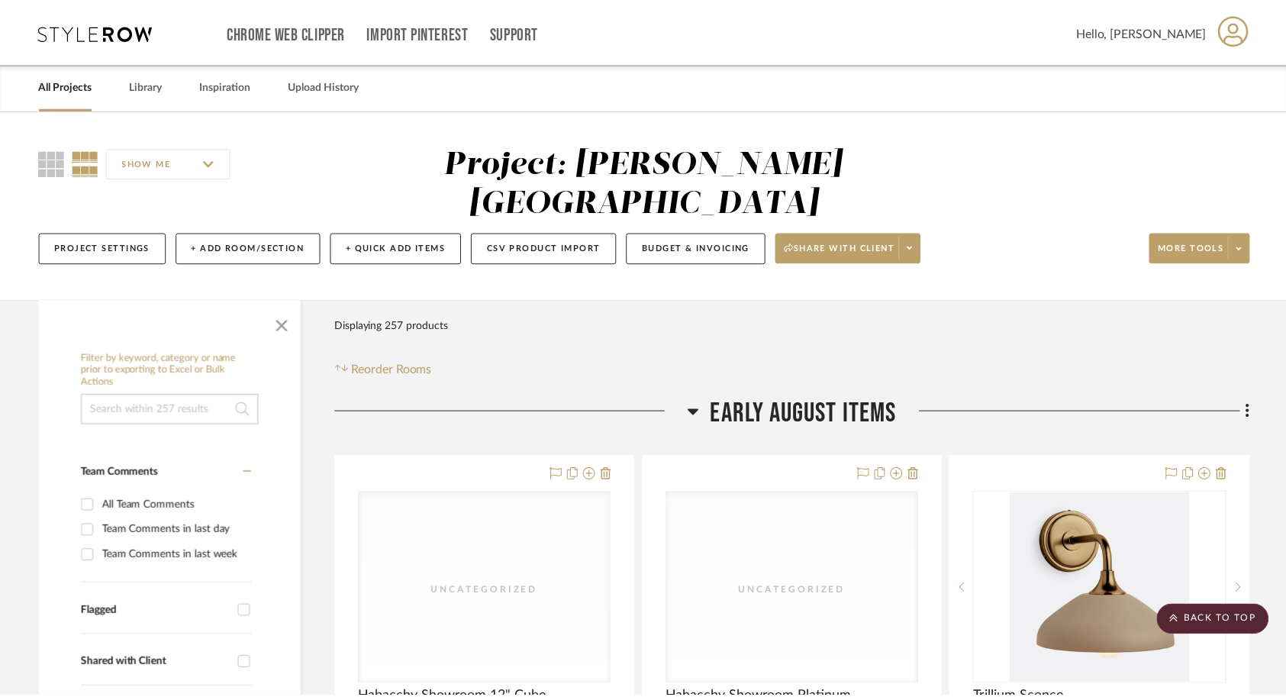
scroll to position [8615, 0]
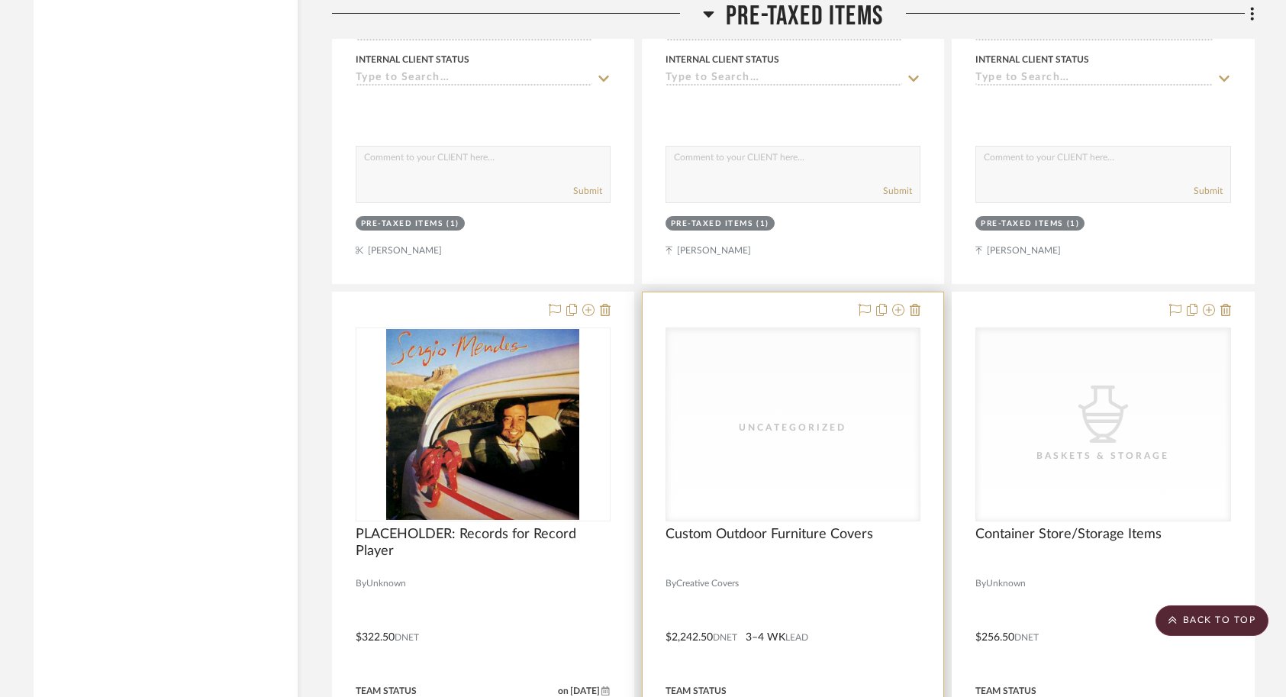
click at [737, 696] on input at bounding box center [783, 710] width 237 height 14
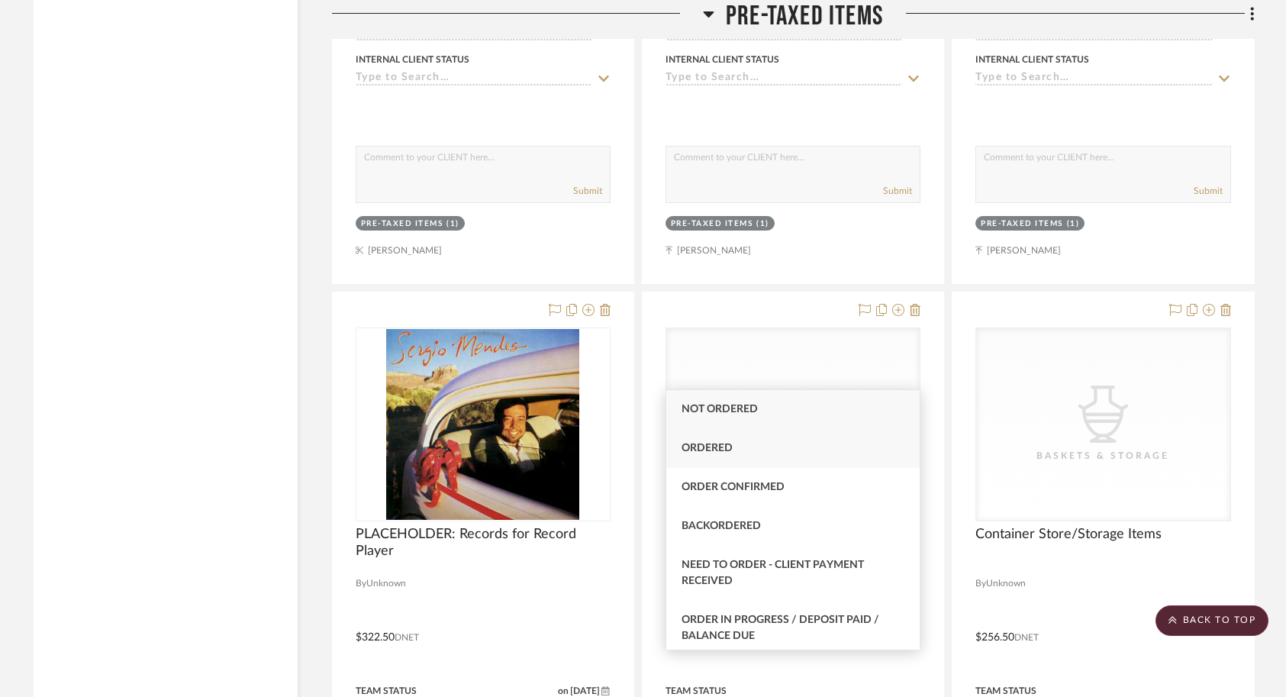
type input "order"
click at [713, 457] on div "Ordered" at bounding box center [792, 448] width 253 height 39
type input "[DATE]"
type input "Ordered"
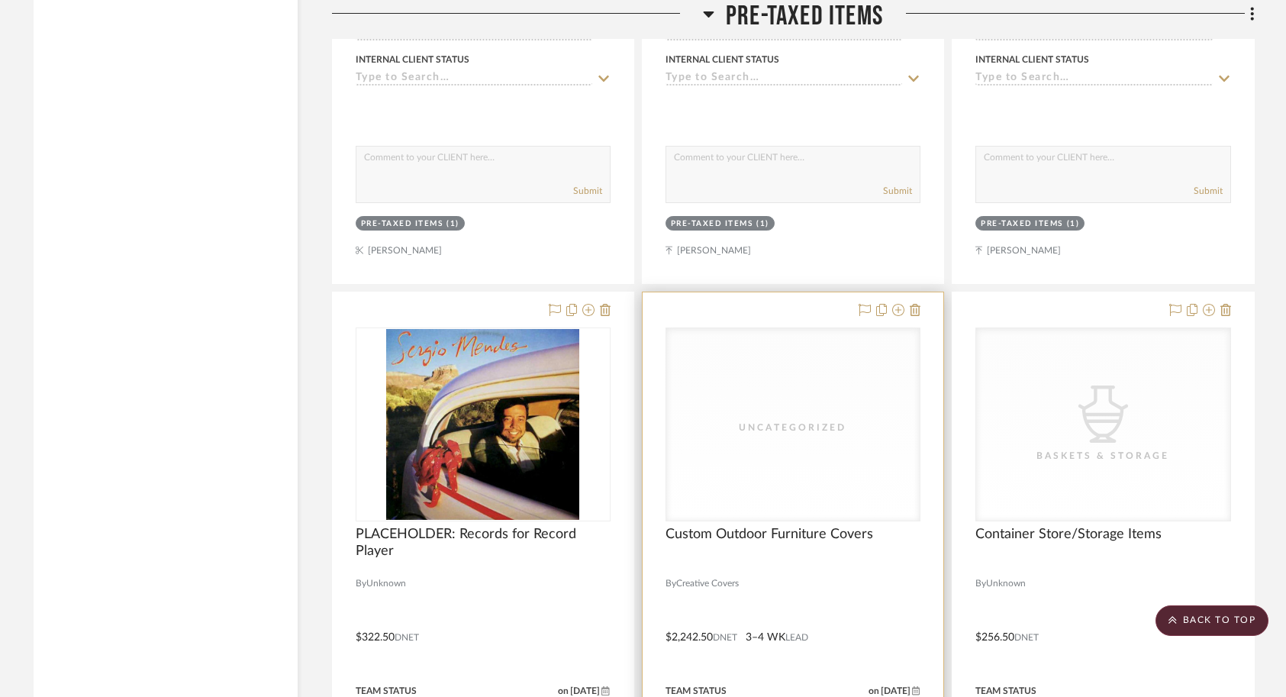
click at [887, 575] on div at bounding box center [792, 626] width 301 height 668
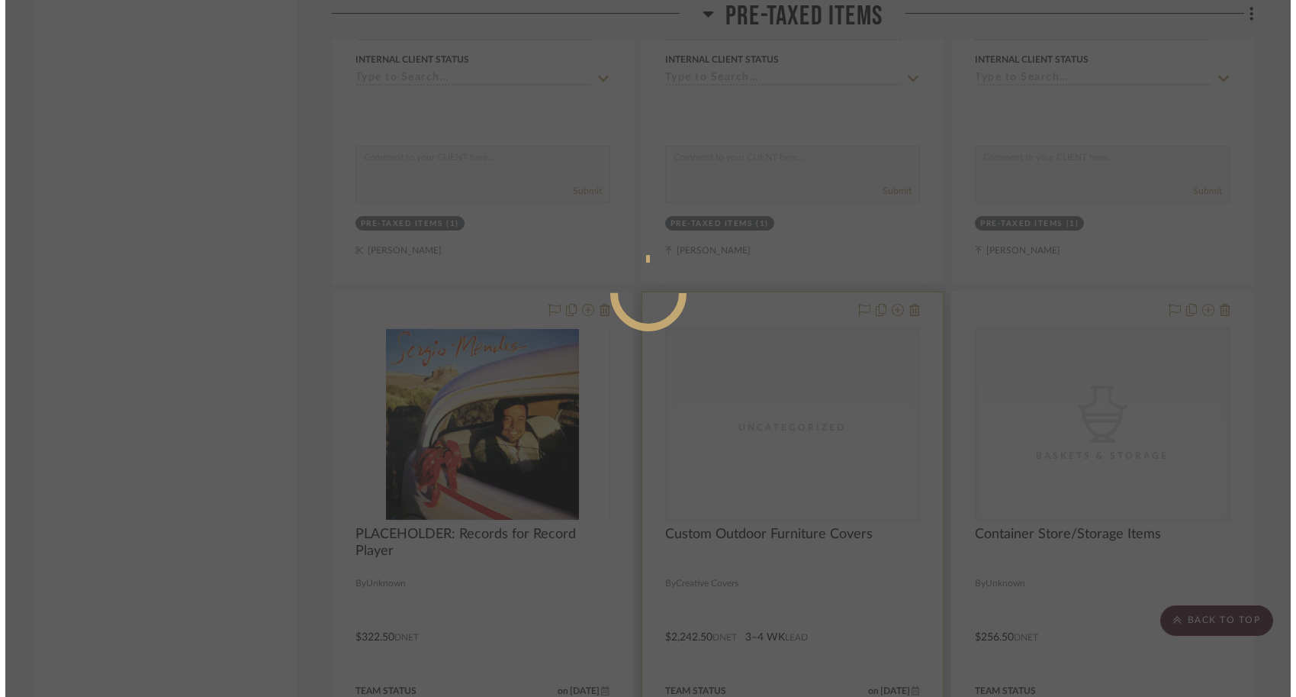
scroll to position [0, 0]
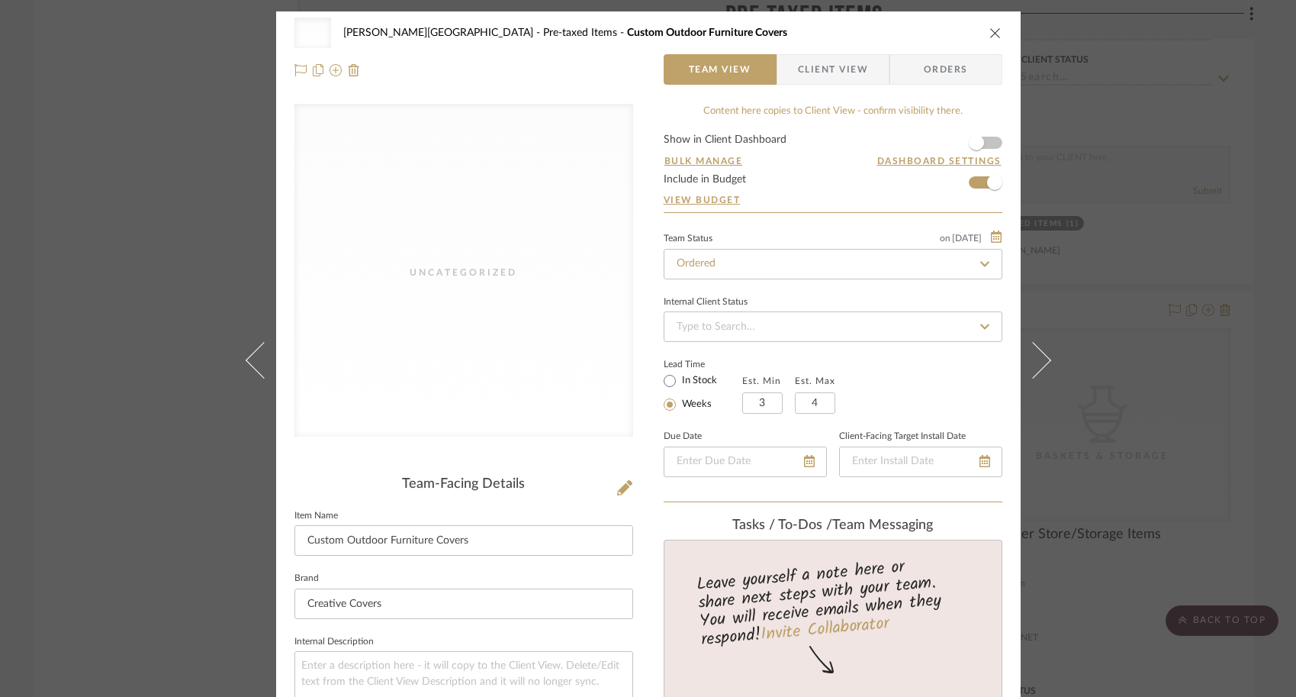
click at [1246, 441] on div "Uncategorized [PERSON_NAME] - Waxhaw Pre-taxed Items Custom Outdoor Furniture C…" at bounding box center [648, 348] width 1296 height 697
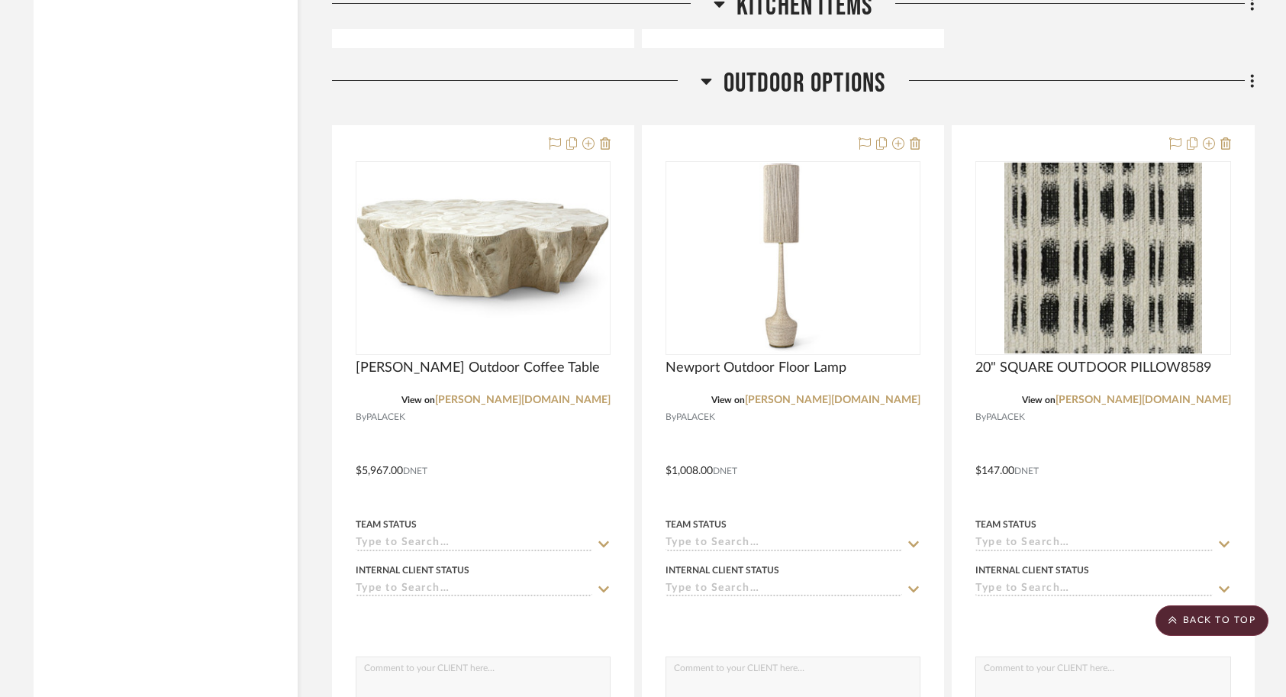
scroll to position [20997, 0]
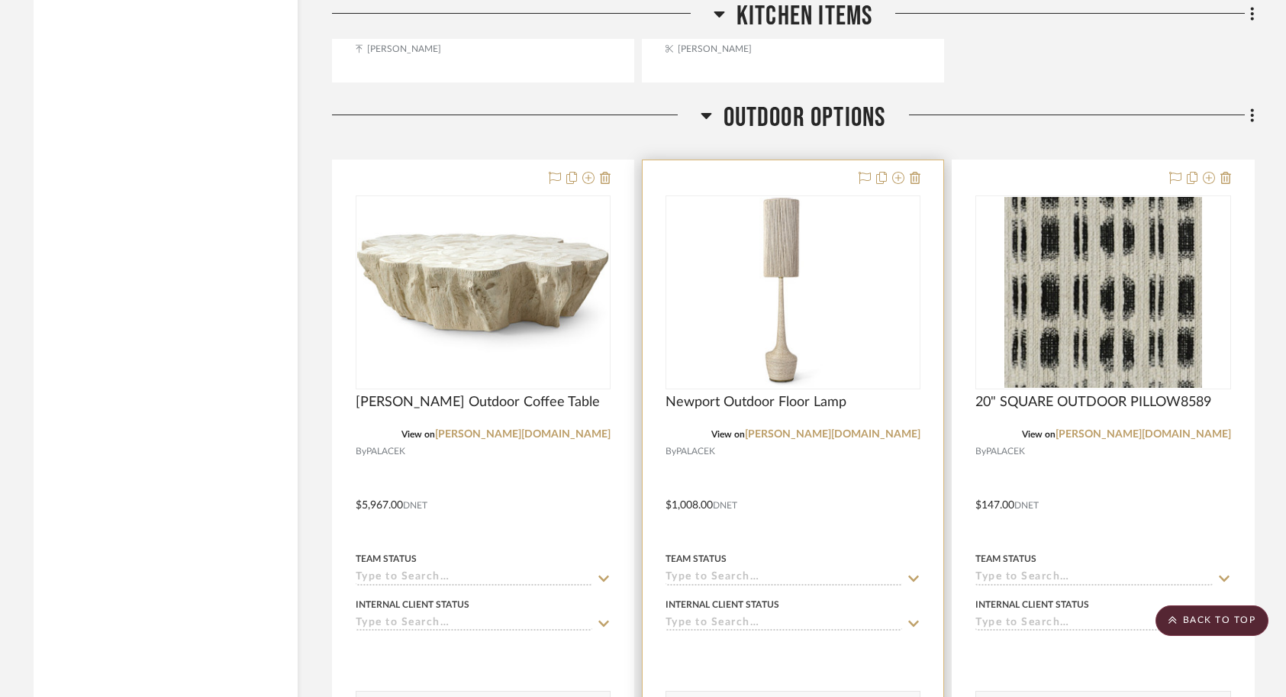
click at [782, 451] on div at bounding box center [792, 494] width 301 height 668
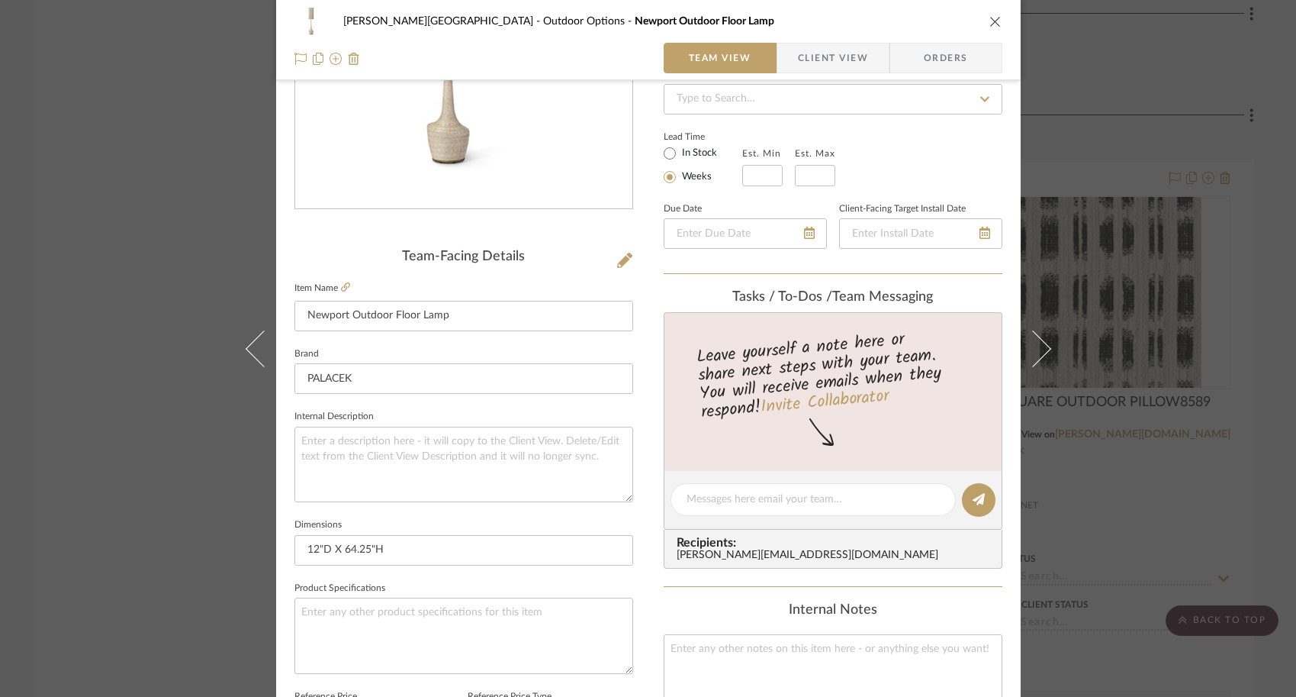
scroll to position [228, 0]
click at [130, 330] on div "[PERSON_NAME] - Waxhaw Outdoor Options Newport Outdoor Floor Lamp Team View Cli…" at bounding box center [648, 348] width 1296 height 697
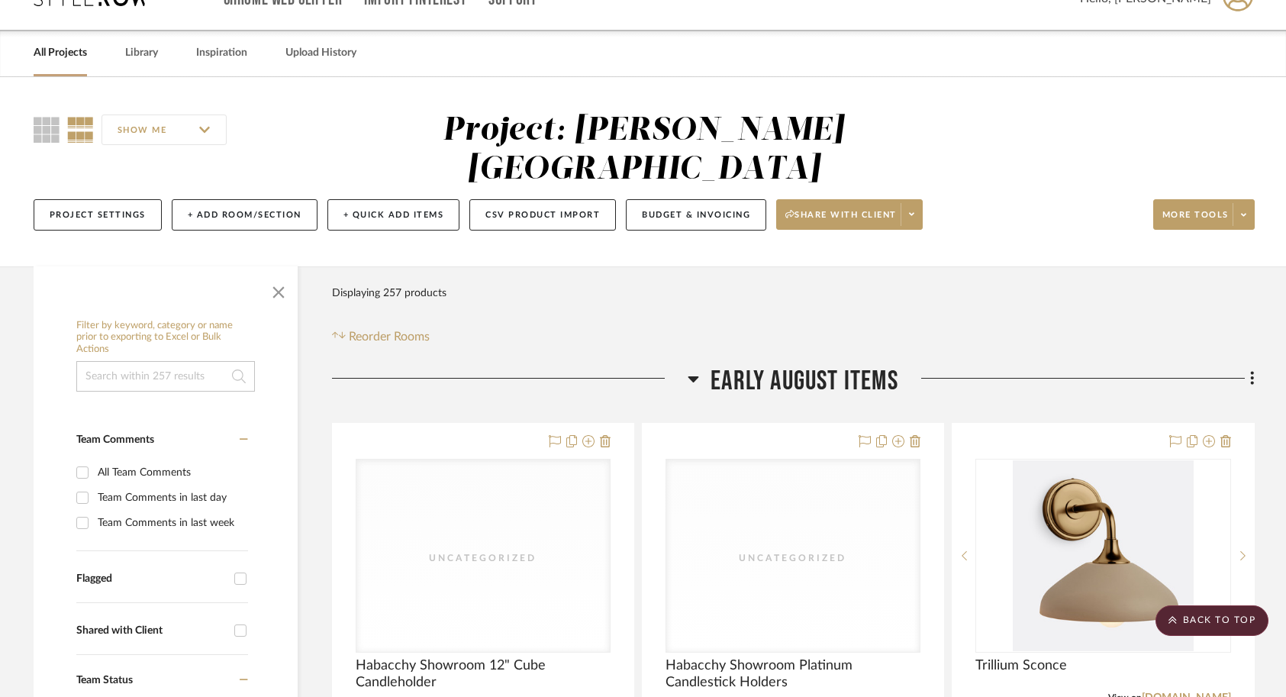
scroll to position [0, 0]
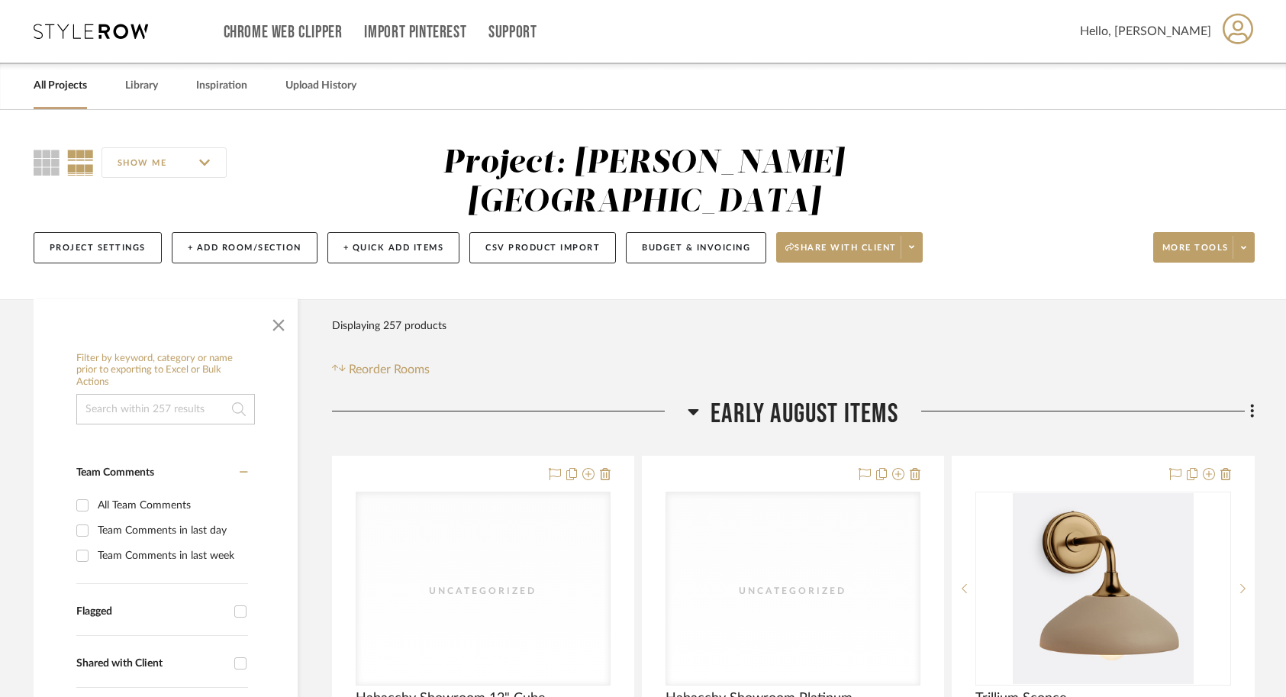
click at [53, 88] on link "All Projects" at bounding box center [60, 86] width 53 height 21
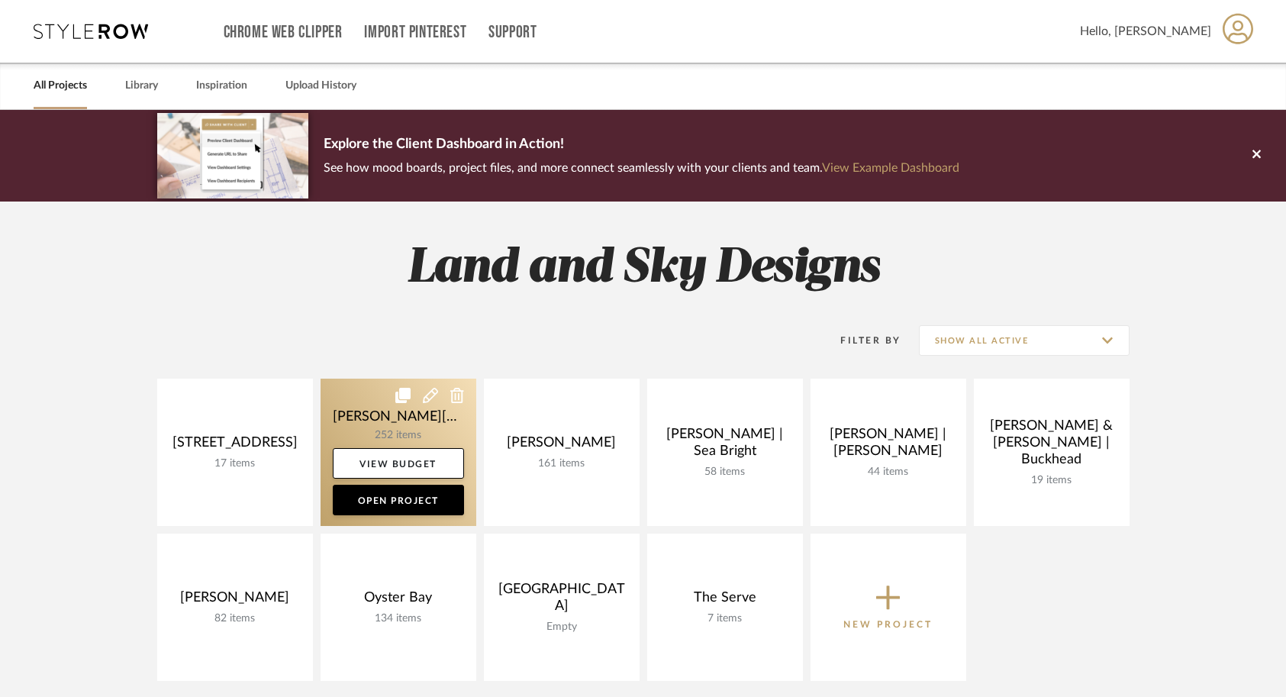
click at [346, 414] on link at bounding box center [398, 451] width 156 height 147
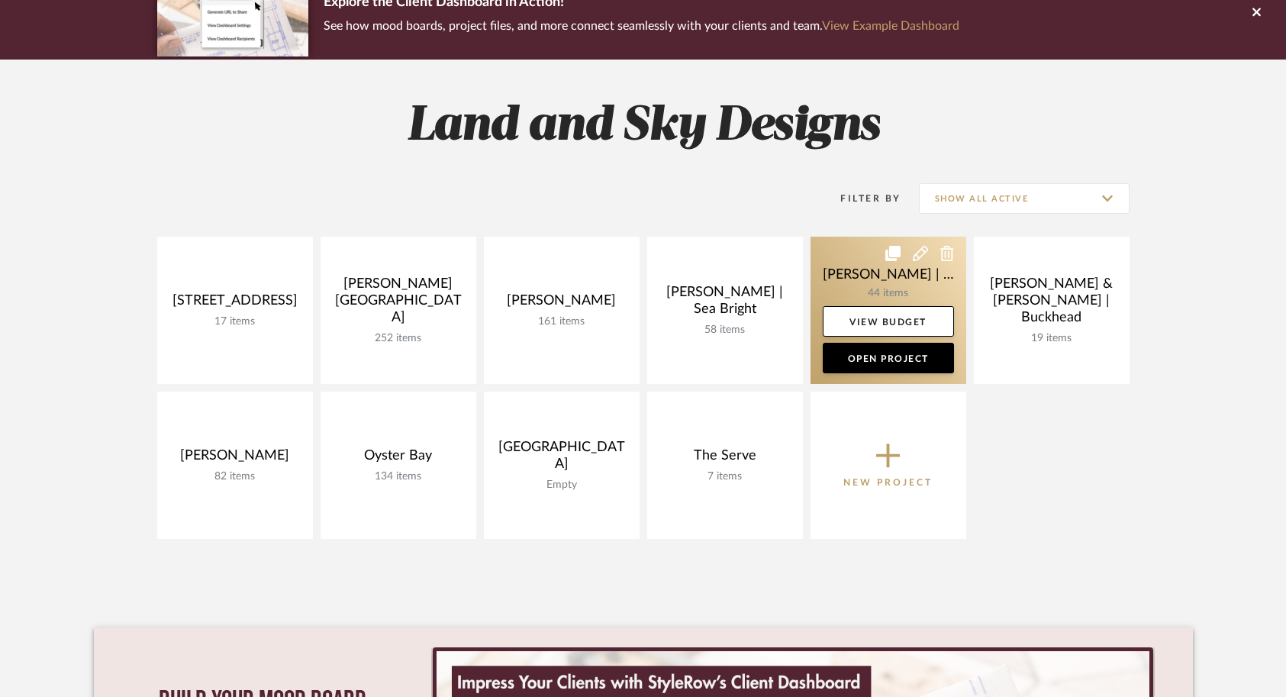
scroll to position [146, 0]
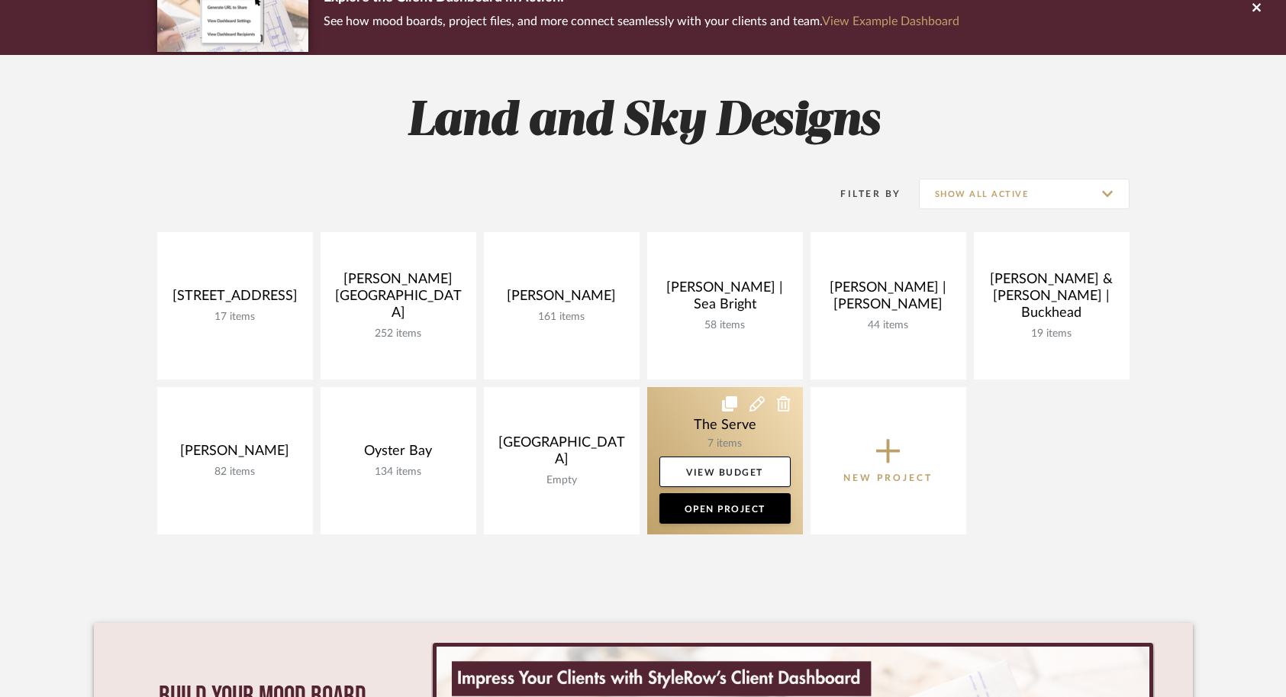
click at [697, 430] on link at bounding box center [725, 460] width 156 height 147
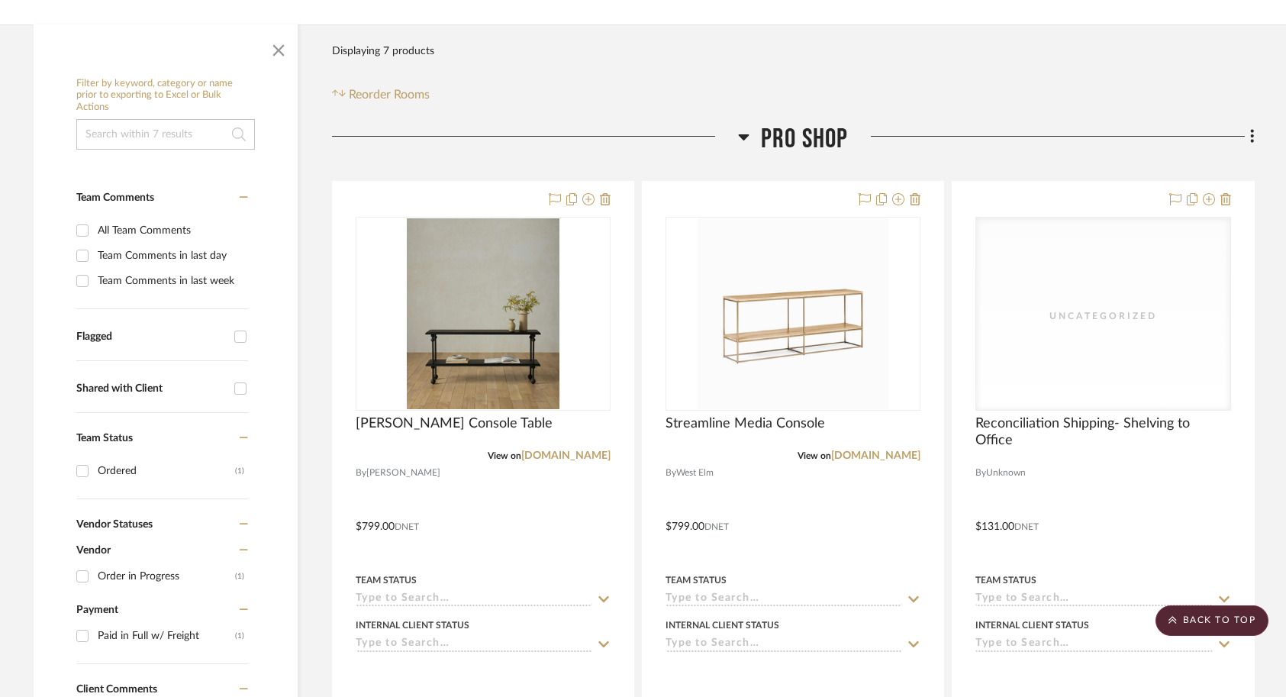
scroll to position [237, 0]
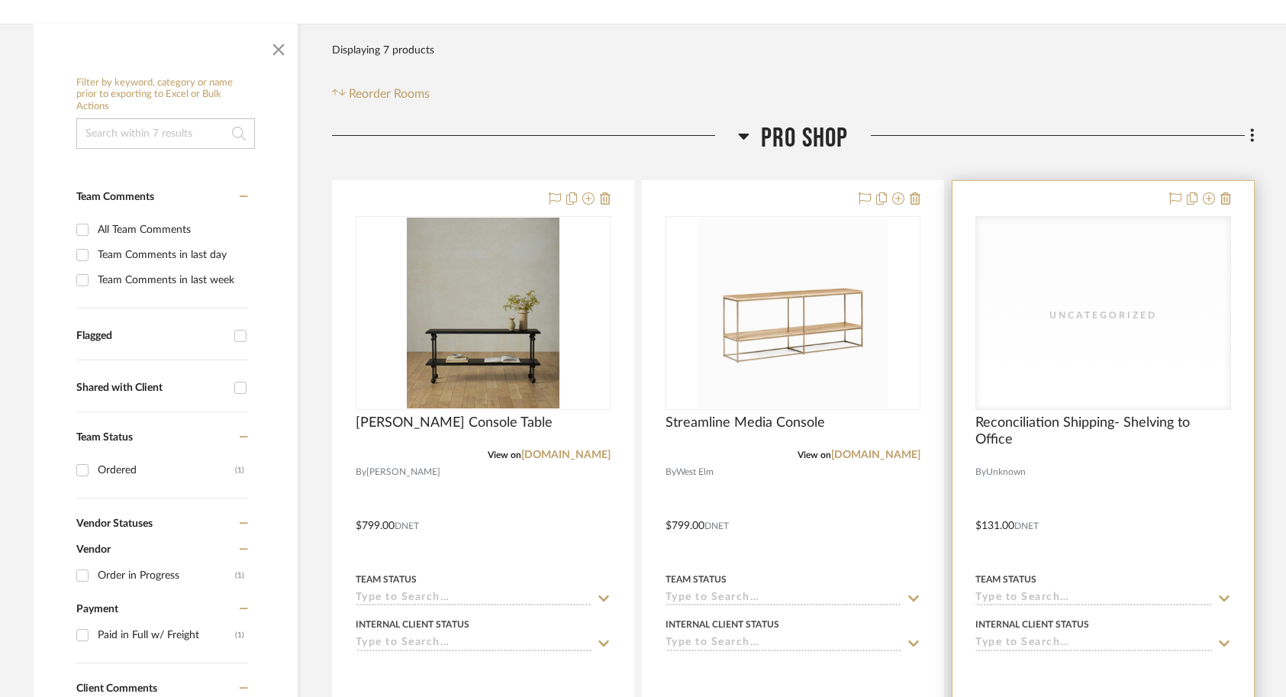
click at [1109, 509] on div at bounding box center [1102, 515] width 301 height 668
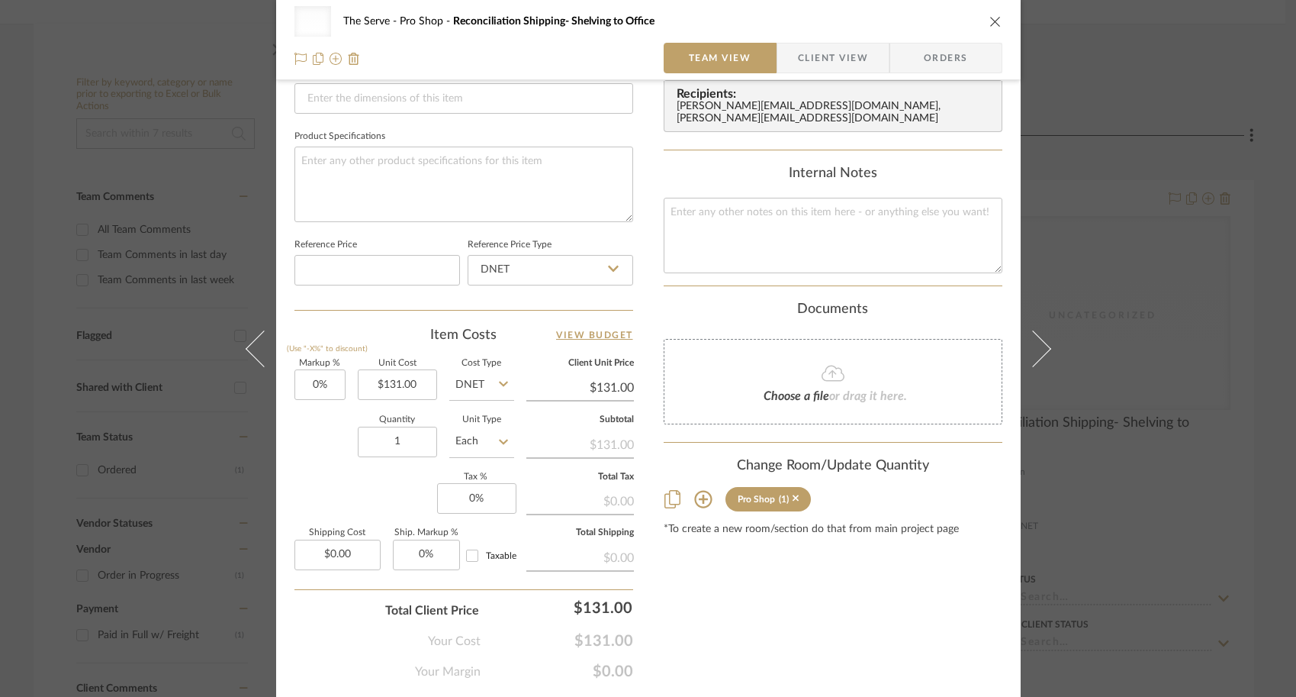
scroll to position [678, 0]
click at [1147, 545] on div "Uncategorized The Serve Pro Shop Reconciliation Shipping- Shelving to Office Te…" at bounding box center [648, 348] width 1296 height 697
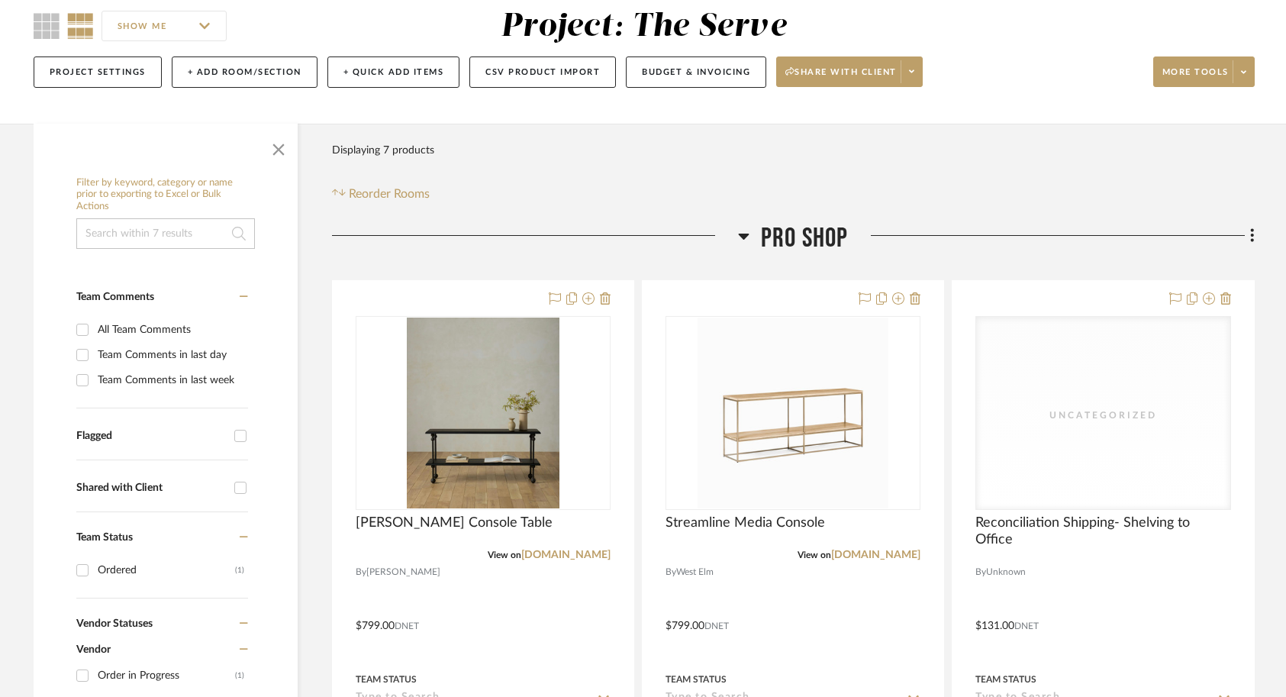
scroll to position [0, 0]
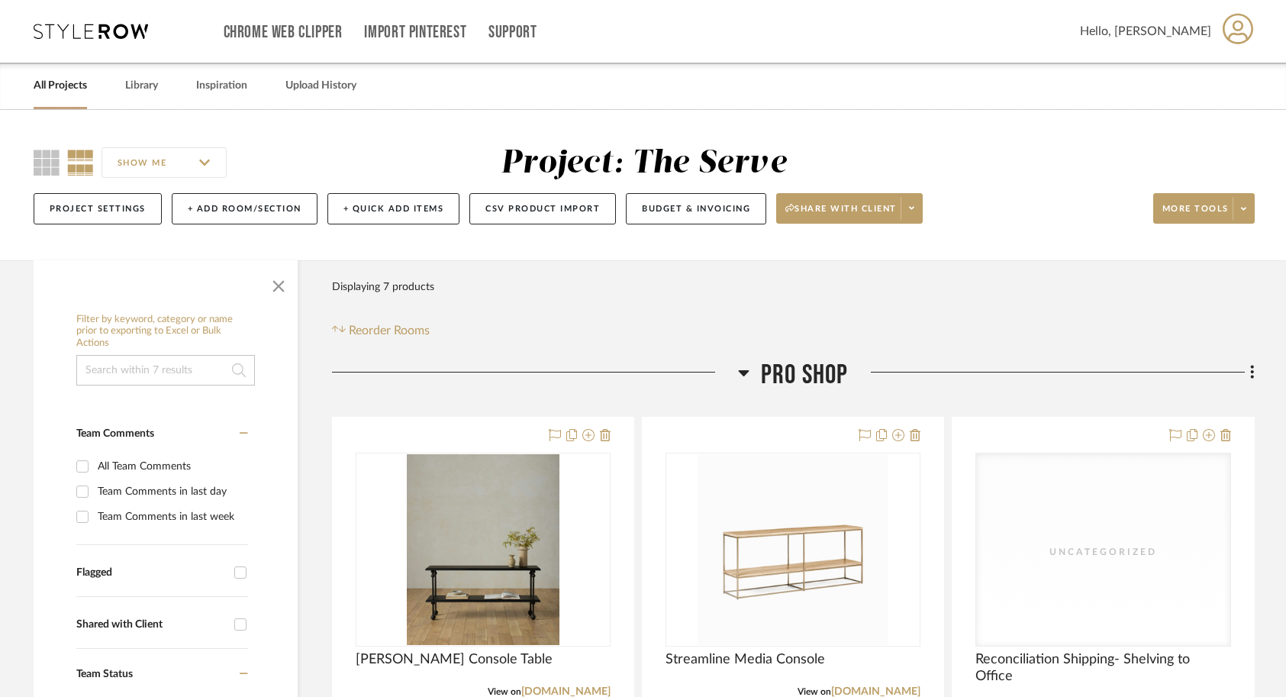
click at [60, 100] on div "All Projects" at bounding box center [60, 86] width 53 height 47
click at [56, 88] on link "All Projects" at bounding box center [60, 86] width 53 height 21
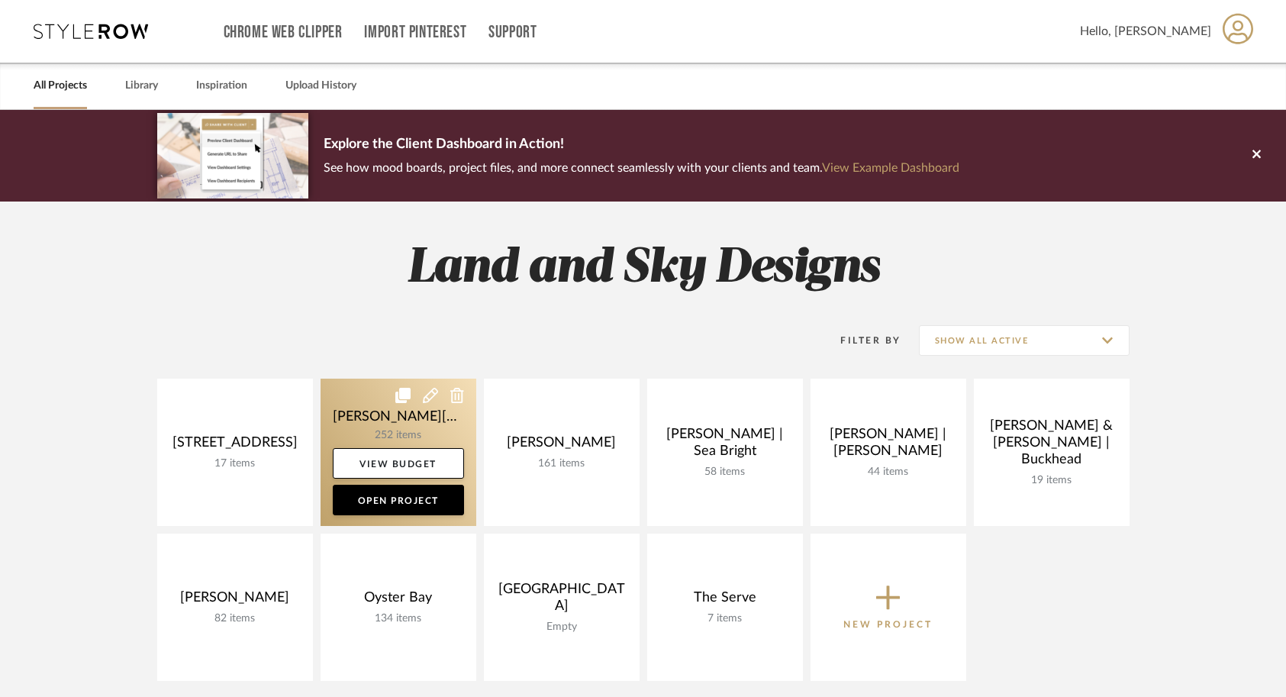
click at [339, 424] on link at bounding box center [398, 451] width 156 height 147
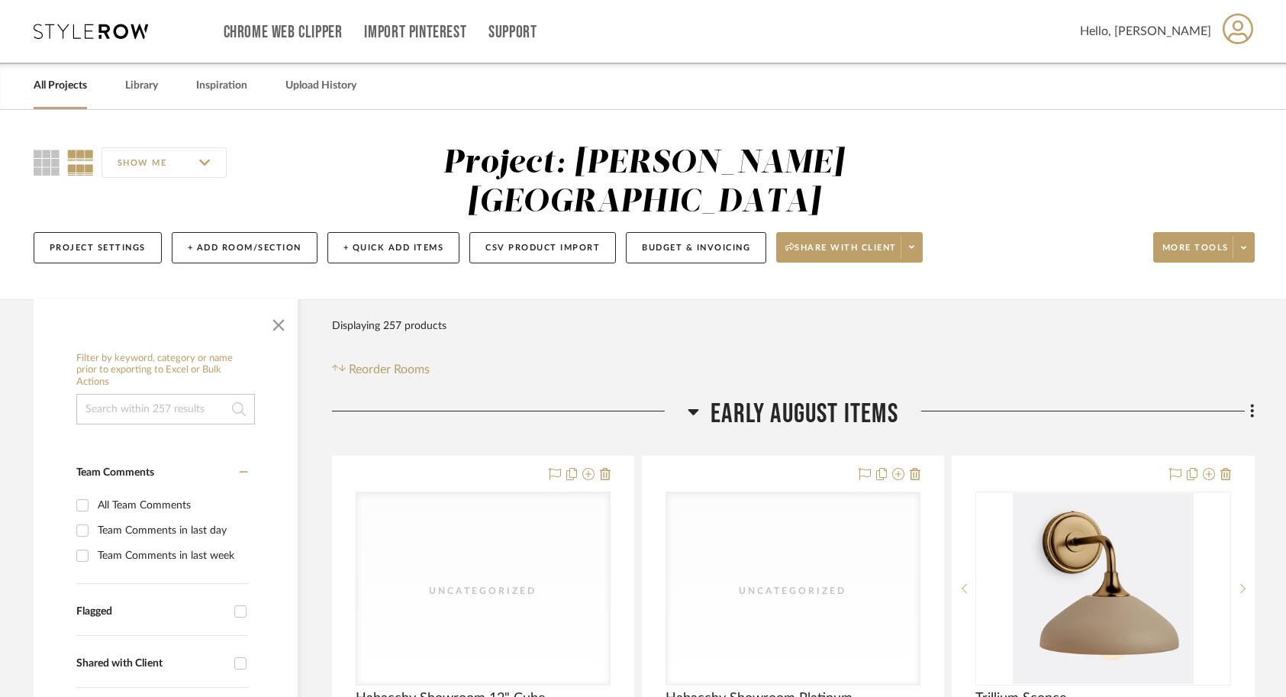
scroll to position [13, 0]
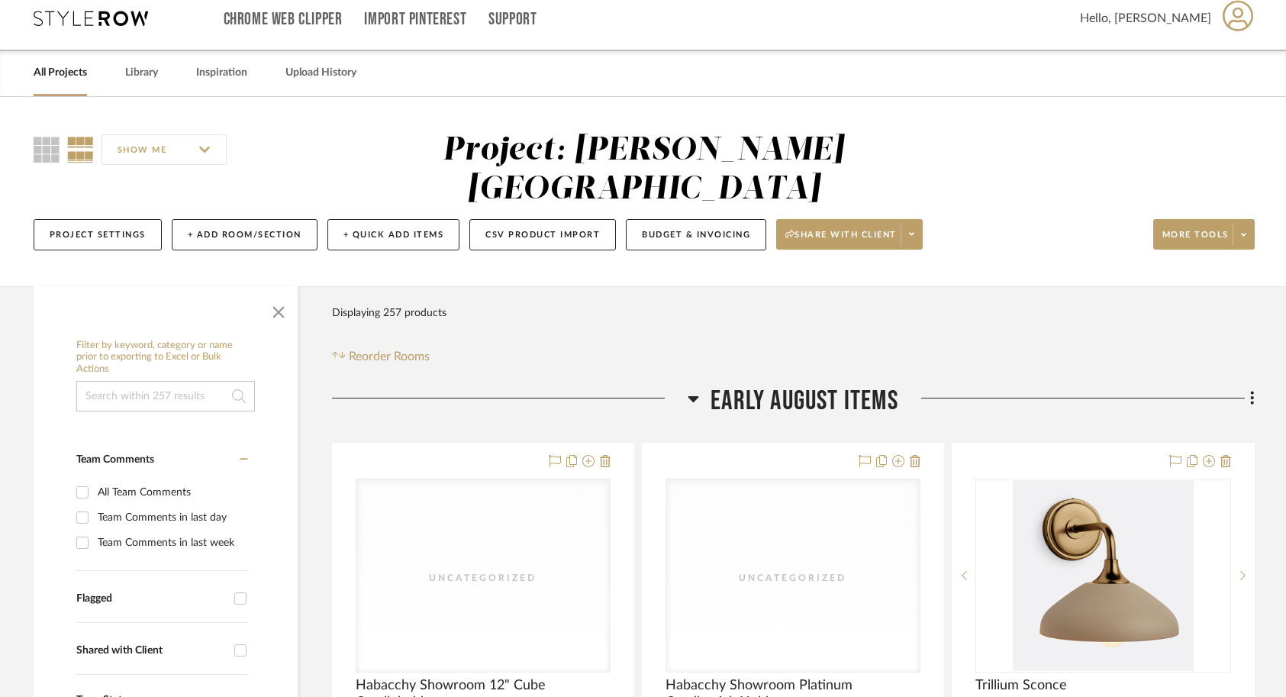
click at [60, 78] on link "All Projects" at bounding box center [60, 73] width 53 height 21
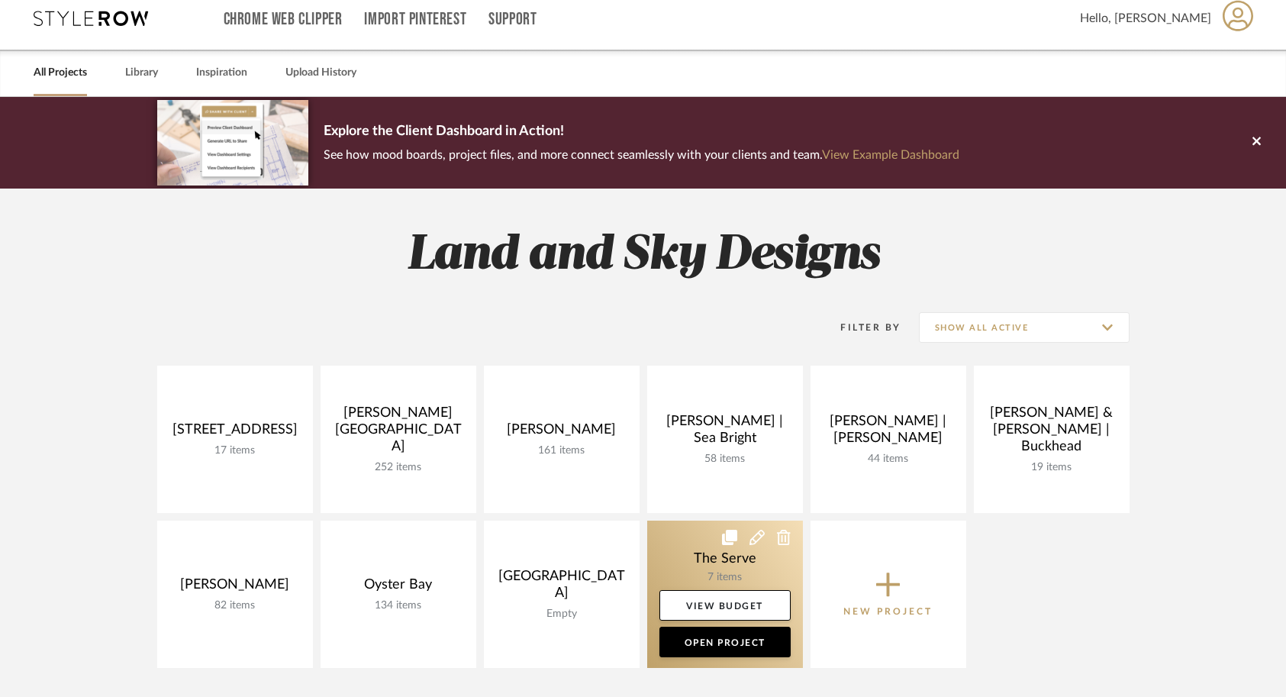
click at [702, 562] on link at bounding box center [725, 593] width 156 height 147
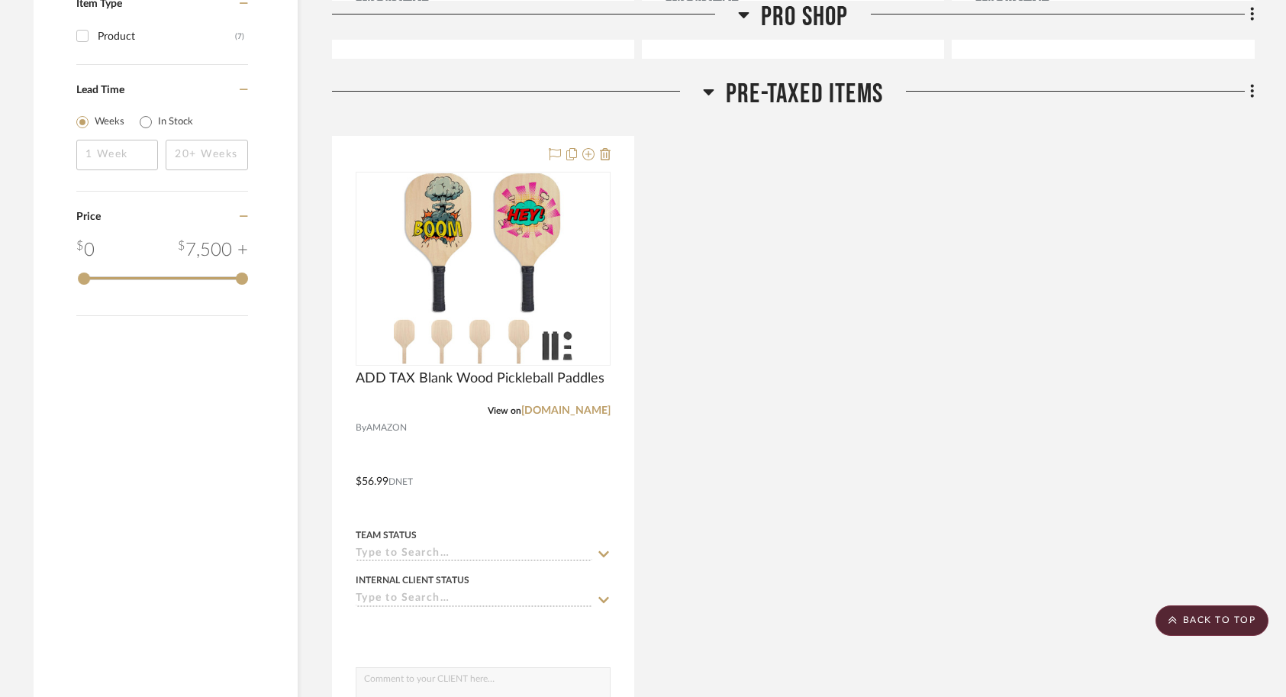
scroll to position [1701, 0]
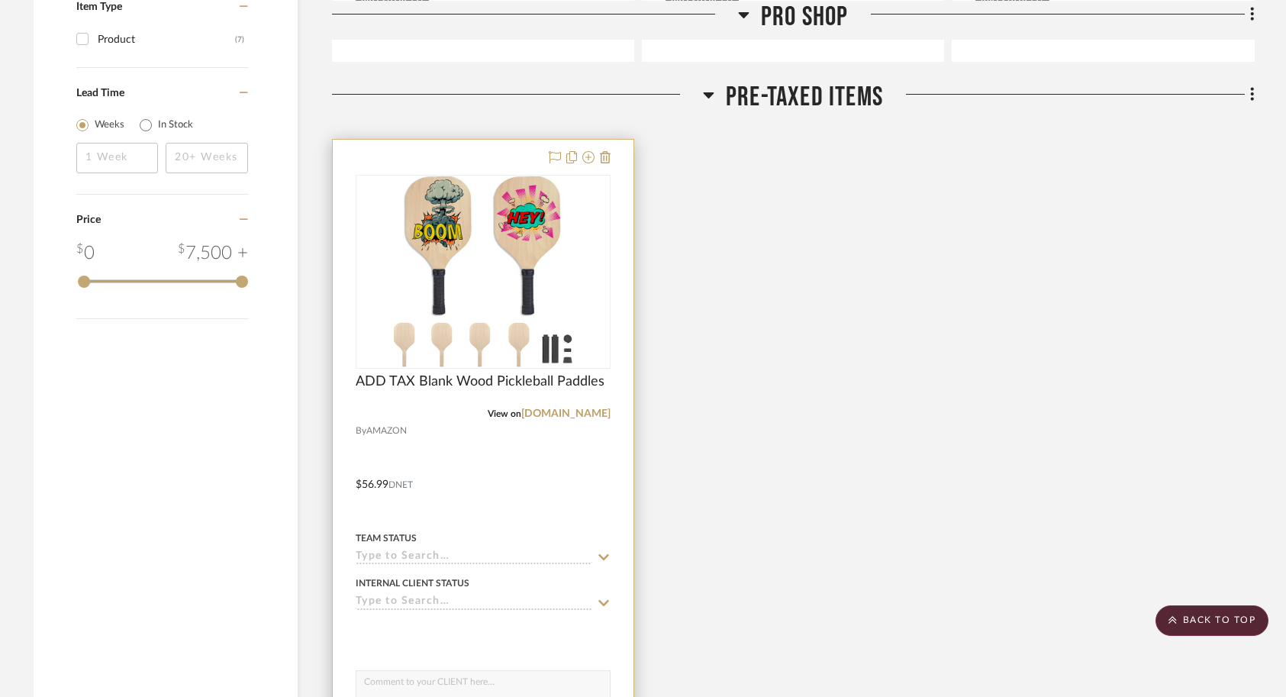
click at [477, 503] on div at bounding box center [483, 474] width 301 height 668
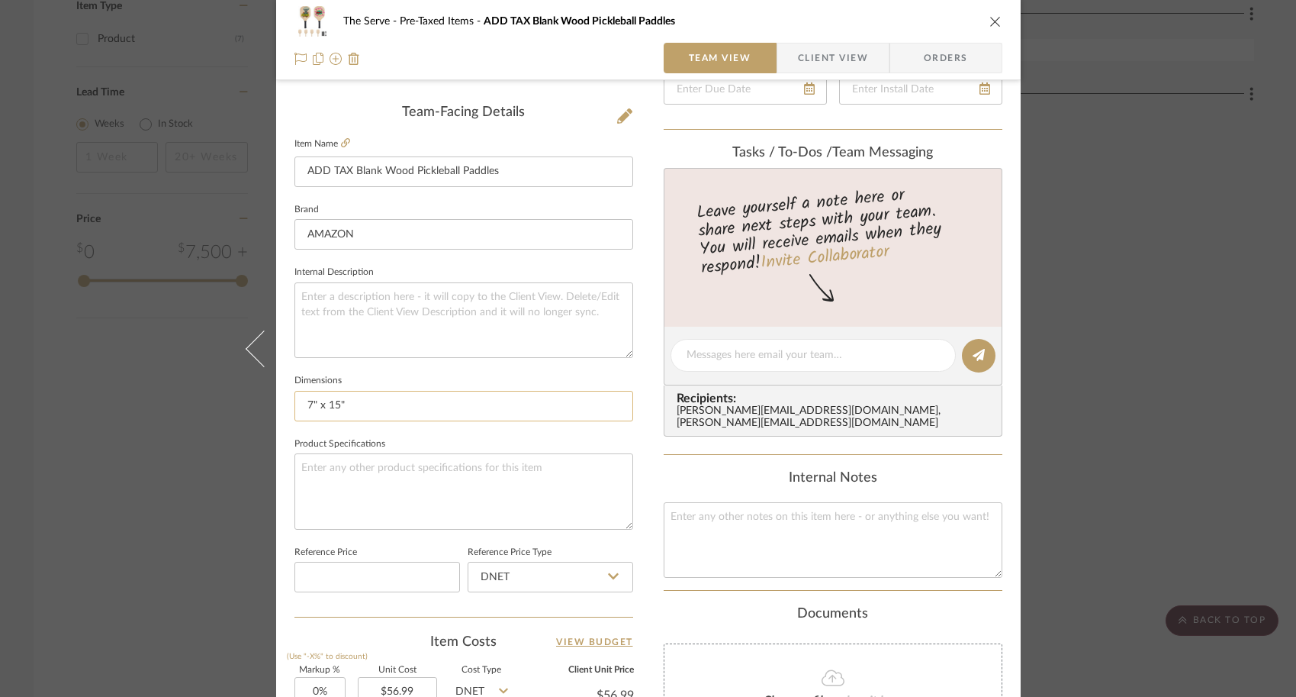
scroll to position [242, 0]
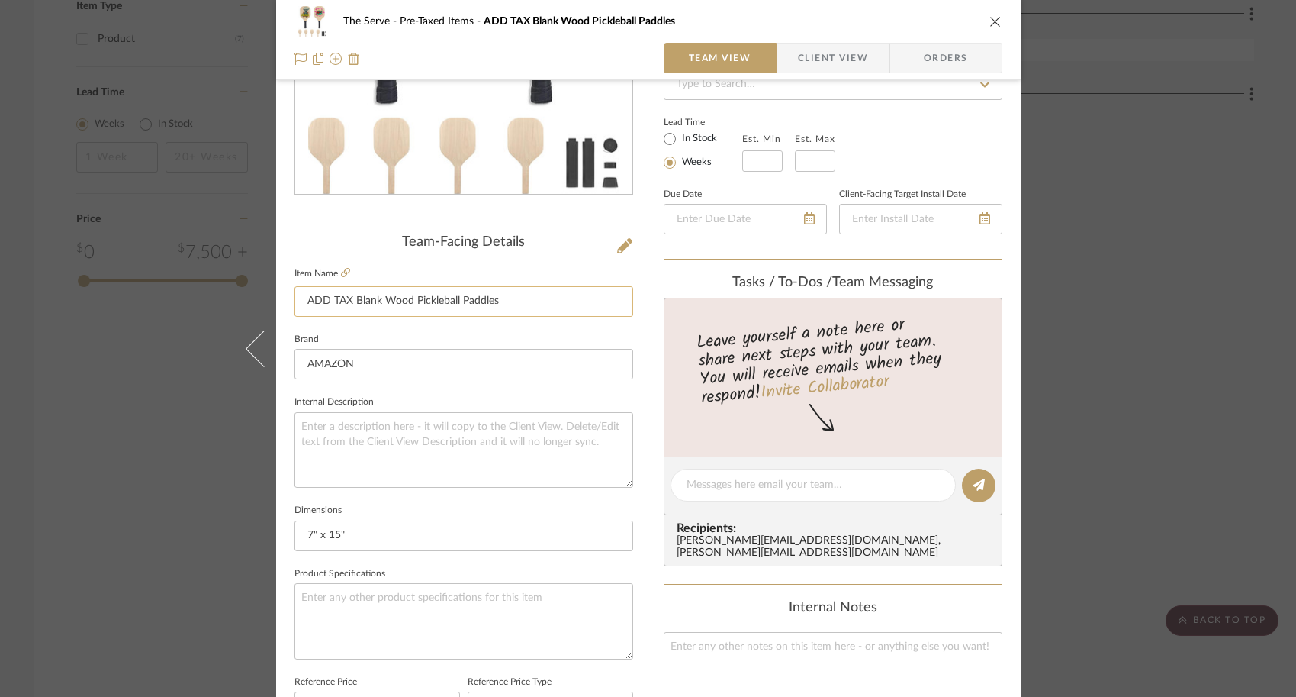
click at [349, 302] on input "ADD TAX Blank Wood Pickleball Paddles" at bounding box center [464, 301] width 339 height 31
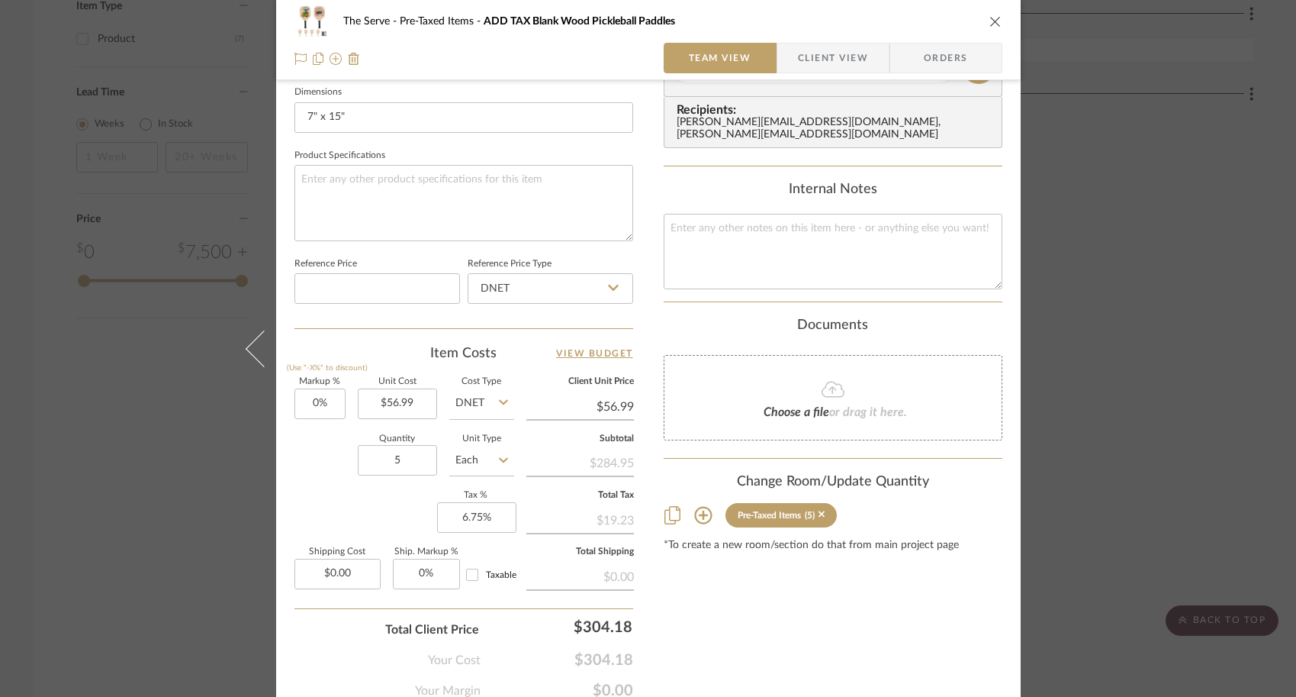
scroll to position [721, 0]
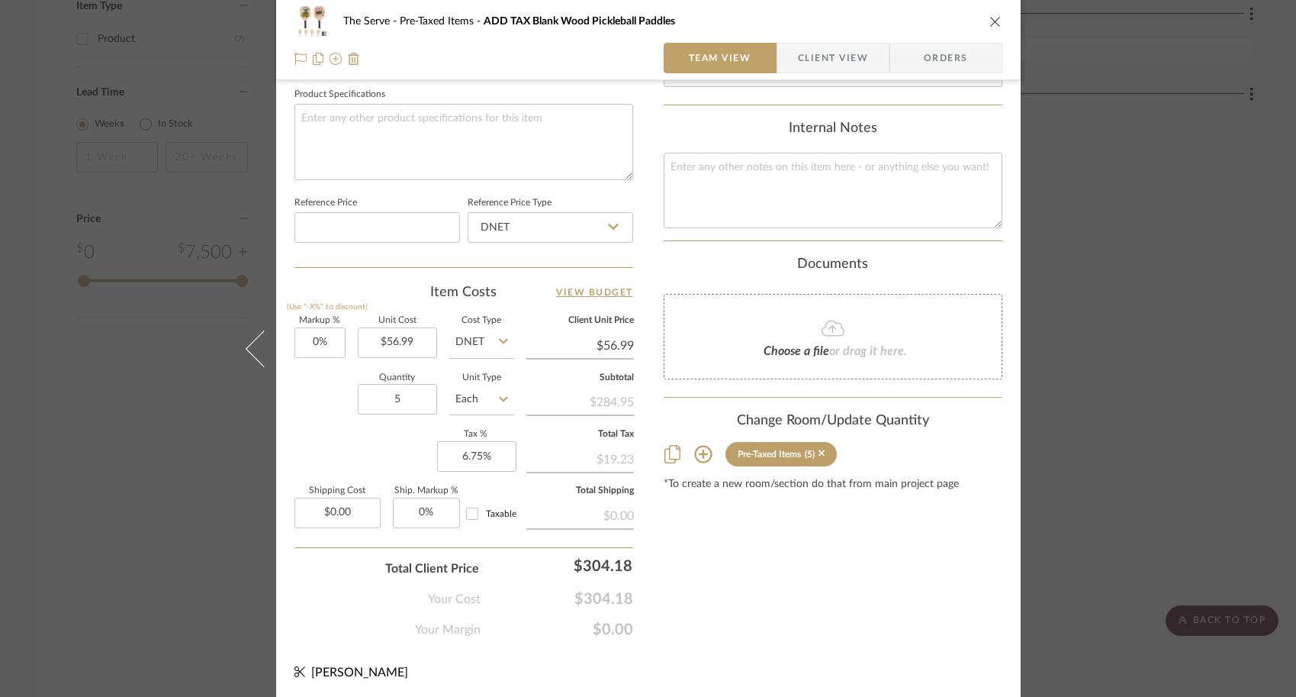
click at [1099, 439] on div "The Serve Pre-Taxed Items ADD TAX Blank Wood Pickleball Paddles Team View Clien…" at bounding box center [648, 348] width 1296 height 697
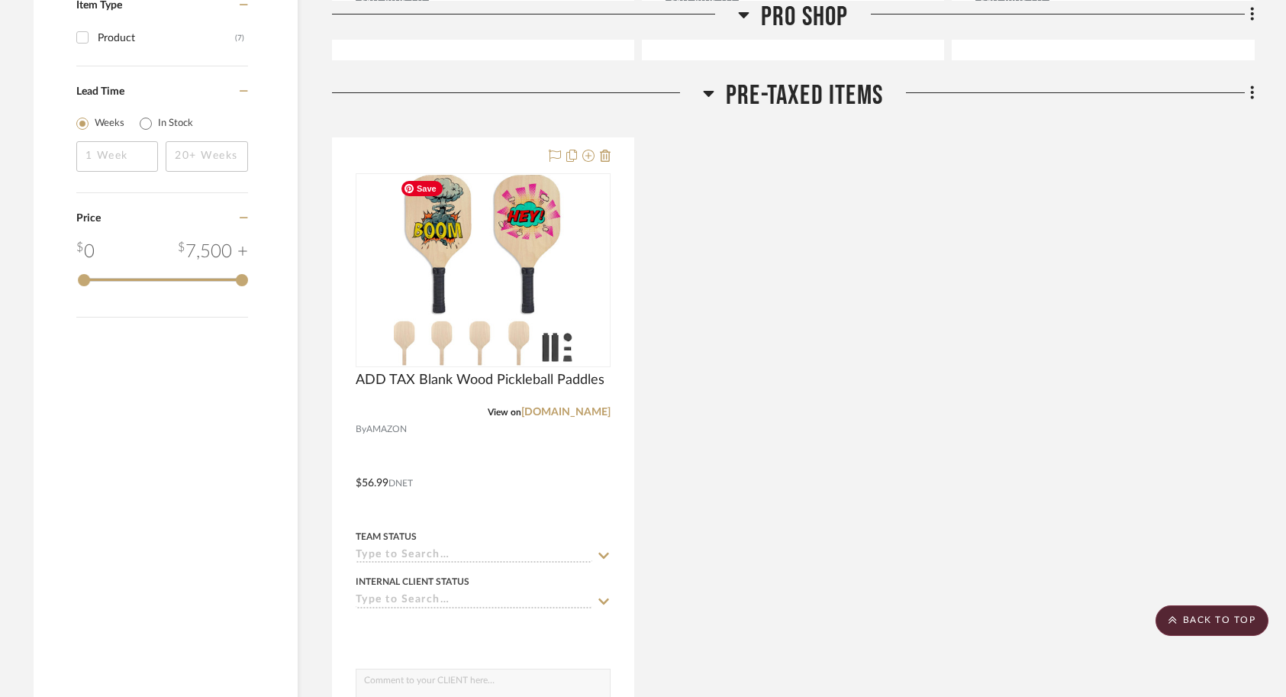
scroll to position [1701, 0]
click at [656, 254] on div "ADD TAX Blank Wood Pickleball Paddles View on [DOMAIN_NAME] By AMAZON $56.99 DN…" at bounding box center [793, 473] width 922 height 669
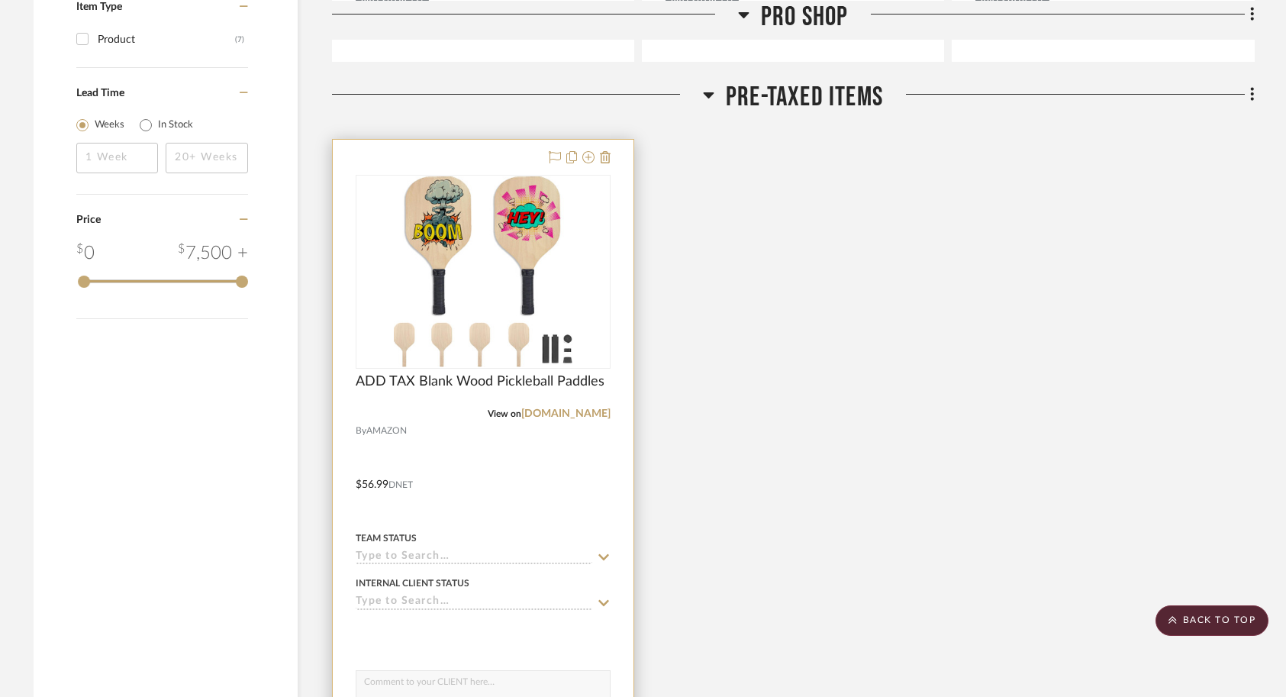
click at [513, 496] on div at bounding box center [483, 474] width 301 height 668
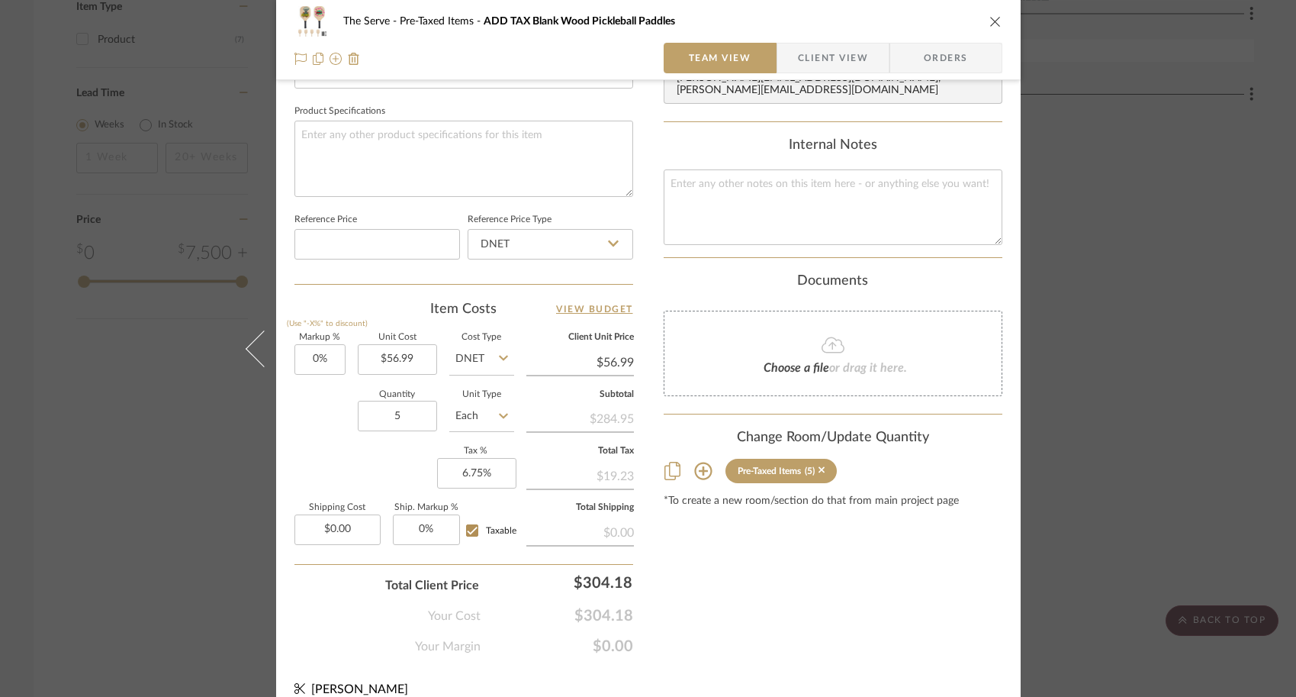
scroll to position [721, 0]
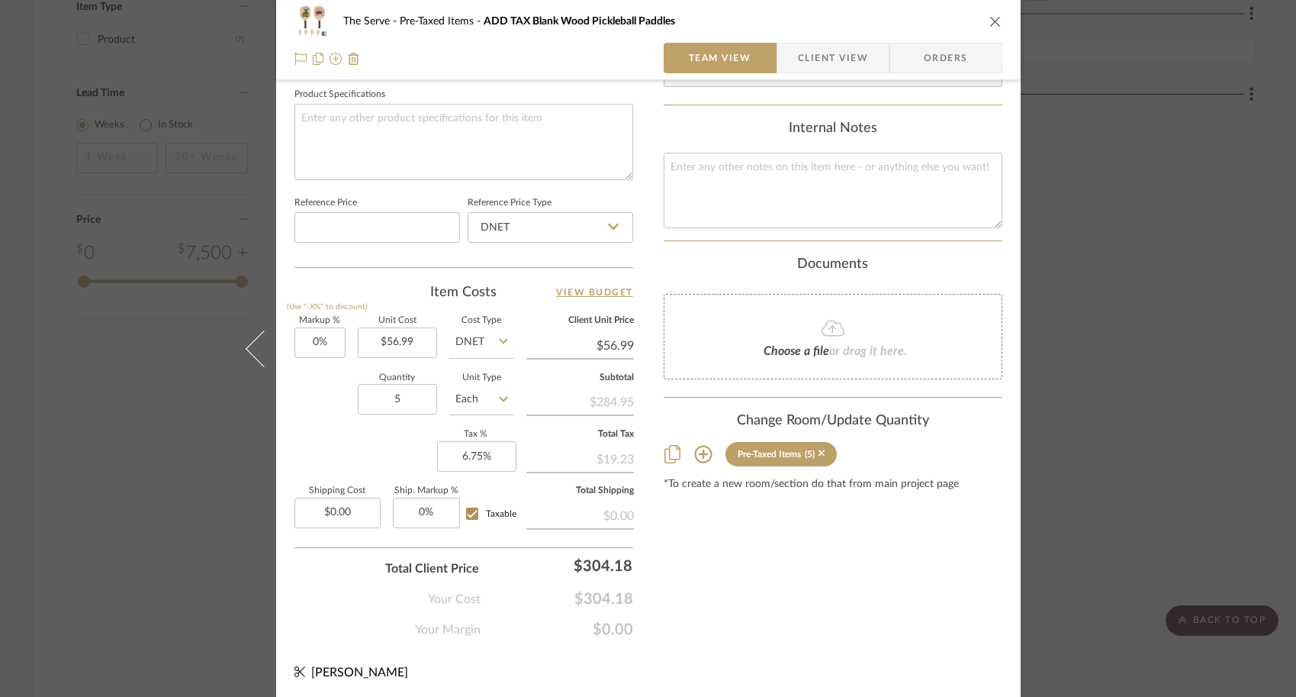
click at [1104, 367] on div "The Serve Pre-Taxed Items ADD TAX Blank Wood Pickleball Paddles Team View Clien…" at bounding box center [648, 348] width 1296 height 697
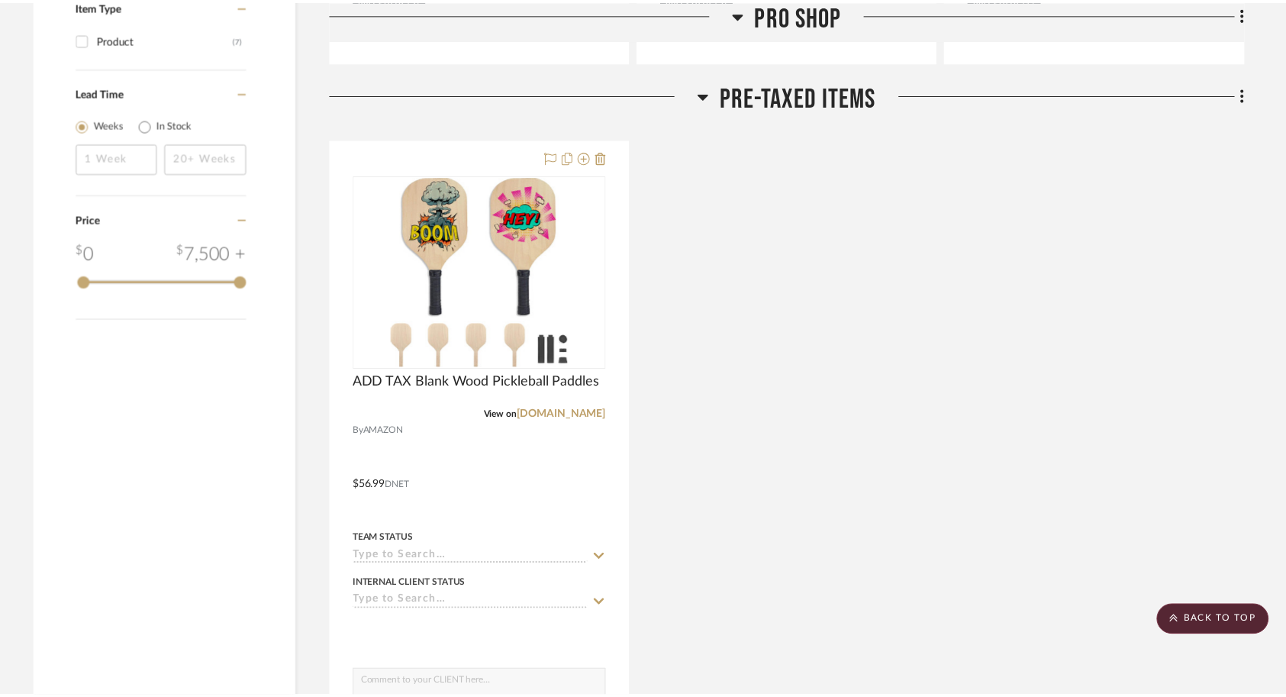
scroll to position [1701, 0]
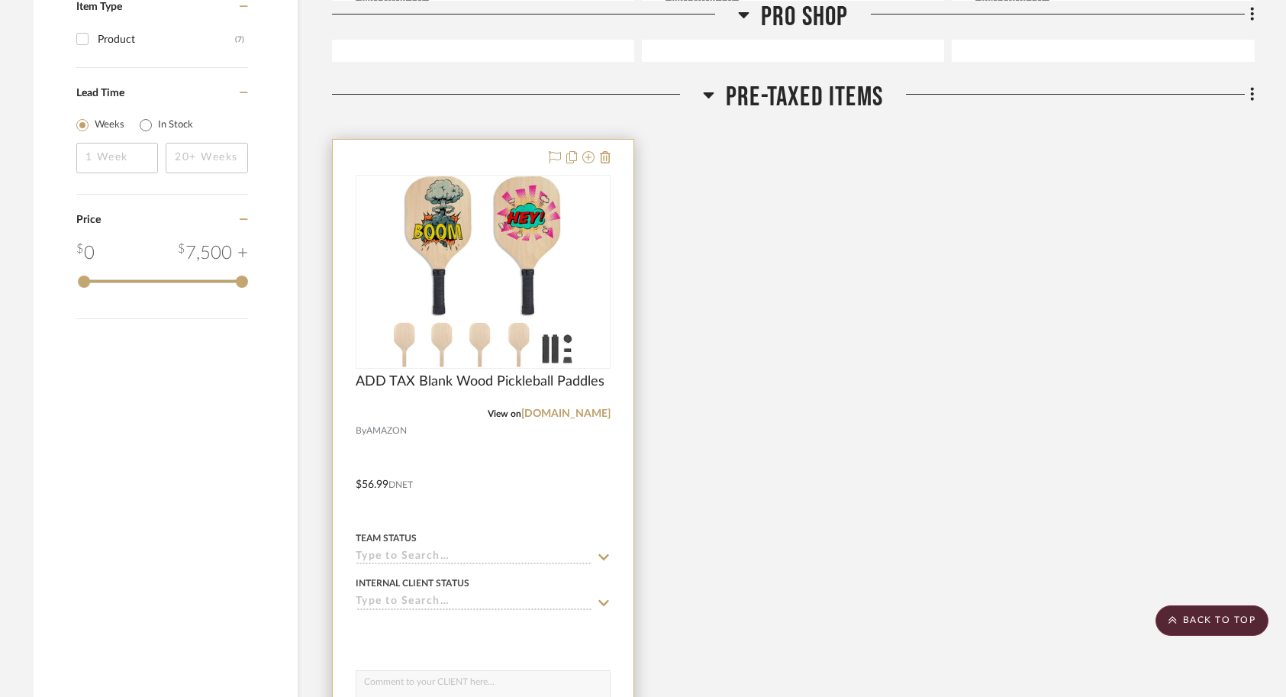
click at [501, 472] on div at bounding box center [483, 474] width 301 height 668
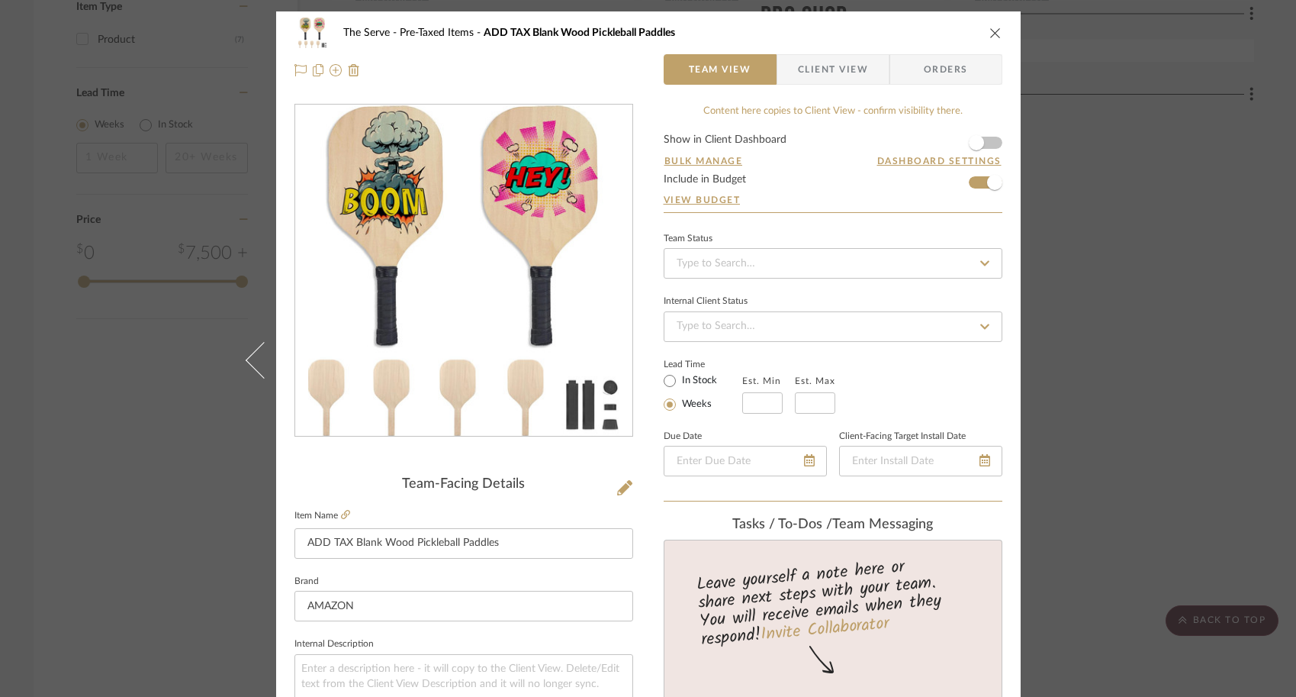
scroll to position [721, 0]
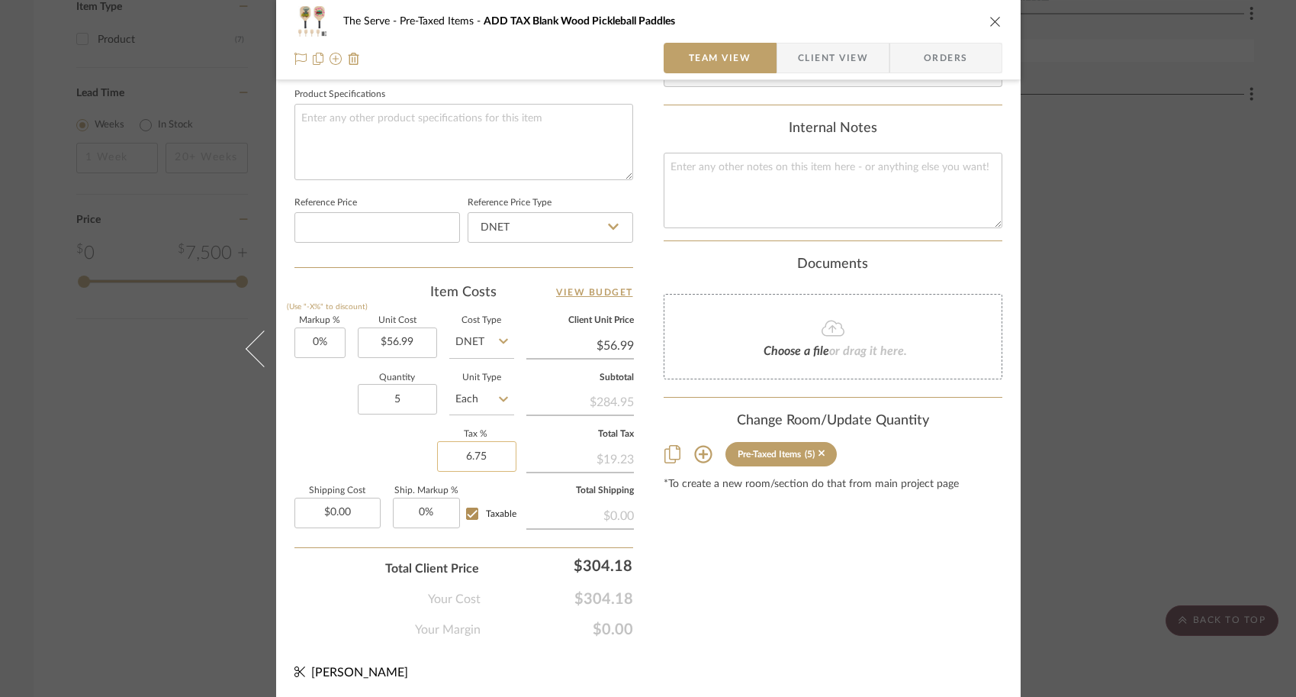
click at [486, 453] on input "6.75" at bounding box center [476, 456] width 79 height 31
type input "7.25%"
click at [744, 607] on div "Content here copies to Client View - confirm visibility there. Show in Client D…" at bounding box center [833, 11] width 339 height 1256
click at [1072, 533] on div "The Serve Pre-Taxed Items ADD TAX Blank Wood Pickleball Paddles Team View Clien…" at bounding box center [648, 348] width 1296 height 697
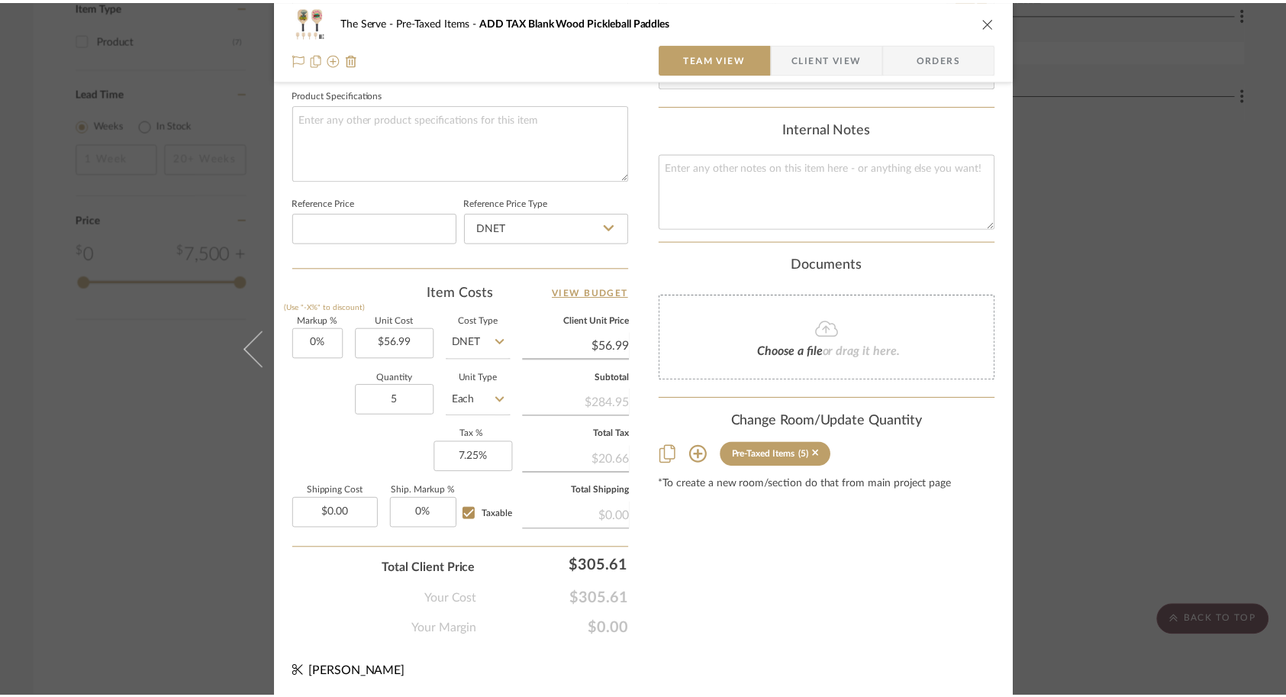
scroll to position [1701, 0]
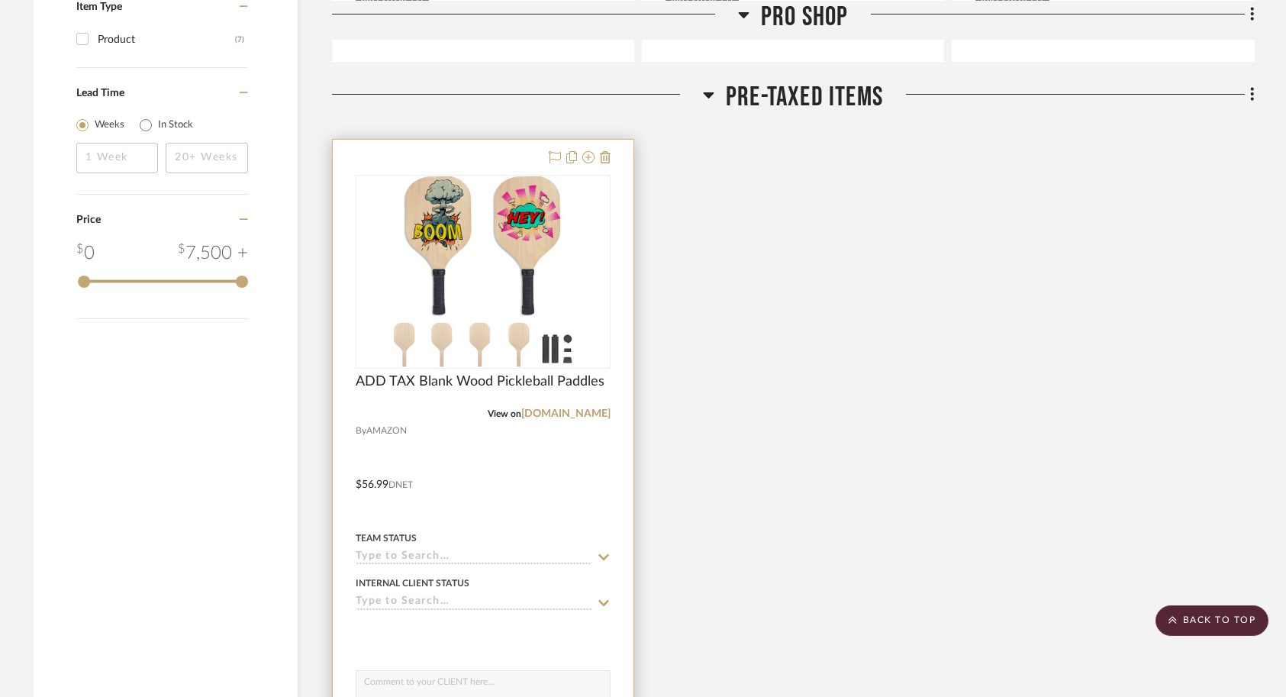
click at [529, 468] on div at bounding box center [483, 474] width 301 height 668
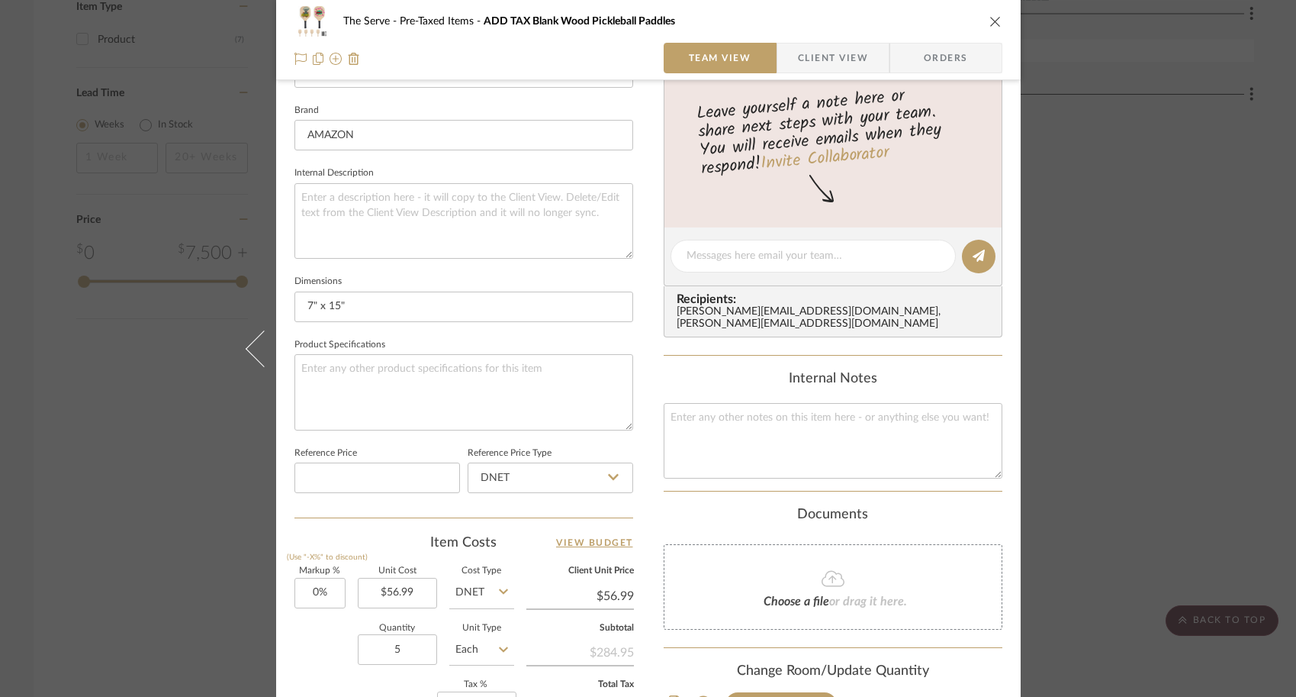
scroll to position [721, 0]
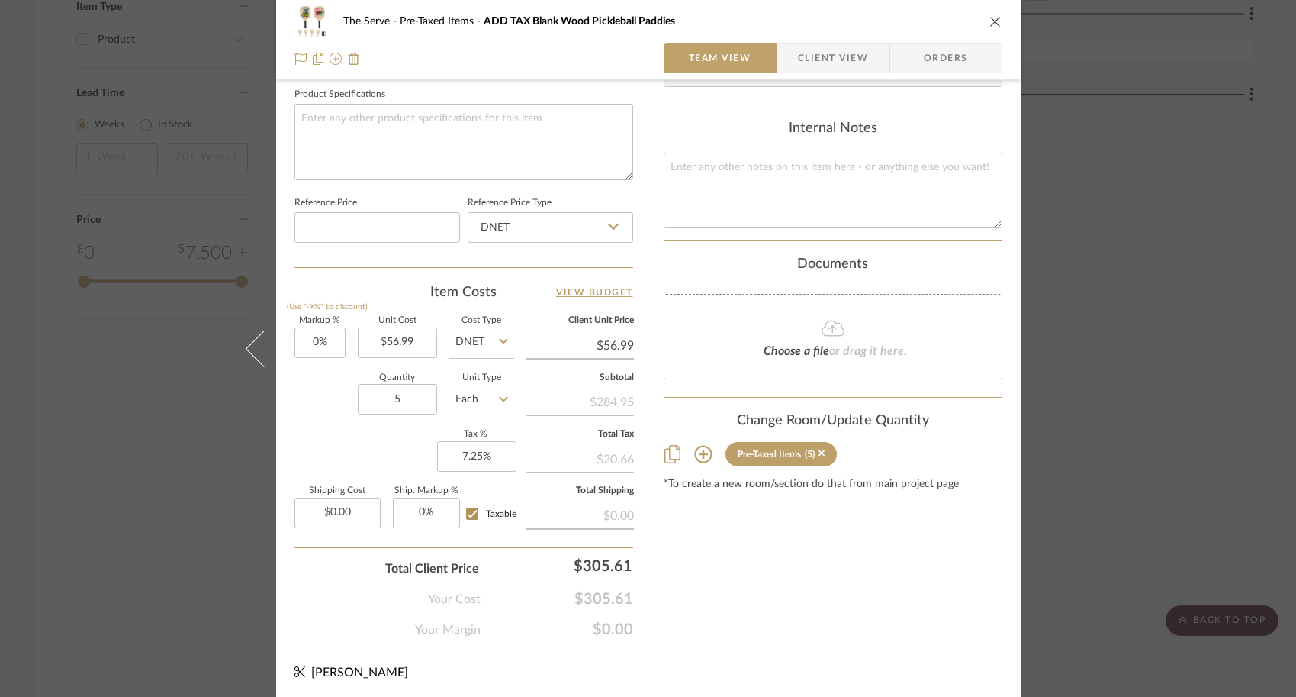
click at [1118, 404] on div "The Serve Pre-Taxed Items ADD TAX Blank Wood Pickleball Paddles Team View Clien…" at bounding box center [648, 348] width 1296 height 697
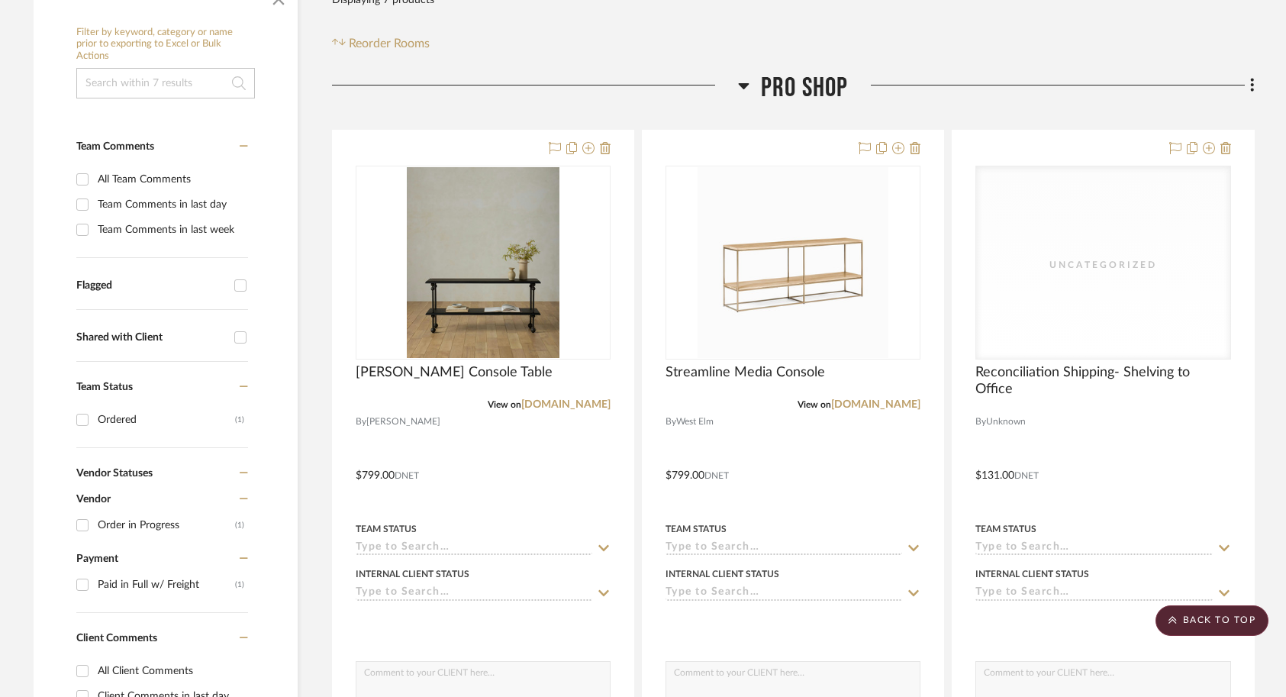
scroll to position [0, 0]
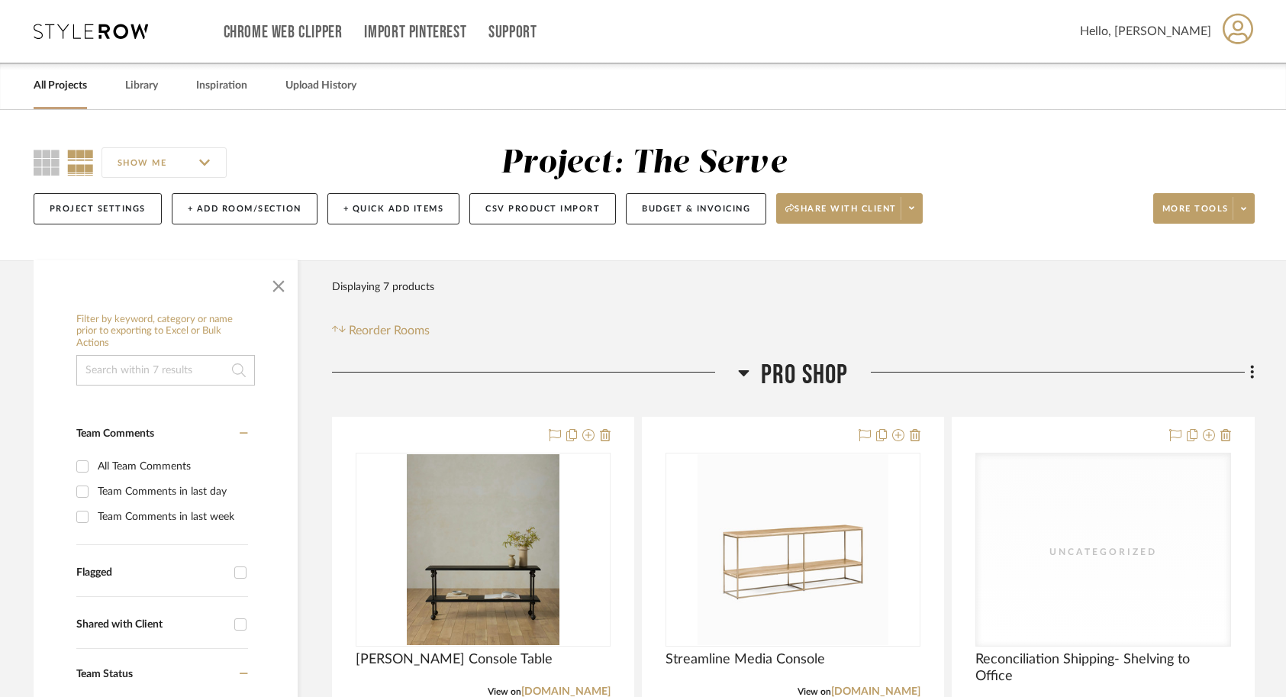
scroll to position [13, 0]
